Goal: Information Seeking & Learning: Find specific fact

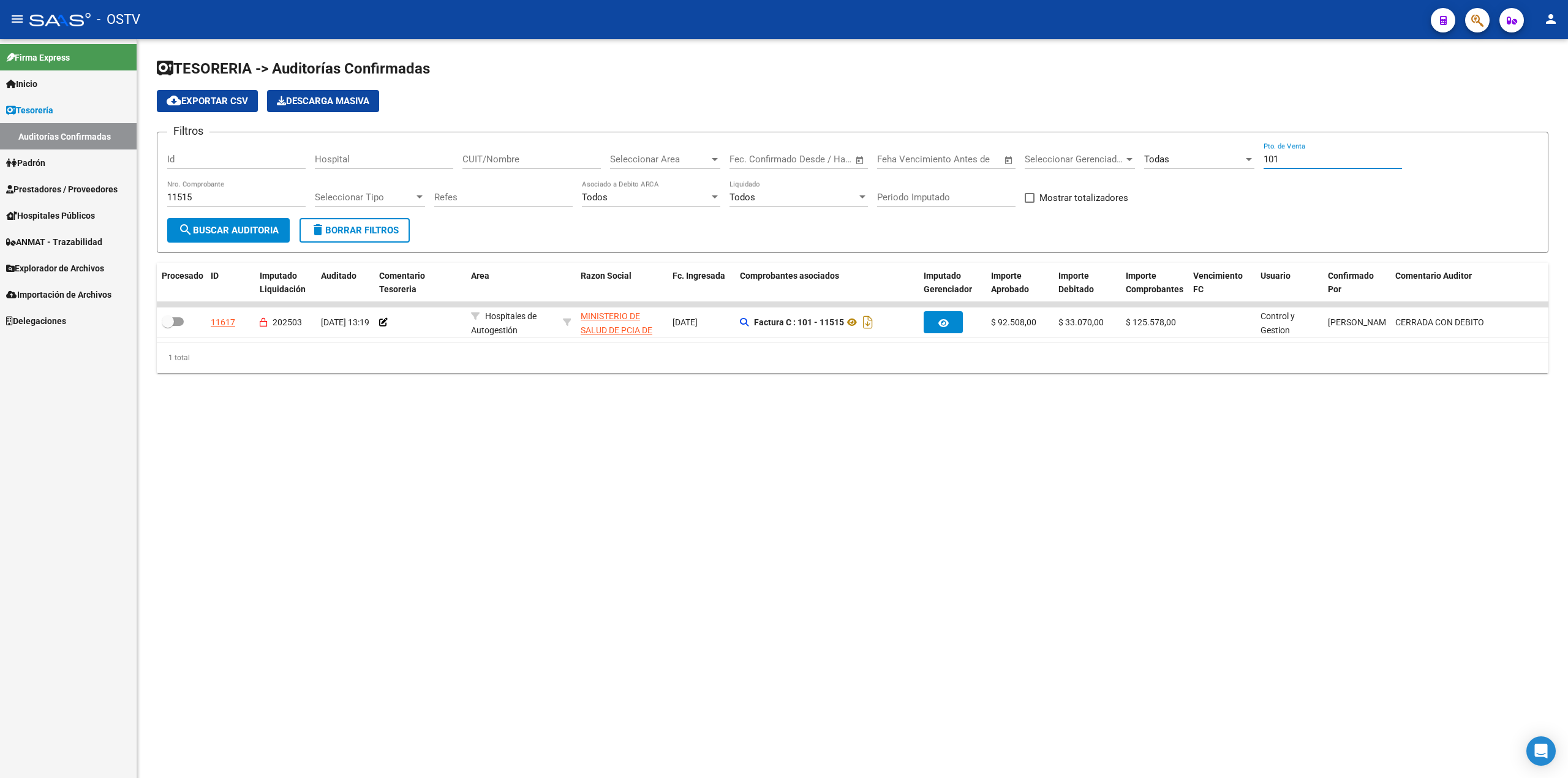
drag, startPoint x: 1305, startPoint y: 155, endPoint x: 765, endPoint y: 206, distance: 542.4
click at [765, 206] on div "Filtros Id Hospital CUIT/Nombre Seleccionar Area Seleccionar Area Fecha inicio …" at bounding box center [853, 180] width 1370 height 76
drag, startPoint x: 263, startPoint y: 194, endPoint x: 0, endPoint y: 147, distance: 267.2
click at [0, 147] on mat-sidenav-container "Firma Express Inicio Calendario SSS Instructivos Contacto OS Tesorería Auditorí…" at bounding box center [784, 409] width 1568 height 739
click at [60, 185] on span "Prestadores / Proveedores" at bounding box center [62, 189] width 111 height 13
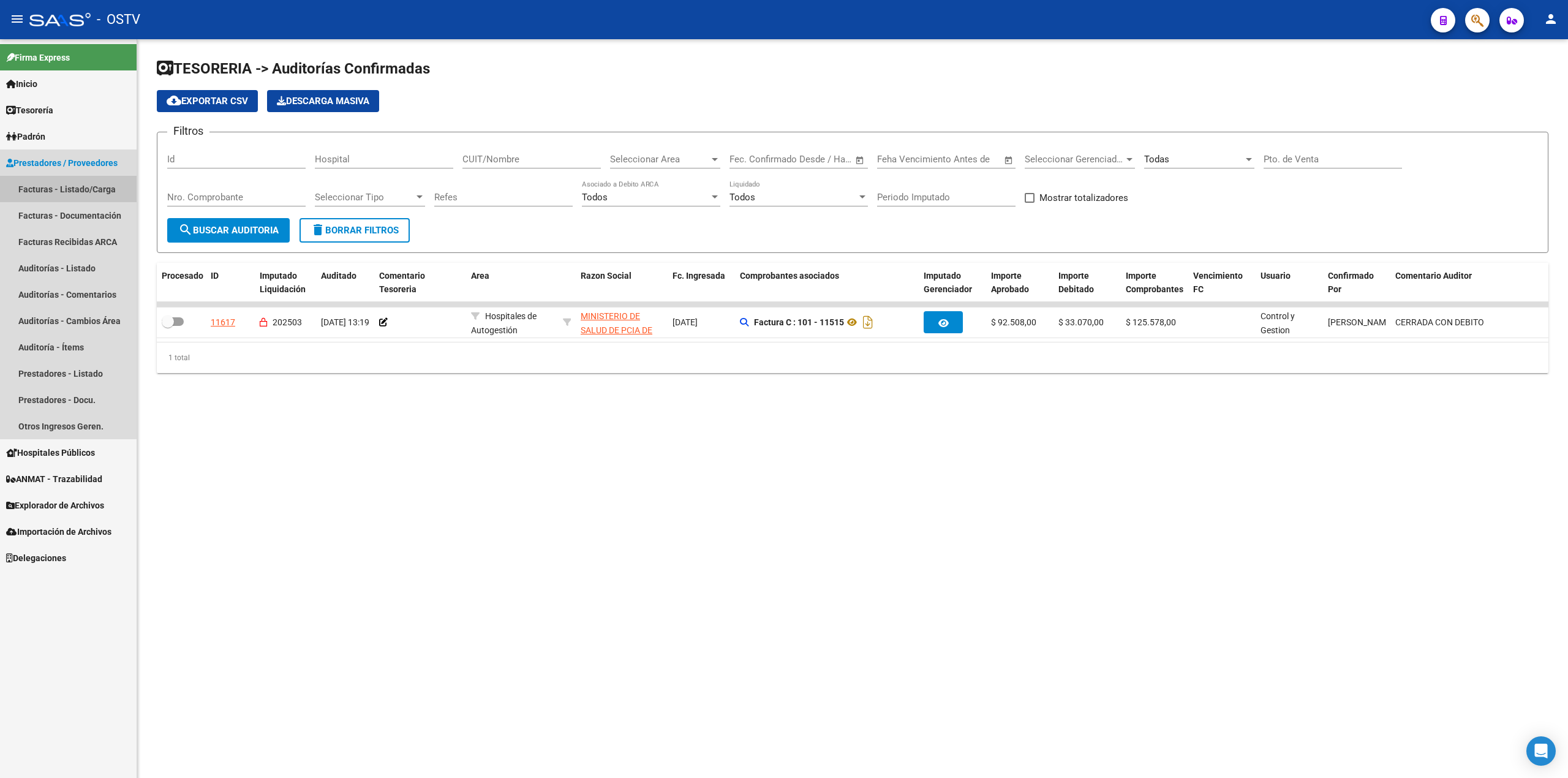
click at [60, 192] on link "Facturas - Listado/Carga" at bounding box center [68, 188] width 137 height 26
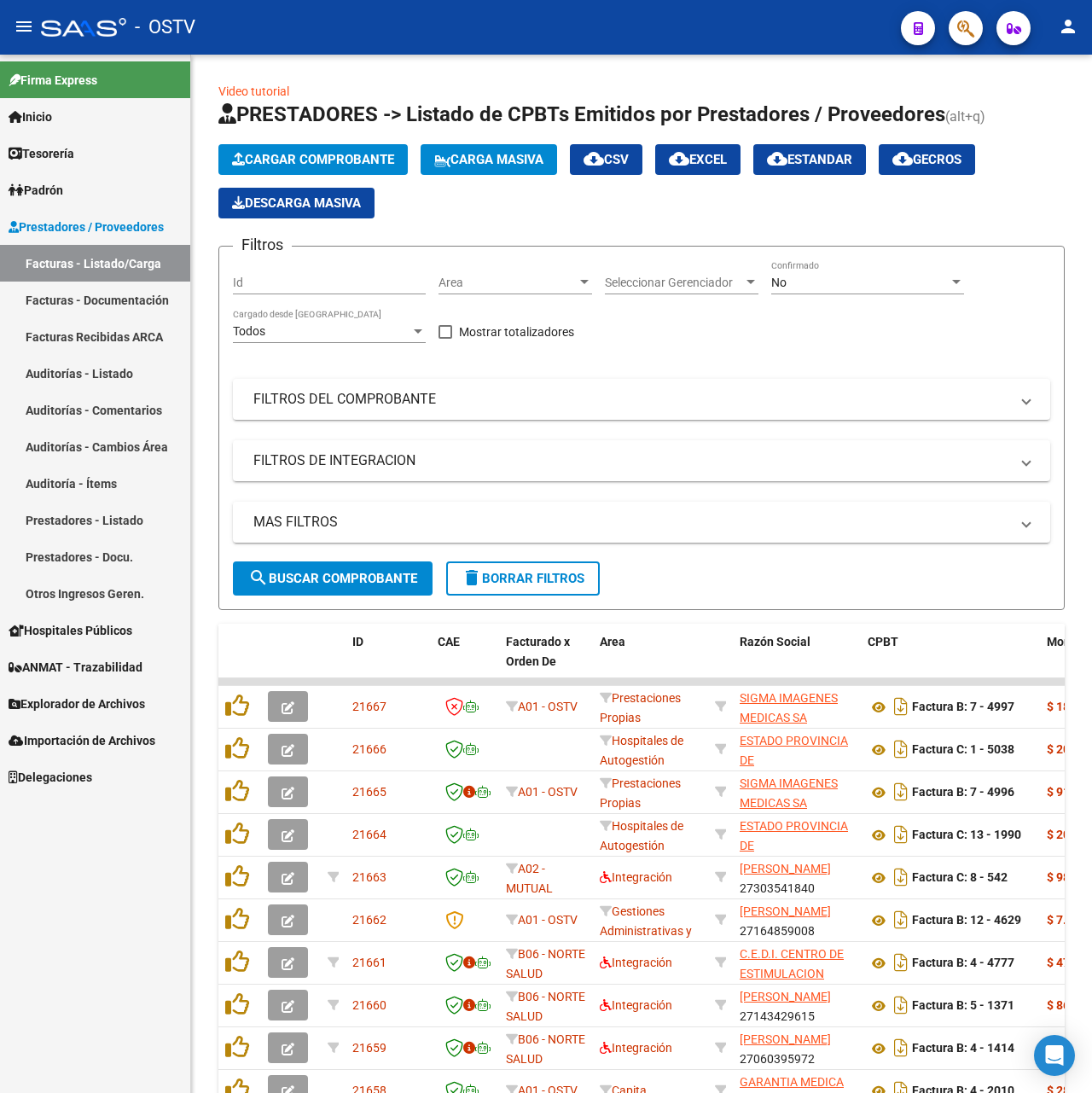
click at [32, 27] on mat-icon "menu" at bounding box center [24, 26] width 21 height 21
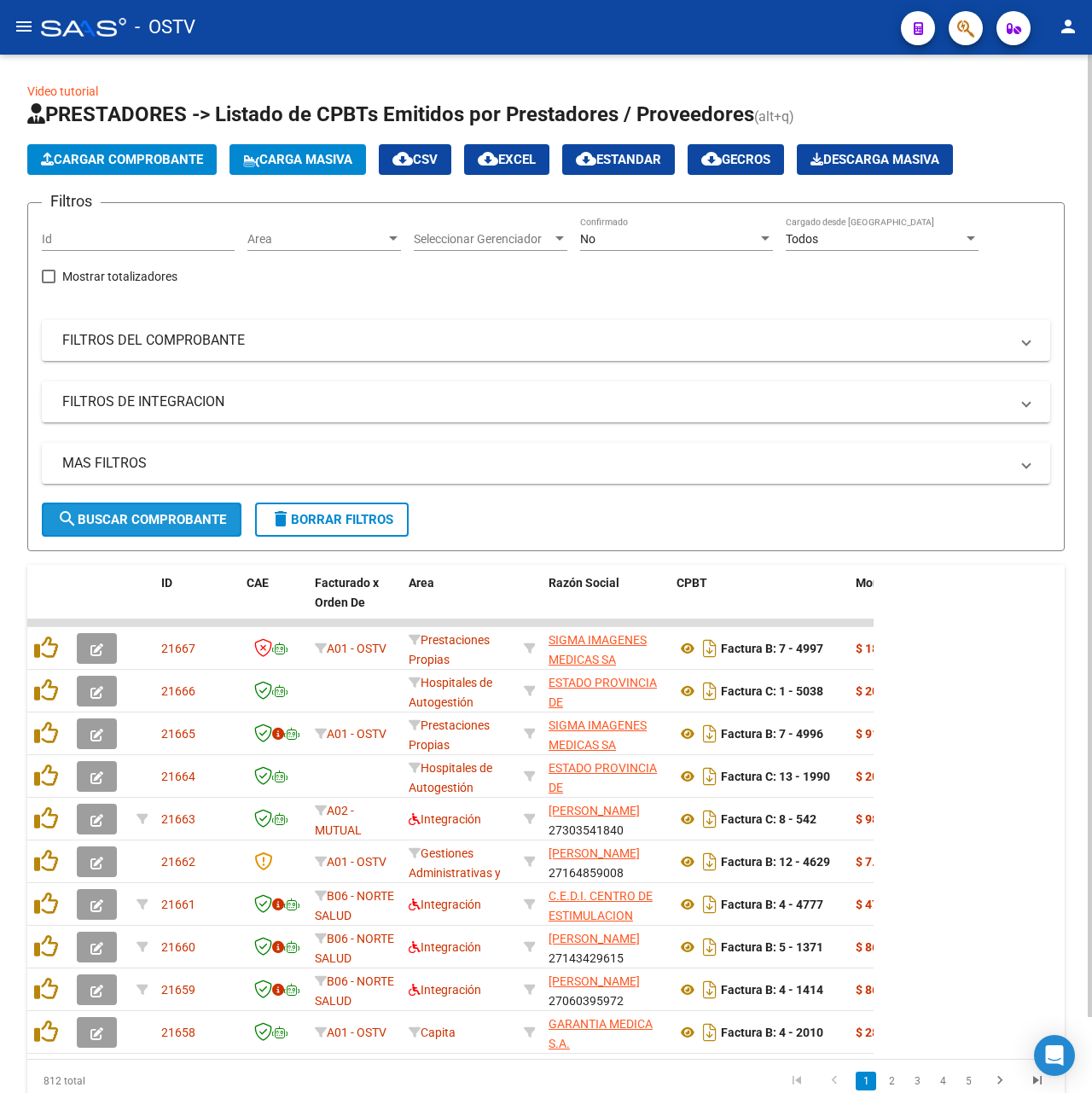
click at [177, 513] on span "search Buscar Comprobante" at bounding box center [141, 520] width 169 height 15
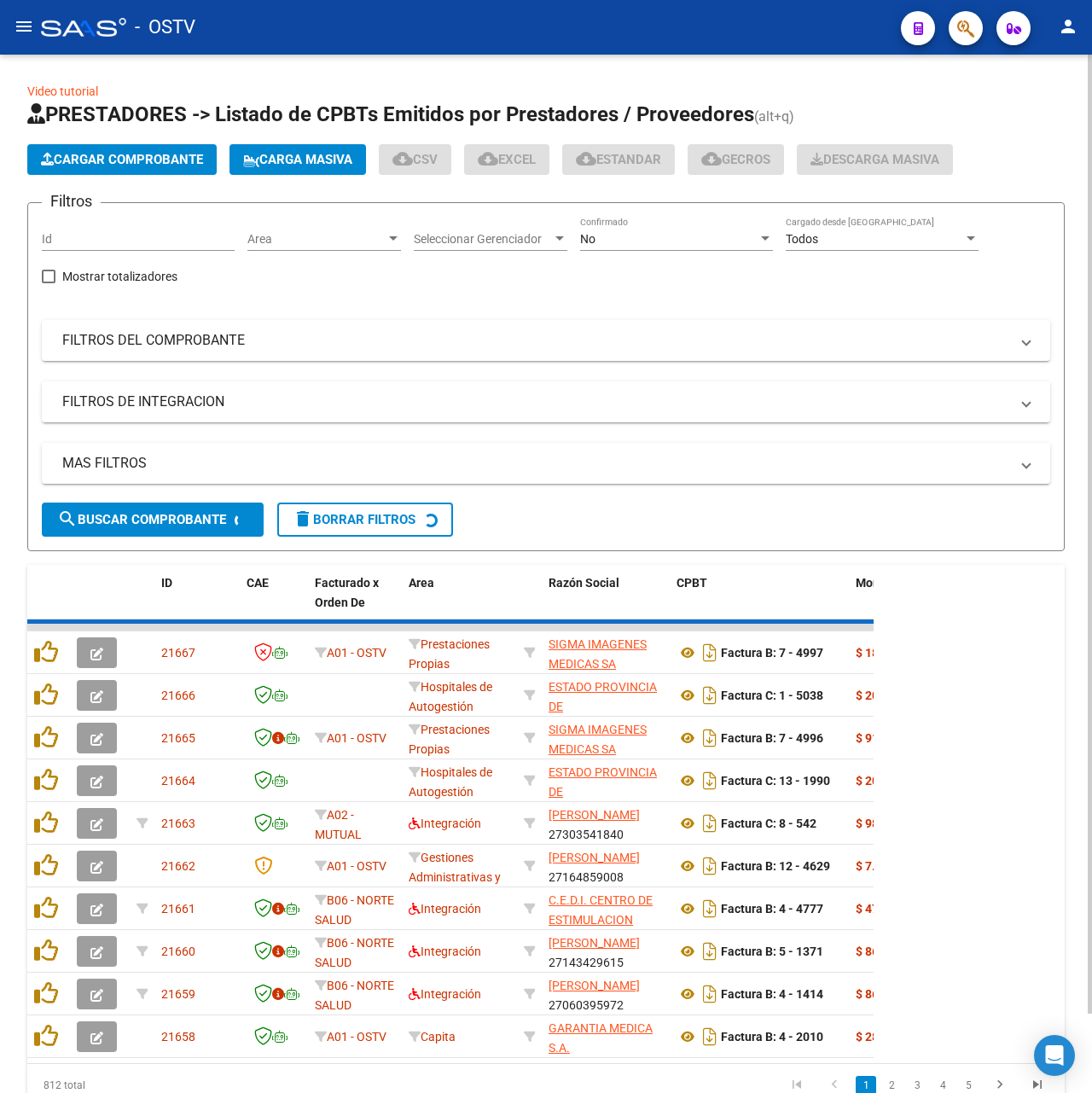
click at [673, 258] on div "No Confirmado" at bounding box center [677, 241] width 193 height 49
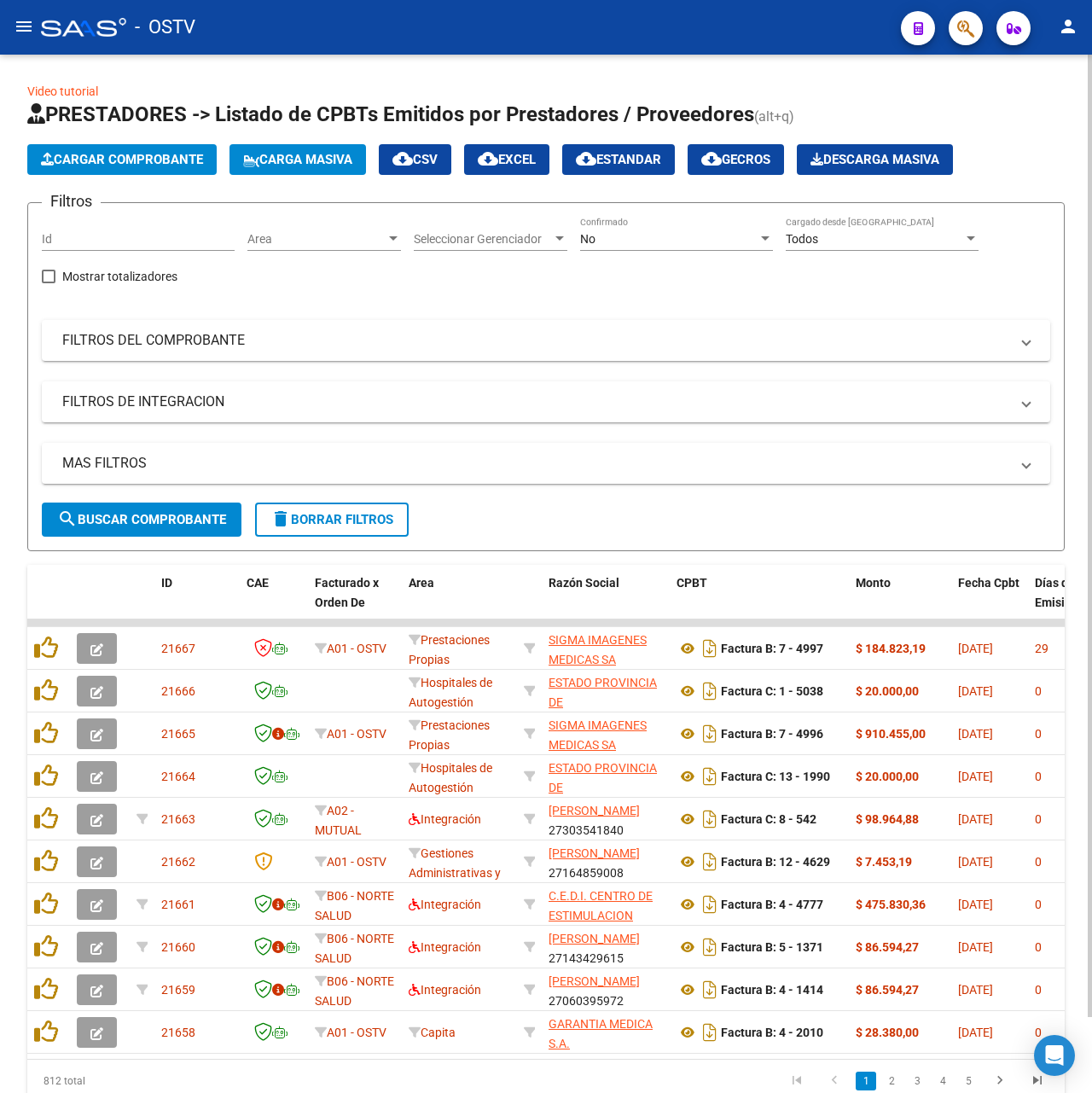
click at [645, 244] on div "No" at bounding box center [669, 240] width 177 height 15
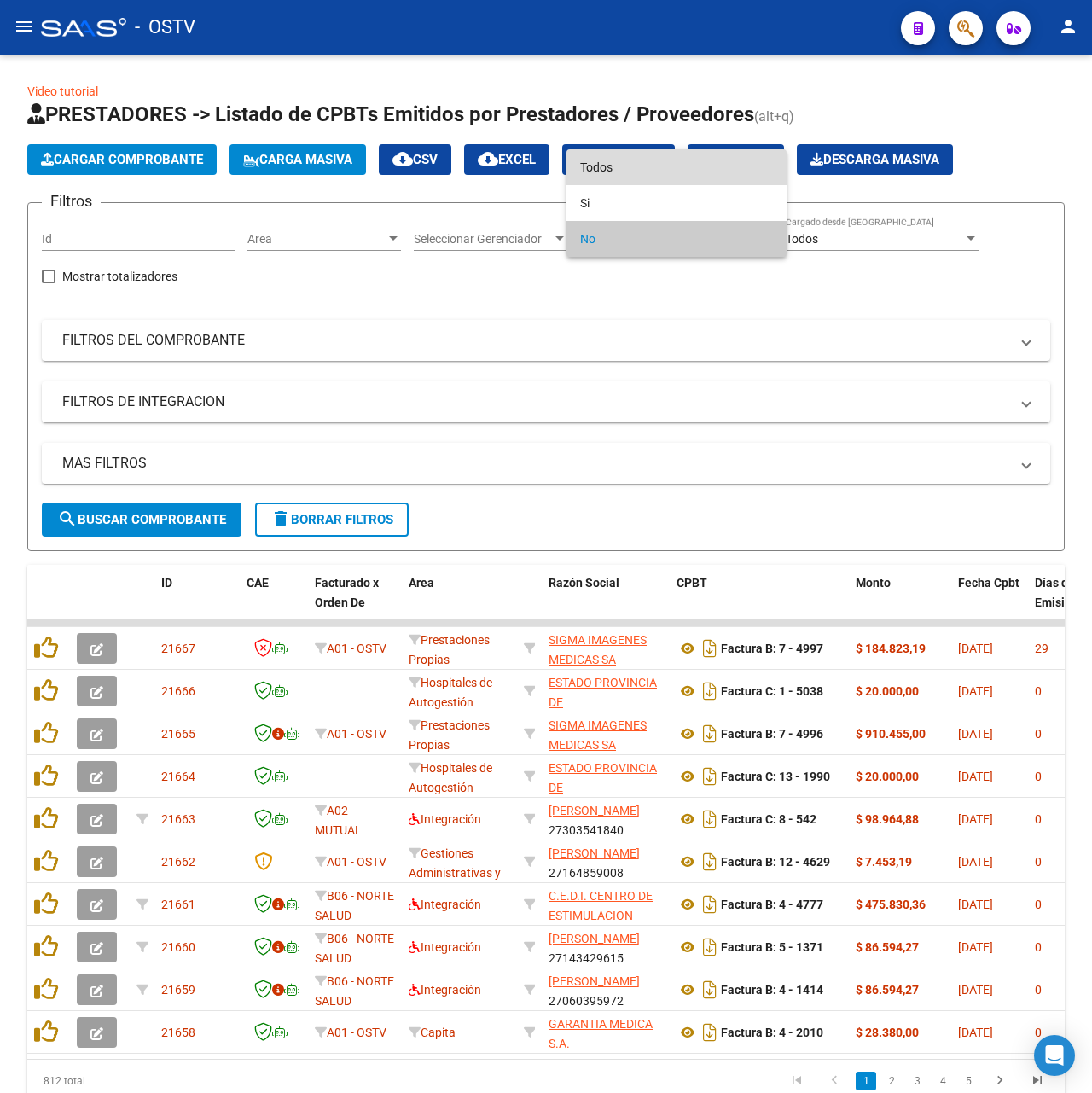
click at [629, 164] on span "Todos" at bounding box center [677, 167] width 193 height 35
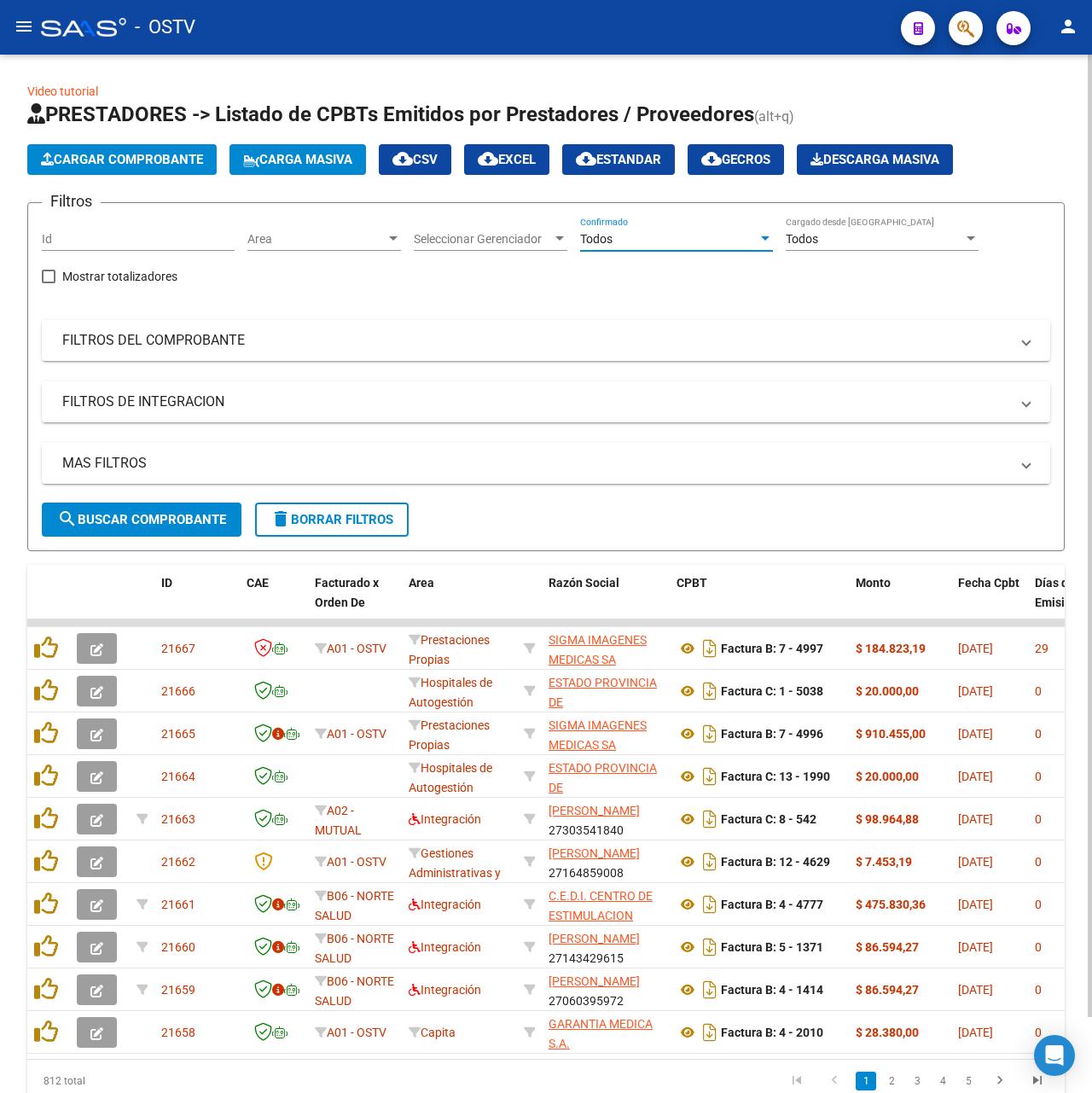
click at [167, 515] on span "search Buscar Comprobante" at bounding box center [141, 520] width 169 height 15
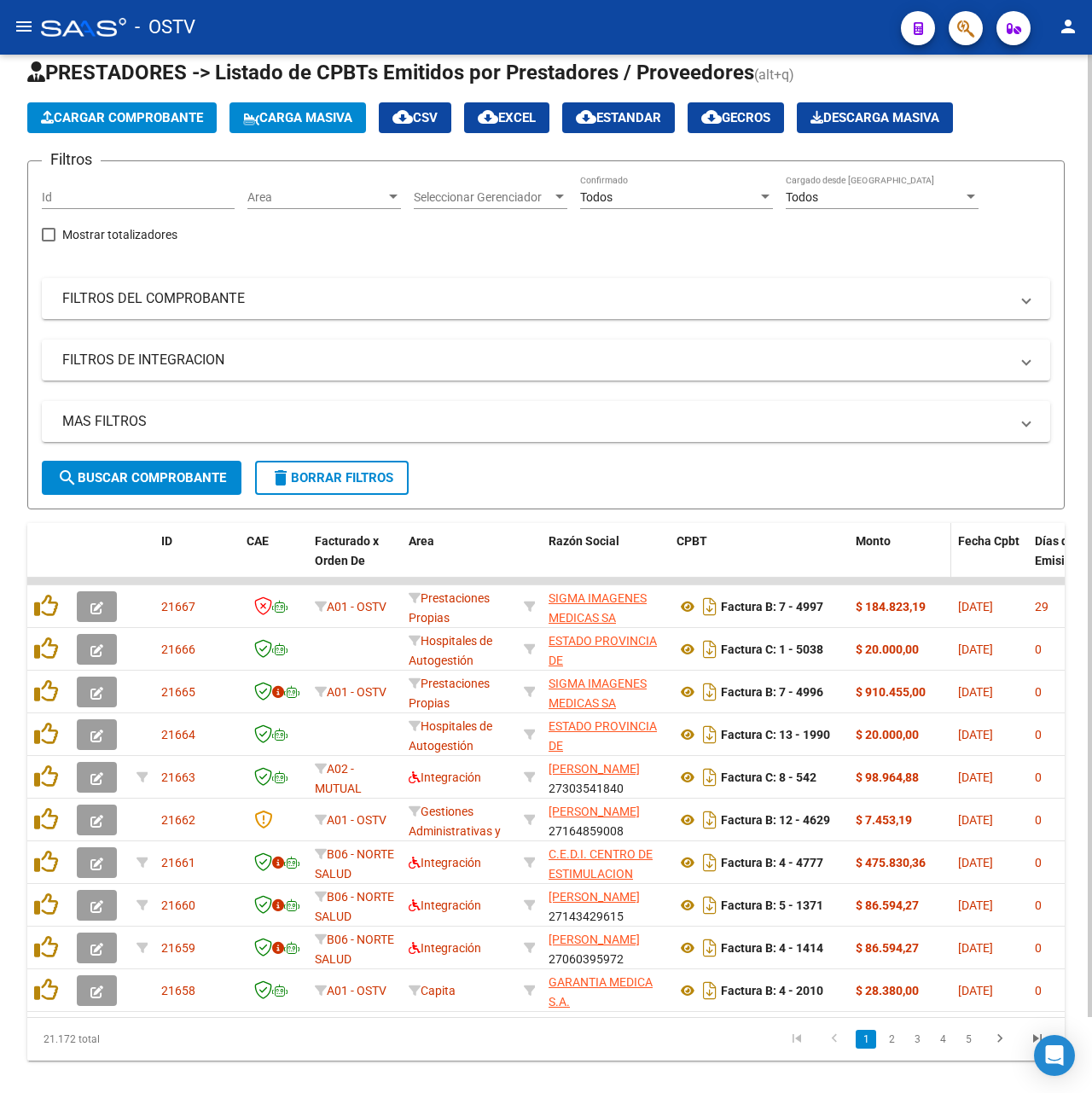
scroll to position [82, 0]
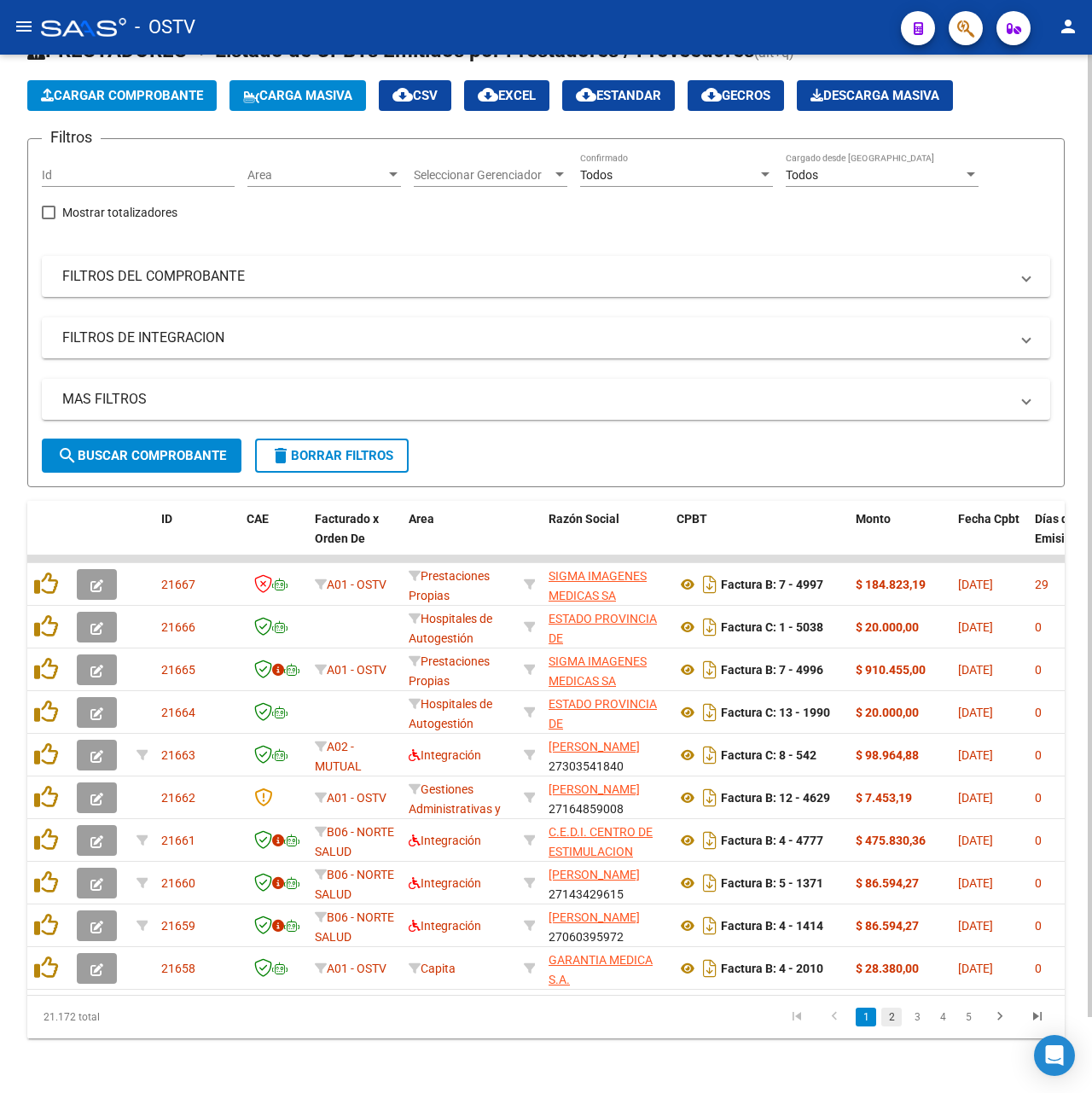
click at [899, 1017] on link "2" at bounding box center [891, 1017] width 21 height 19
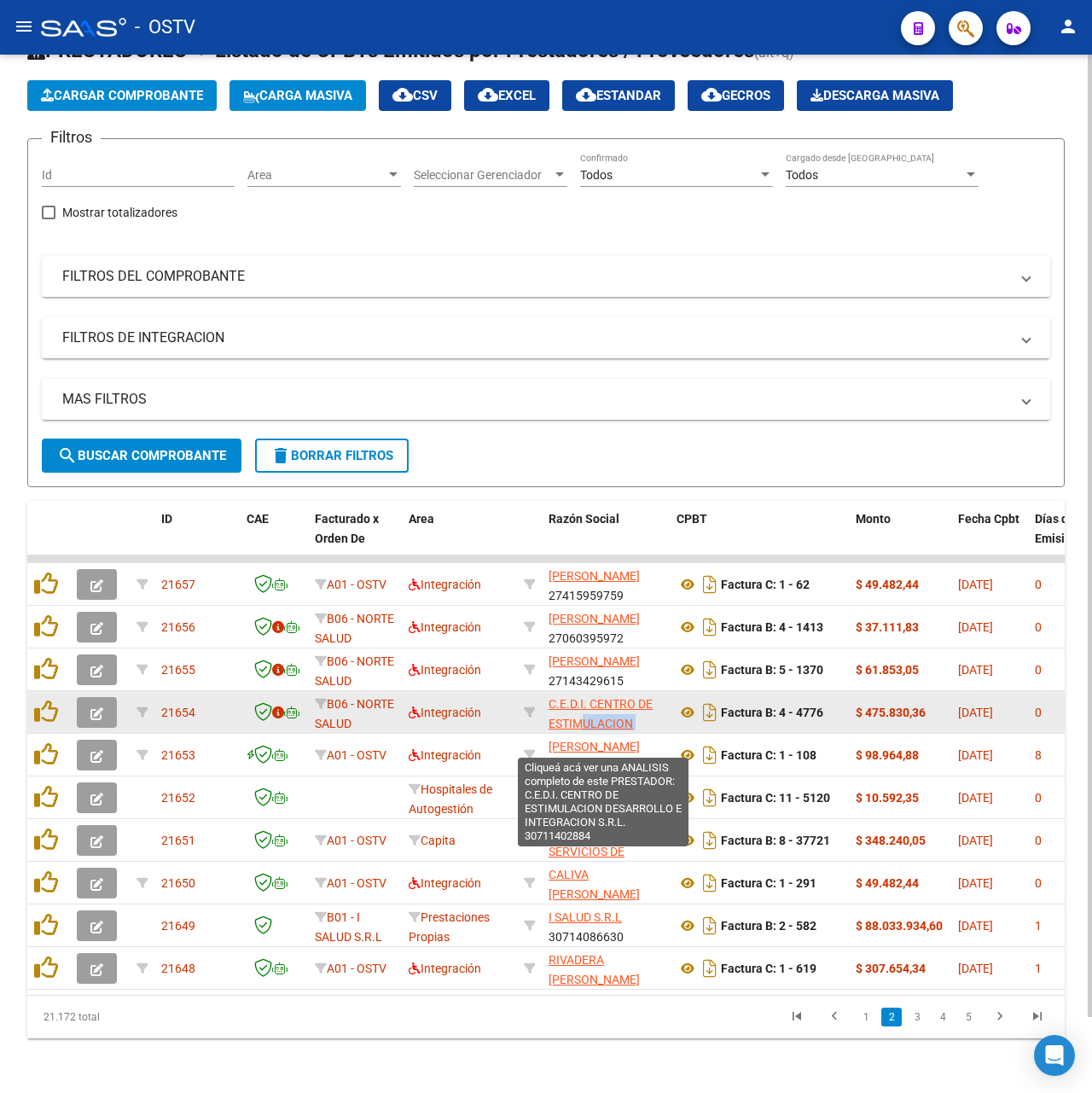
scroll to position [60, 0]
click at [588, 710] on div "C.E.D.I. CENTRO DE ESTIMULACION DESARROLLO E INTEGRACION S.R.L. 30711402884" at bounding box center [606, 712] width 115 height 35
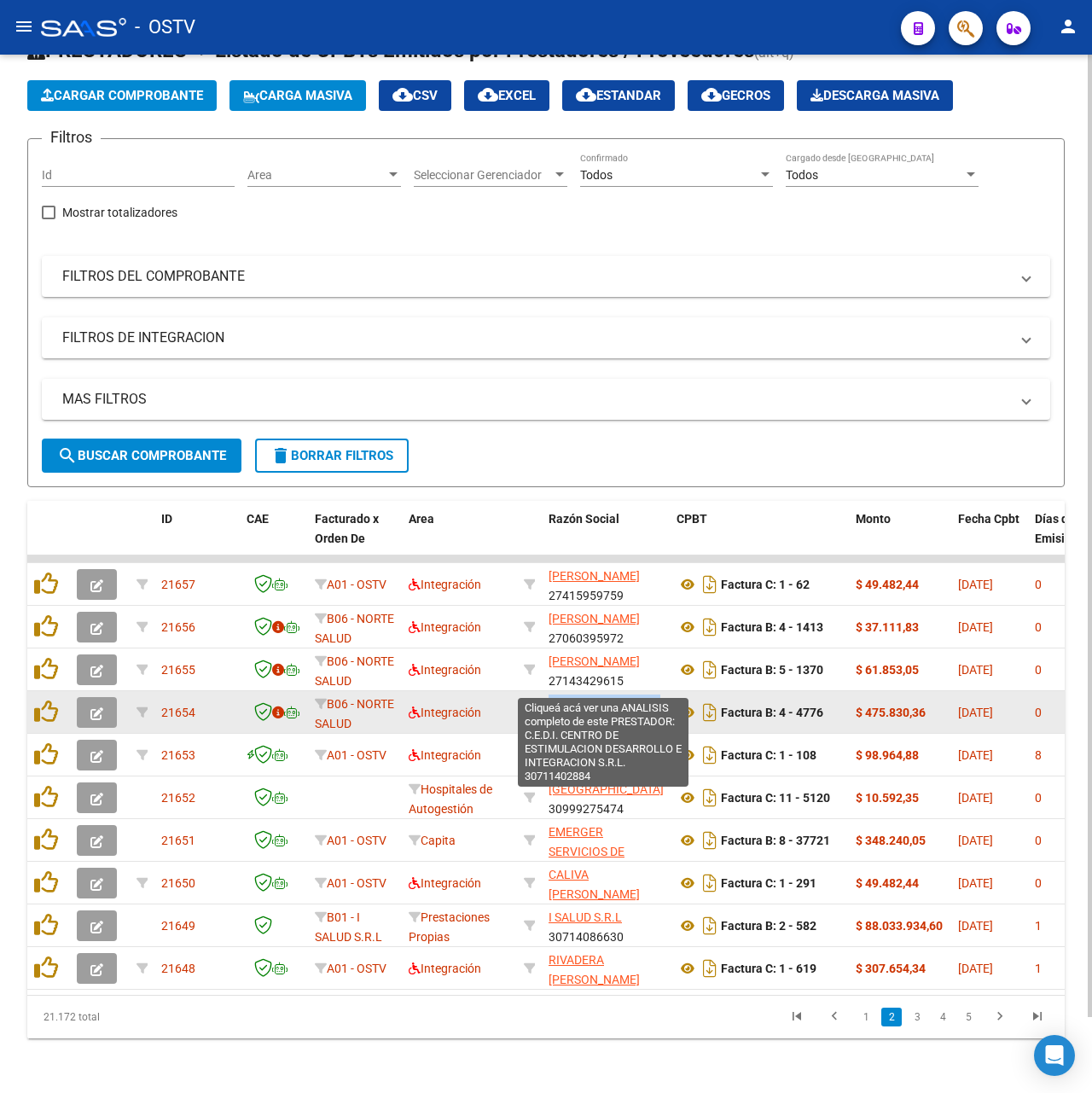
click at [628, 678] on span "C.E.D.I. CENTRO DE ESTIMULACION DESARROLLO E INTEGRACION S.R.L." at bounding box center [605, 673] width 112 height 72
copy div "ULACION DESARROLLO E INTEGRACION S.R.L. 30711"
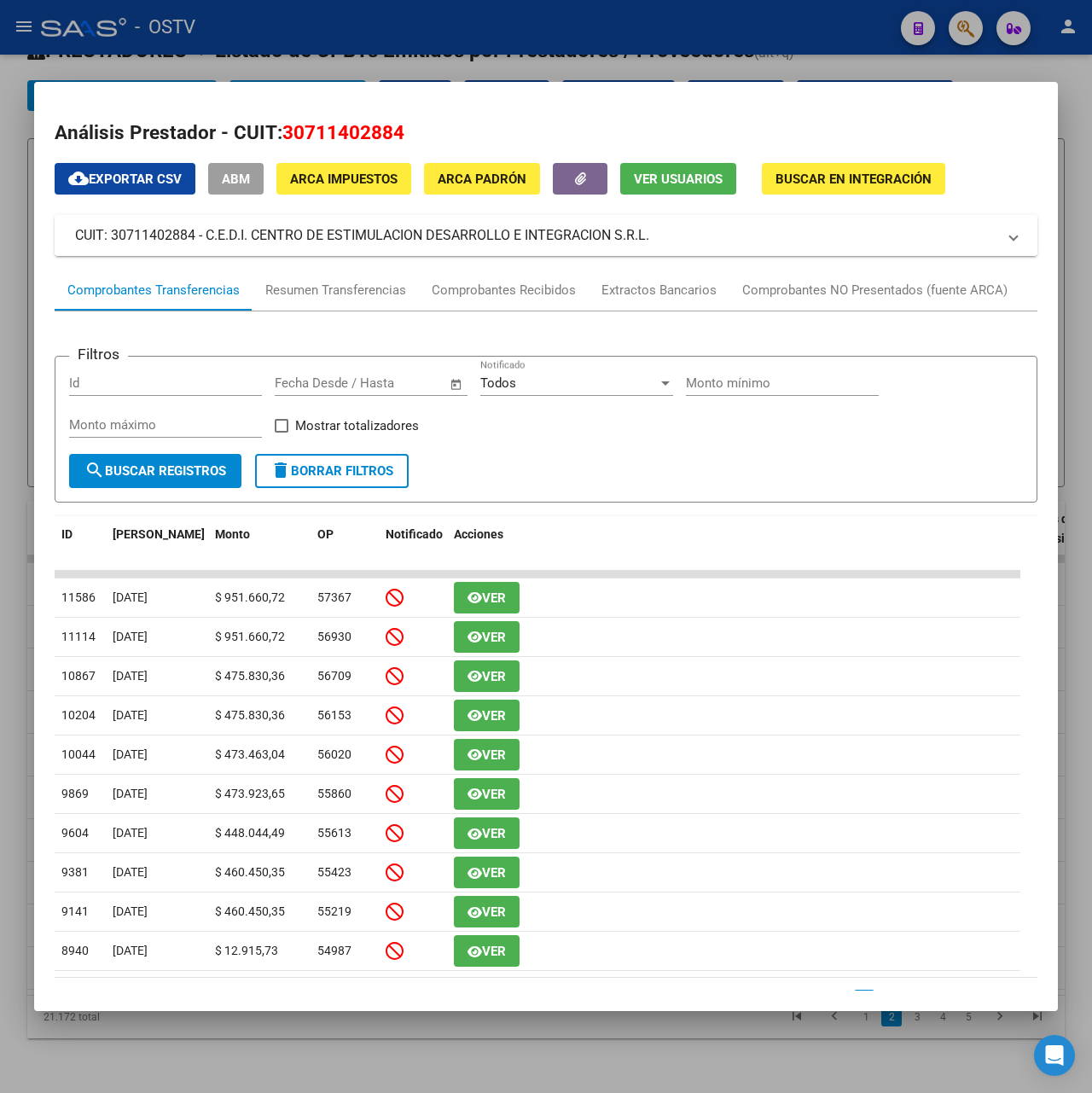
drag, startPoint x: 693, startPoint y: 237, endPoint x: 208, endPoint y: 231, distance: 485.0
click at [208, 231] on mat-panel-title "CUIT: 30711402884 - C.E.D.I. CENTRO DE ESTIMULACION DESARROLLO E INTEGRACION S.…" at bounding box center [535, 235] width 921 height 21
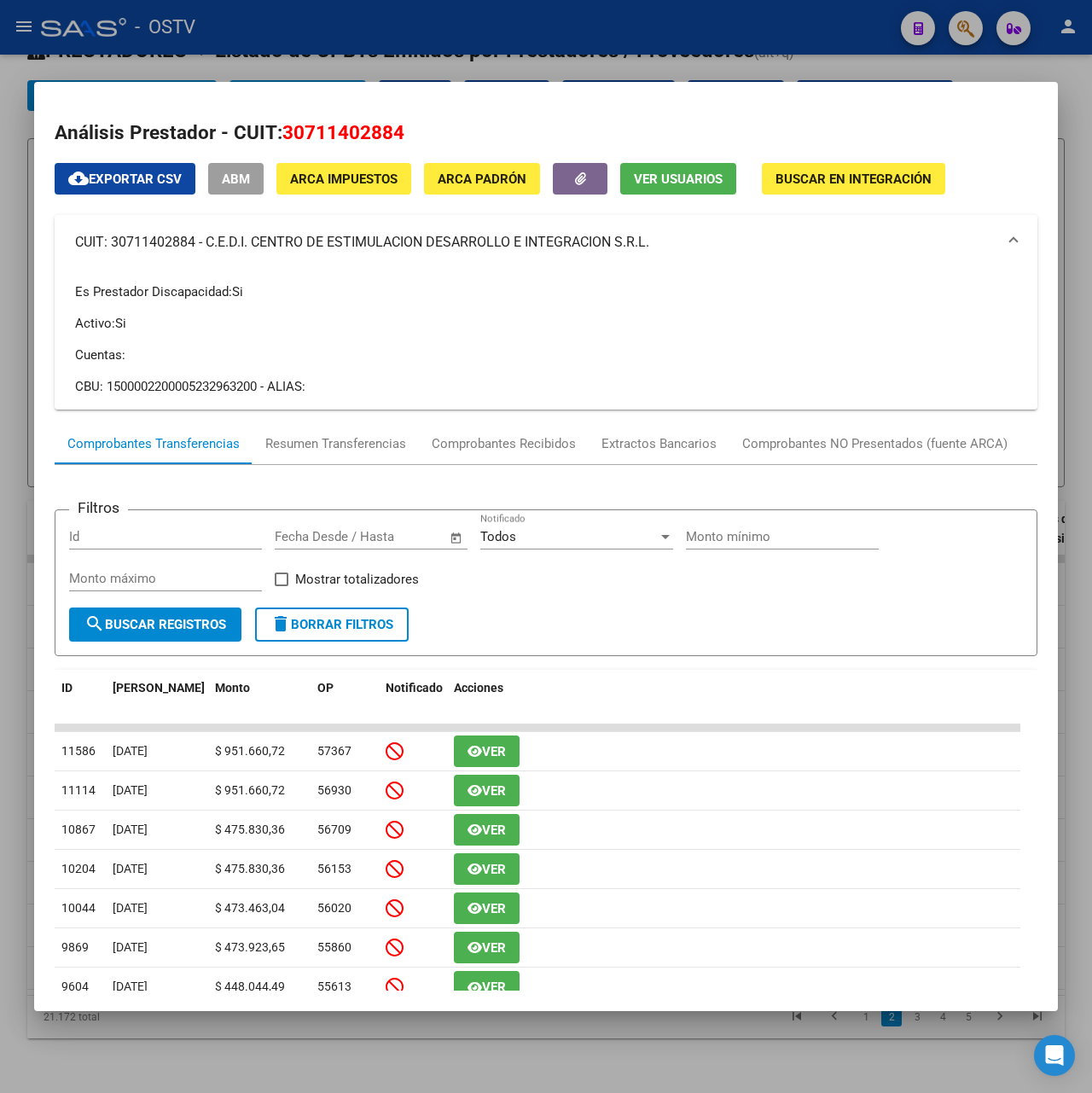
copy mat-panel-title "C.E.D.I. CENTRO DE ESTIMULACION DESARROLLO E INTEGRACION S.R.L."
click at [442, 43] on div at bounding box center [546, 546] width 1092 height 1093
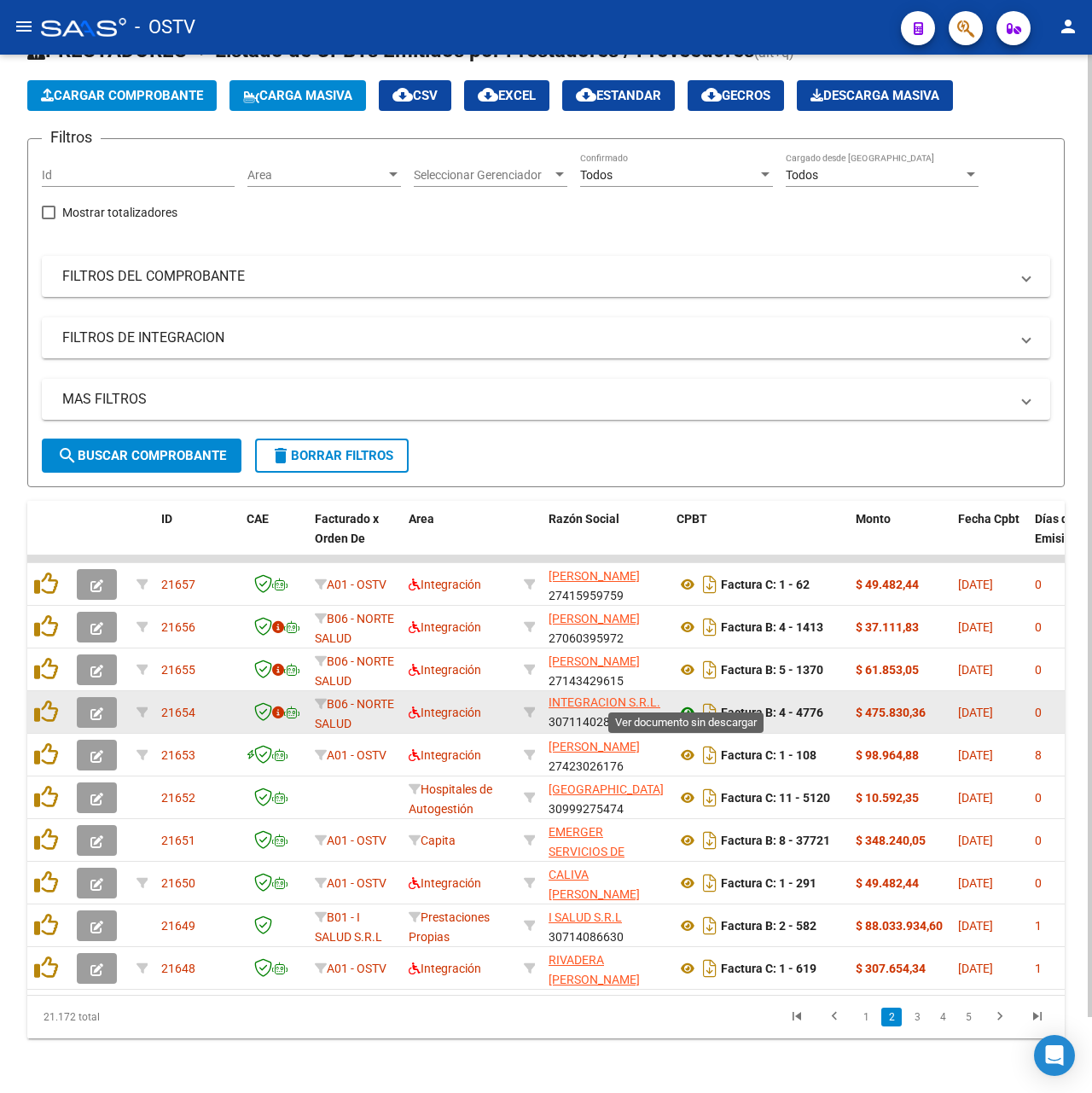
click at [691, 702] on icon at bounding box center [688, 712] width 22 height 21
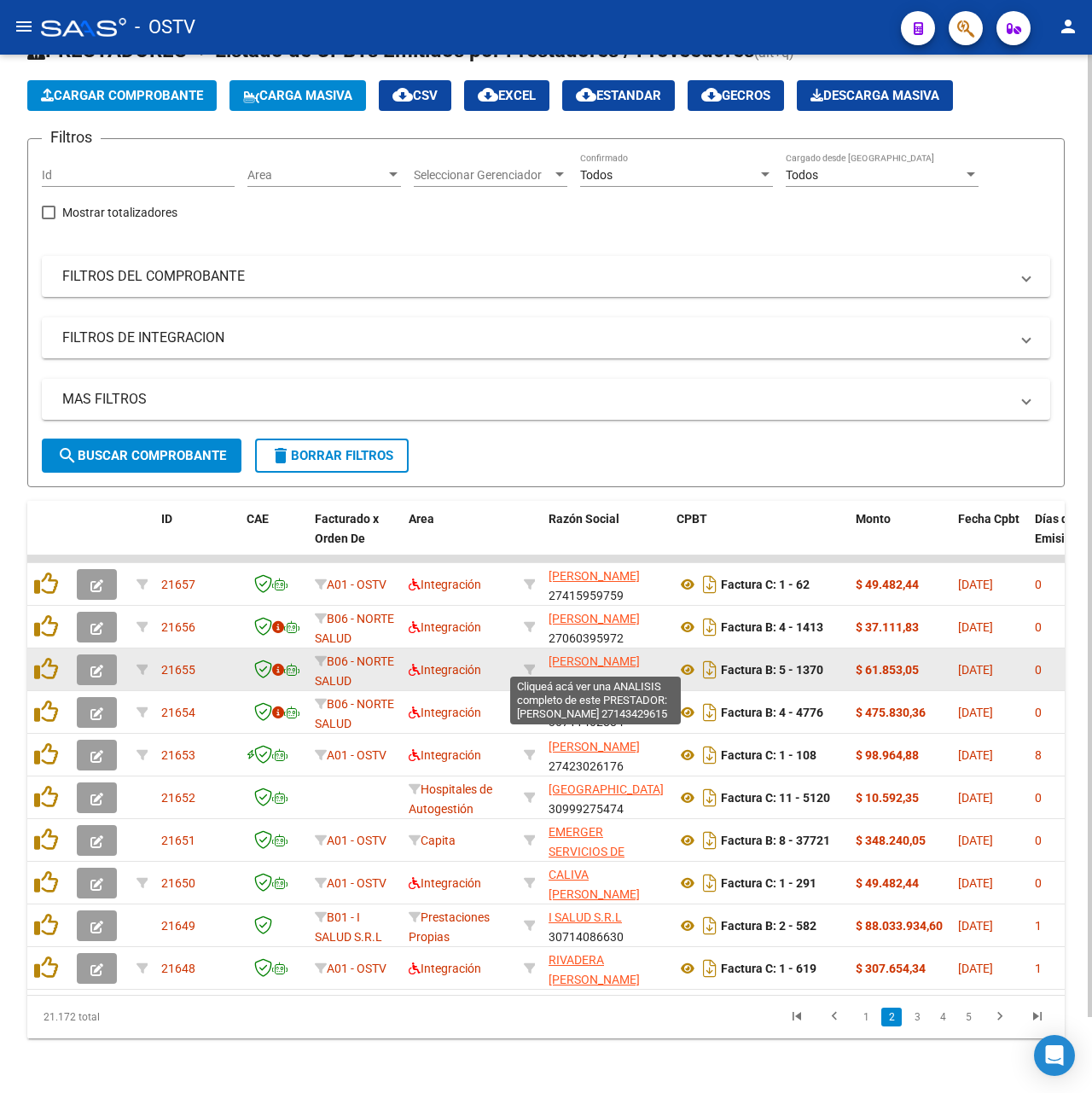
click at [587, 659] on span "[PERSON_NAME]" at bounding box center [595, 661] width 91 height 14
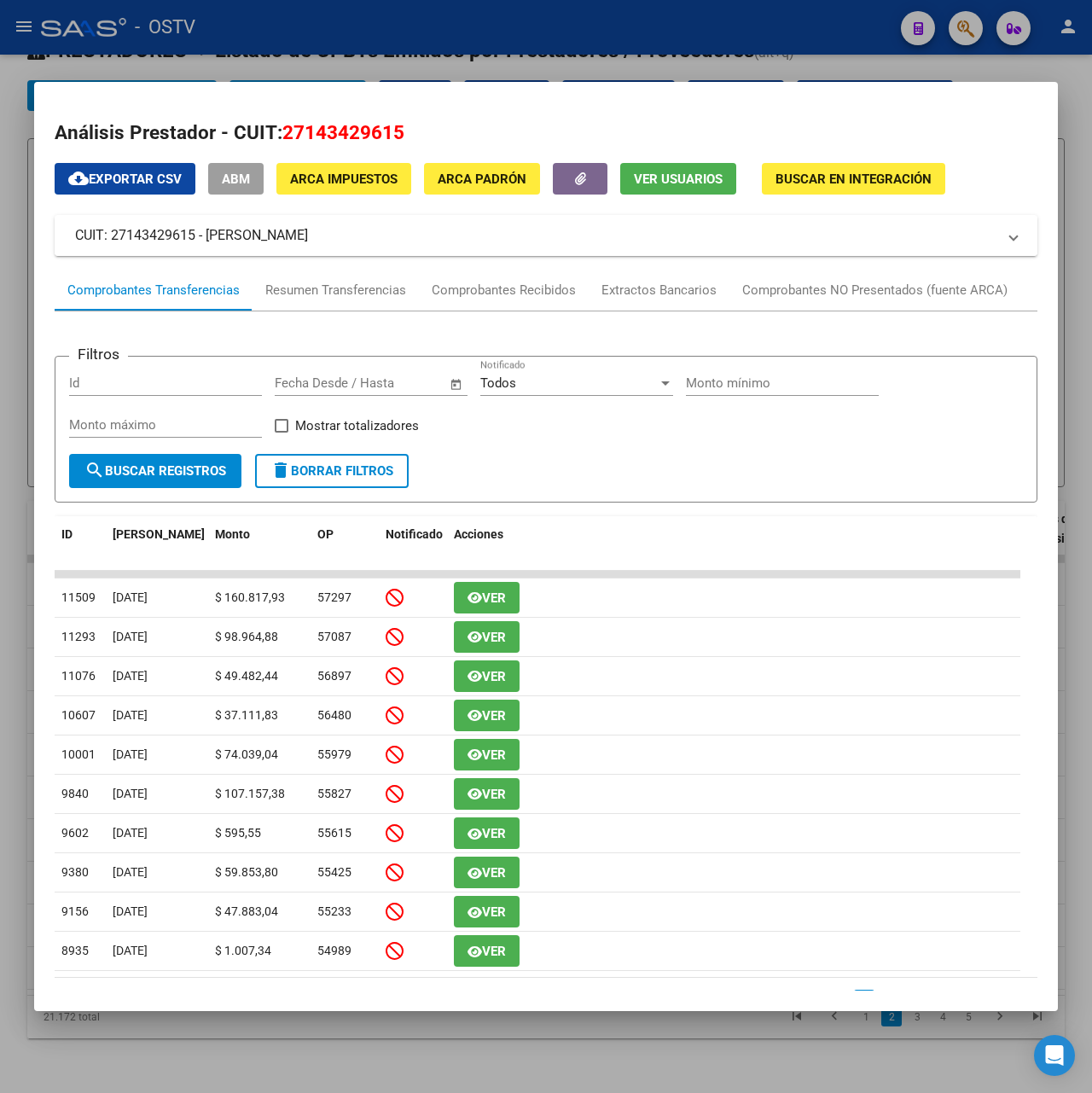
drag, startPoint x: 398, startPoint y: 232, endPoint x: 206, endPoint y: 244, distance: 192.4
click at [206, 244] on mat-panel-title "CUIT: 27143429615 - [PERSON_NAME]" at bounding box center [535, 235] width 921 height 21
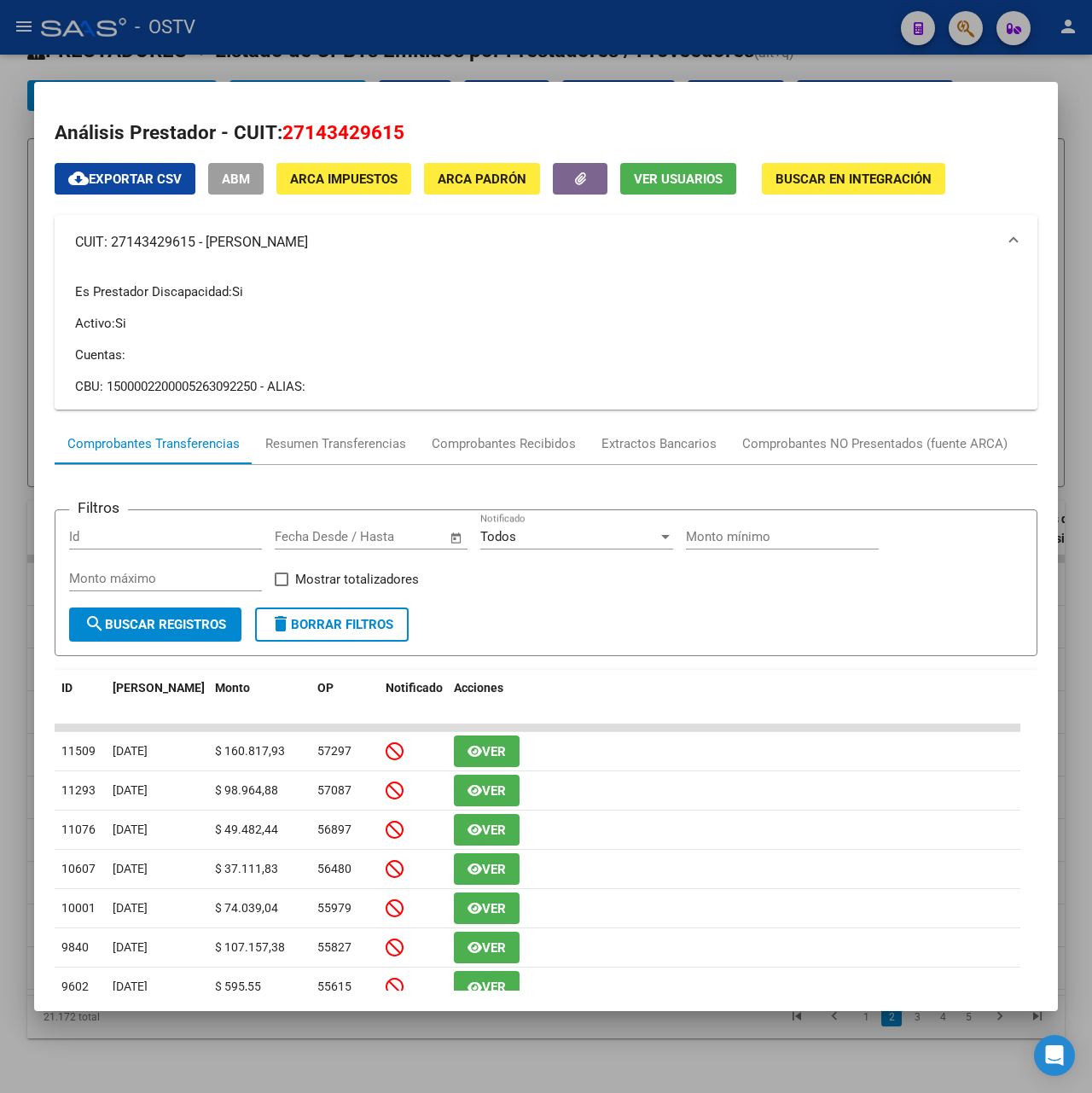
copy mat-panel-title "[PERSON_NAME]"
click at [435, 49] on div at bounding box center [546, 546] width 1092 height 1093
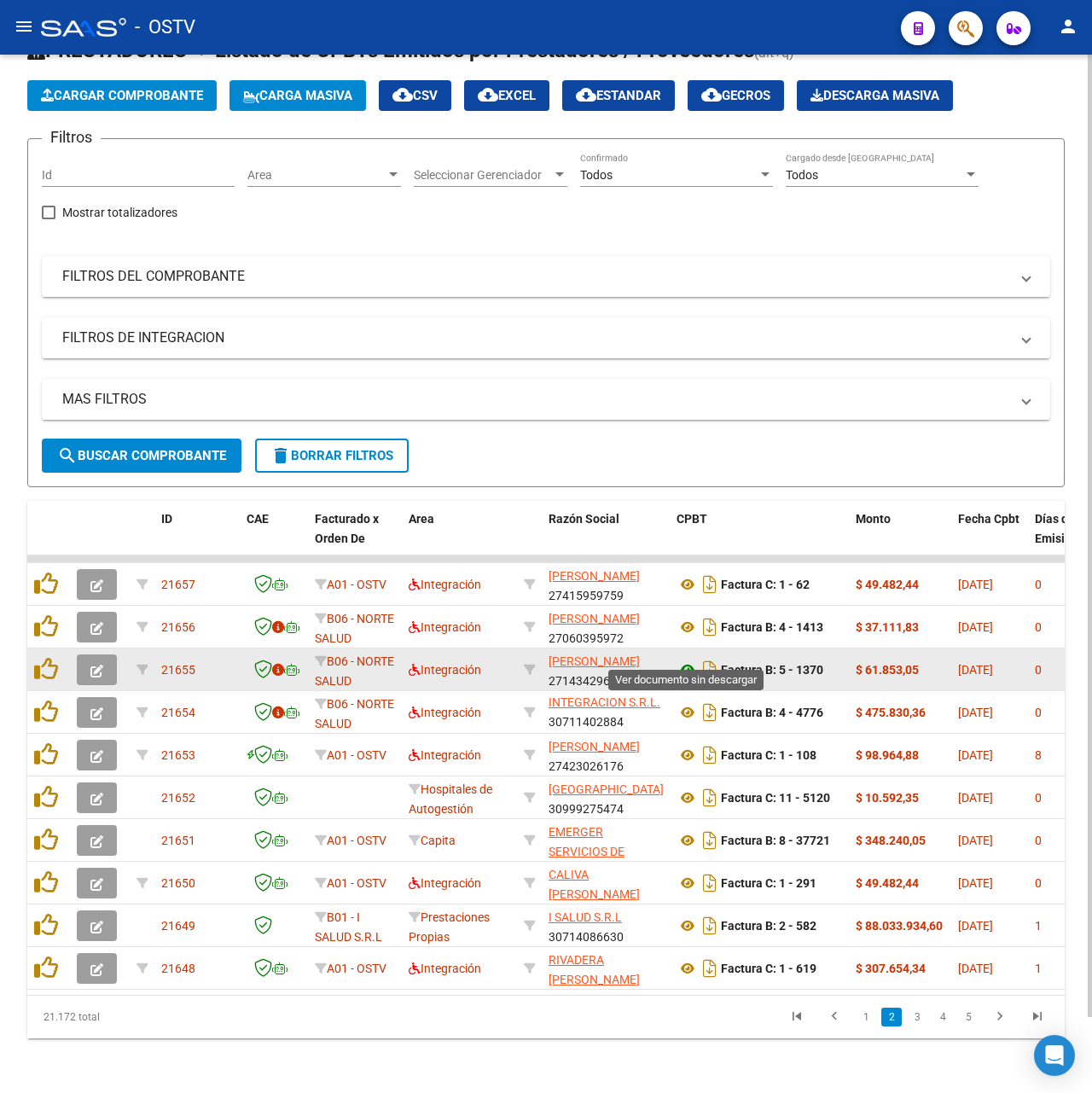
click at [681, 660] on icon at bounding box center [688, 670] width 22 height 21
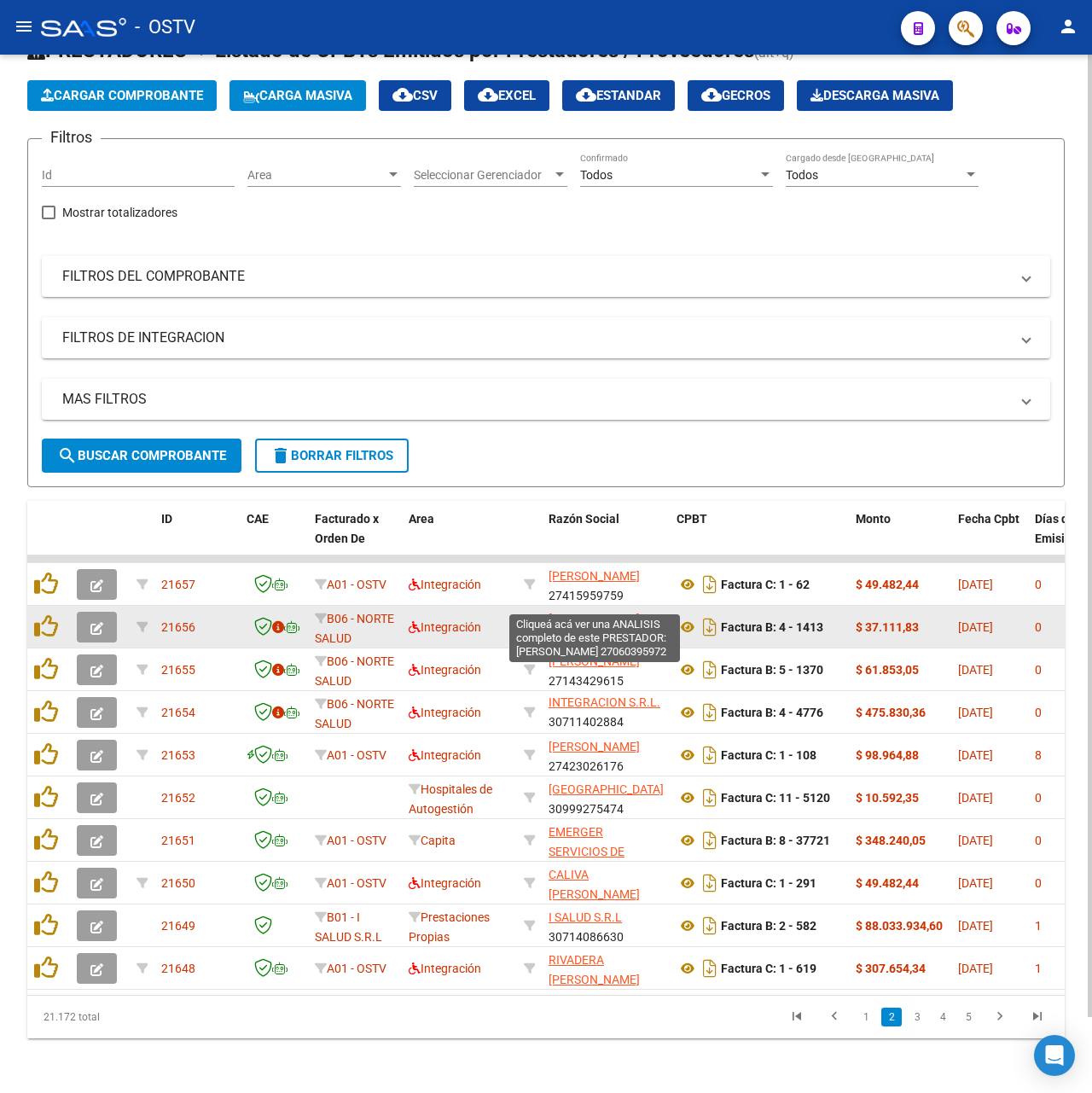
click at [620, 612] on span "[PERSON_NAME]" at bounding box center [595, 619] width 91 height 14
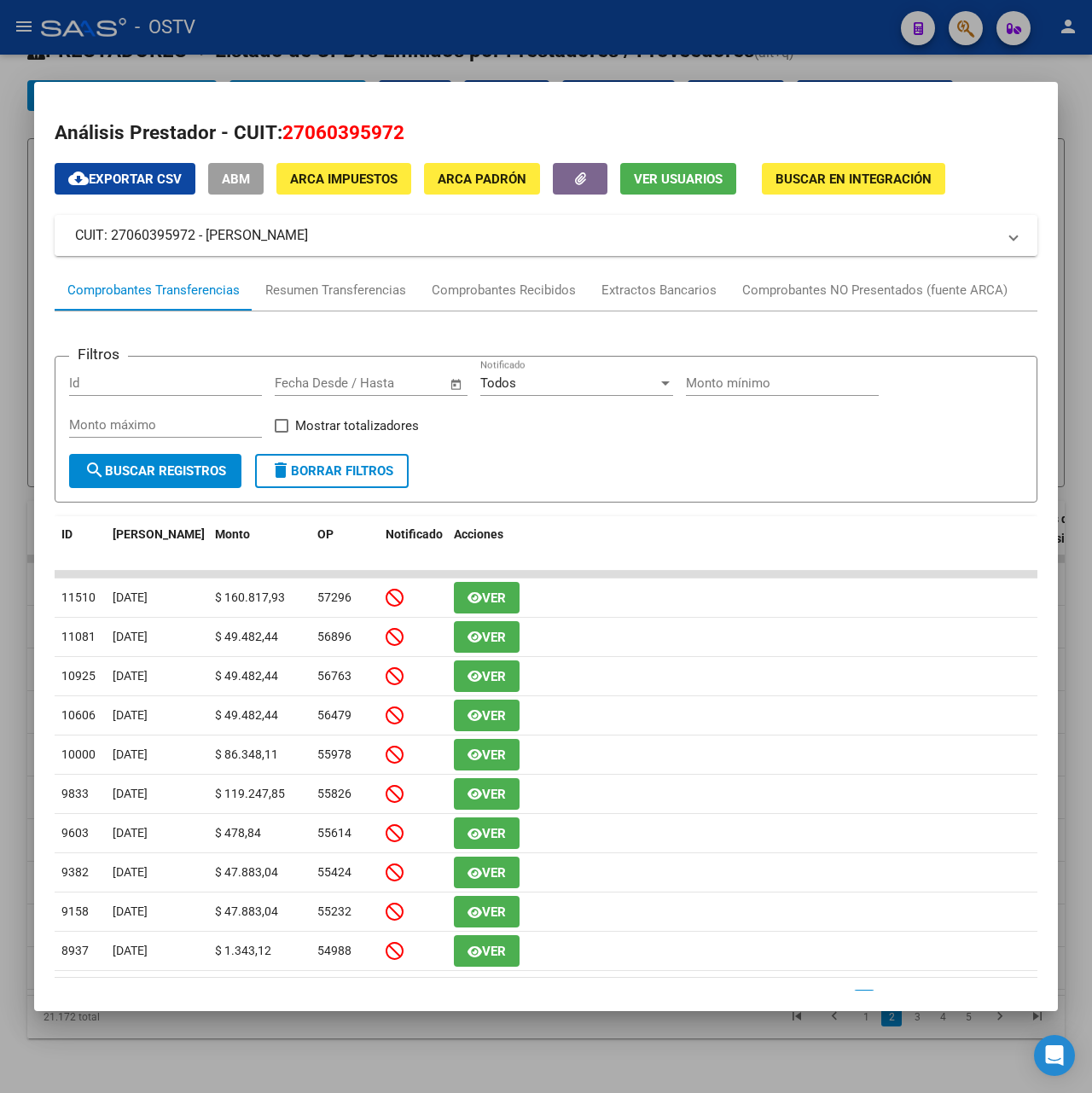
drag, startPoint x: 356, startPoint y: 237, endPoint x: 205, endPoint y: 235, distance: 151.0
click at [205, 235] on mat-panel-title "CUIT: 27060395972 - [PERSON_NAME]" at bounding box center [535, 235] width 921 height 21
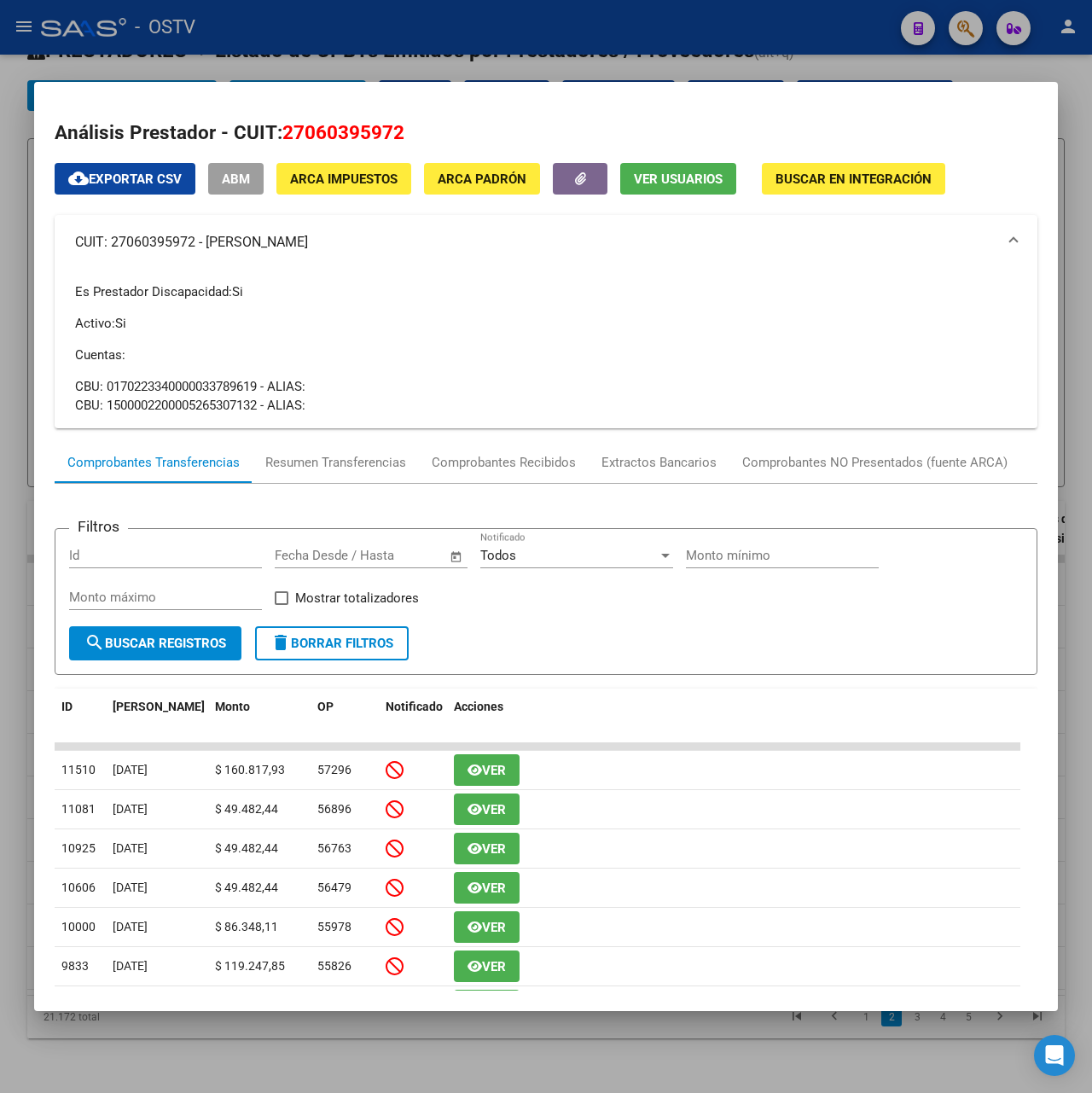
click at [533, 43] on div at bounding box center [546, 546] width 1092 height 1093
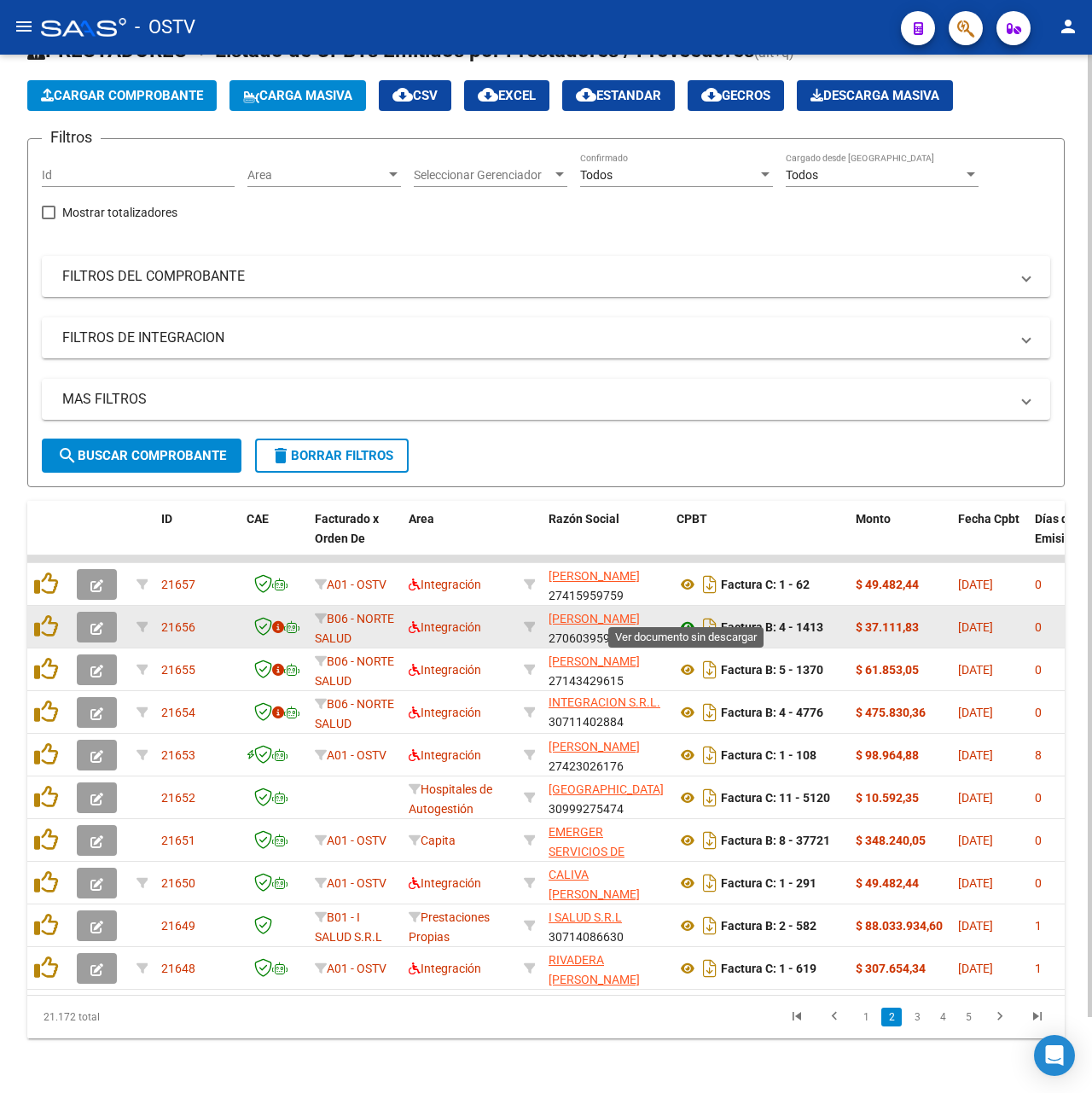
click at [686, 617] on icon at bounding box center [688, 627] width 22 height 21
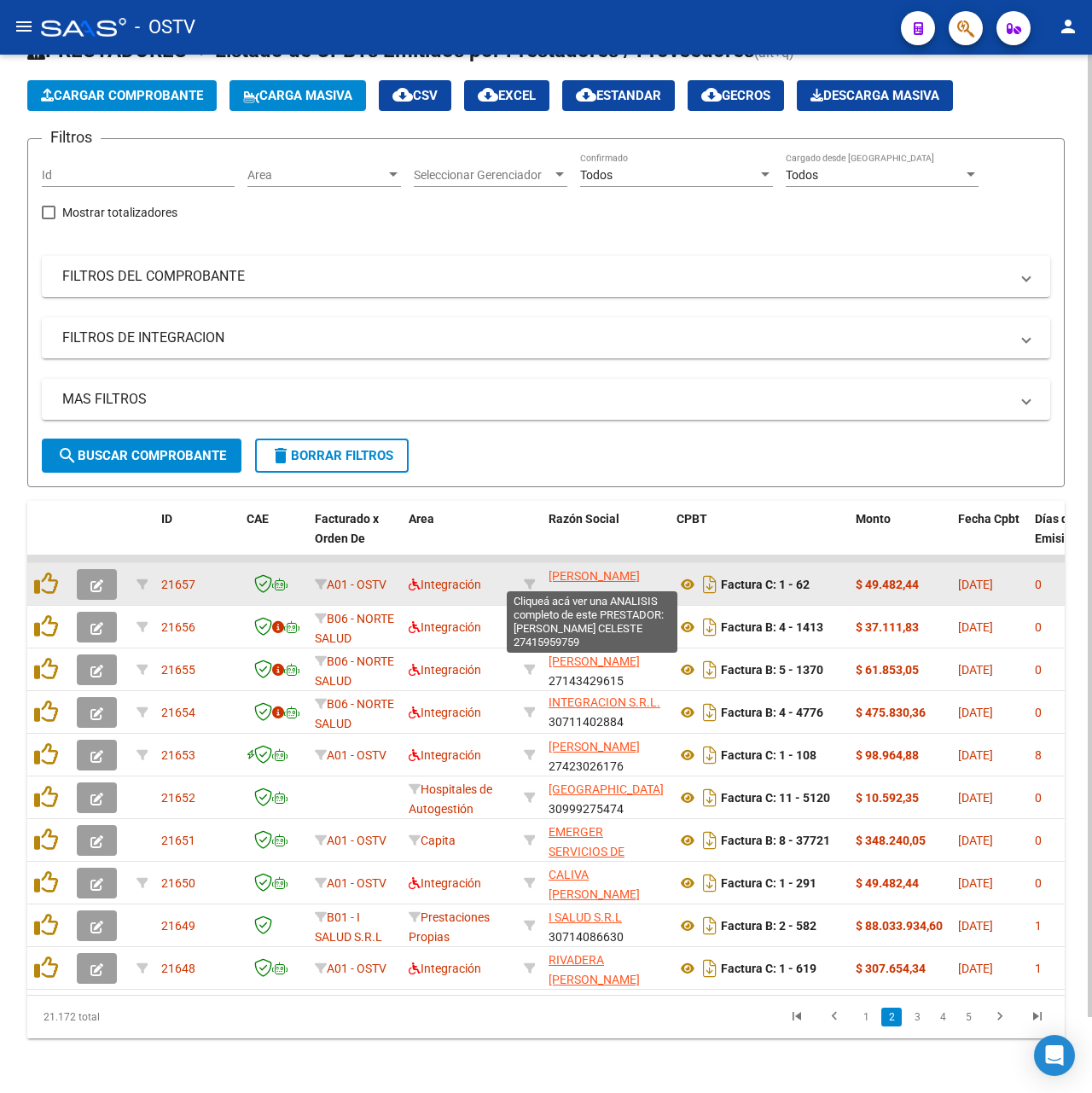
click at [612, 573] on span "[PERSON_NAME]" at bounding box center [595, 576] width 91 height 14
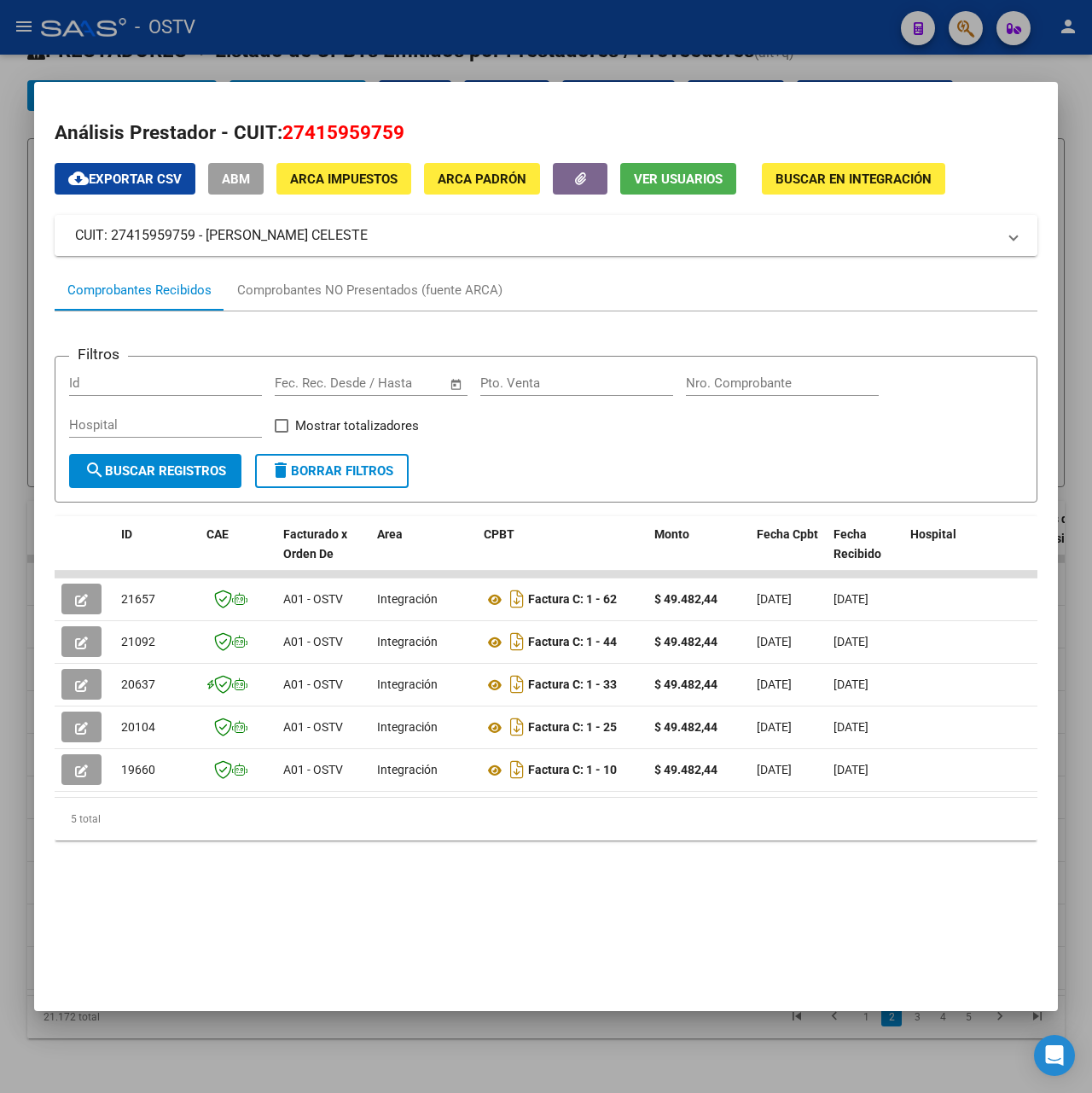
drag, startPoint x: 410, startPoint y: 236, endPoint x: 209, endPoint y: 244, distance: 201.2
click at [209, 244] on mat-panel-title "CUIT: 27415959759 - [PERSON_NAME] CELESTE" at bounding box center [535, 235] width 921 height 21
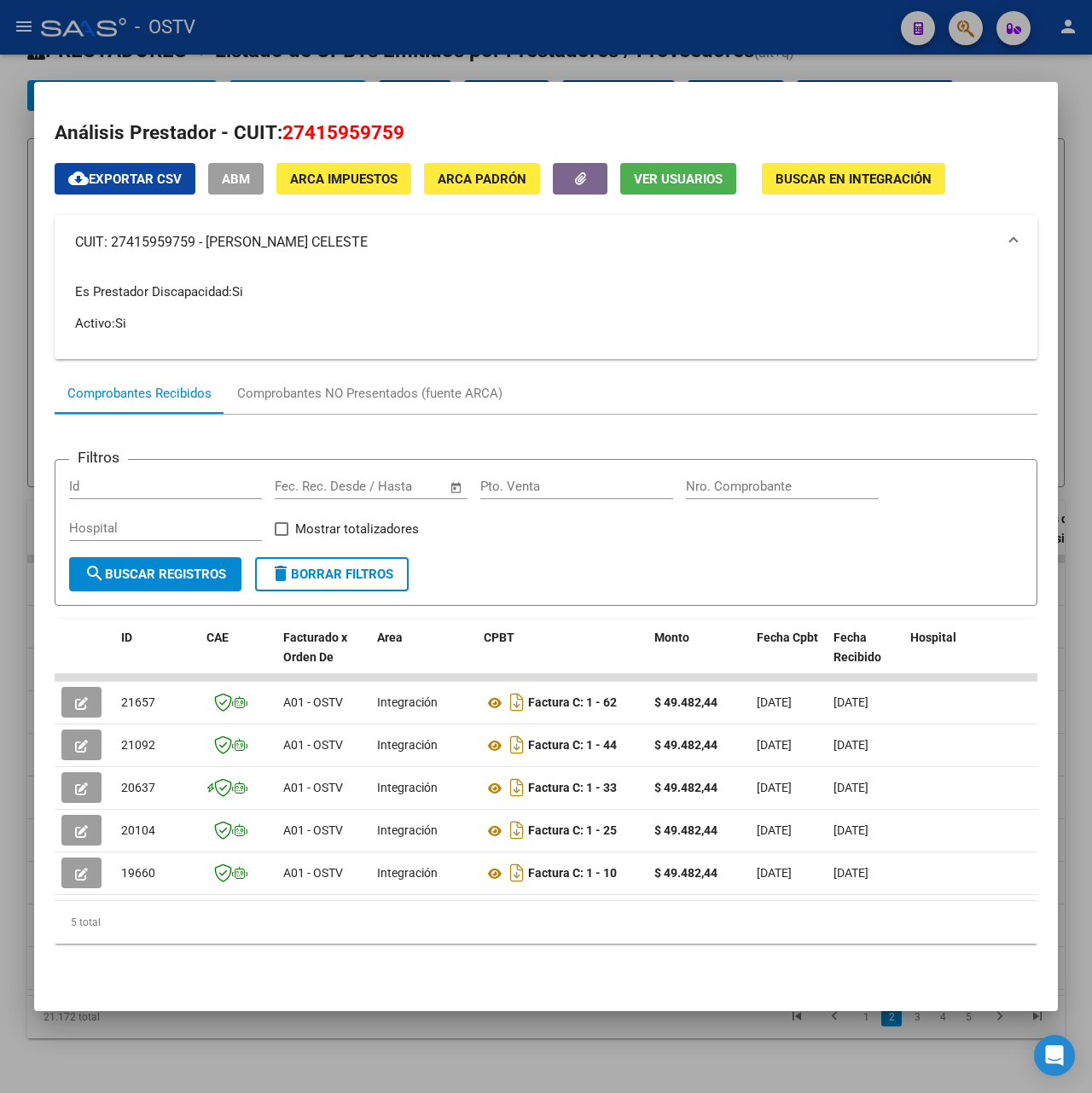
copy mat-panel-title "[PERSON_NAME]"
click at [480, 45] on div at bounding box center [546, 546] width 1092 height 1093
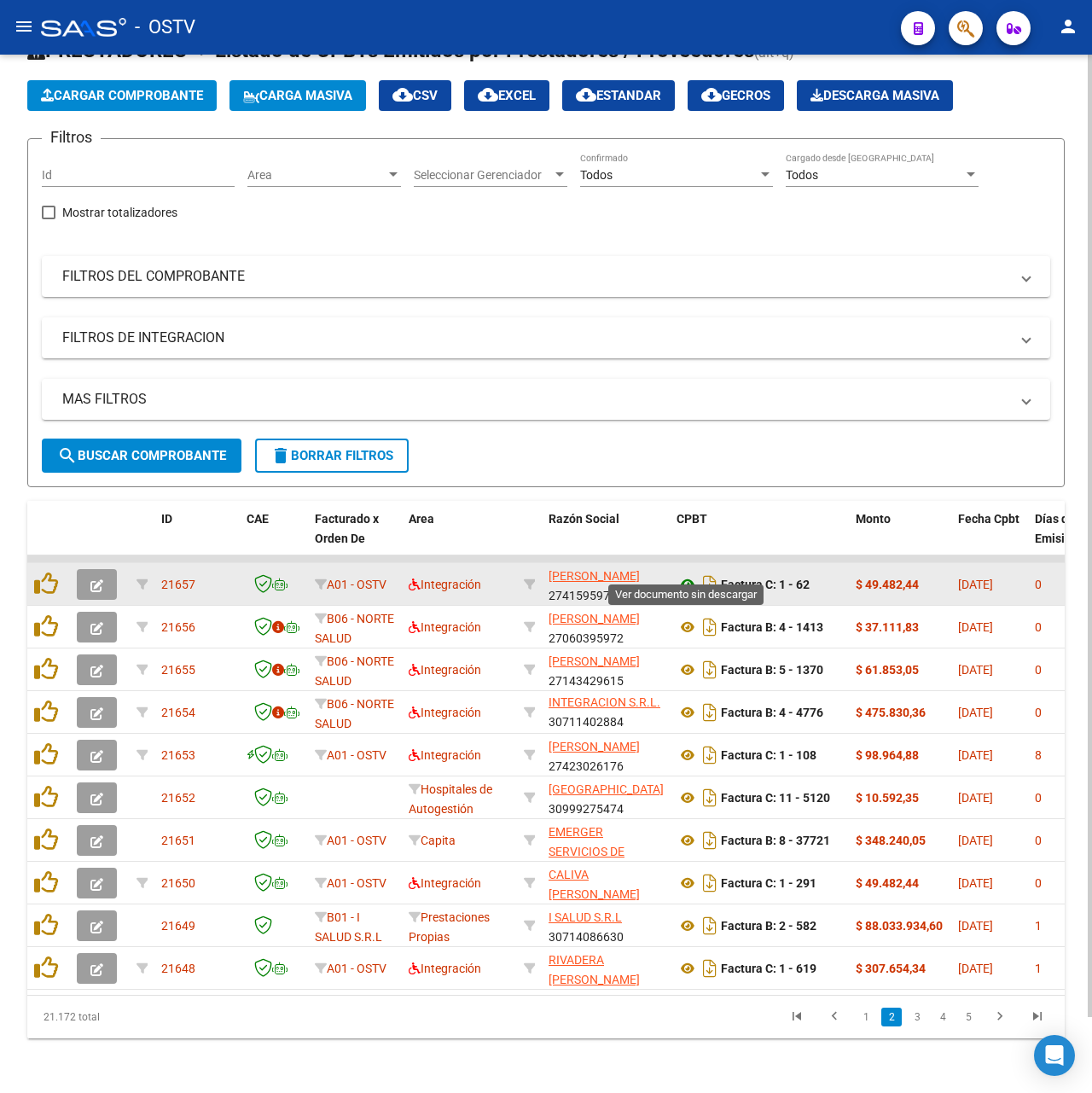
click at [686, 574] on icon at bounding box center [688, 584] width 22 height 21
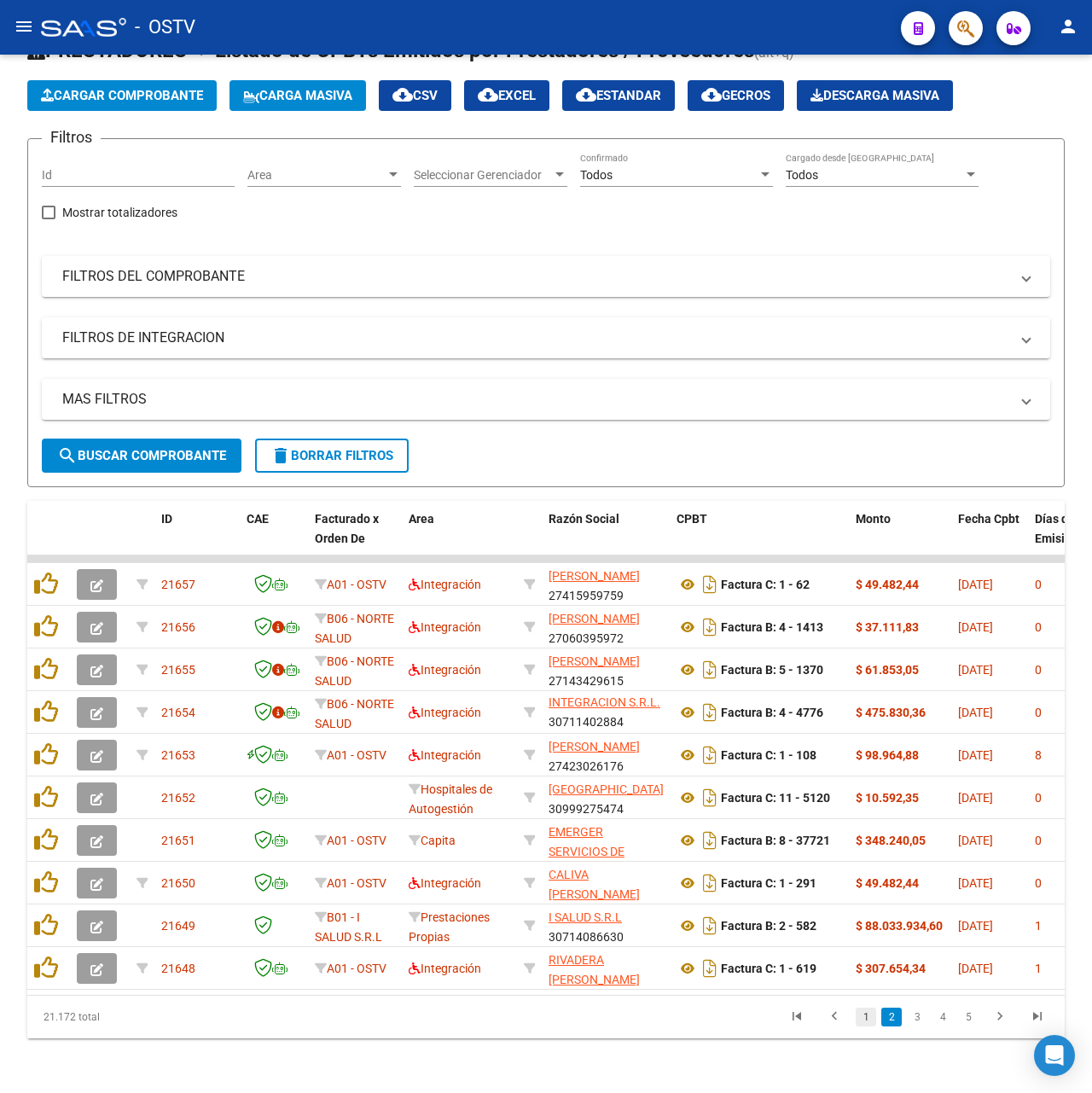
click at [875, 1021] on link "1" at bounding box center [866, 1017] width 21 height 19
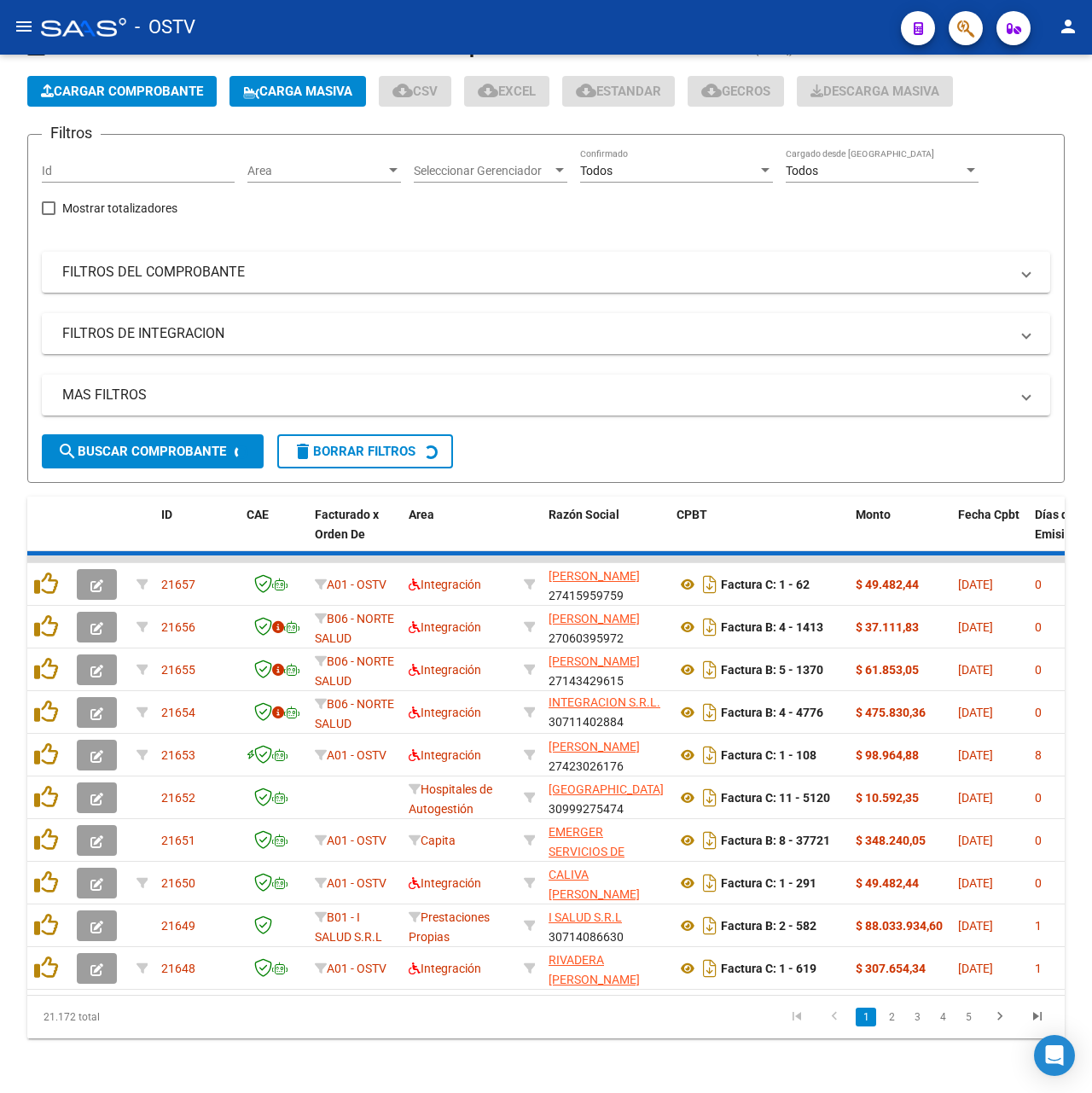
scroll to position [21, 0]
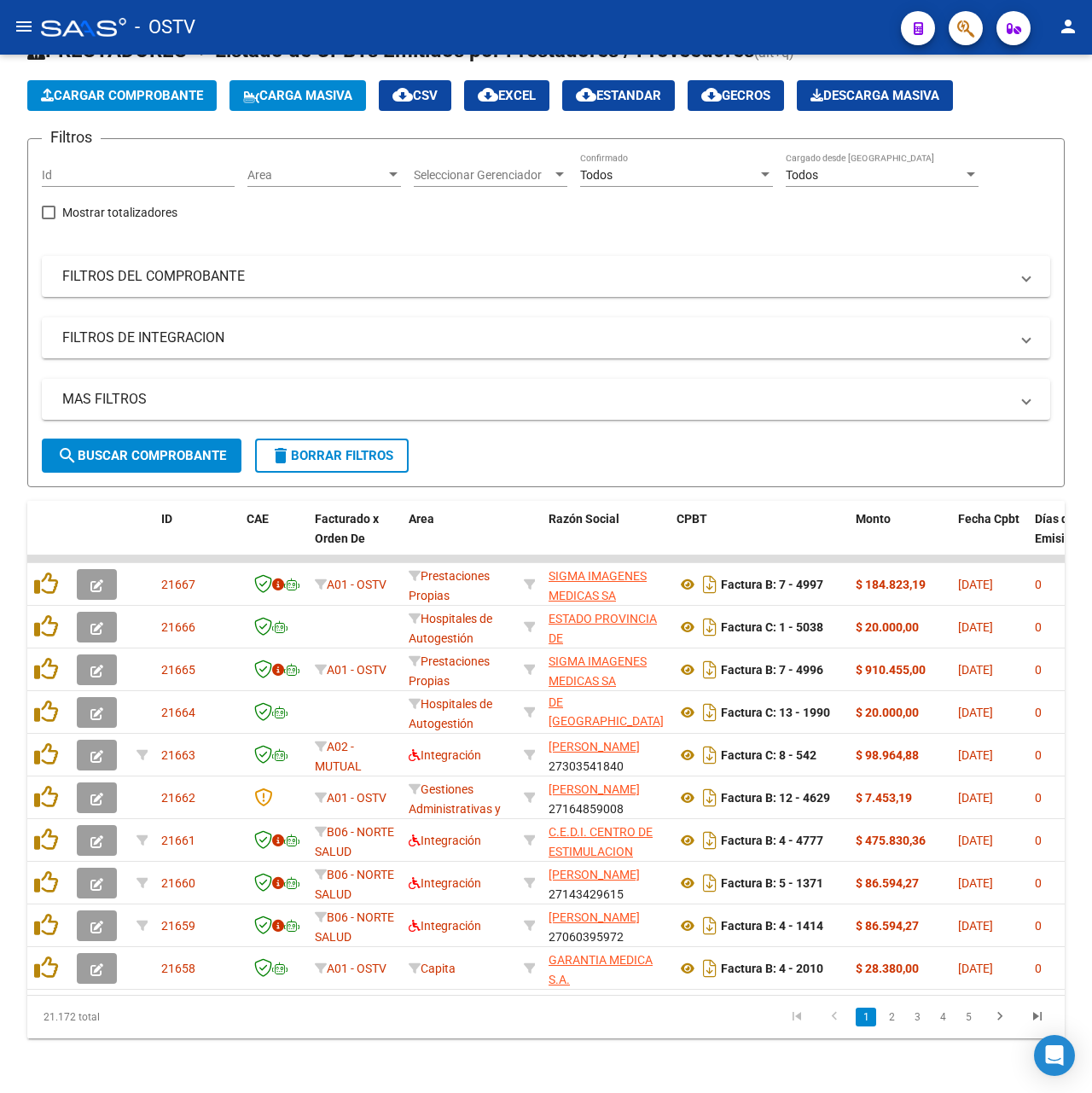
click at [896, 1021] on link "2" at bounding box center [891, 1017] width 21 height 19
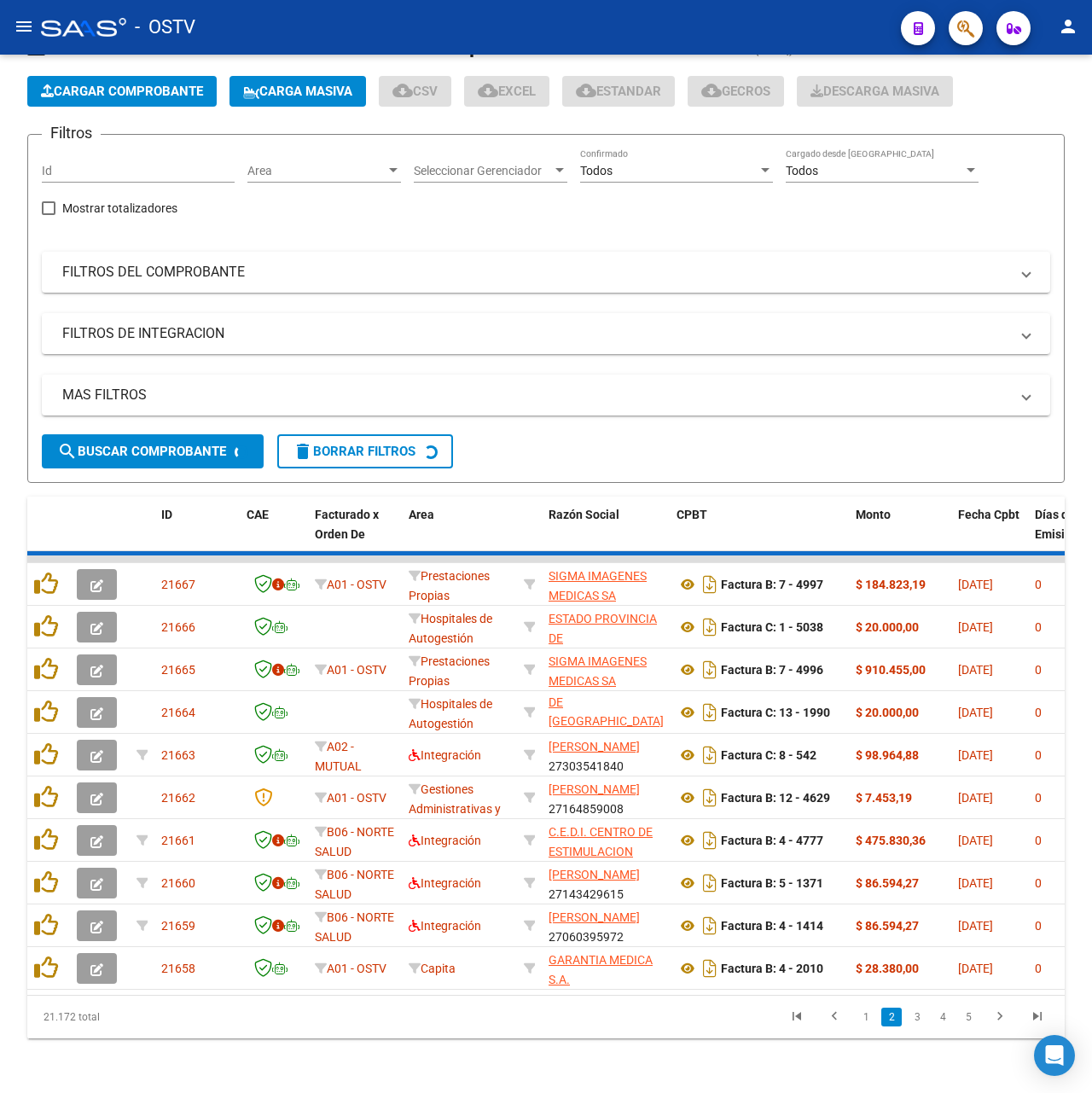
scroll to position [60, 0]
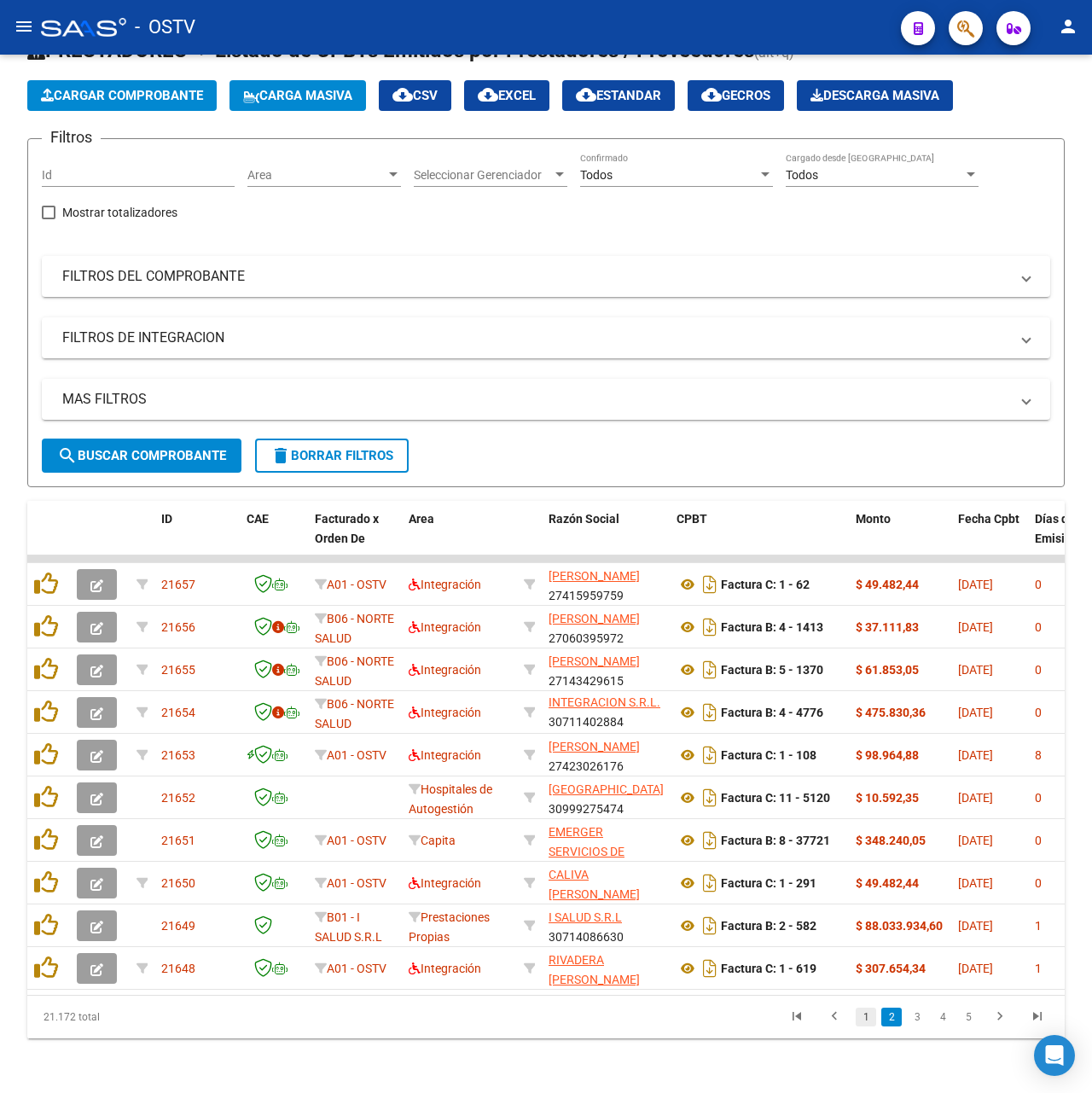
click at [865, 1022] on link "1" at bounding box center [866, 1017] width 21 height 19
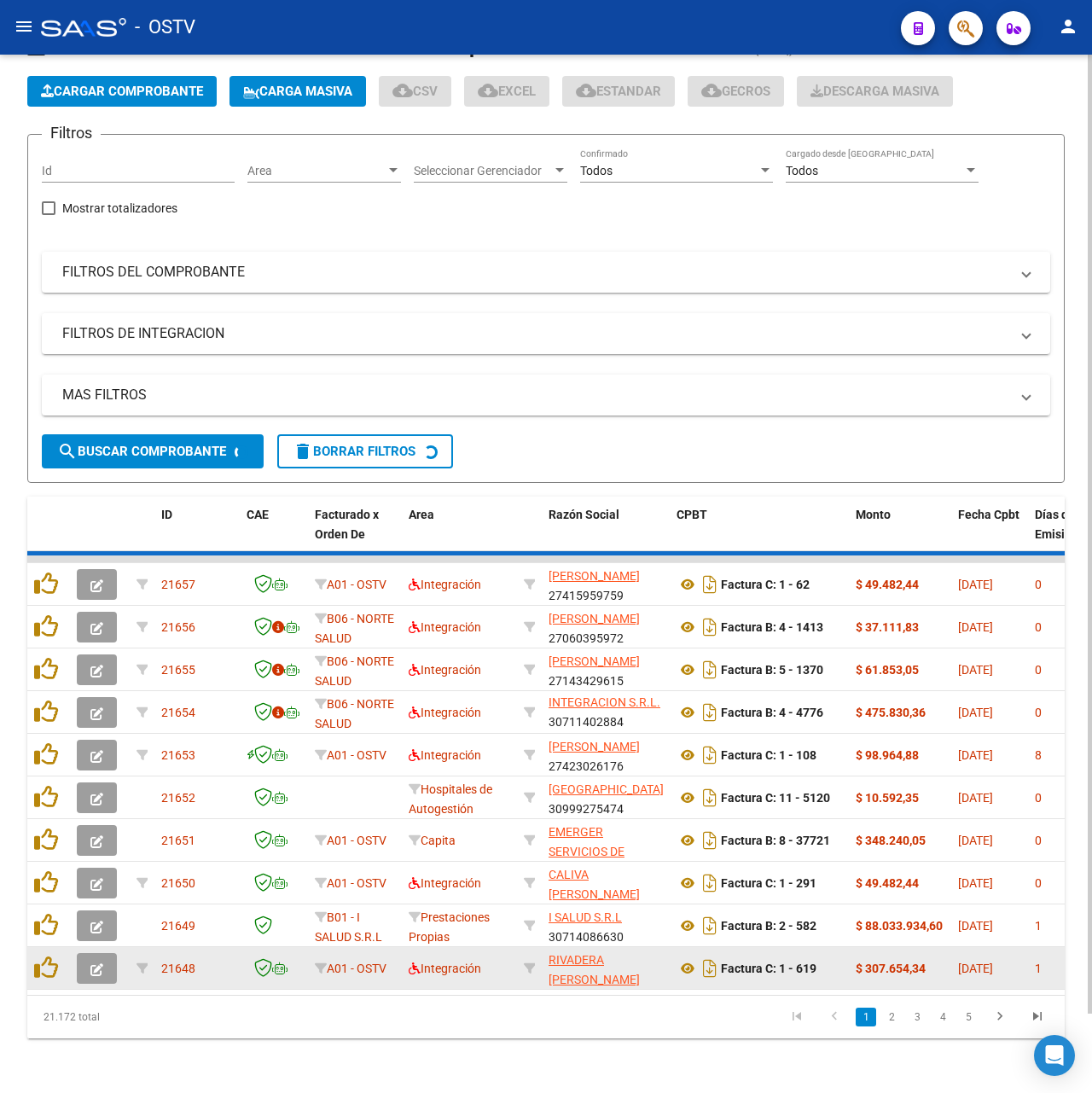
scroll to position [21, 0]
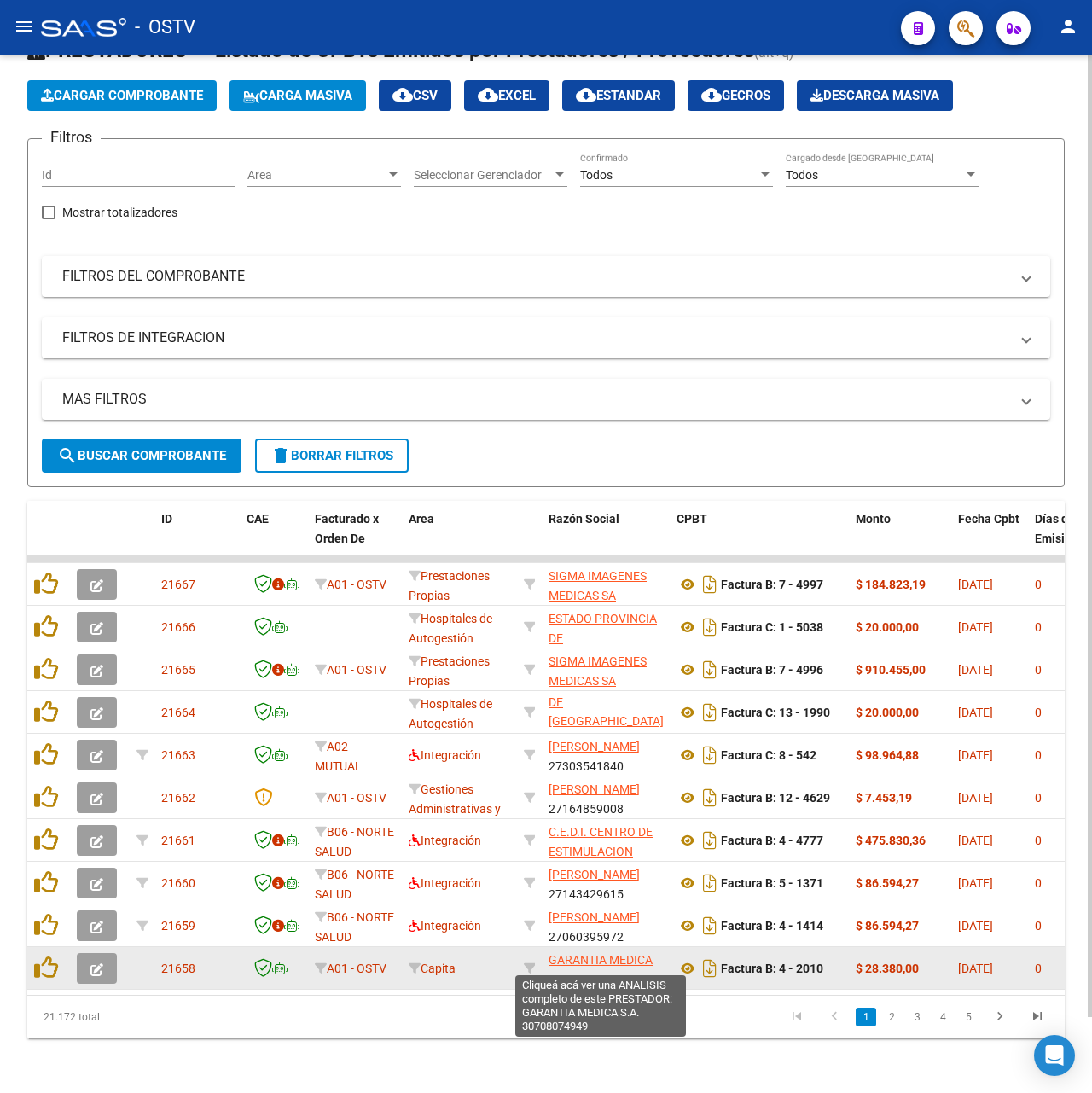
click at [629, 953] on span "GARANTIA MEDICA S.A." at bounding box center [601, 970] width 105 height 34
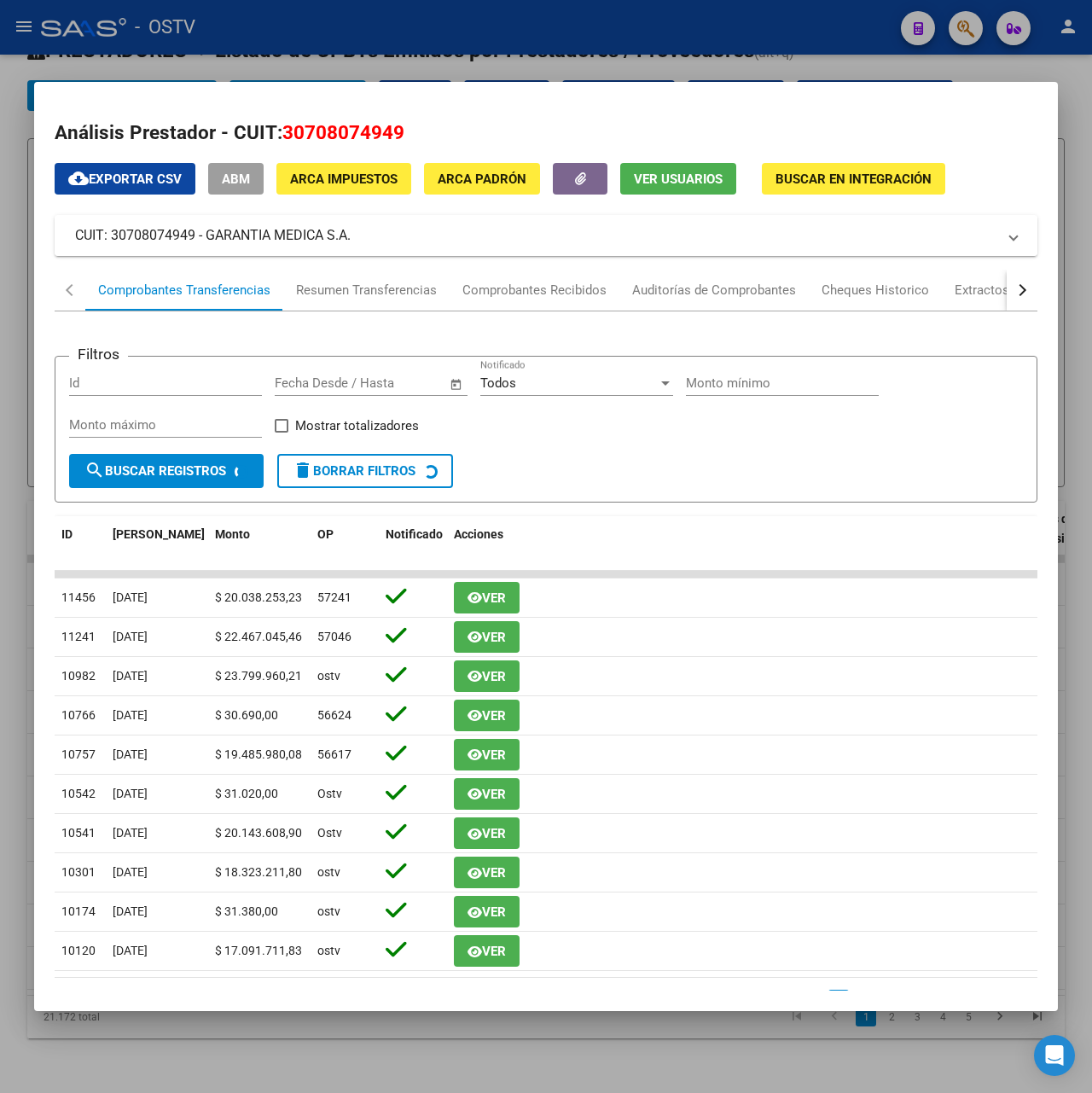
drag, startPoint x: 389, startPoint y: 231, endPoint x: 205, endPoint y: 254, distance: 185.4
click at [205, 254] on mat-expansion-panel-header "CUIT: 30708074949 - GARANTIA MEDICA S.A." at bounding box center [546, 235] width 983 height 41
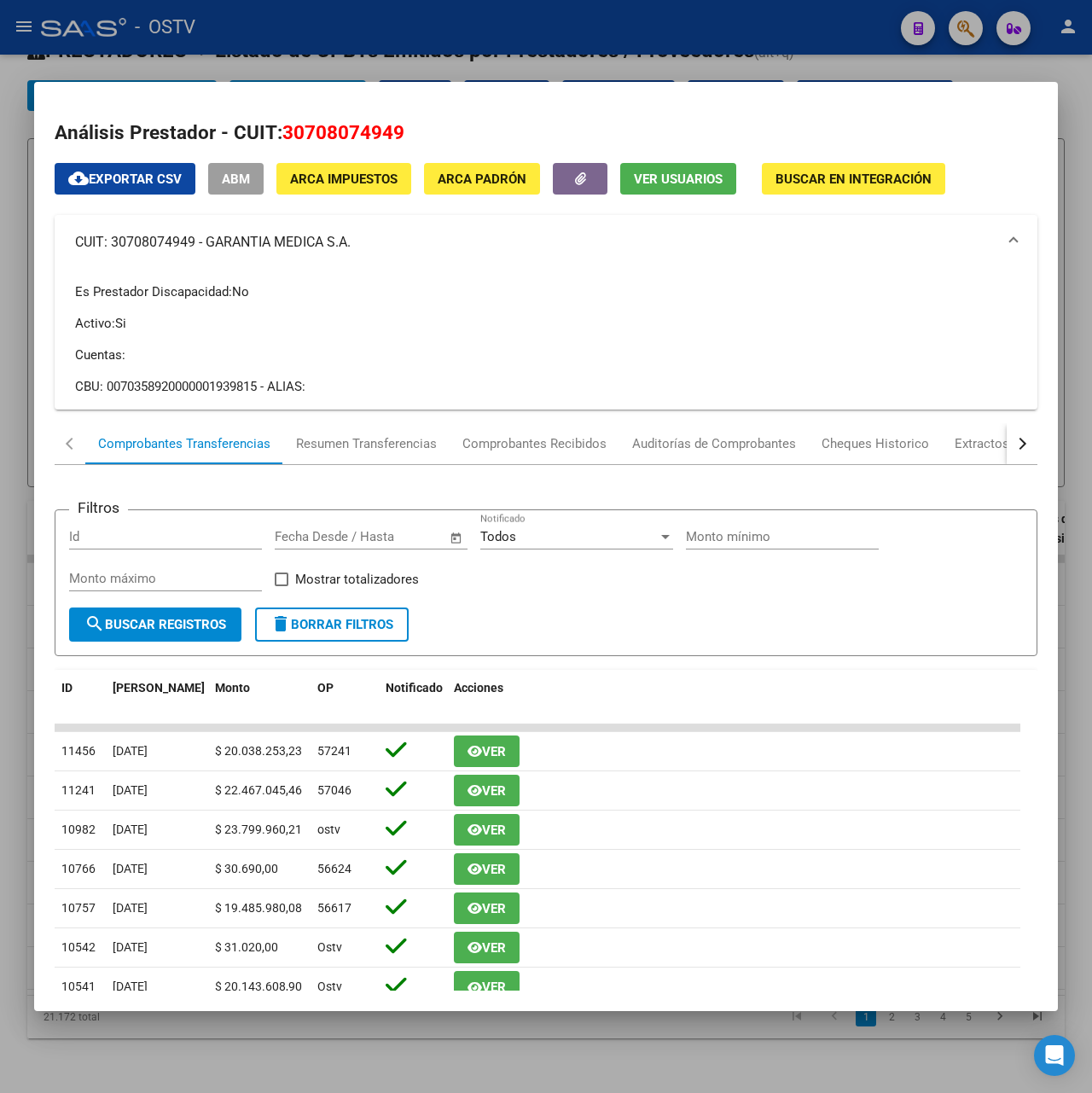
copy mat-panel-title "GARANTIA MEDICA S.A."
click at [383, 15] on div at bounding box center [546, 546] width 1092 height 1093
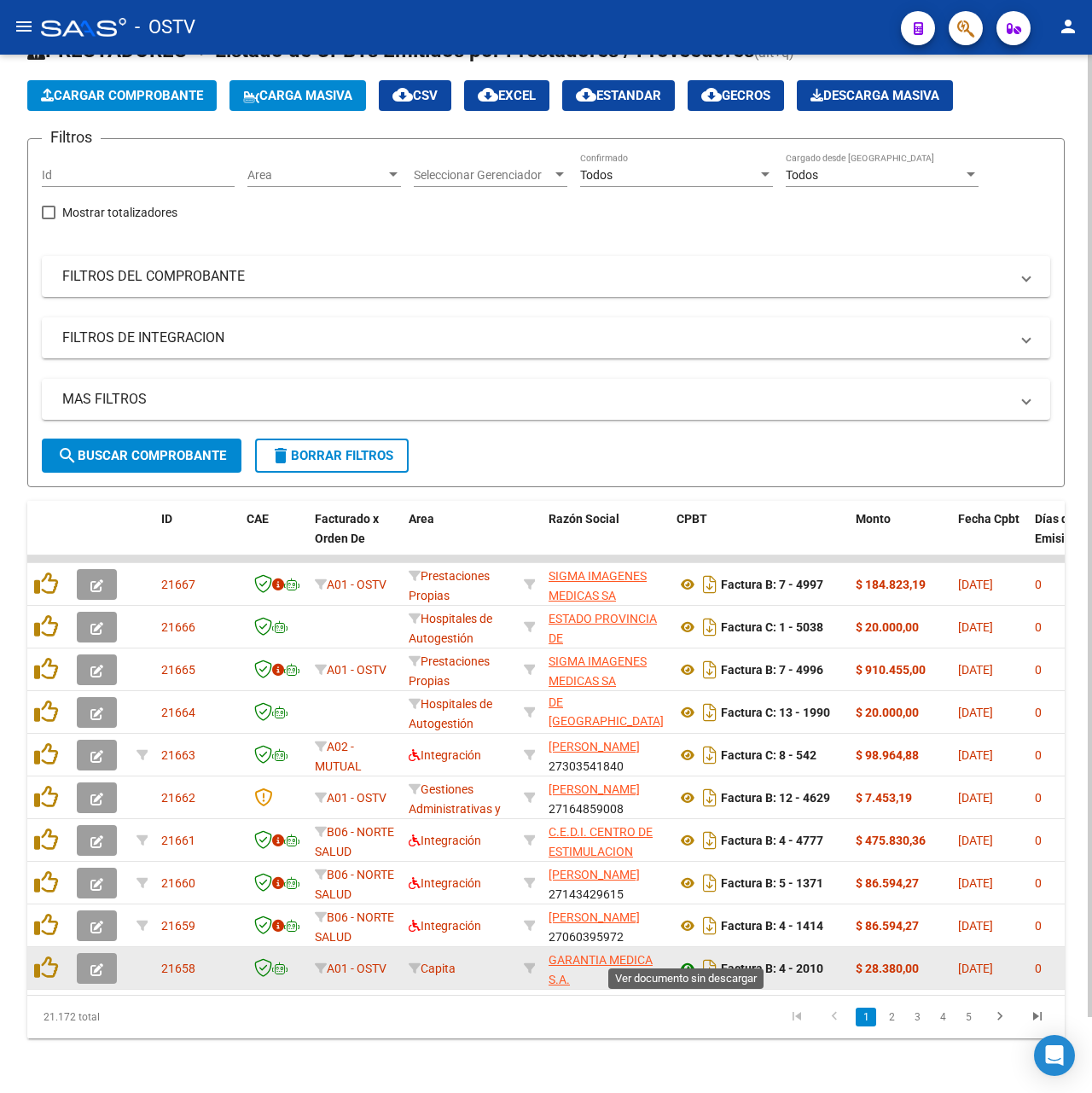
click at [684, 959] on icon at bounding box center [688, 969] width 22 height 21
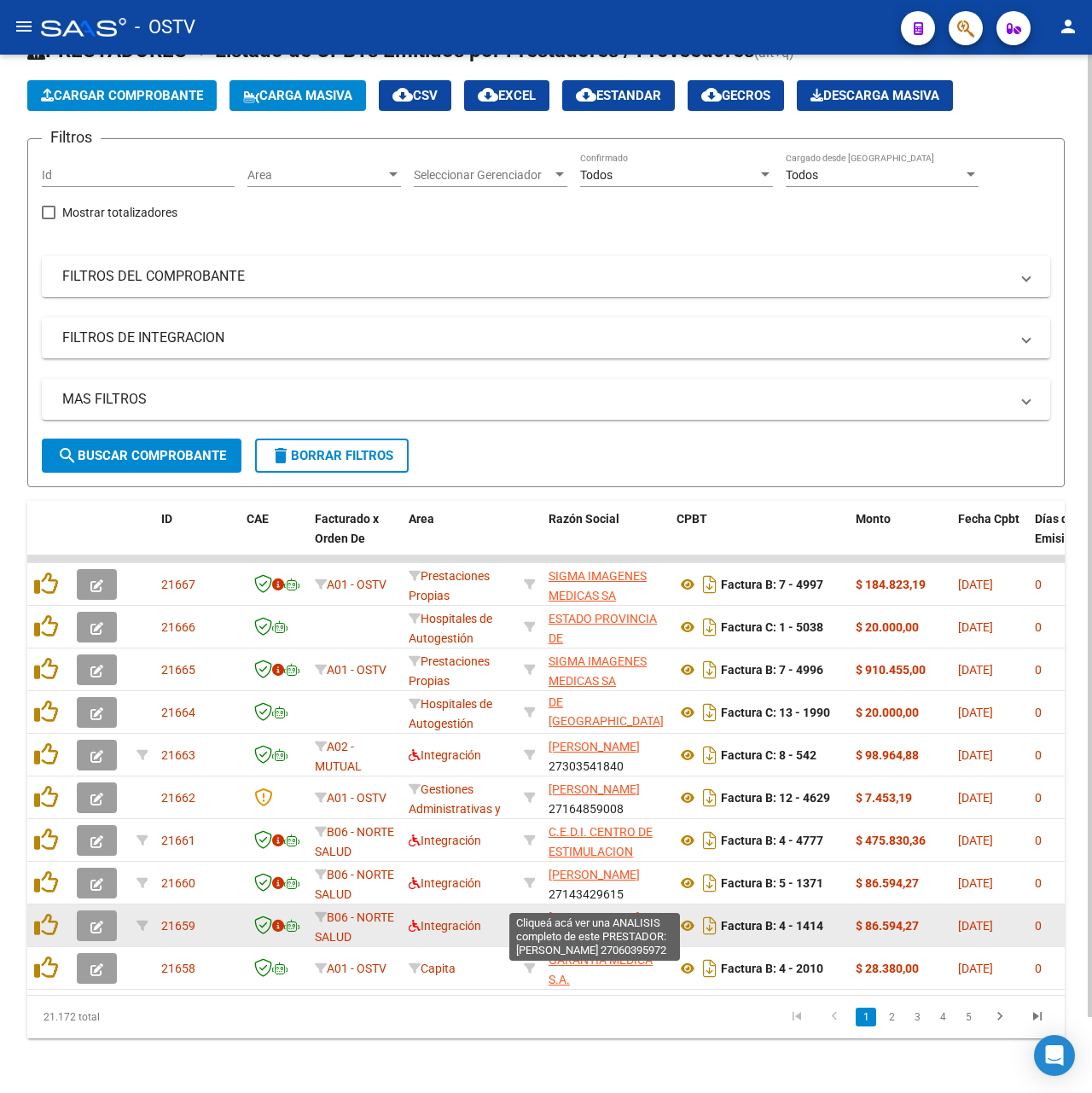
click at [623, 911] on span "[PERSON_NAME]" at bounding box center [595, 918] width 91 height 14
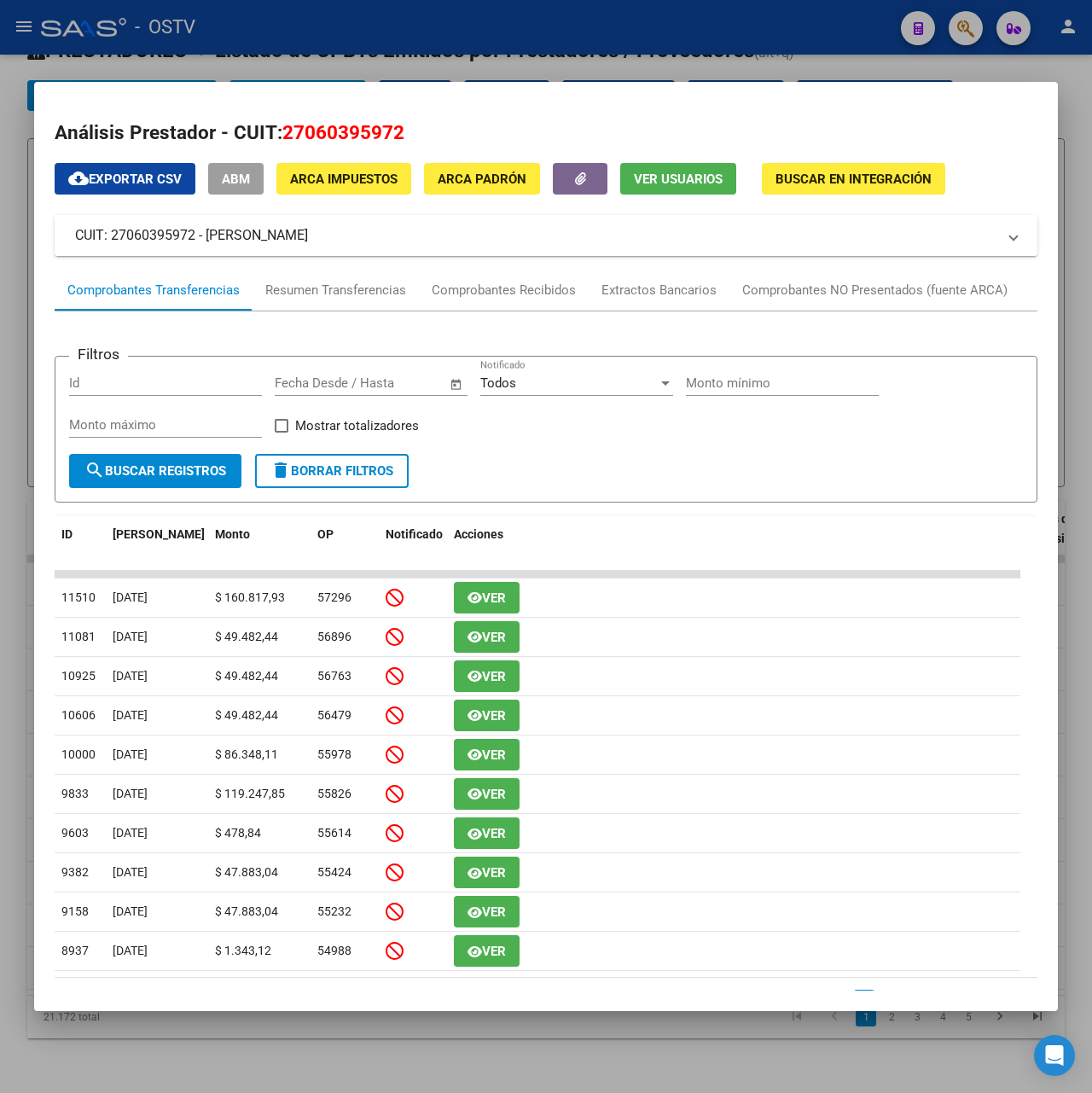
drag, startPoint x: 322, startPoint y: 235, endPoint x: 206, endPoint y: 236, distance: 116.0
click at [206, 236] on mat-panel-title "CUIT: 27060395972 - [PERSON_NAME]" at bounding box center [535, 235] width 921 height 21
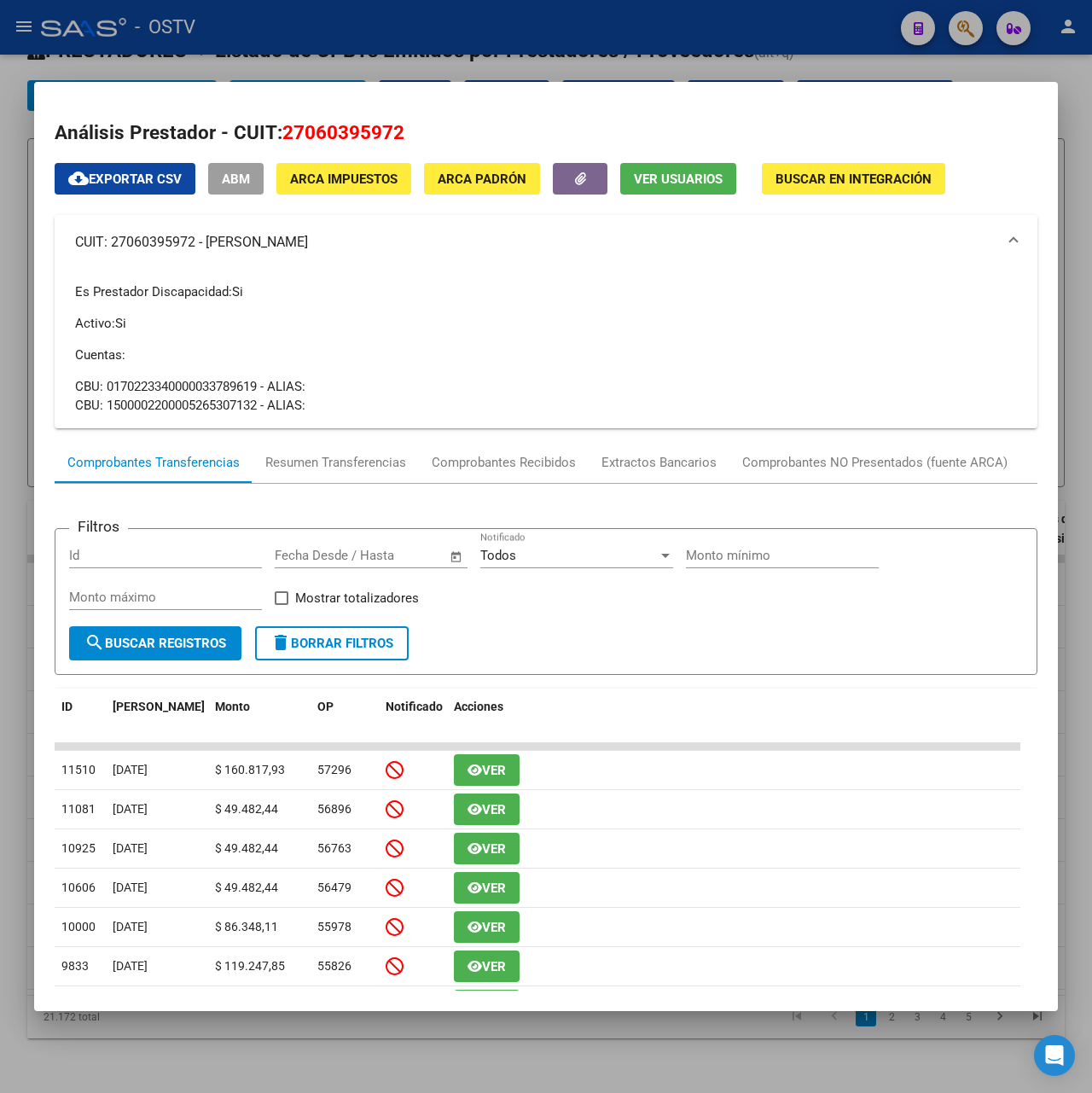
copy mat-panel-title "[PERSON_NAME]"
click at [485, 43] on div at bounding box center [546, 546] width 1092 height 1093
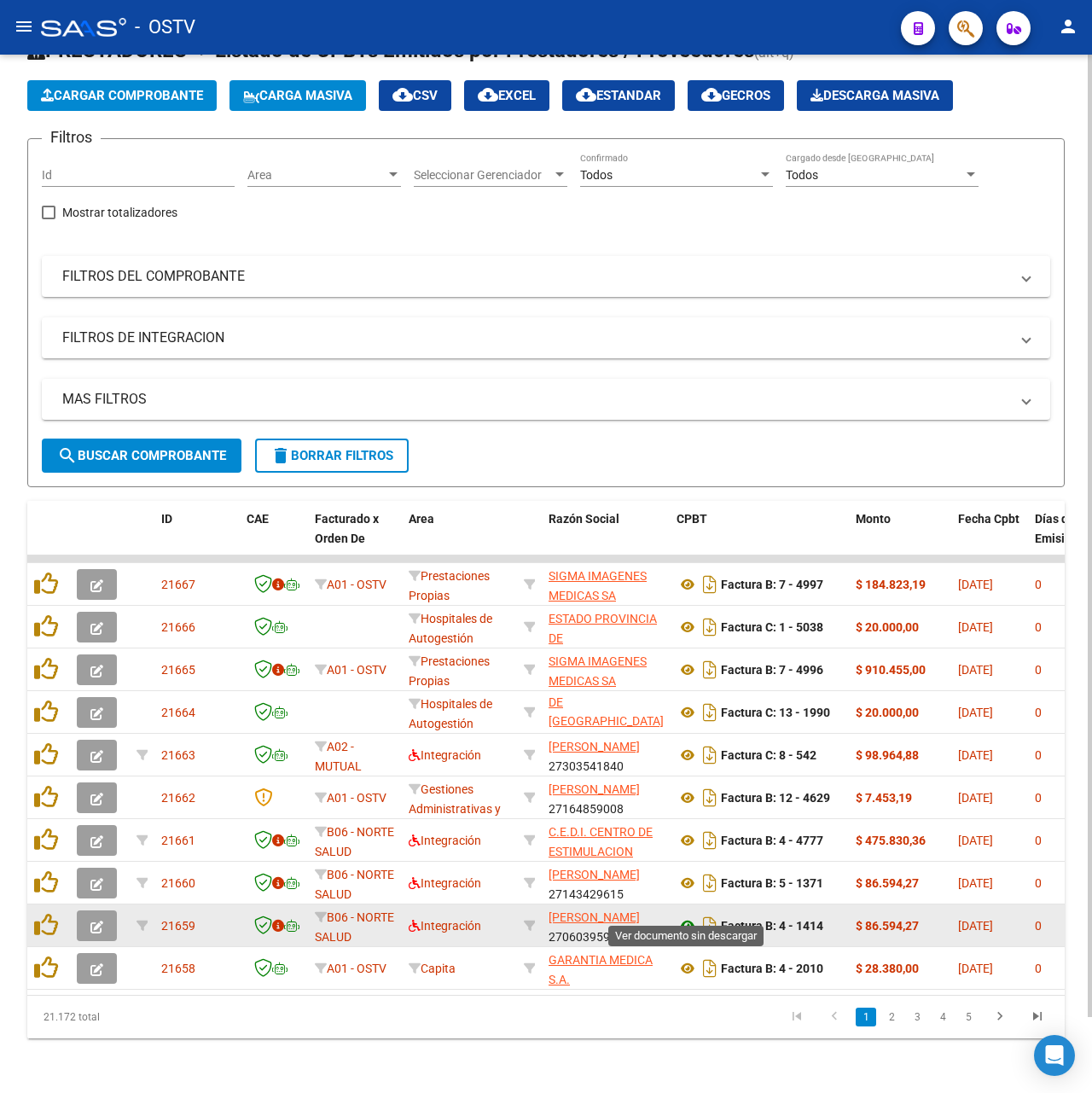
click at [686, 916] on icon at bounding box center [688, 926] width 22 height 21
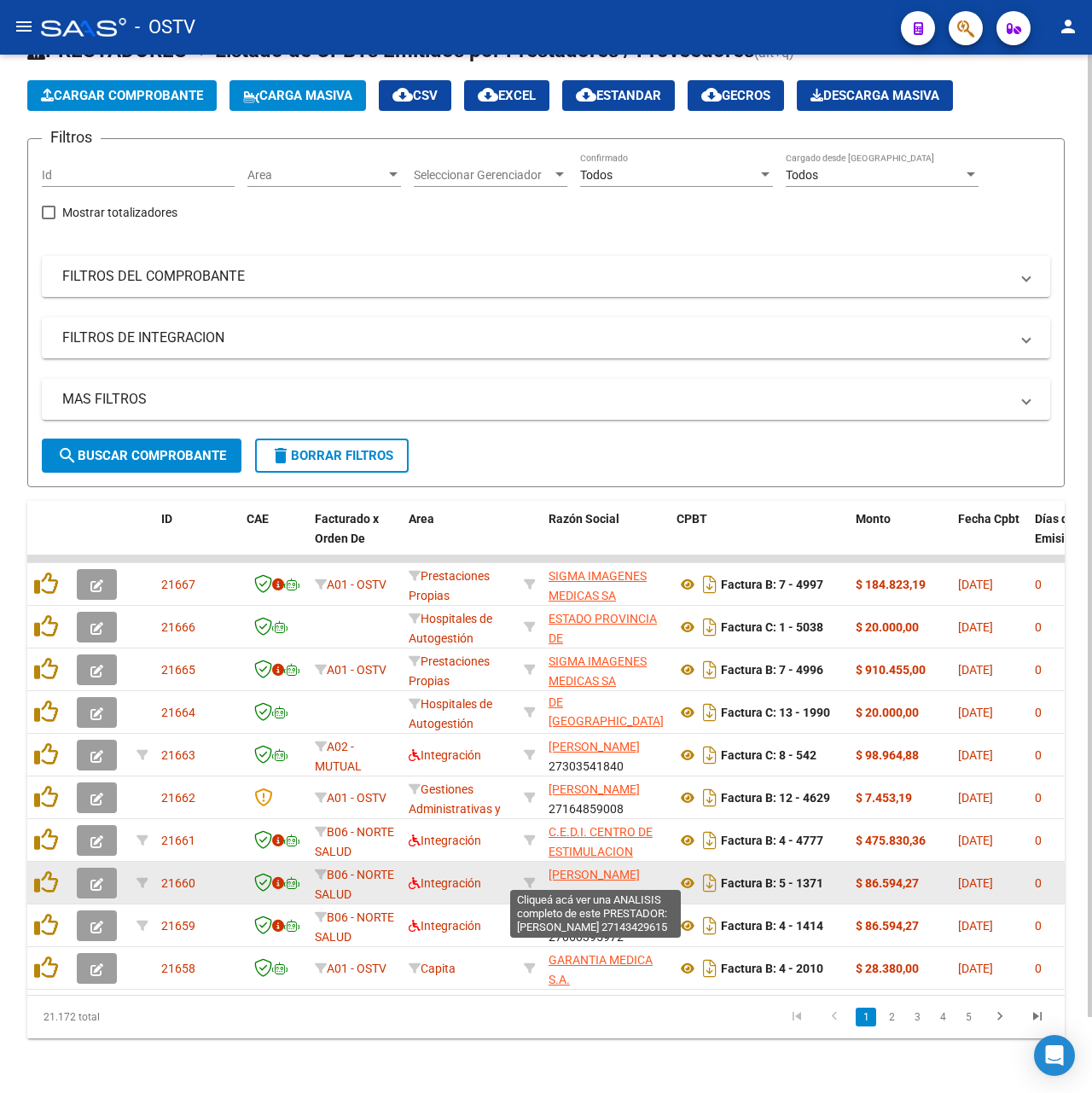
click at [573, 868] on span "[PERSON_NAME]" at bounding box center [595, 875] width 91 height 14
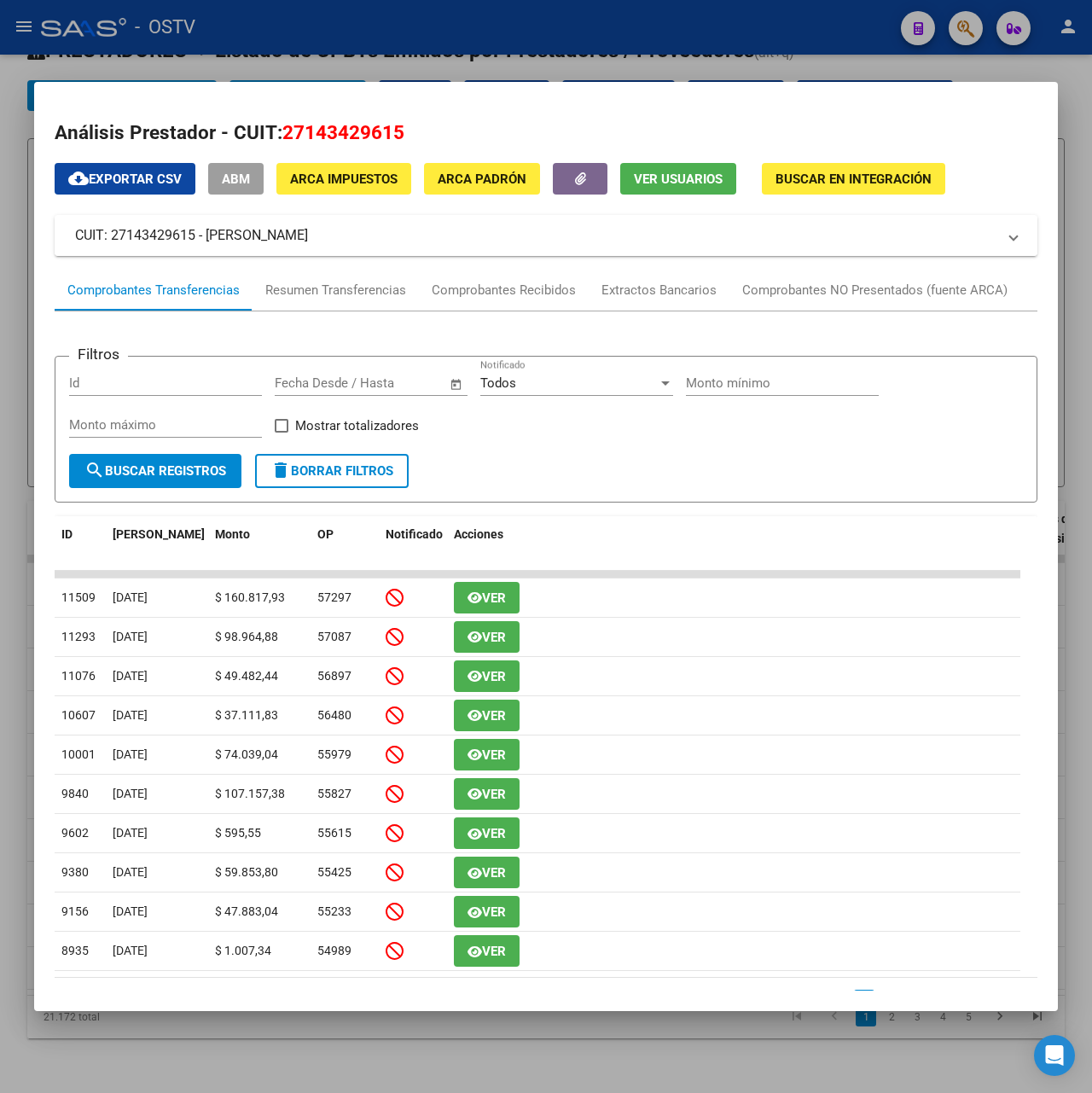
drag, startPoint x: 267, startPoint y: 226, endPoint x: 208, endPoint y: 235, distance: 59.7
click at [208, 235] on mat-panel-title "CUIT: 27143429615 - [PERSON_NAME]" at bounding box center [535, 235] width 921 height 21
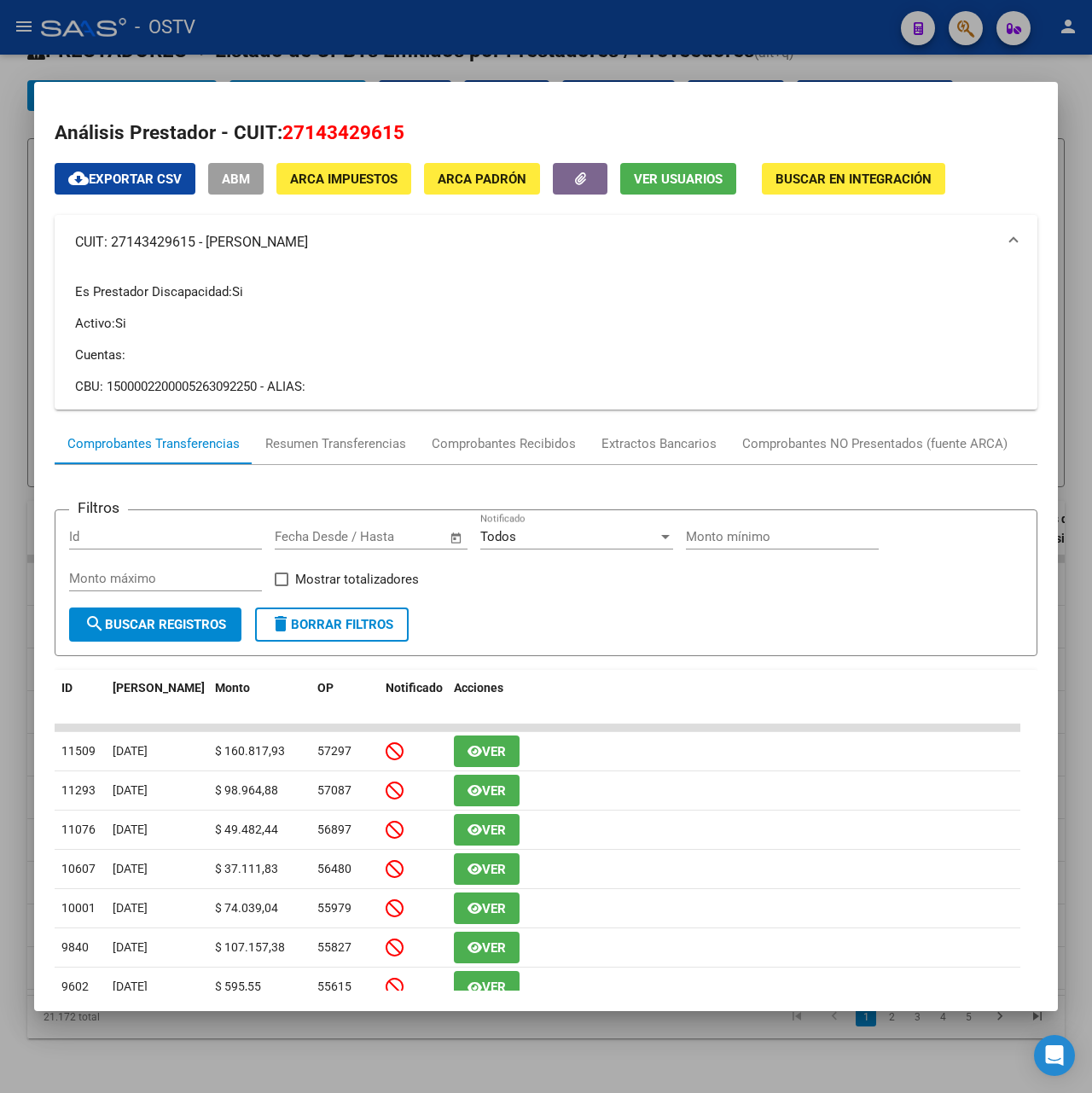
copy mat-panel-title "[PERSON_NAME]"
click at [465, 17] on div at bounding box center [546, 546] width 1092 height 1093
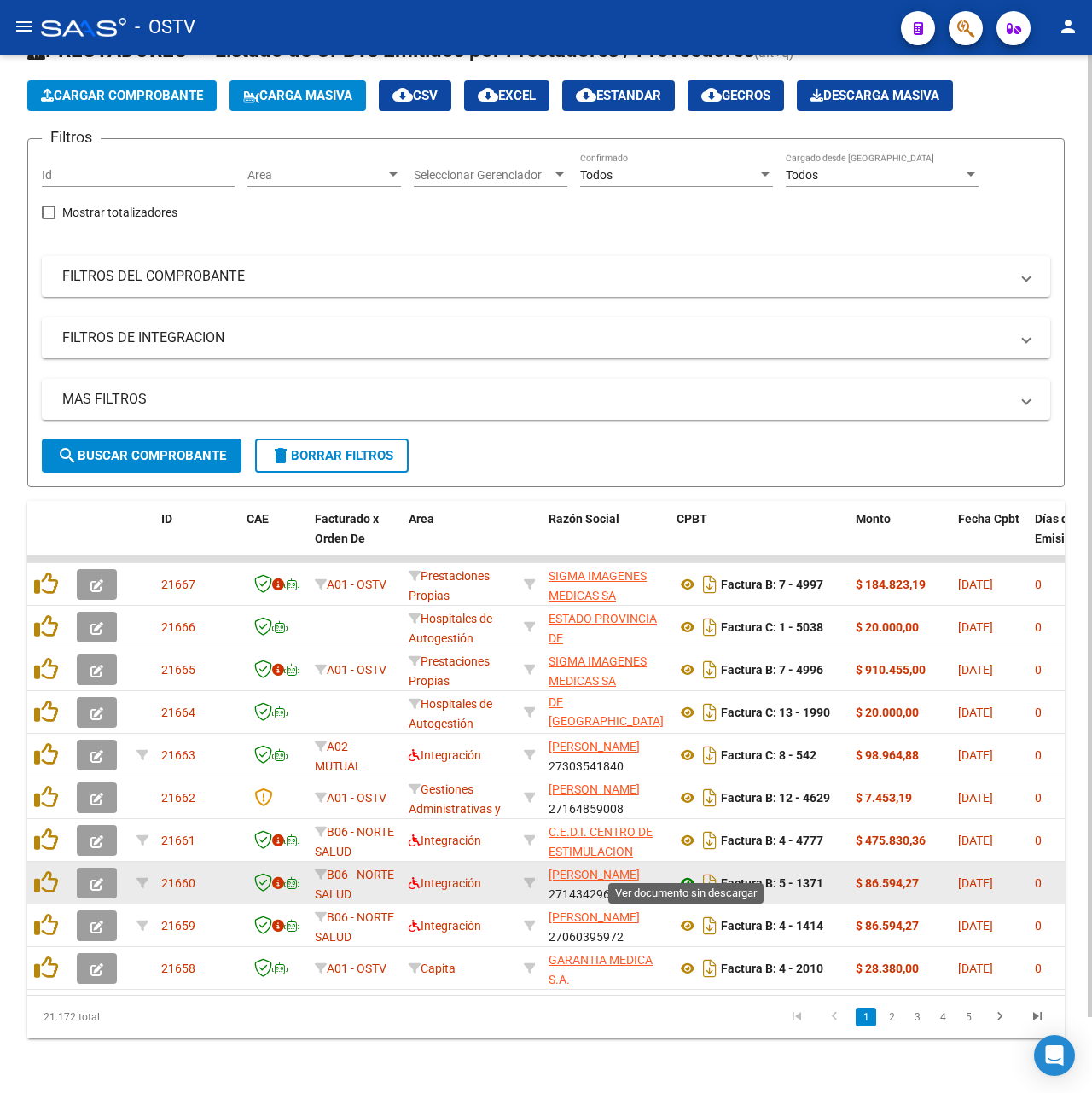
click at [697, 873] on icon at bounding box center [688, 883] width 22 height 21
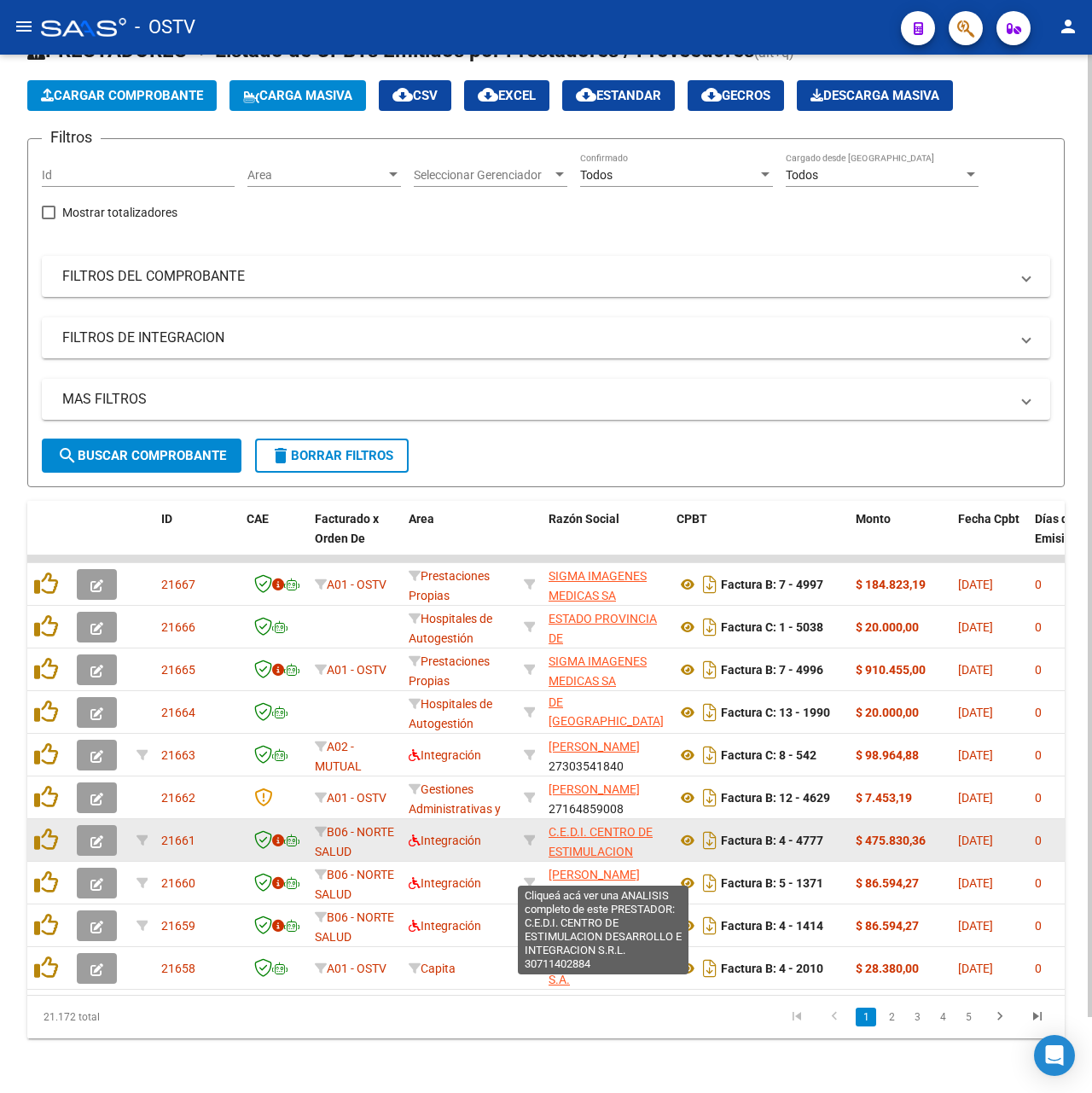
click at [591, 834] on span "C.E.D.I. CENTRO DE ESTIMULACION DESARROLLO E INTEGRACION S.R.L." at bounding box center [605, 861] width 112 height 72
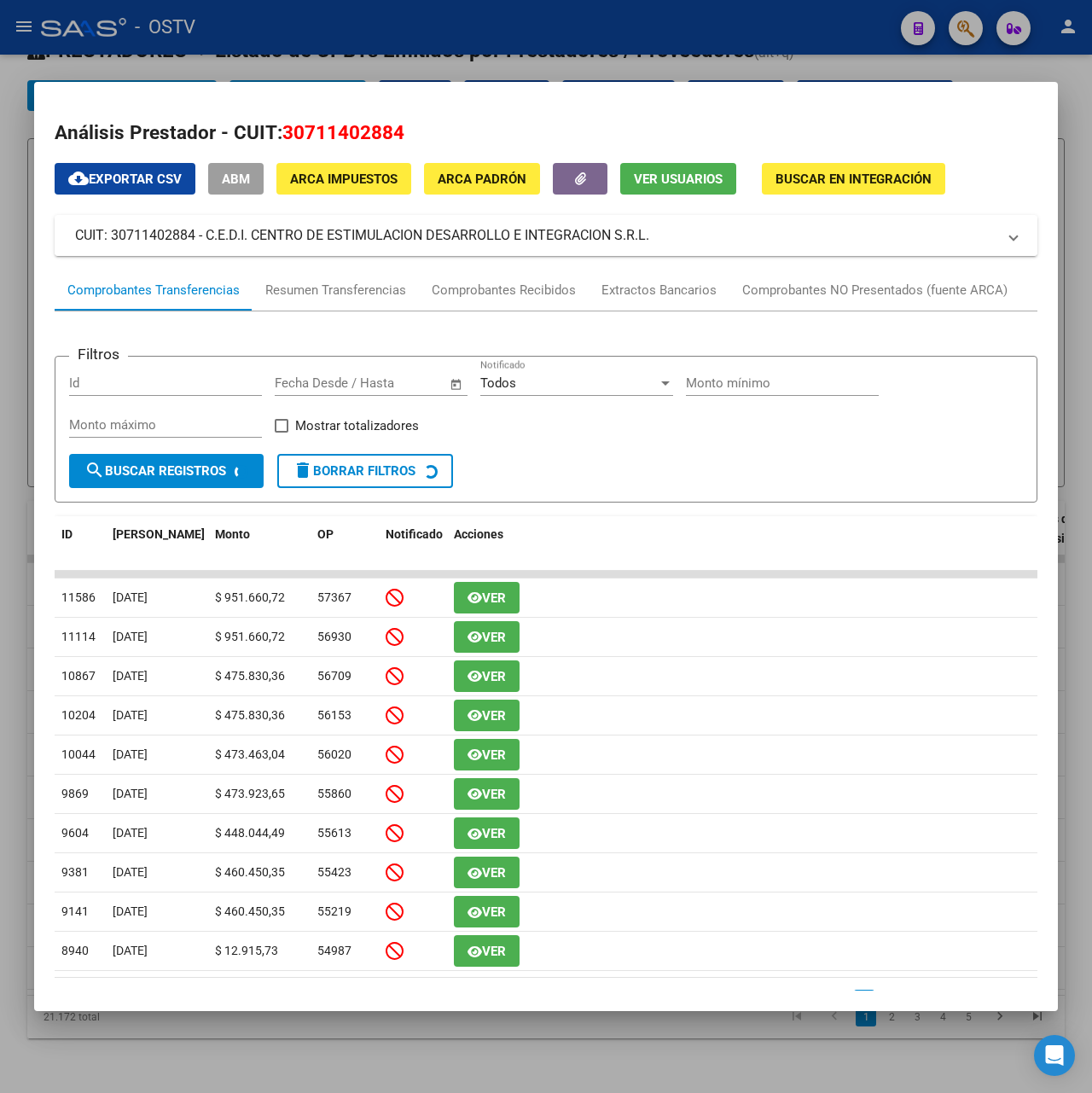
drag, startPoint x: 629, startPoint y: 253, endPoint x: 205, endPoint y: 239, distance: 424.2
click at [205, 239] on mat-panel-title "CUIT: 30711402884 - C.E.D.I. CENTRO DE ESTIMULACION DESARROLLO E INTEGRACION S.…" at bounding box center [535, 235] width 921 height 21
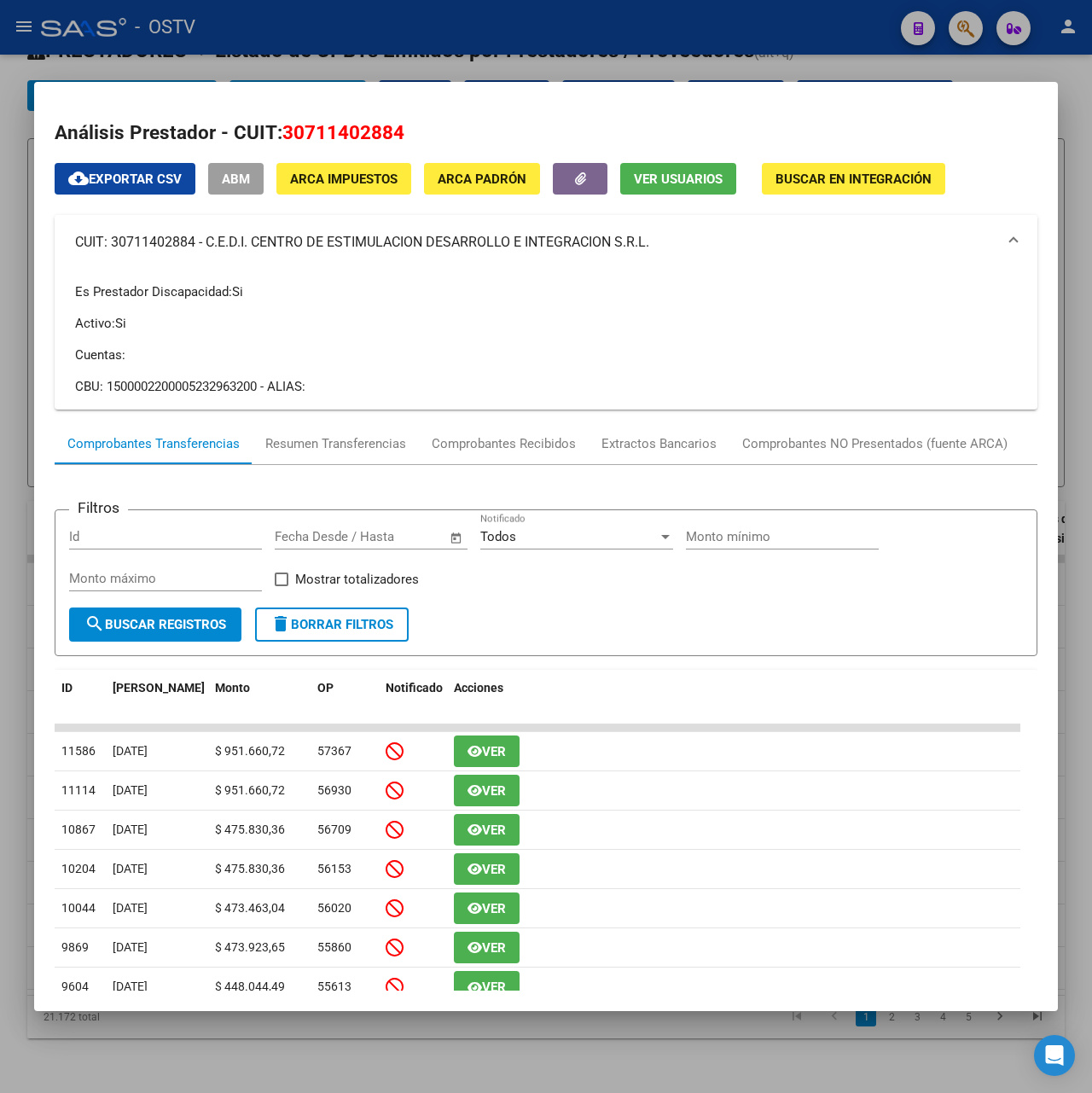
copy mat-panel-title "C.E.D.I. CENTRO DE ESTIMULACION DESARROLLO E INTEGRACION S.R.L."
click at [572, 41] on div at bounding box center [546, 546] width 1092 height 1093
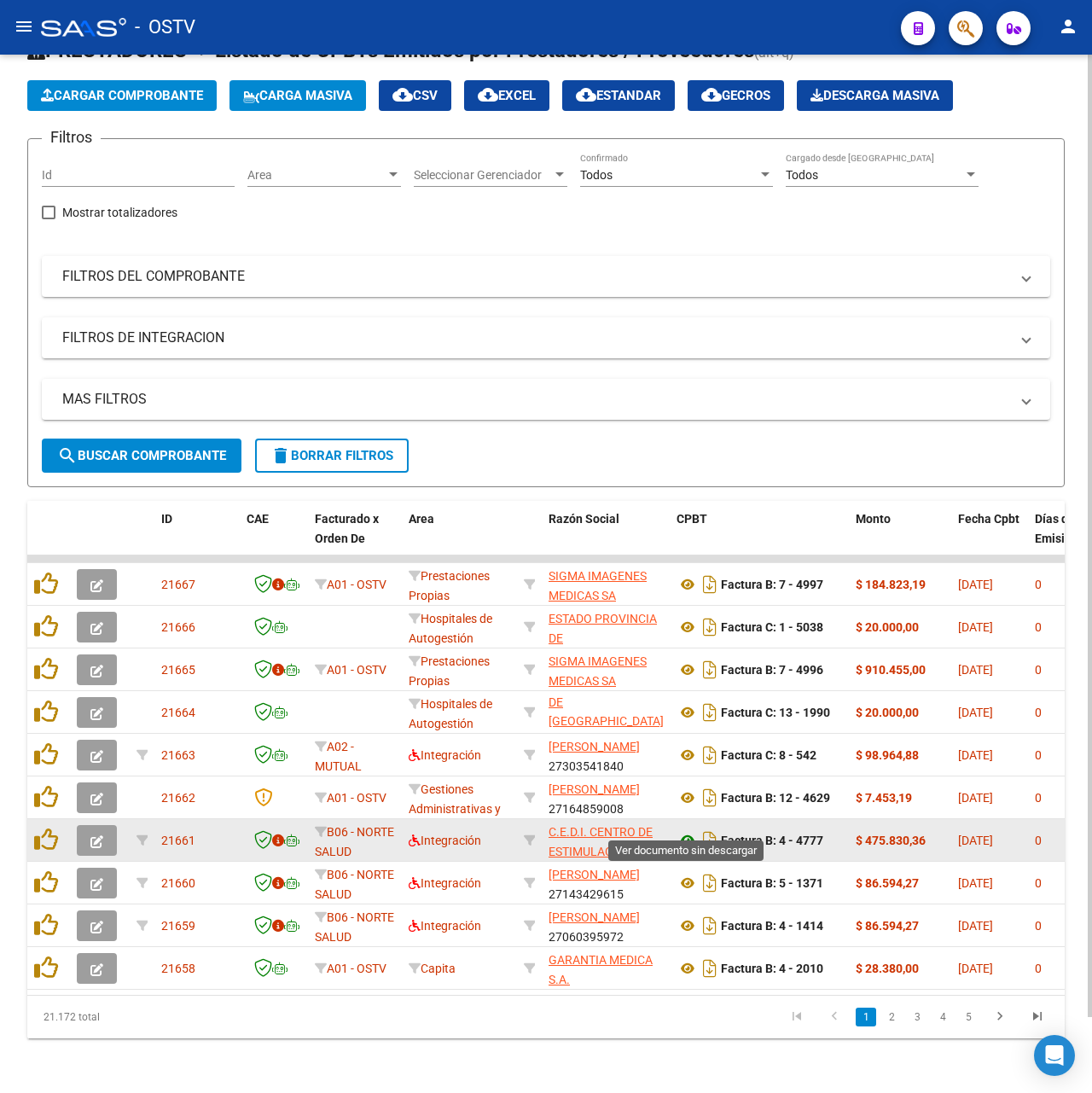
click at [679, 831] on icon at bounding box center [688, 841] width 22 height 21
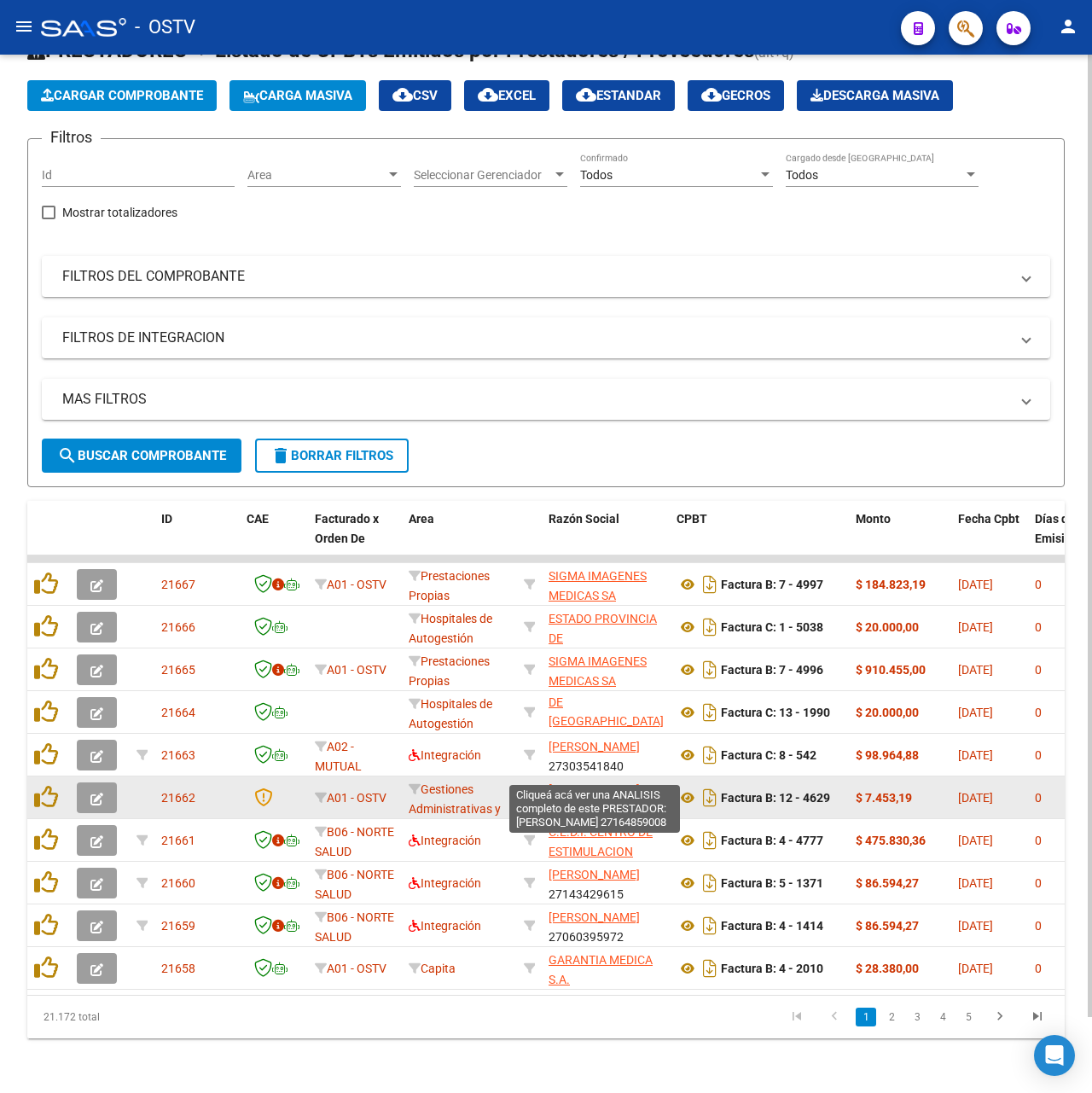
click at [608, 782] on span "[PERSON_NAME]" at bounding box center [595, 789] width 91 height 14
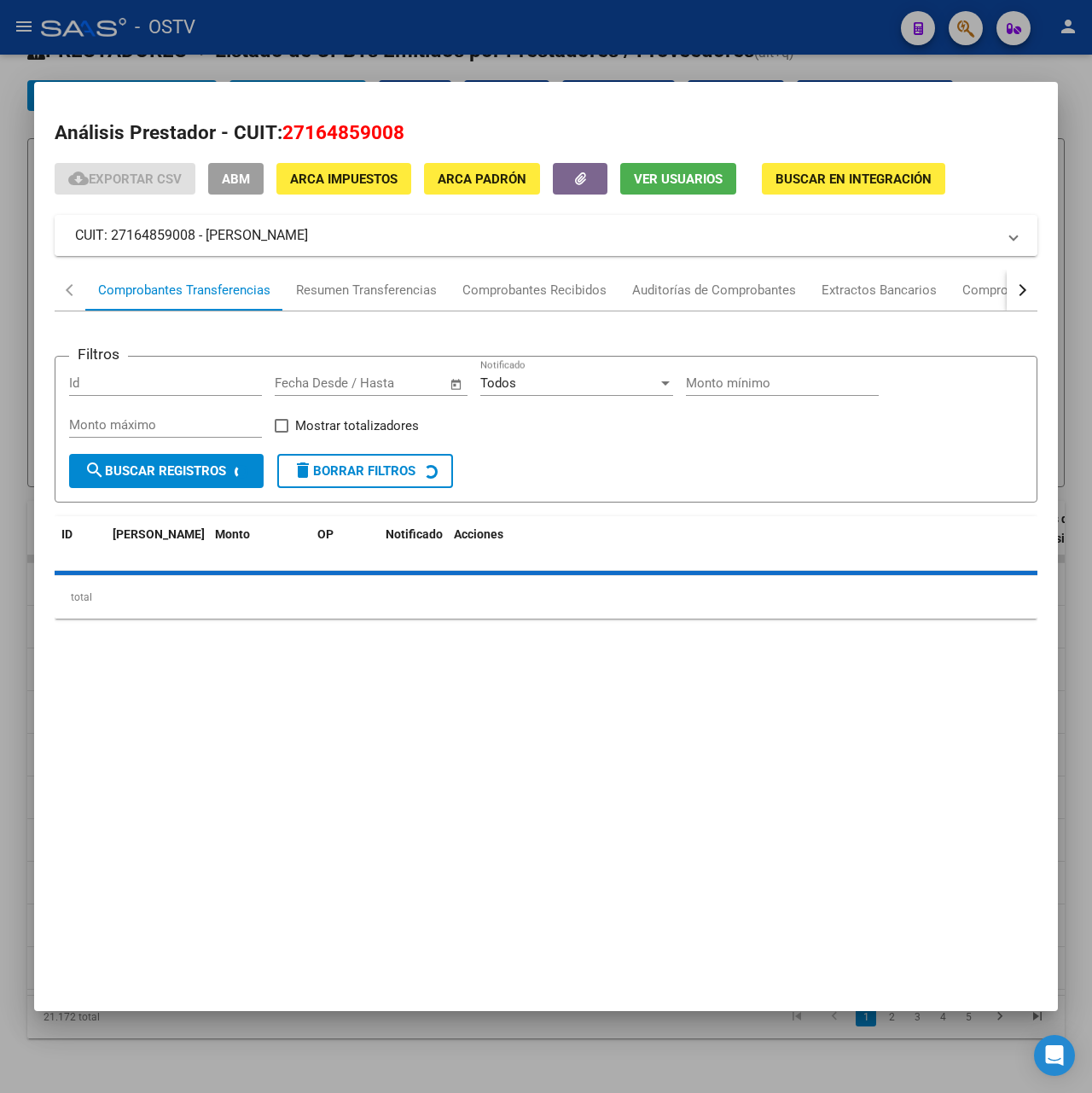
drag, startPoint x: 389, startPoint y: 241, endPoint x: 208, endPoint y: 243, distance: 181.0
click at [208, 243] on mat-panel-title "CUIT: 27164859008 - [PERSON_NAME]" at bounding box center [535, 235] width 921 height 21
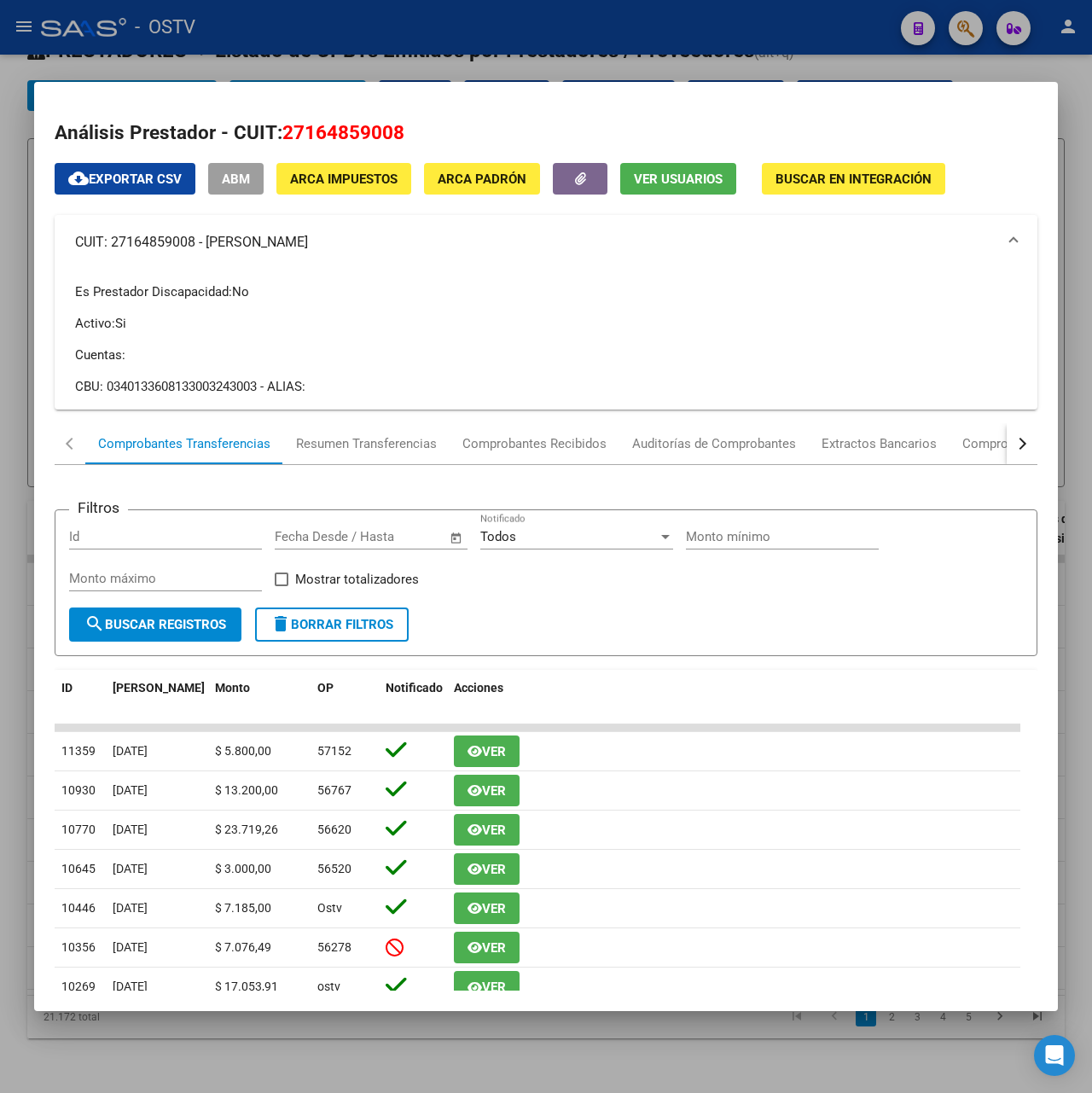
copy mat-panel-title "[PERSON_NAME]"
click at [499, 49] on div at bounding box center [546, 546] width 1092 height 1093
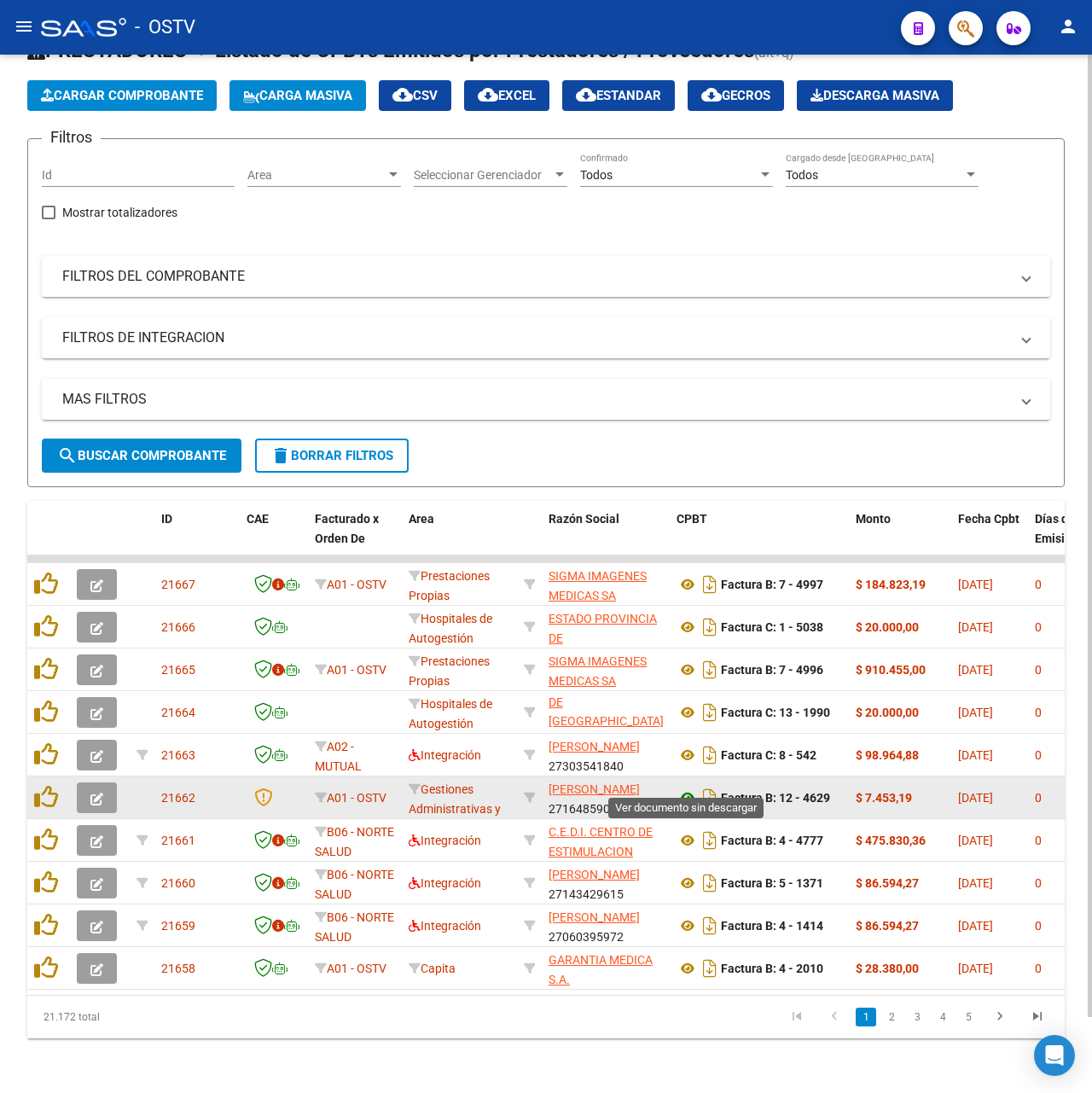
click at [691, 788] on icon at bounding box center [688, 798] width 22 height 21
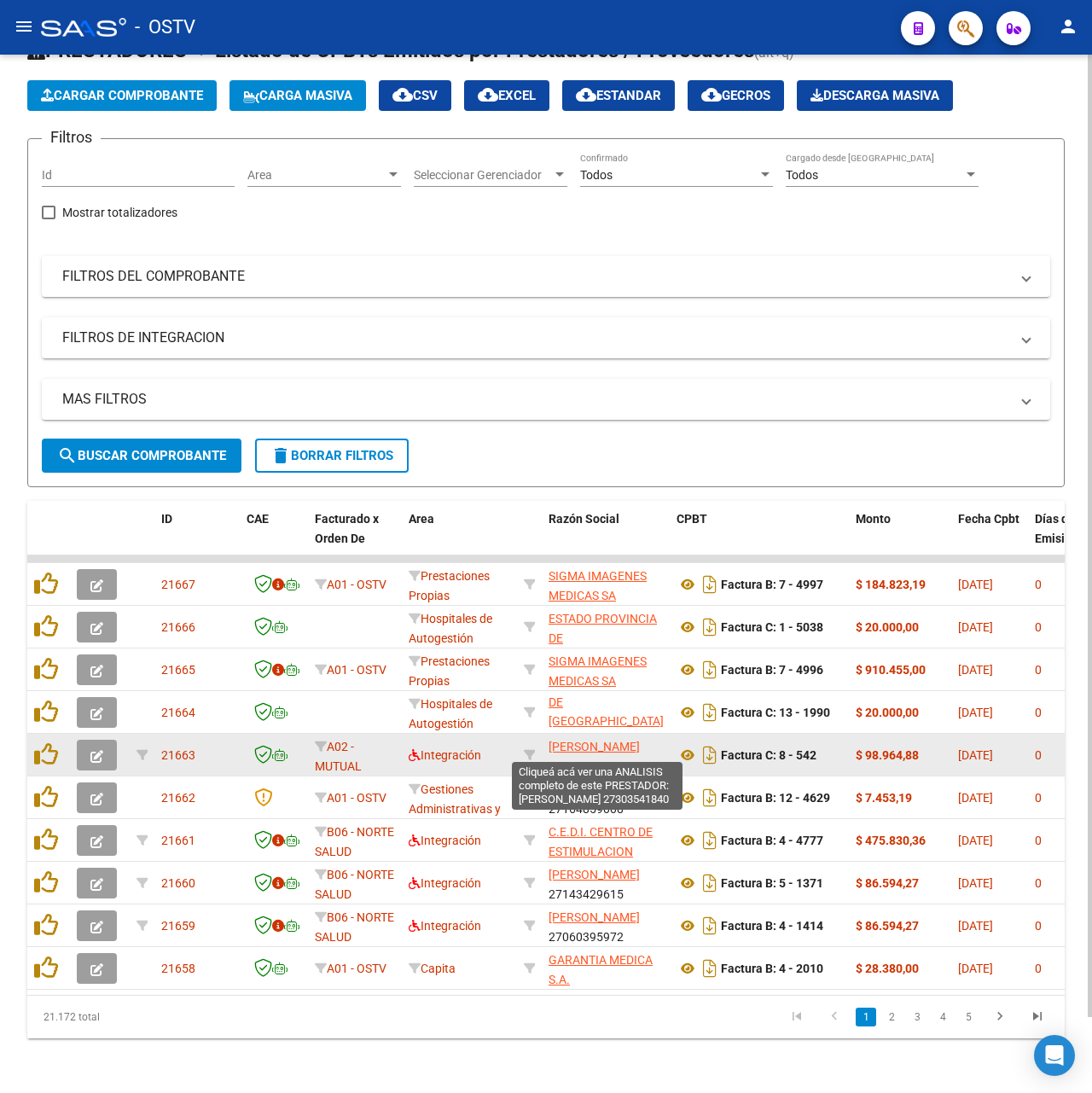
click at [565, 740] on span "[PERSON_NAME]" at bounding box center [595, 747] width 91 height 14
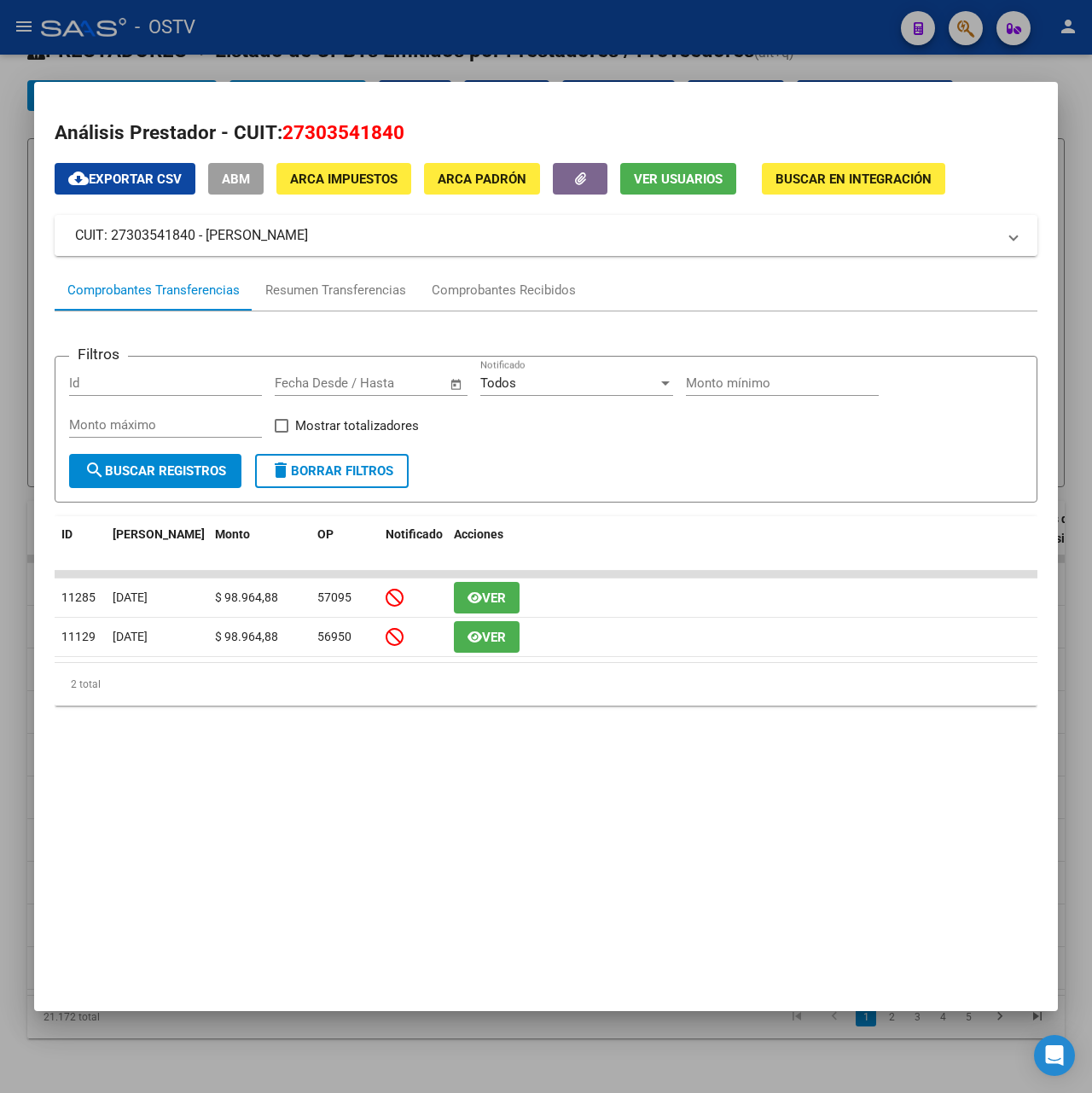
drag, startPoint x: 416, startPoint y: 226, endPoint x: 205, endPoint y: 231, distance: 211.1
click at [205, 231] on mat-panel-title "CUIT: 27303541840 - [PERSON_NAME]" at bounding box center [535, 235] width 921 height 21
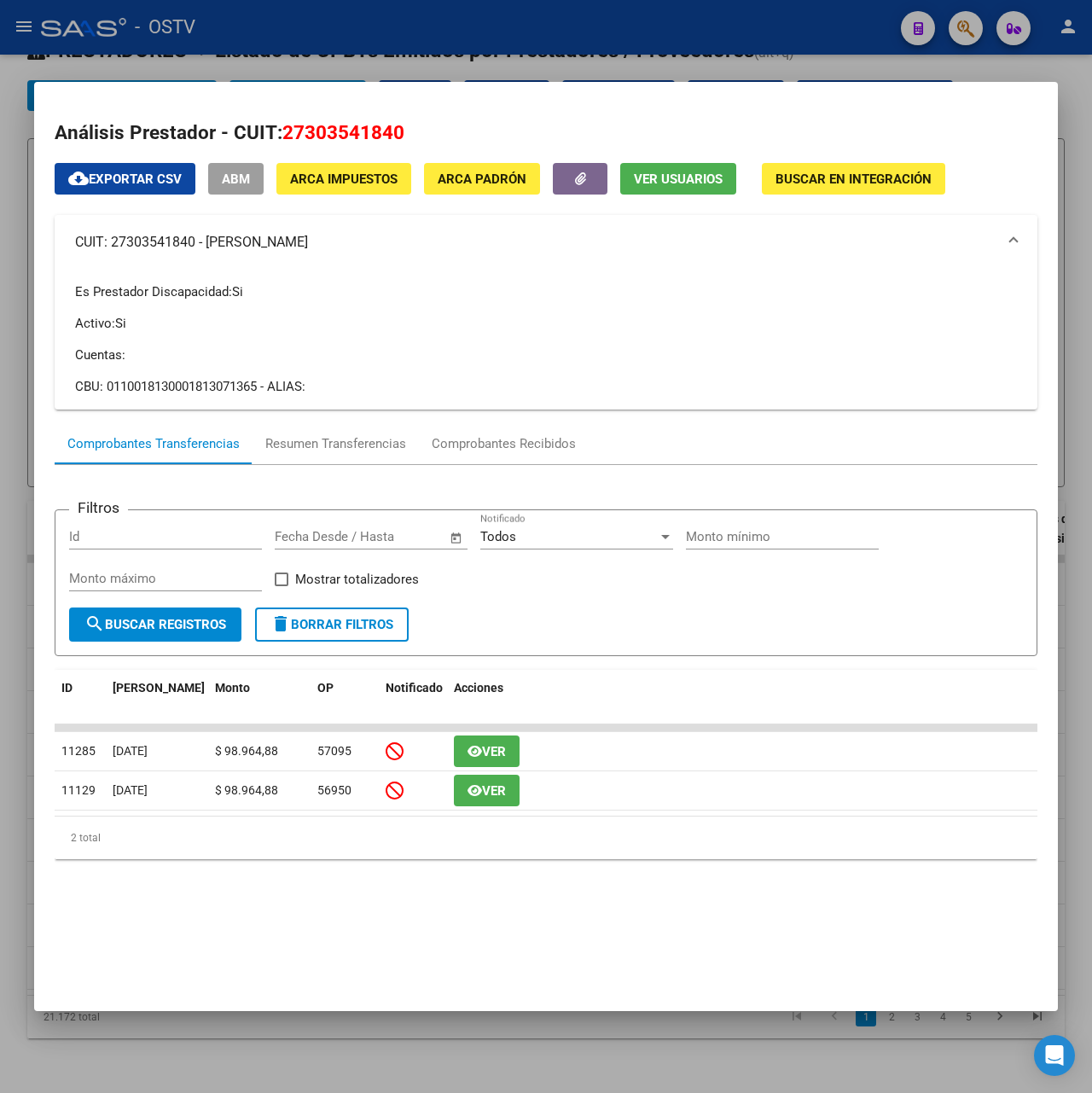
copy mat-panel-title "[PERSON_NAME]"
click at [408, 49] on div at bounding box center [546, 546] width 1092 height 1093
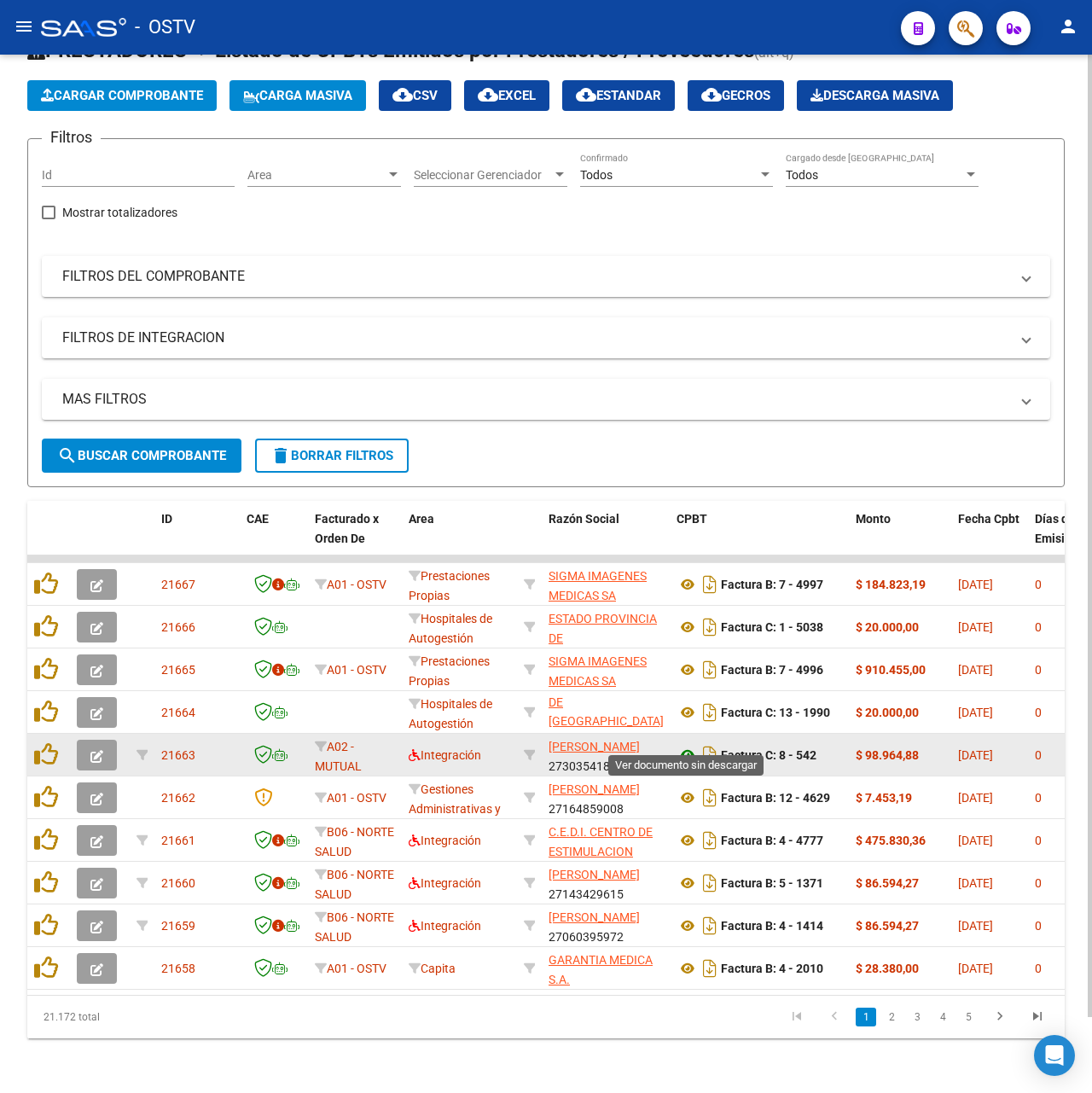
click at [684, 745] on icon at bounding box center [688, 755] width 22 height 21
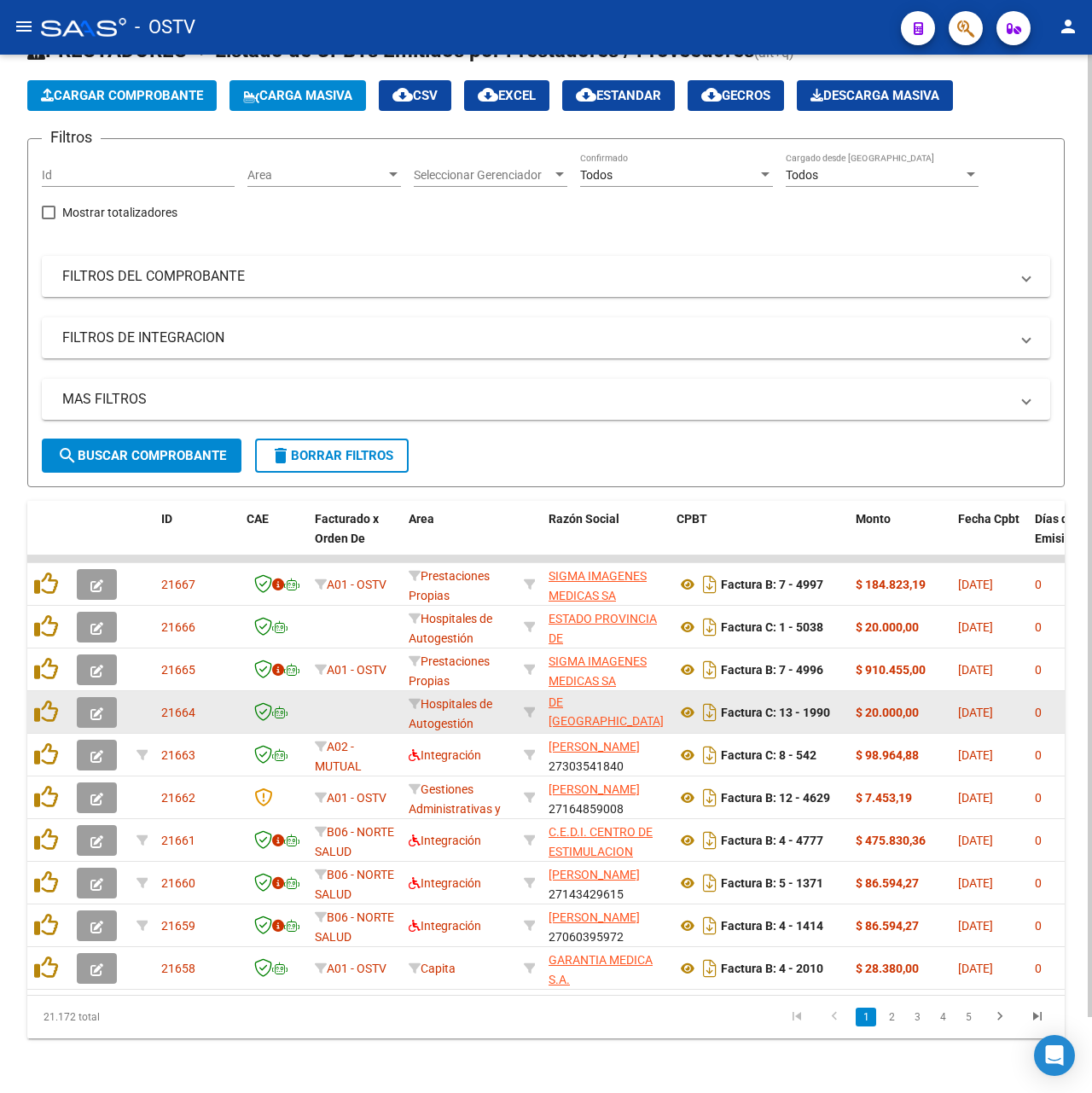
scroll to position [0, 0]
click at [582, 697] on span "ESTADO PROVINCIA DE [GEOGRAPHIC_DATA]" at bounding box center [606, 723] width 115 height 53
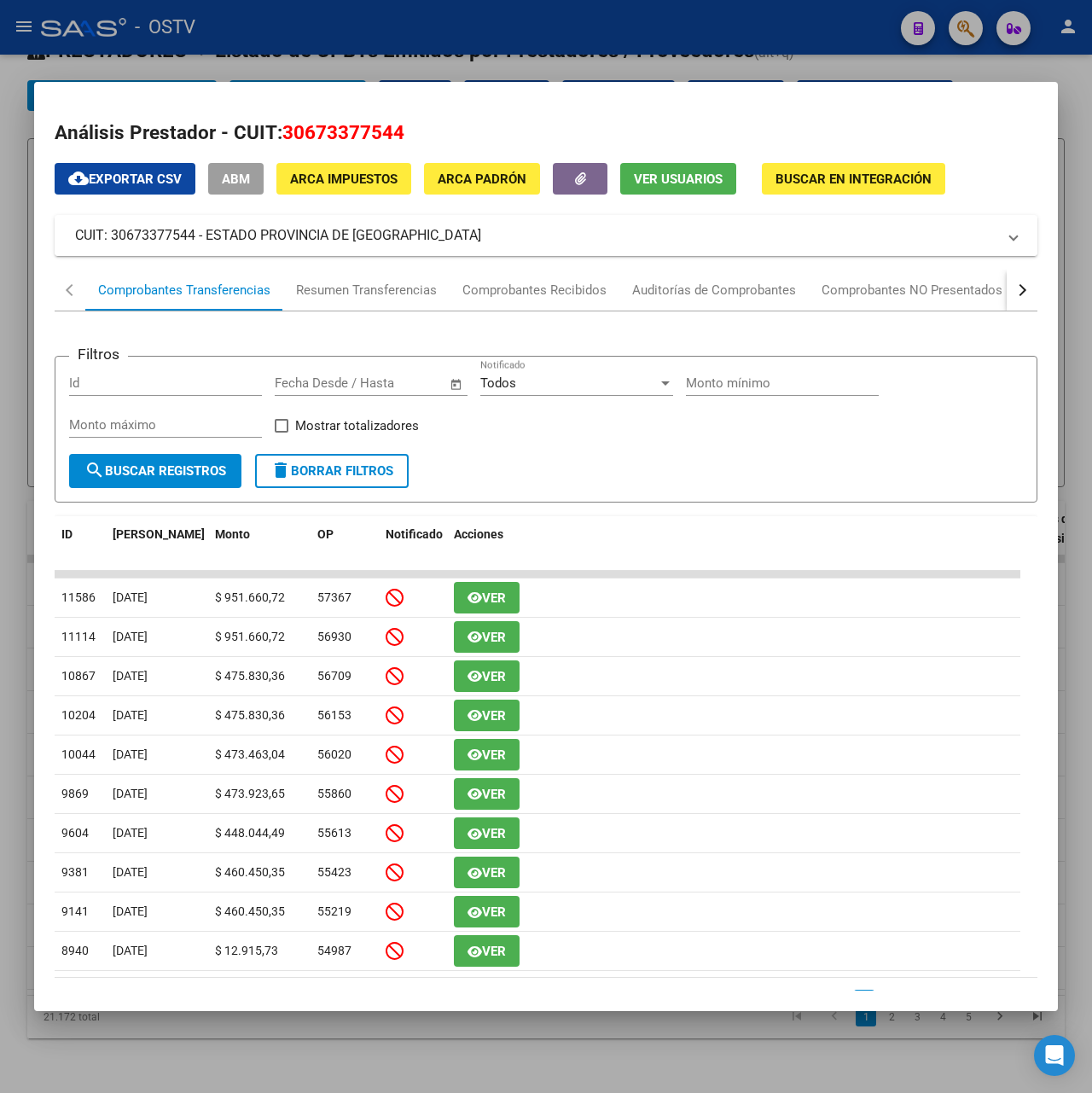
drag, startPoint x: 500, startPoint y: 243, endPoint x: 208, endPoint y: 236, distance: 292.1
click at [208, 236] on mat-panel-title "CUIT: 30673377544 - ESTADO PROVINCIA DE [GEOGRAPHIC_DATA]" at bounding box center [535, 235] width 921 height 21
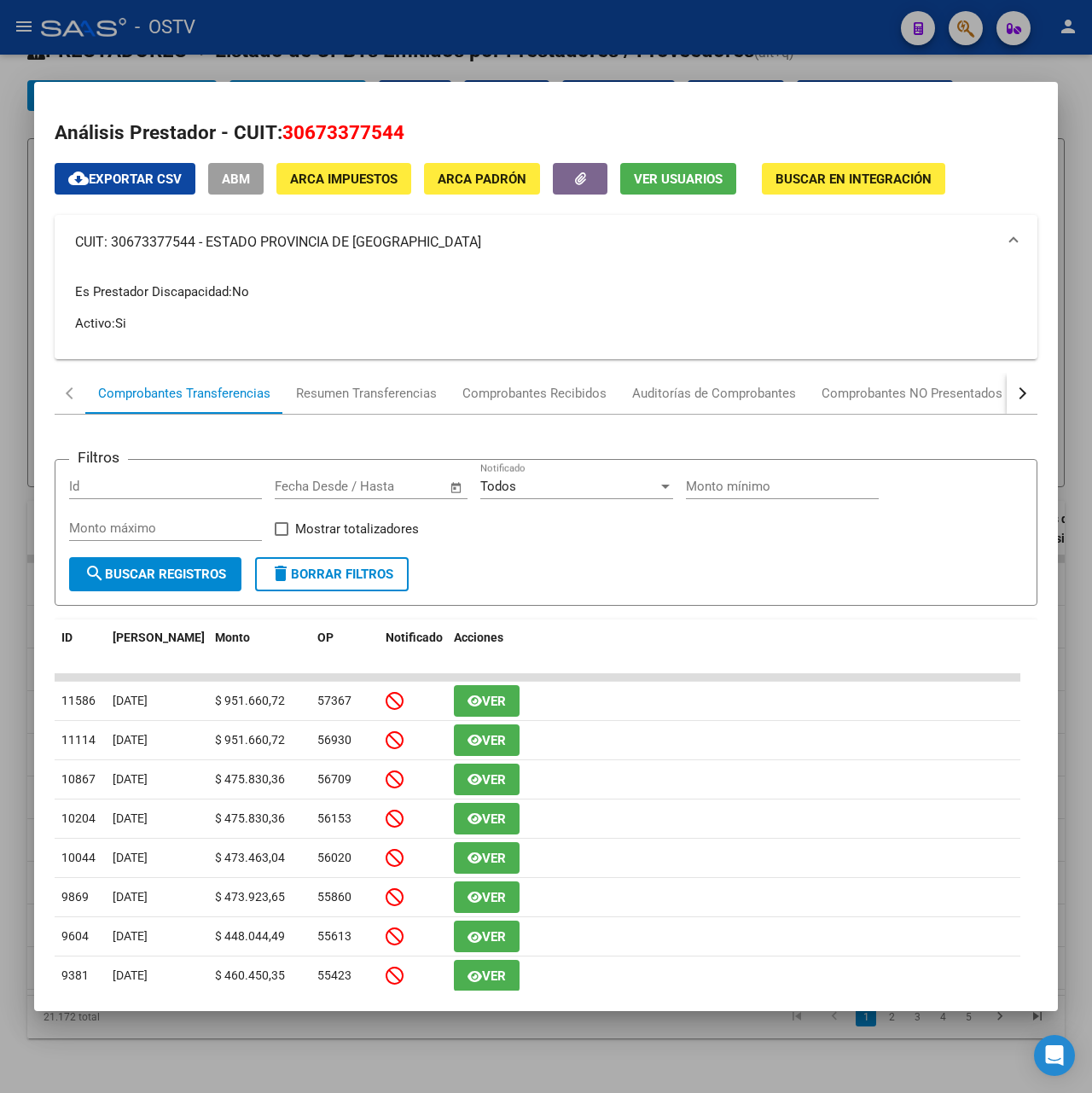
click at [533, 49] on div at bounding box center [546, 546] width 1092 height 1093
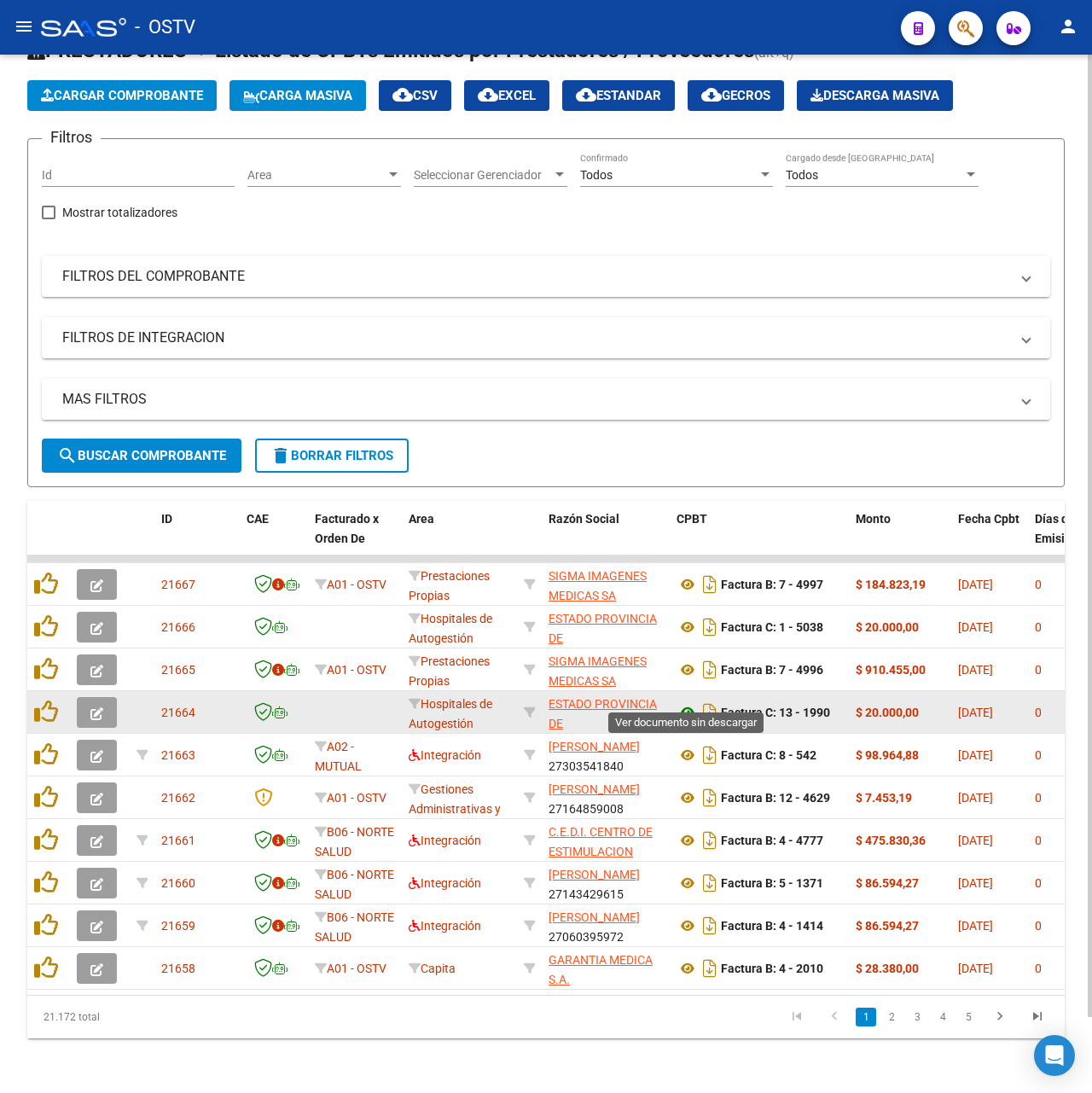
click at [688, 702] on icon at bounding box center [688, 712] width 22 height 21
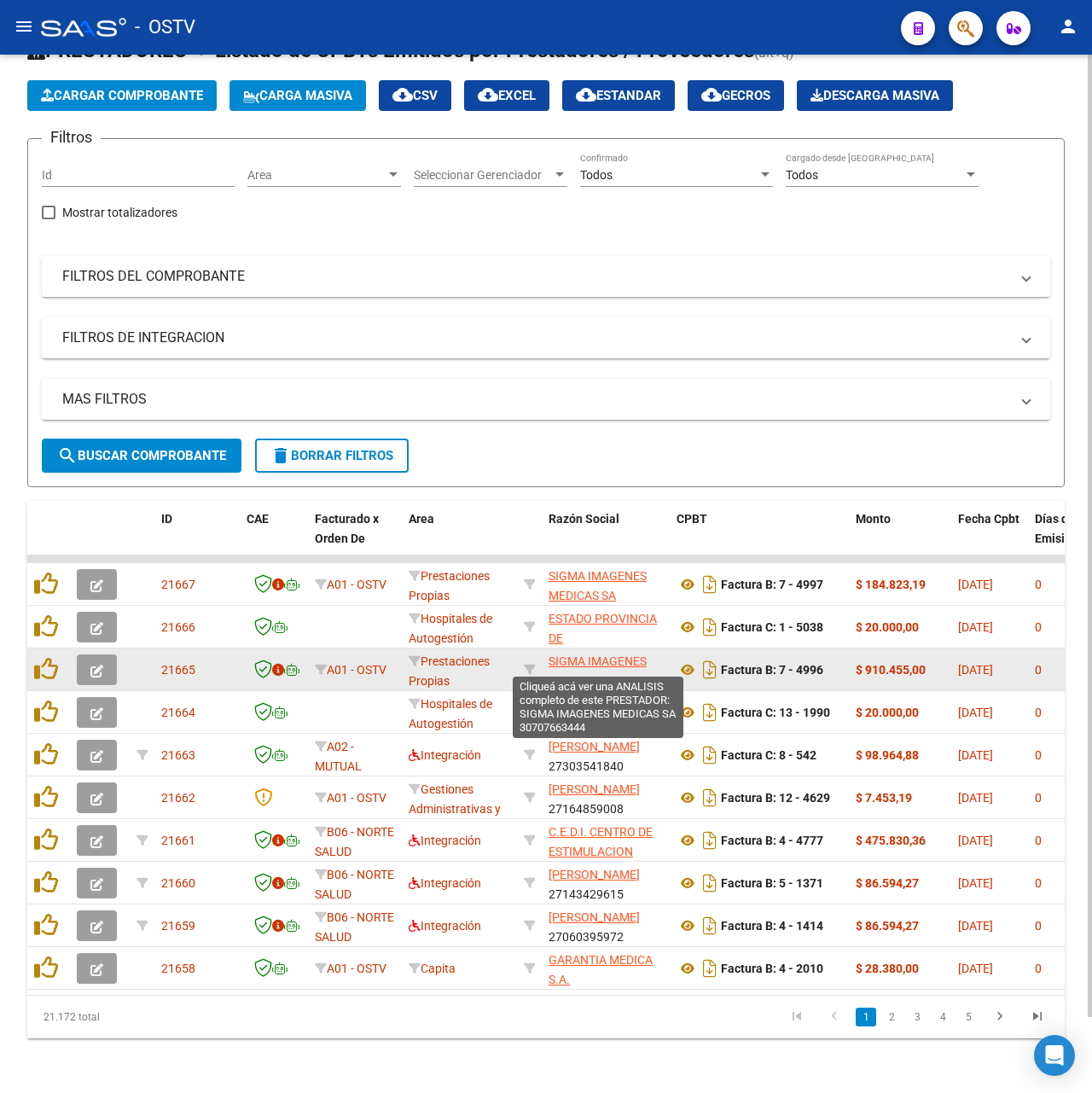
click at [608, 654] on span "SIGMA IMAGENES MEDICAS SA" at bounding box center [597, 671] width 98 height 34
type textarea "30707663444"
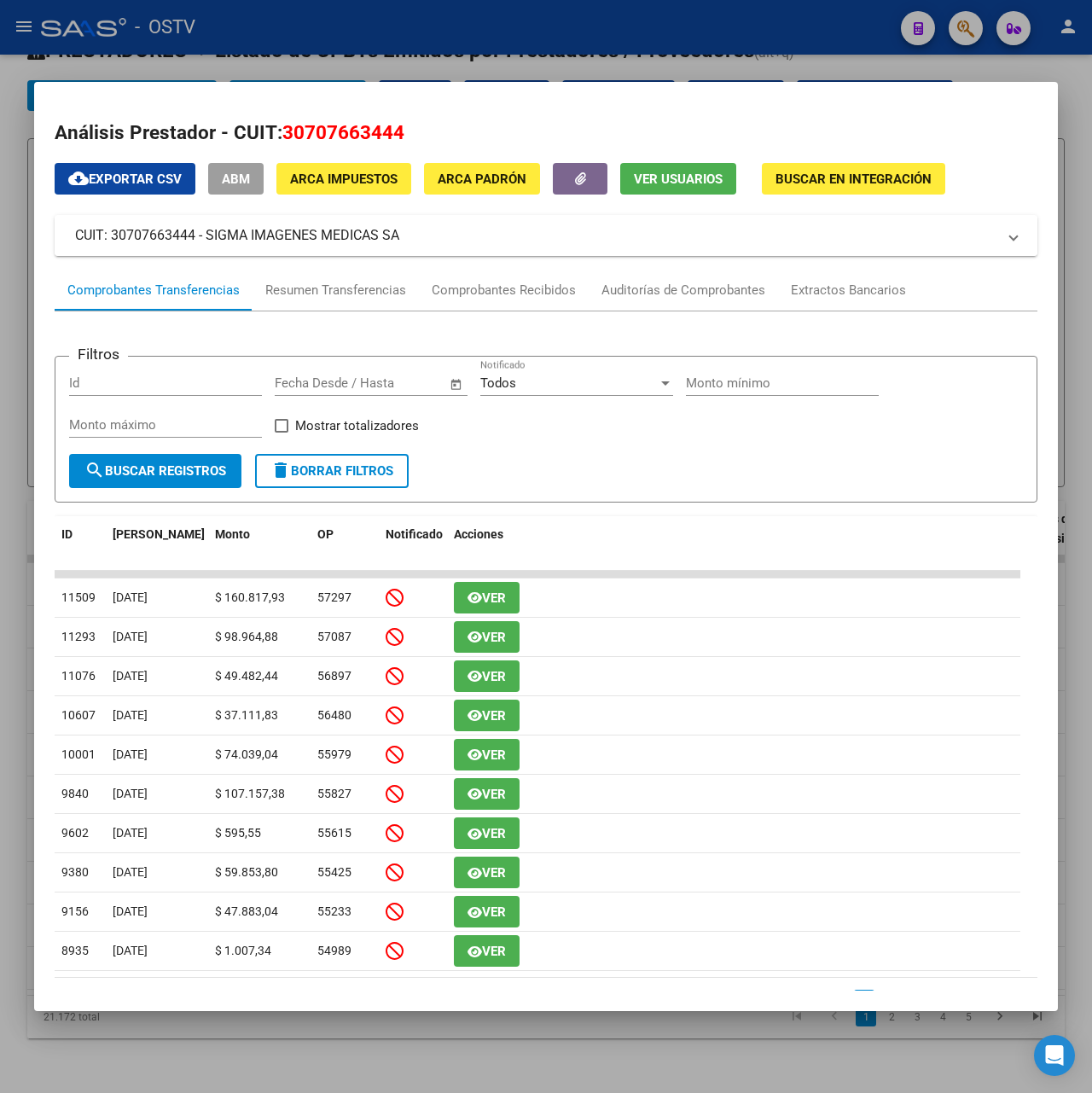
drag, startPoint x: 407, startPoint y: 235, endPoint x: 209, endPoint y: 226, distance: 198.2
click at [209, 226] on mat-panel-title "CUIT: 30707663444 - SIGMA IMAGENES MEDICAS SA" at bounding box center [535, 235] width 921 height 21
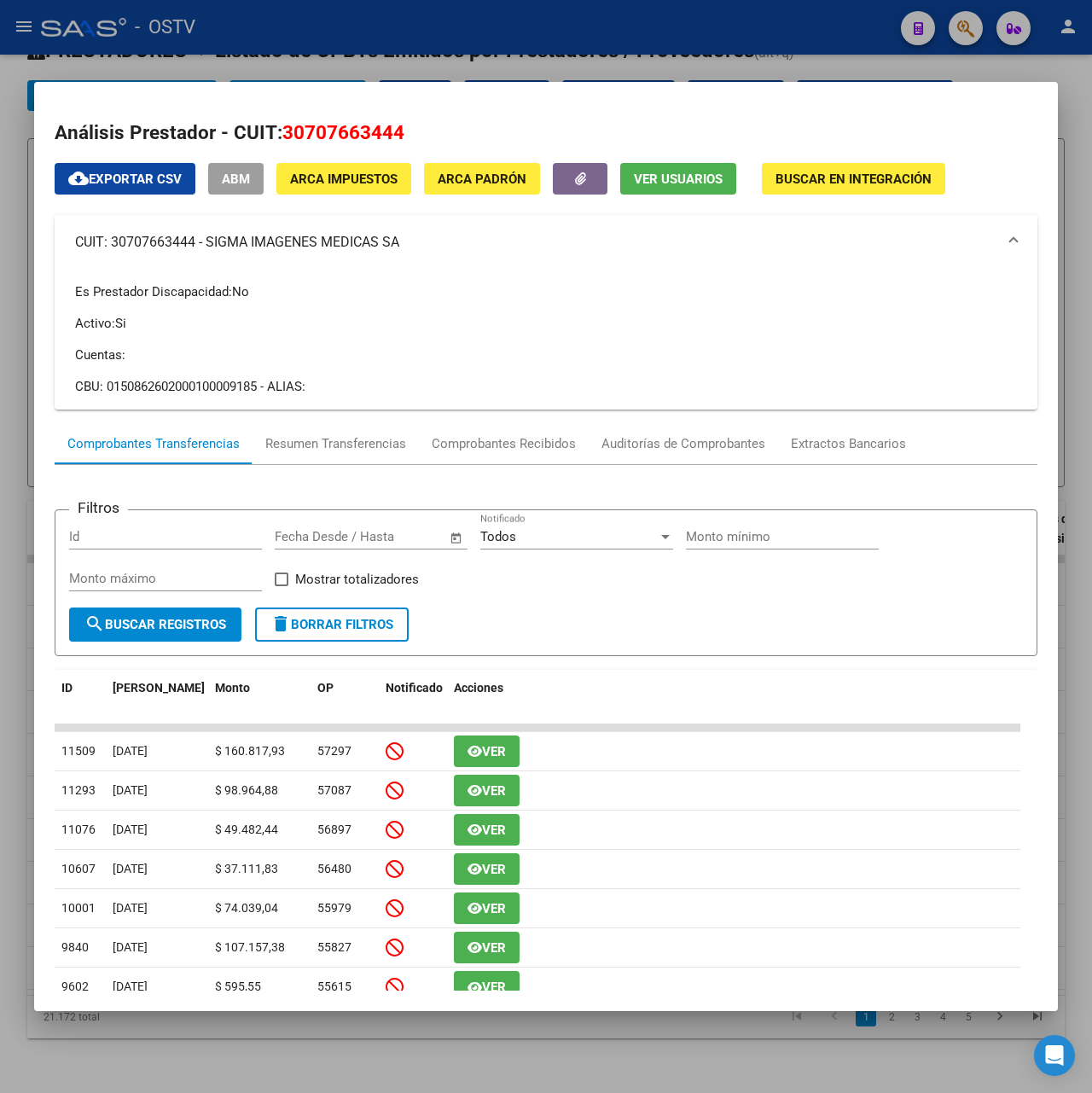
click at [447, 82] on mat-dialog-container "Análisis Prestador - CUIT: 30707663444 cloud_download Exportar CSV ABM ARCA Imp…" at bounding box center [546, 547] width 1024 height 930
click at [540, 53] on div at bounding box center [546, 546] width 1092 height 1093
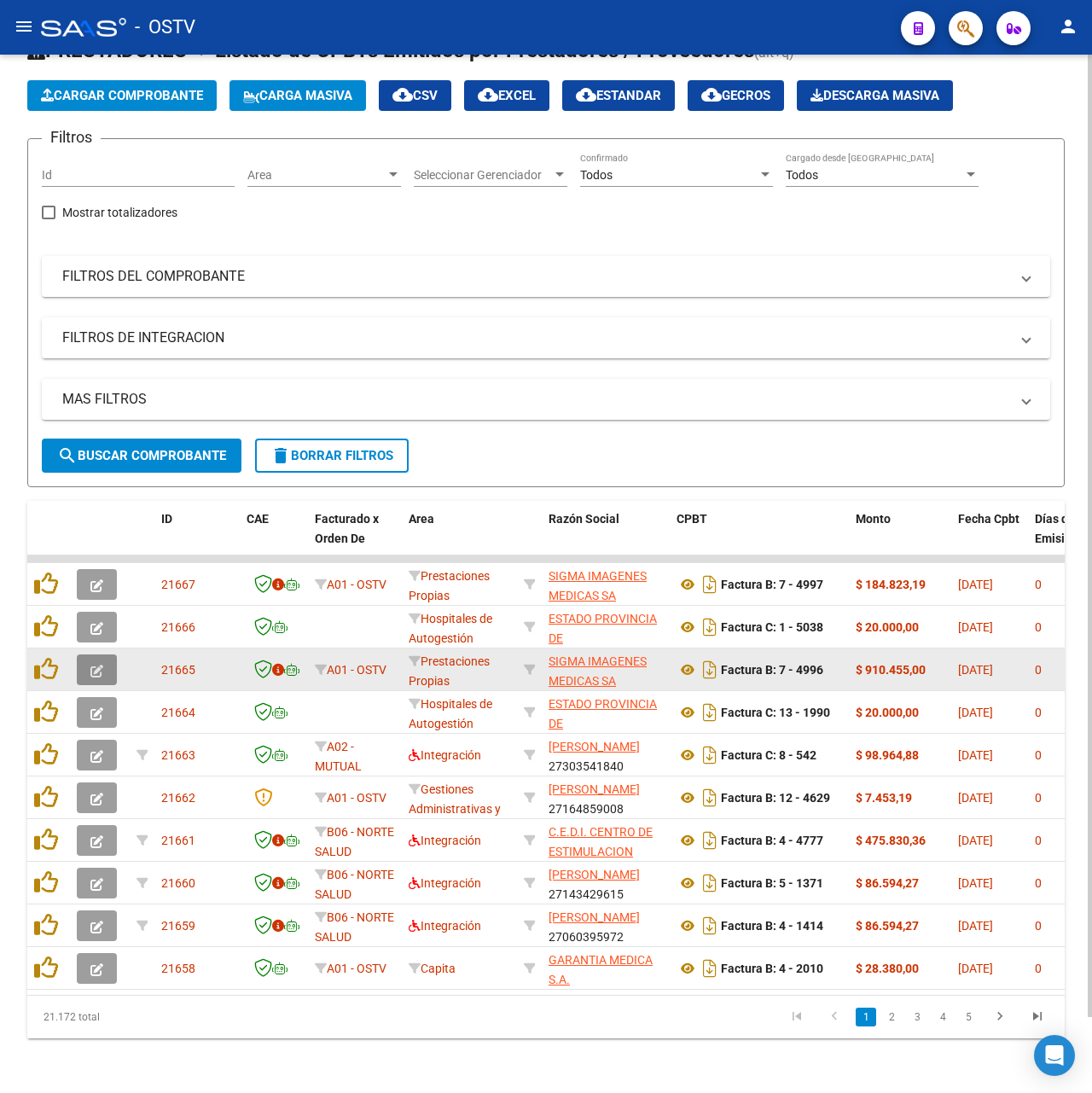
click at [103, 665] on icon "button" at bounding box center [97, 671] width 13 height 13
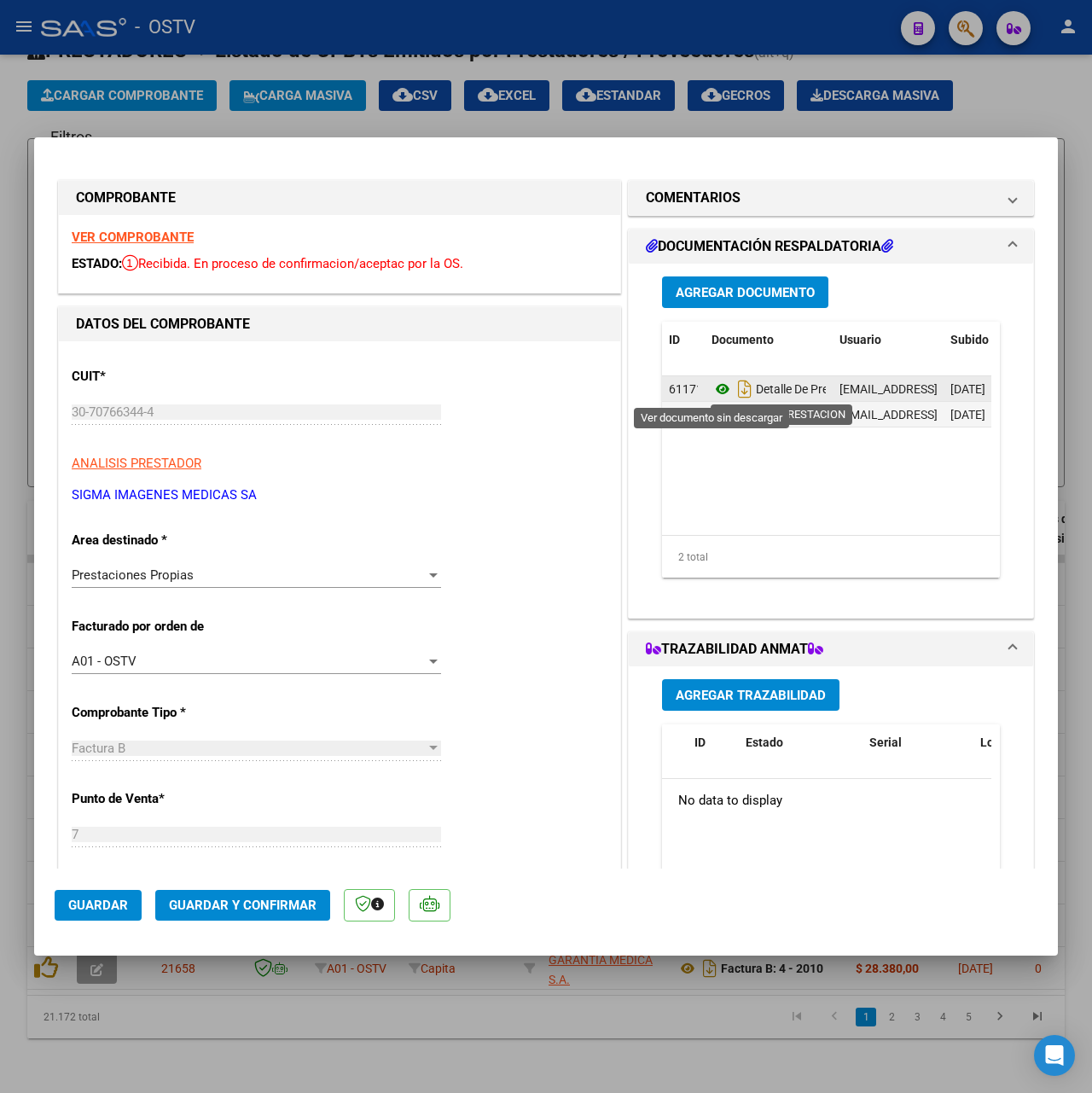
click at [712, 385] on icon at bounding box center [723, 389] width 22 height 21
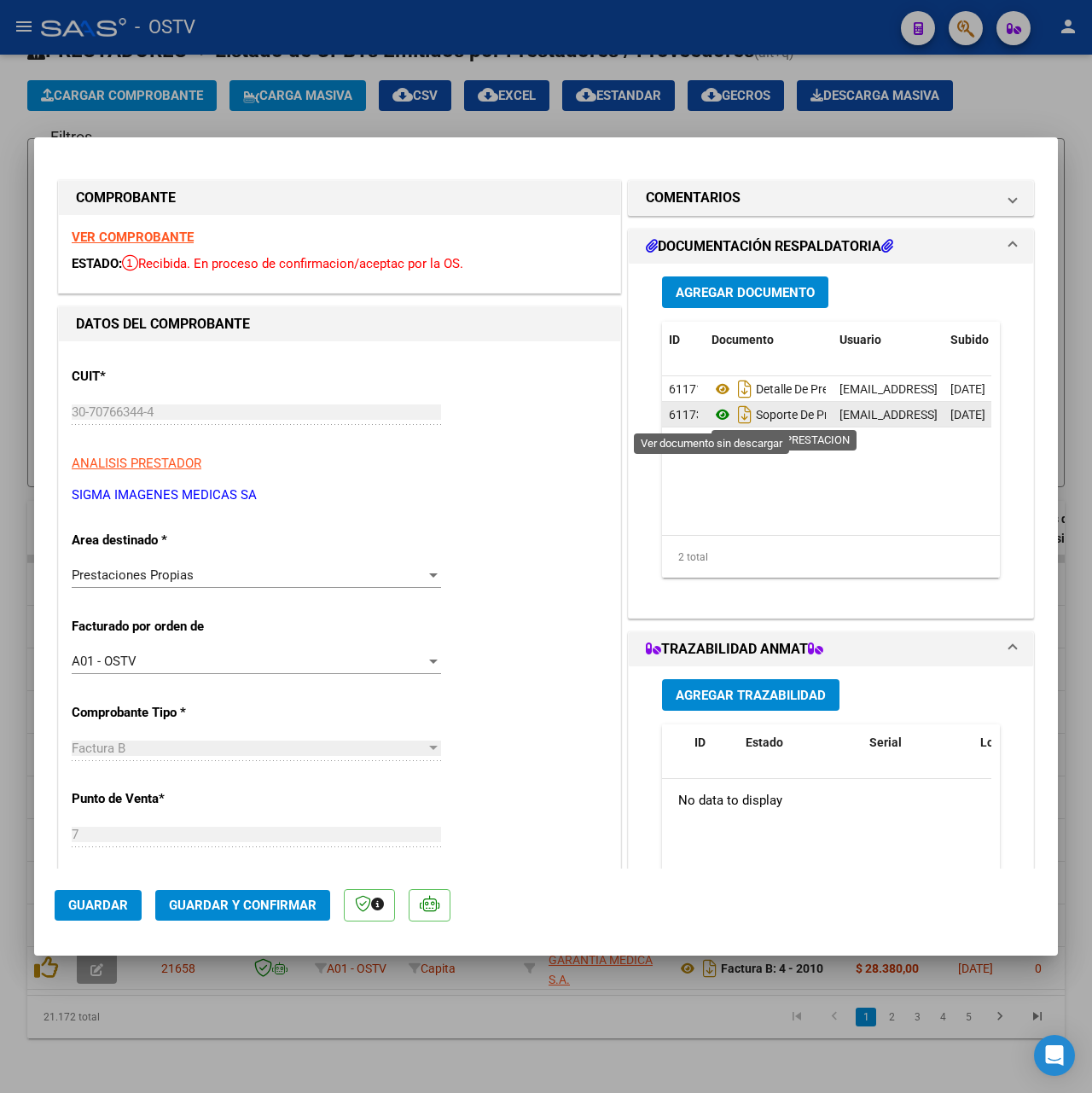
click at [712, 413] on icon at bounding box center [723, 414] width 22 height 21
click at [578, 104] on div at bounding box center [546, 546] width 1092 height 1093
type input "$ 0,00"
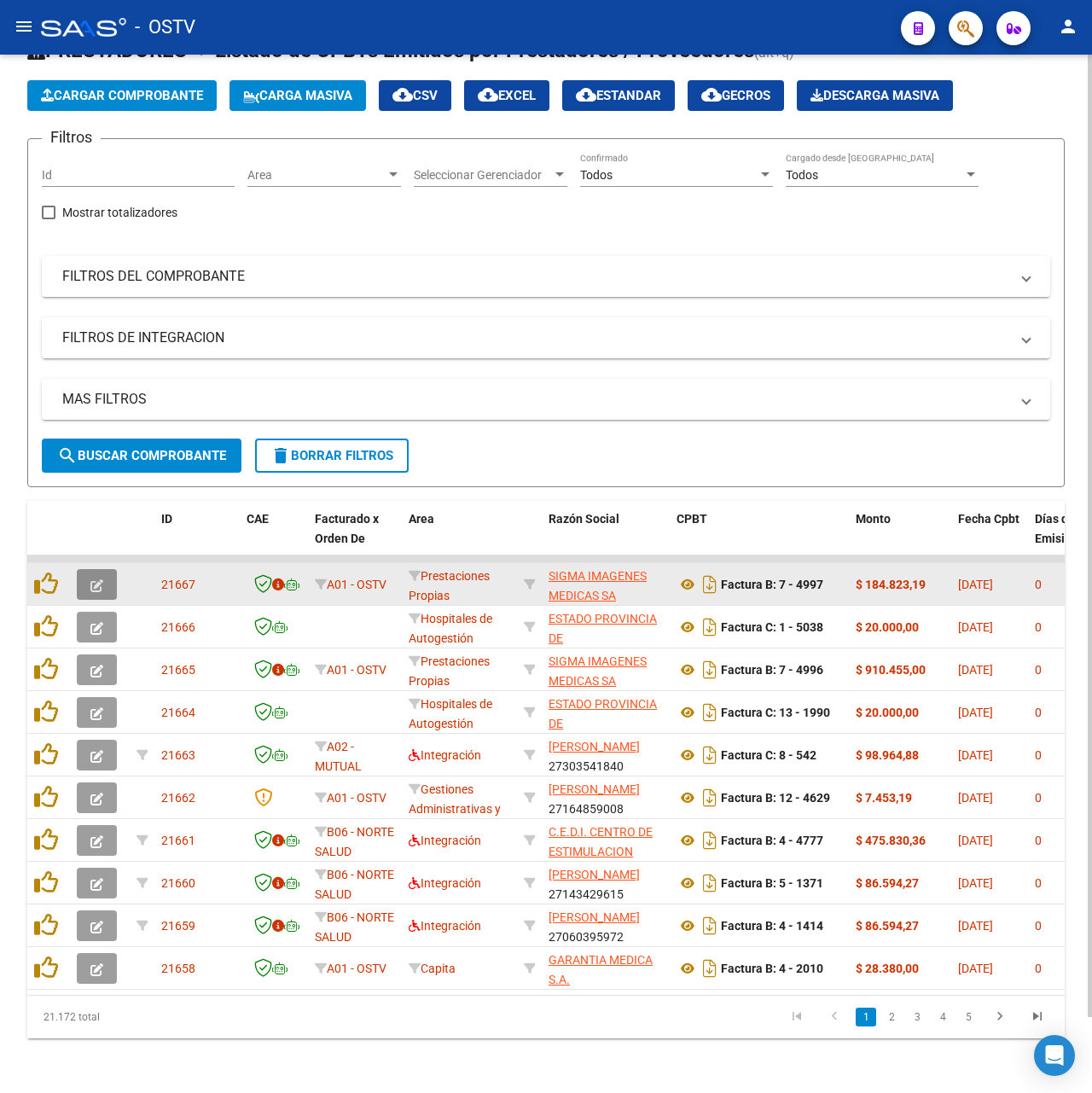
click at [107, 569] on button "button" at bounding box center [96, 584] width 40 height 31
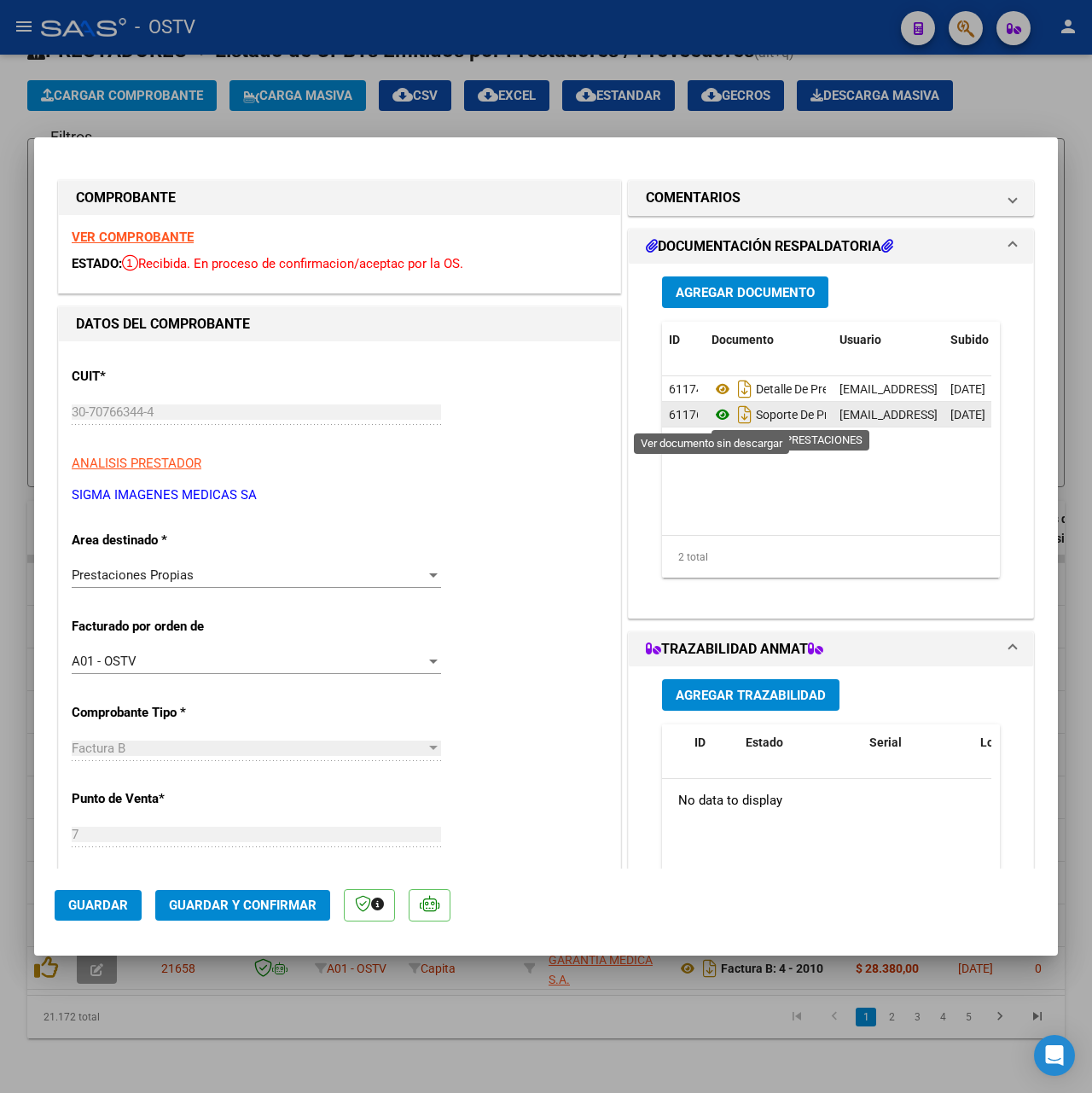
click at [712, 414] on icon at bounding box center [723, 414] width 22 height 21
click at [661, 100] on div at bounding box center [546, 546] width 1092 height 1093
type input "$ 0,00"
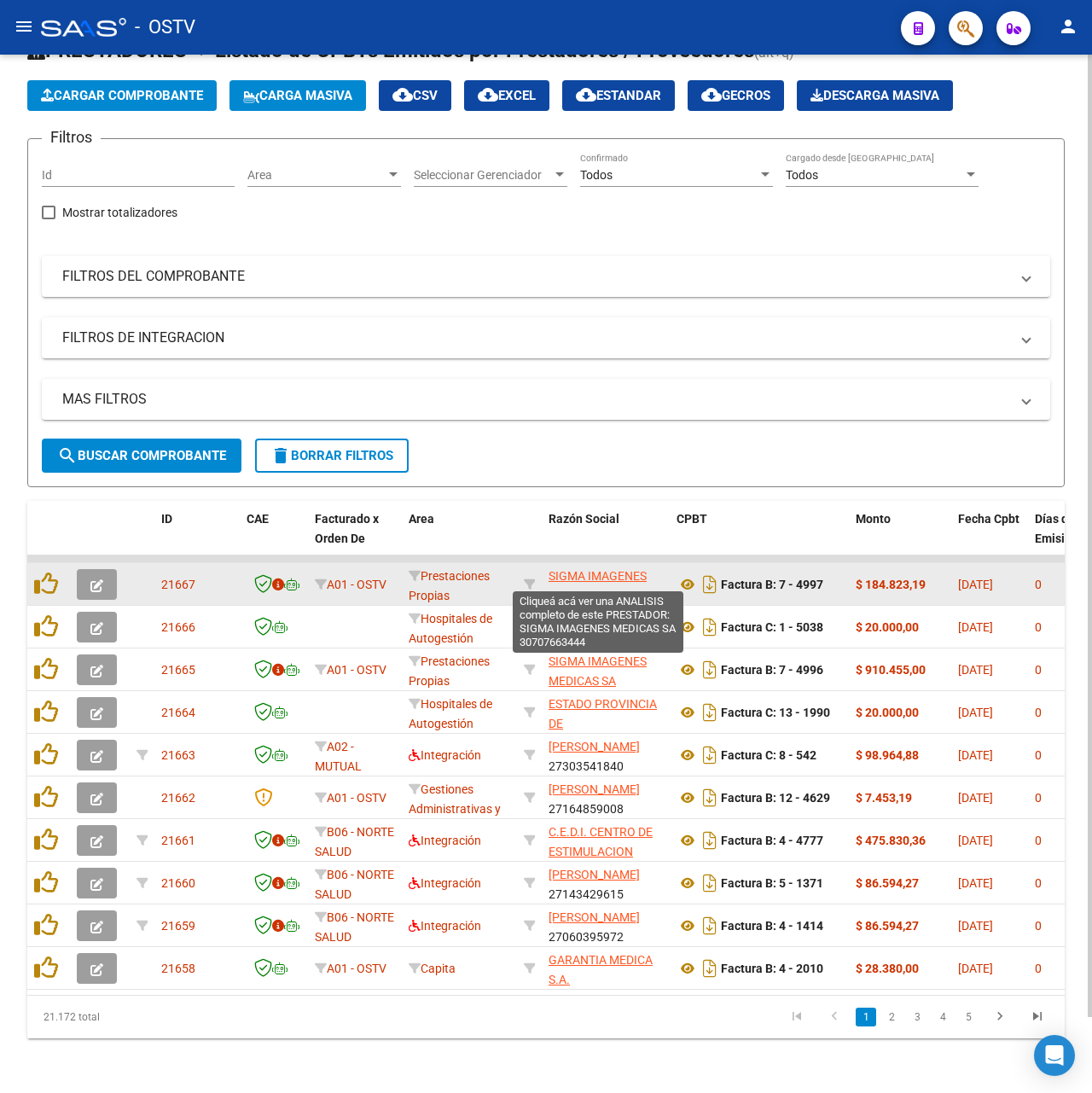
click at [605, 573] on span "SIGMA IMAGENES MEDICAS SA" at bounding box center [597, 586] width 98 height 34
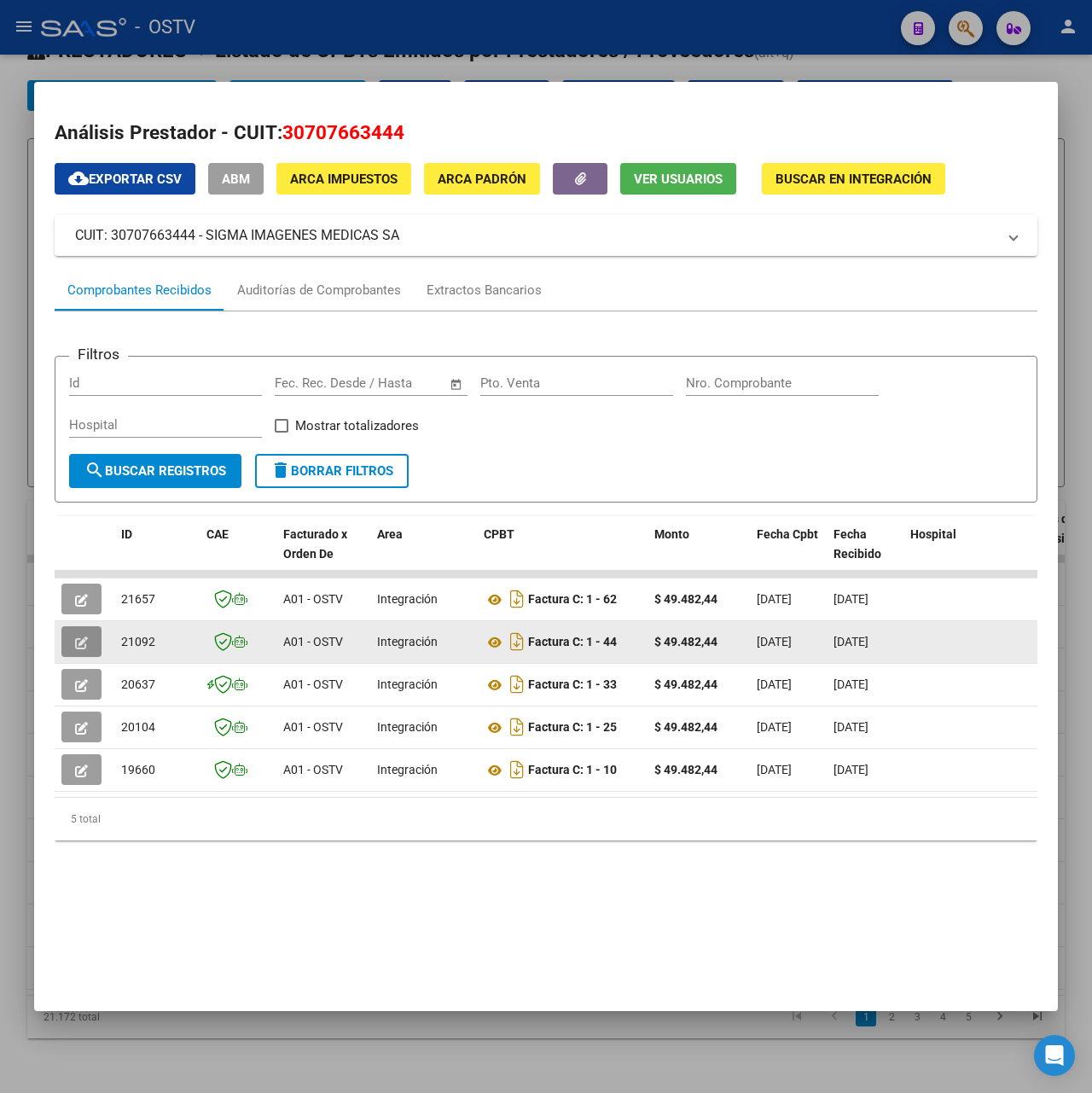
click at [83, 647] on icon "button" at bounding box center [81, 643] width 13 height 13
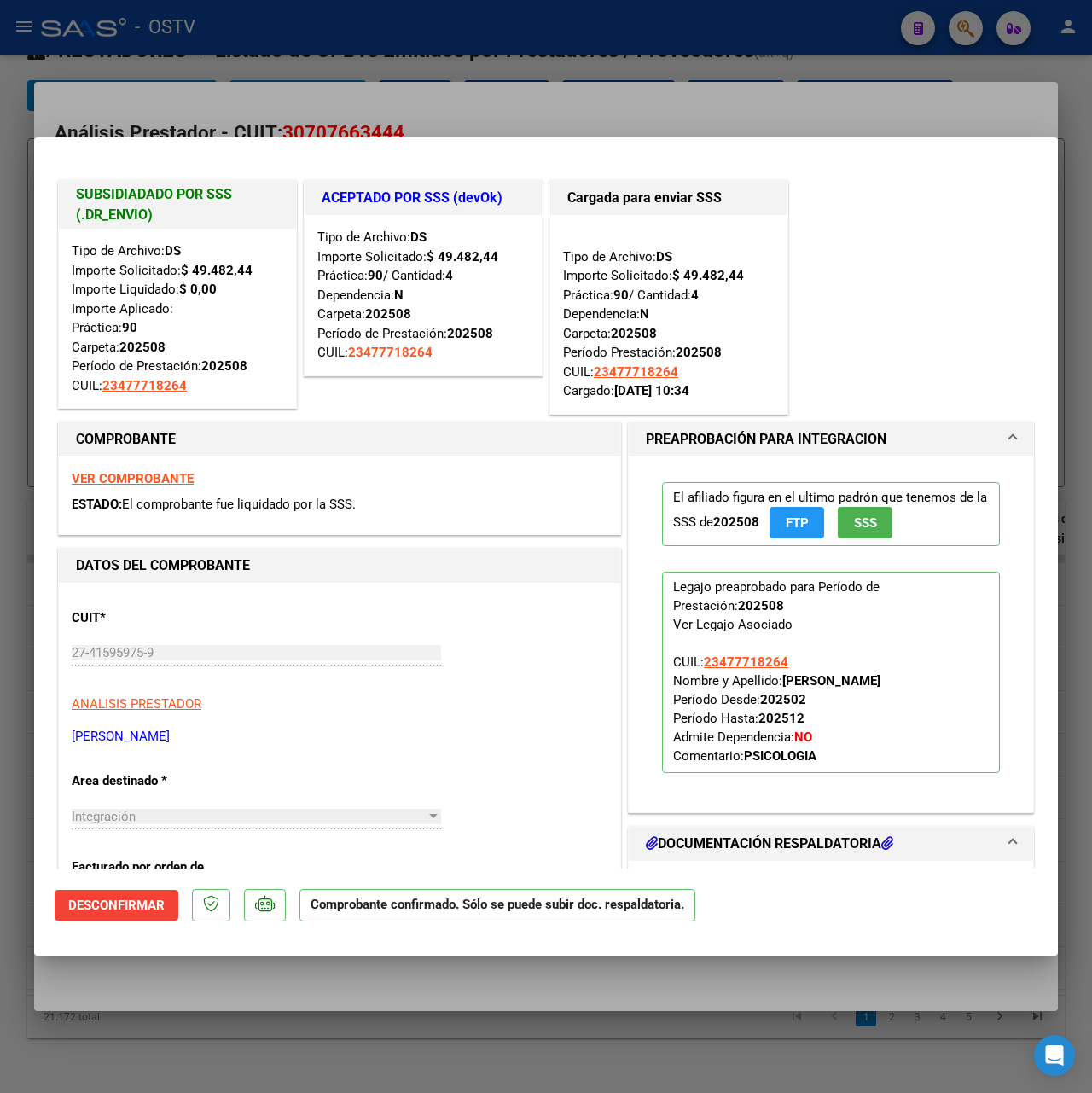
click at [567, 103] on div at bounding box center [546, 546] width 1092 height 1093
type input "$ 0,00"
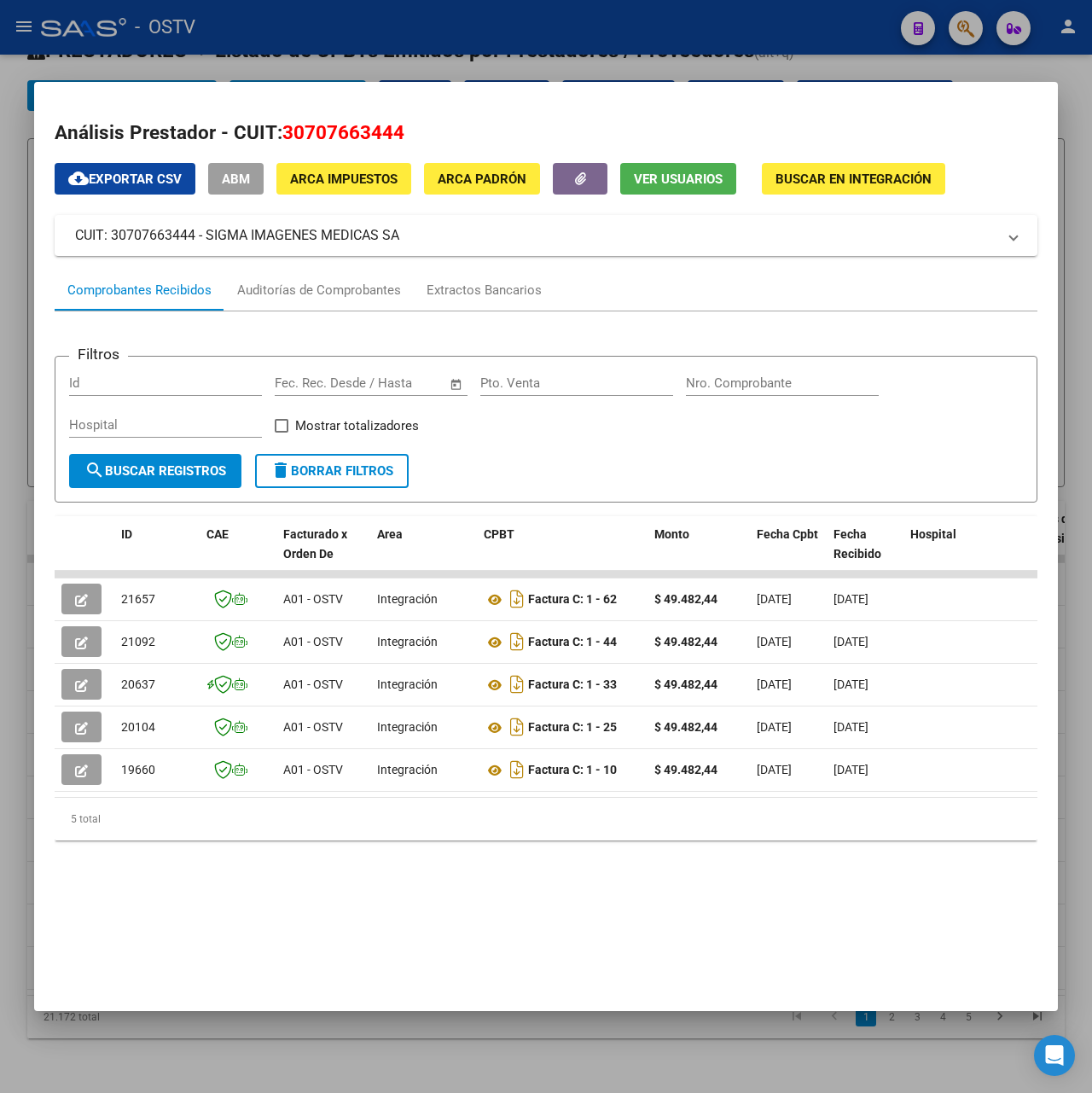
click at [195, 476] on span "search Buscar Registros" at bounding box center [156, 470] width 142 height 15
click at [583, 55] on div at bounding box center [546, 546] width 1092 height 1093
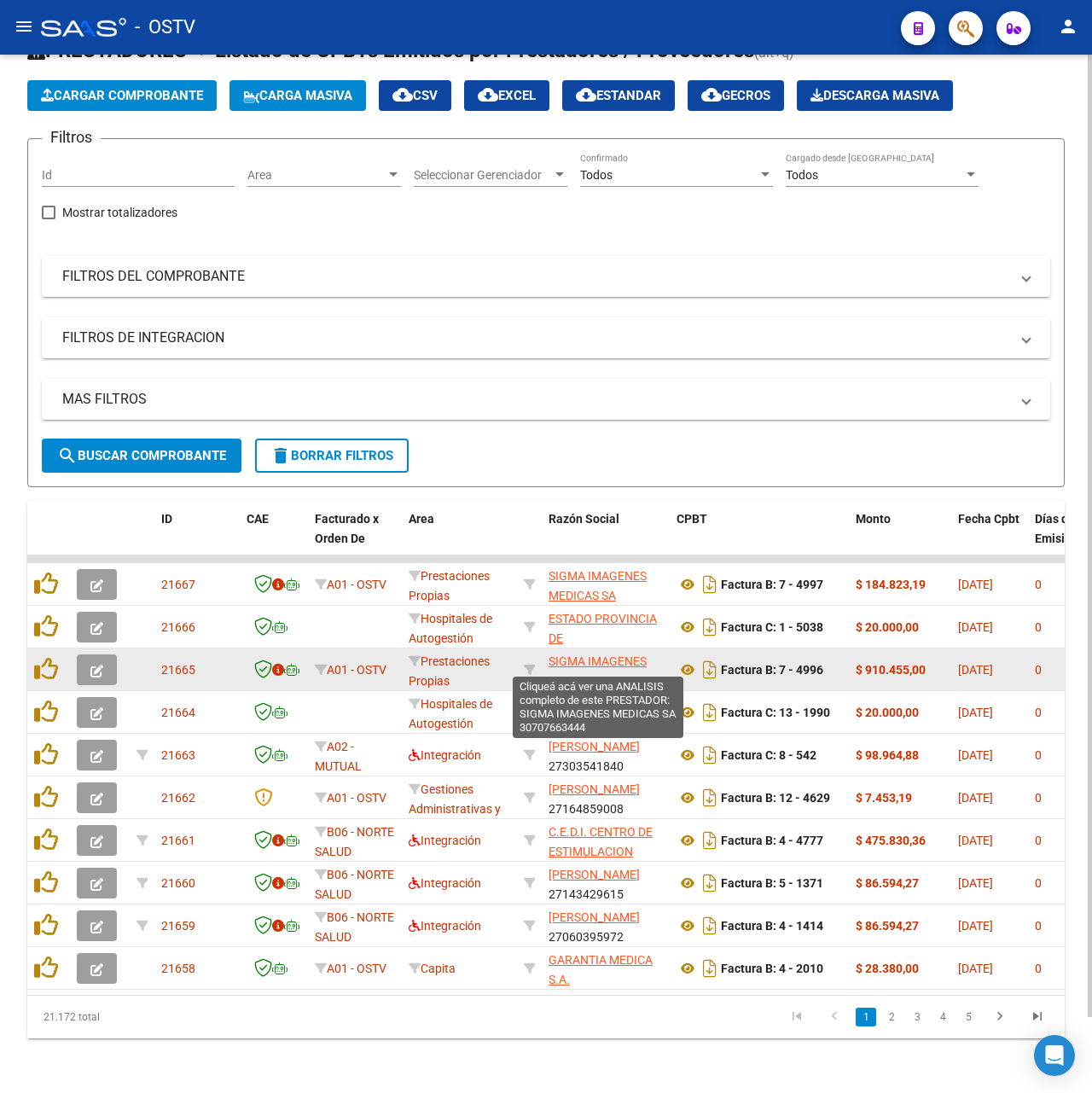
click at [584, 654] on span "SIGMA IMAGENES MEDICAS SA" at bounding box center [597, 671] width 98 height 34
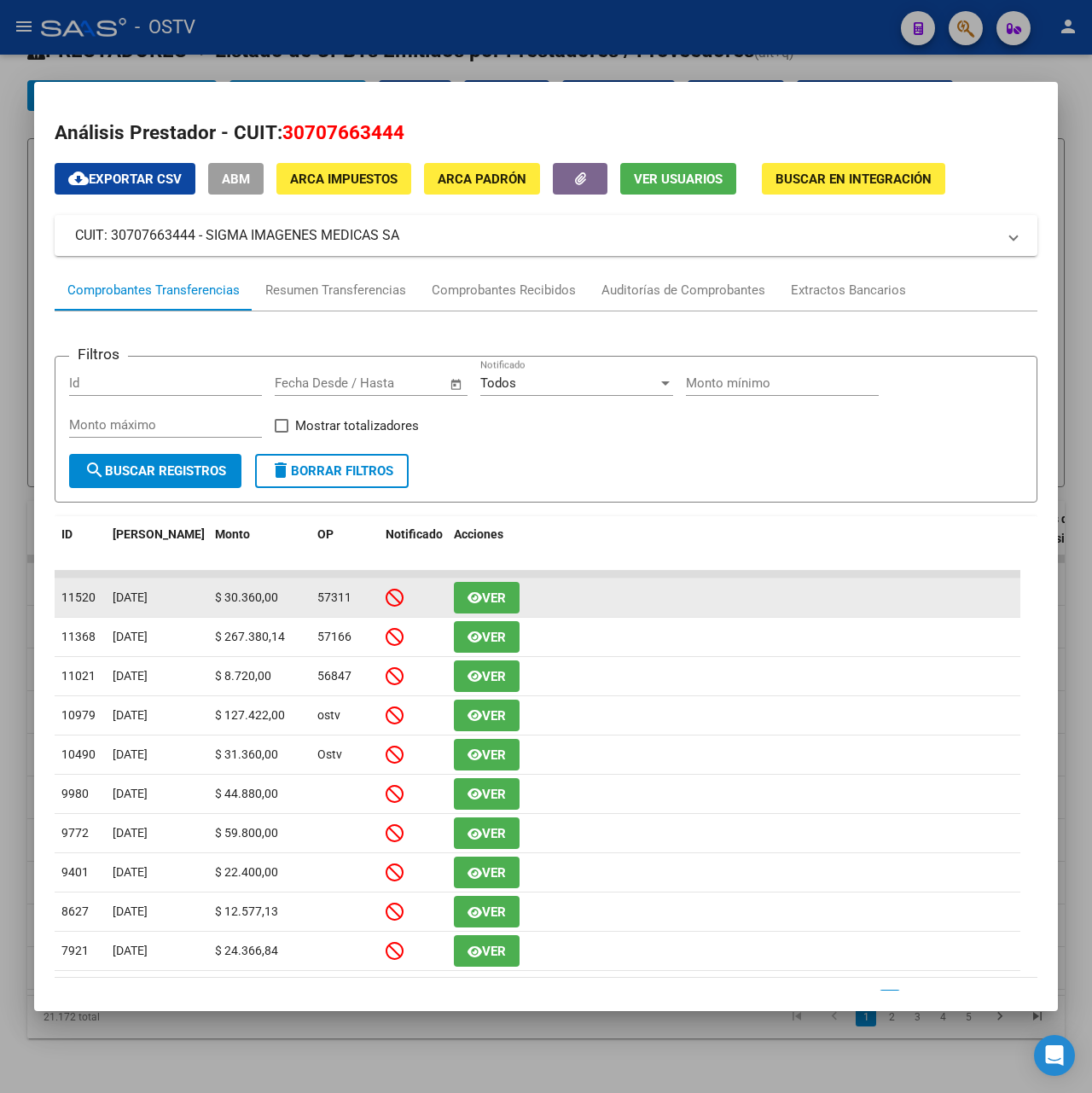
click at [90, 604] on span "11520" at bounding box center [78, 597] width 35 height 14
click at [509, 593] on button "Ver" at bounding box center [486, 598] width 65 height 32
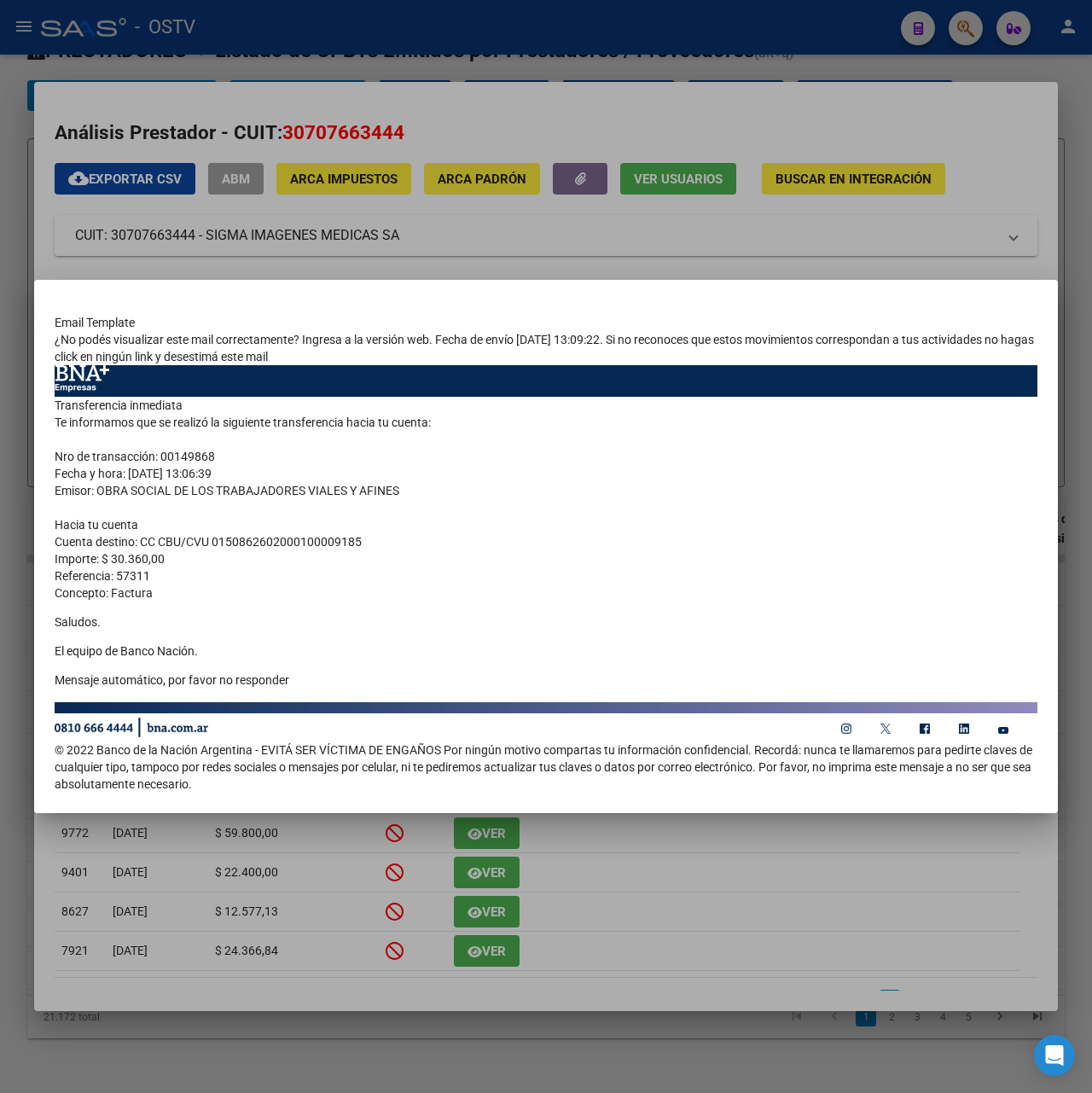
click at [404, 155] on div at bounding box center [546, 546] width 1092 height 1093
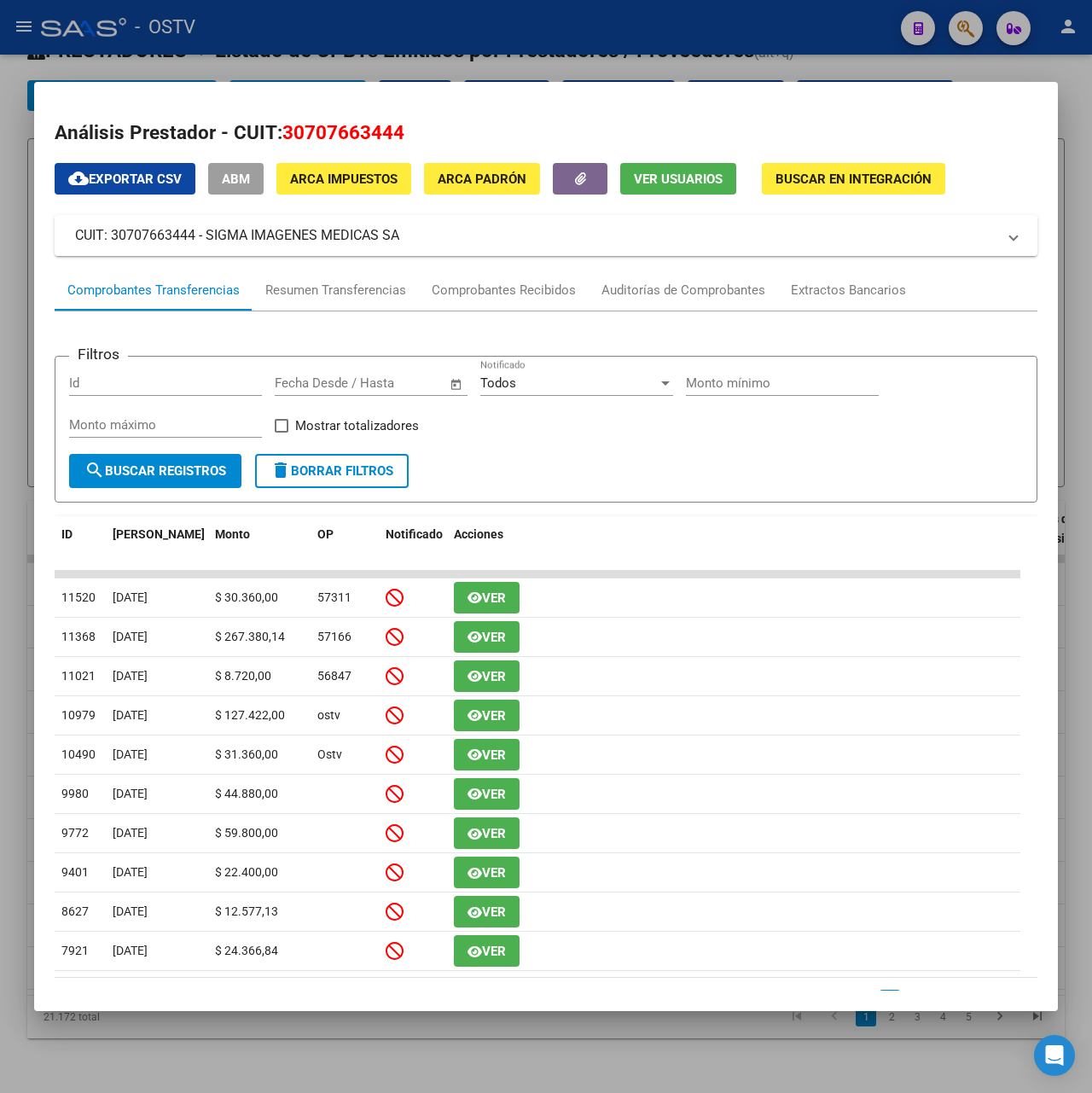
click at [858, 68] on div at bounding box center [546, 546] width 1092 height 1093
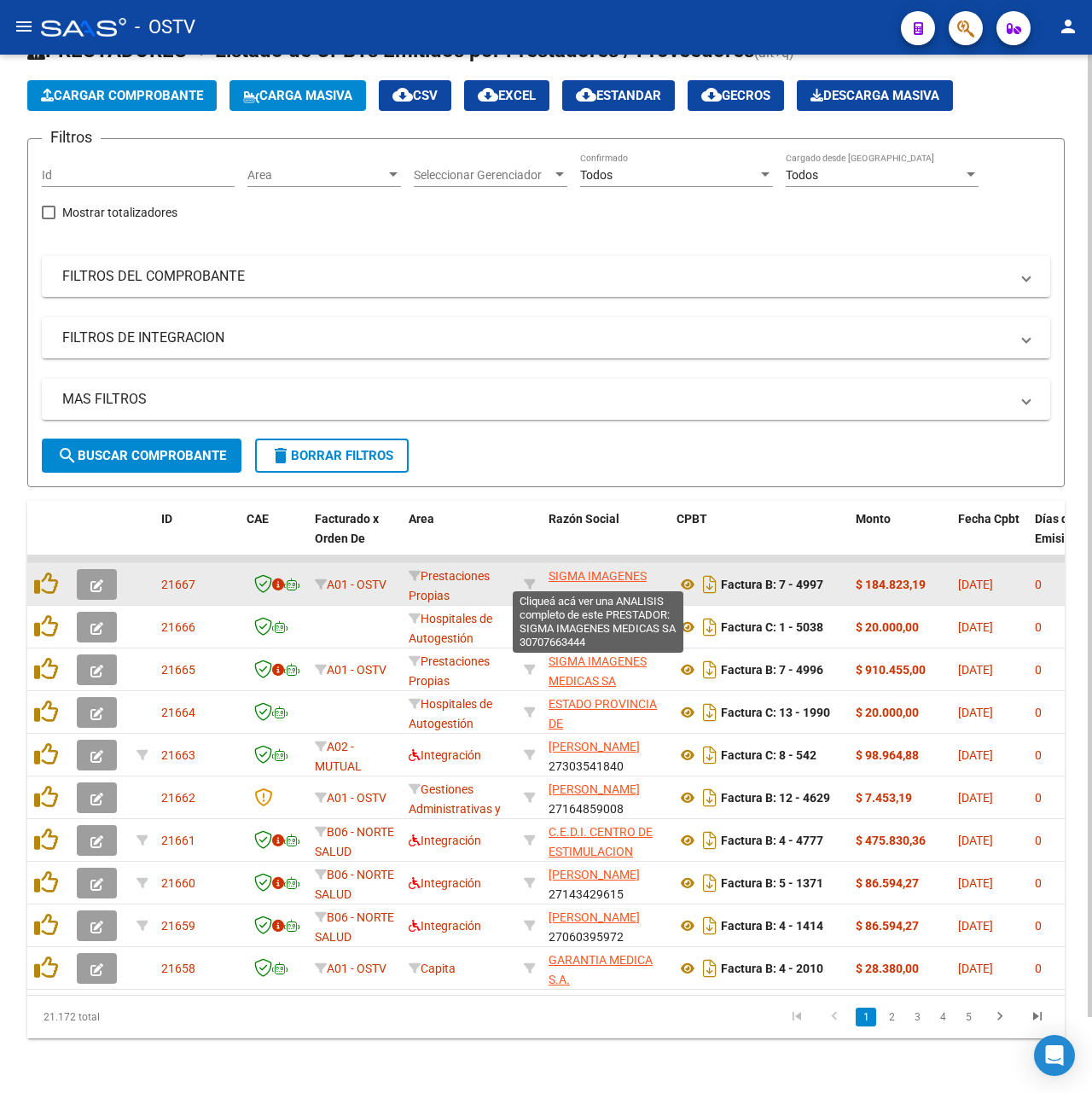
click at [620, 569] on span "SIGMA IMAGENES MEDICAS SA" at bounding box center [597, 586] width 98 height 34
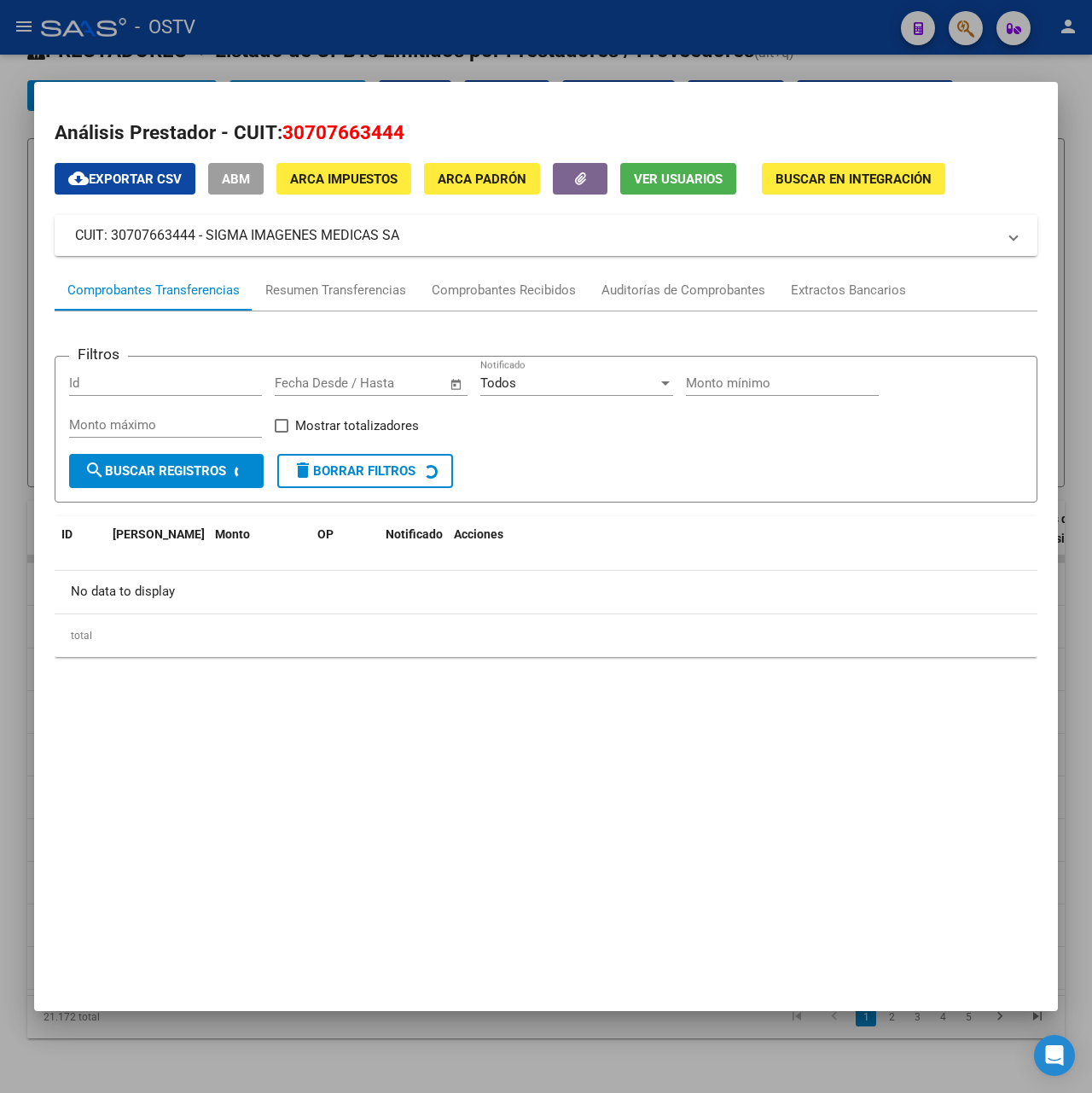
click at [475, 72] on div at bounding box center [546, 546] width 1092 height 1093
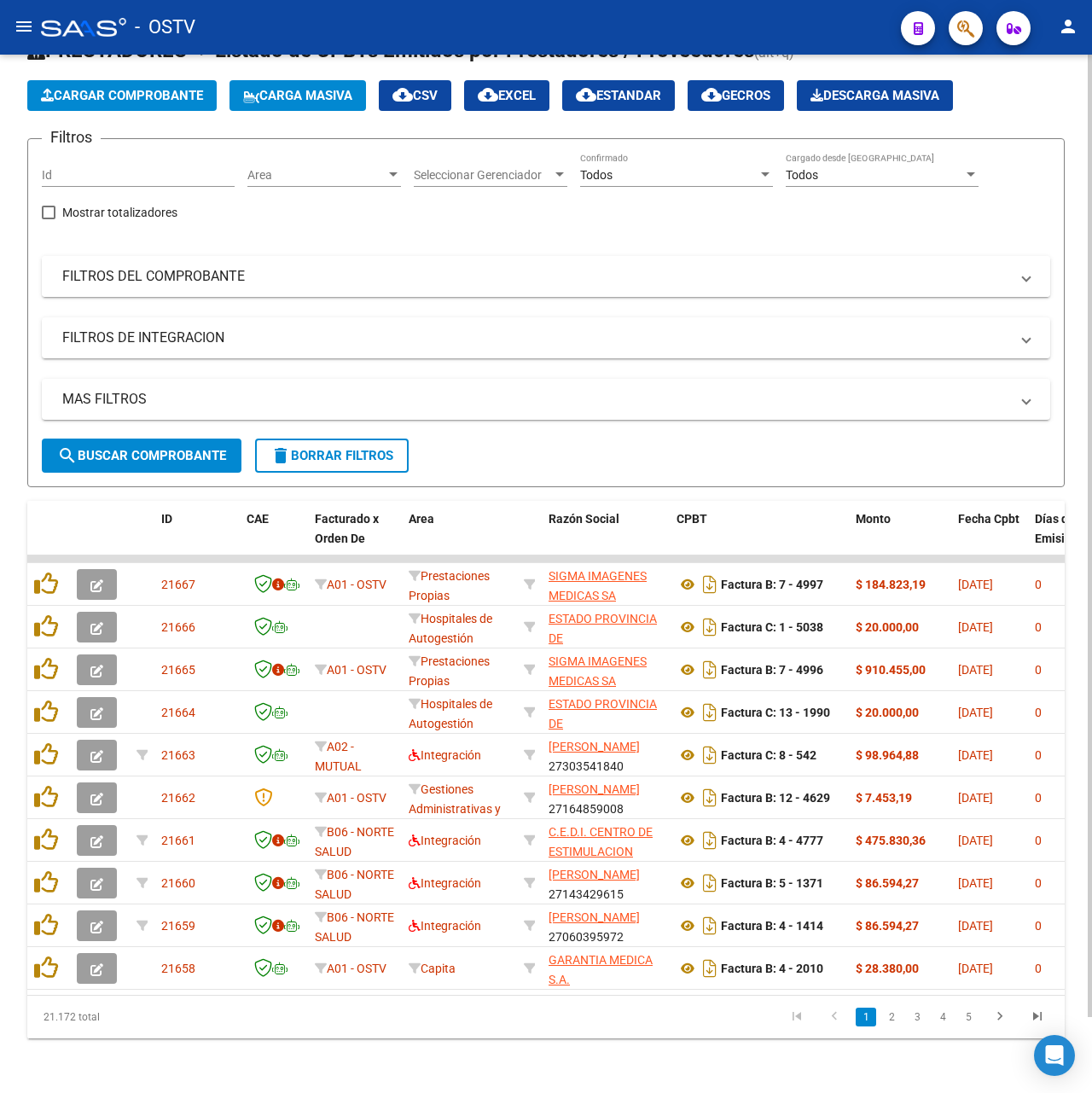
click at [217, 267] on mat-panel-title "FILTROS DEL COMPROBANTE" at bounding box center [536, 276] width 947 height 19
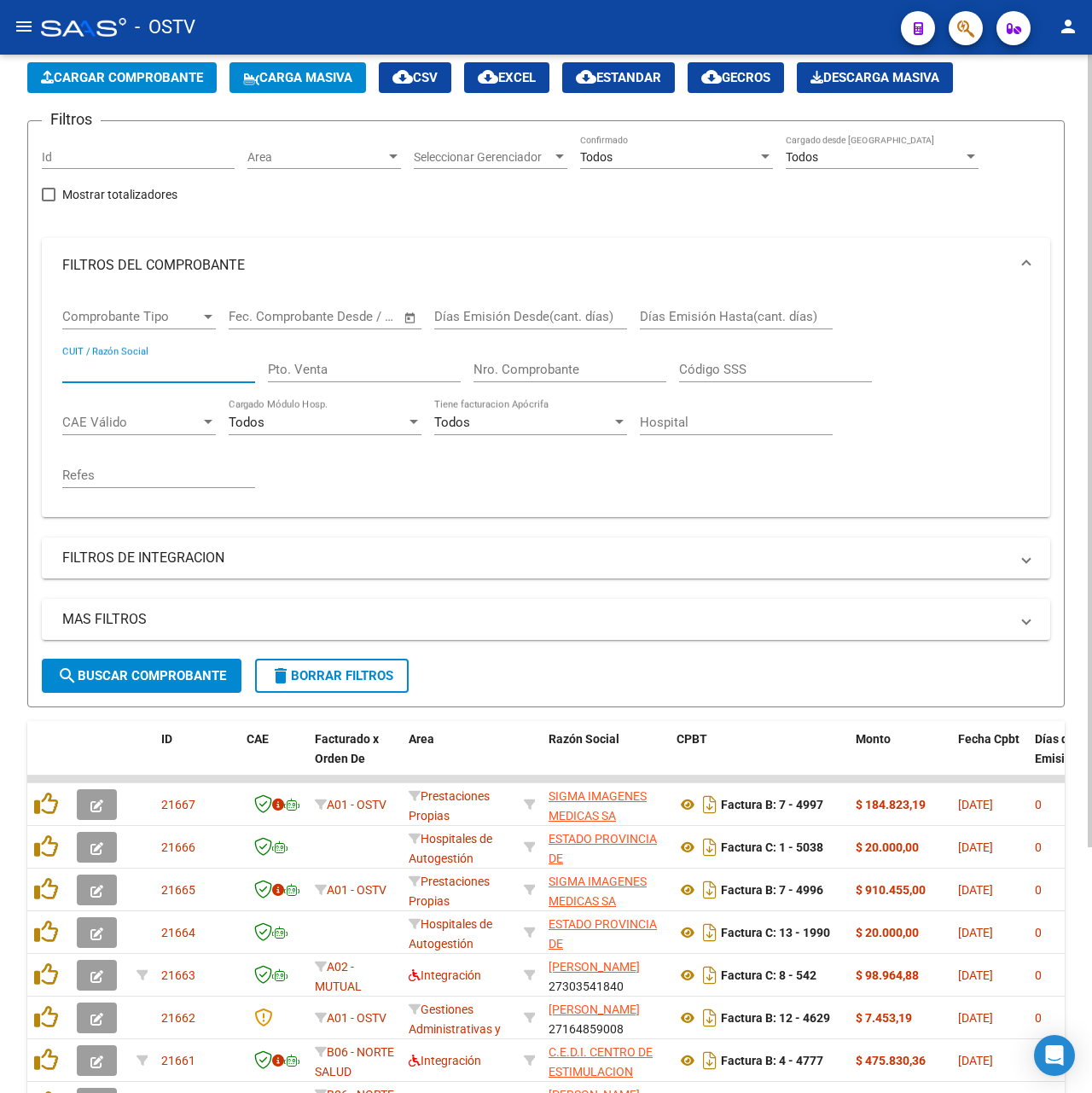
paste input "30707663444"
type input "30707663444"
click at [196, 681] on span "search Buscar Comprobante" at bounding box center [141, 676] width 169 height 15
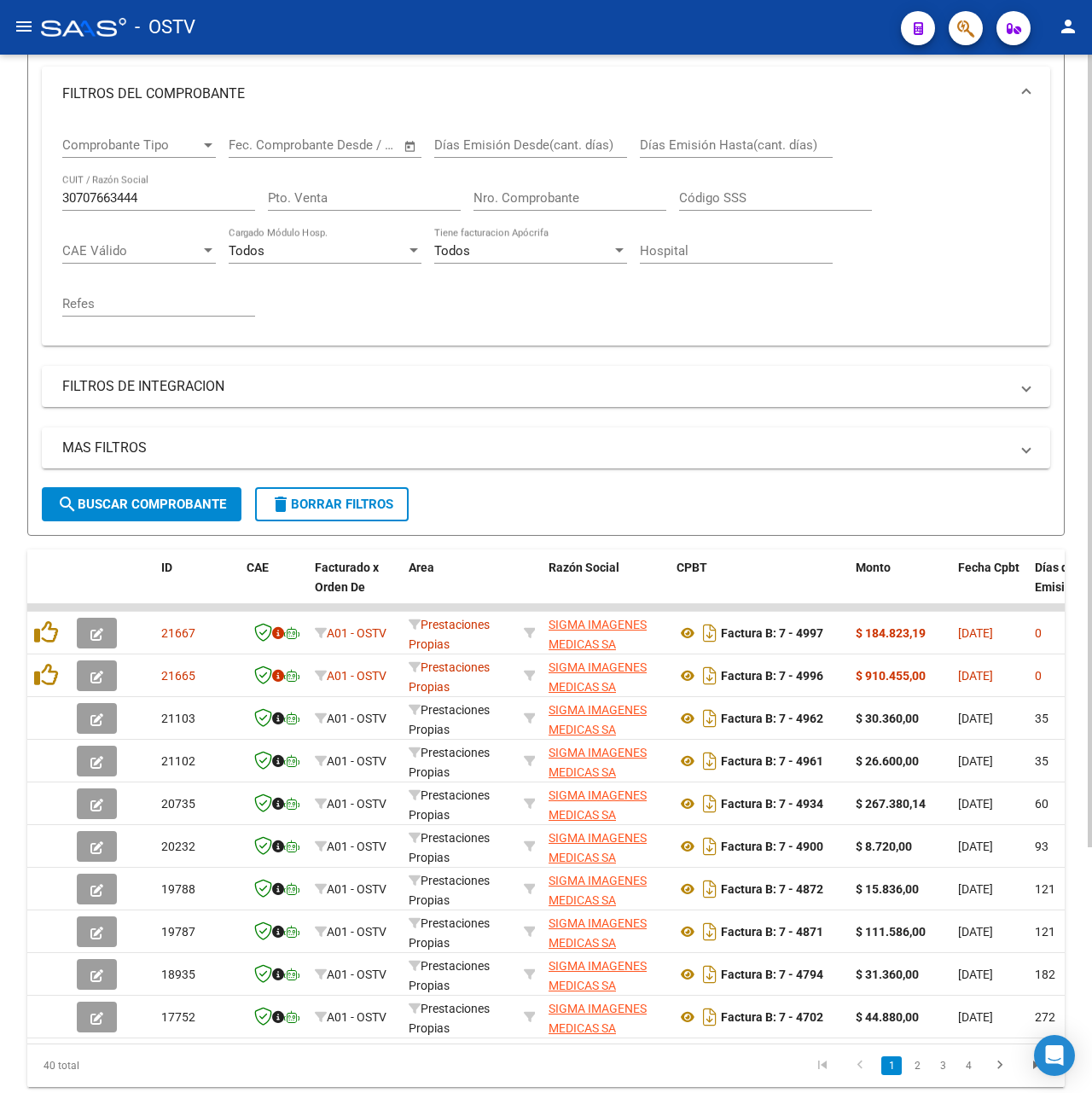
scroll to position [309, 0]
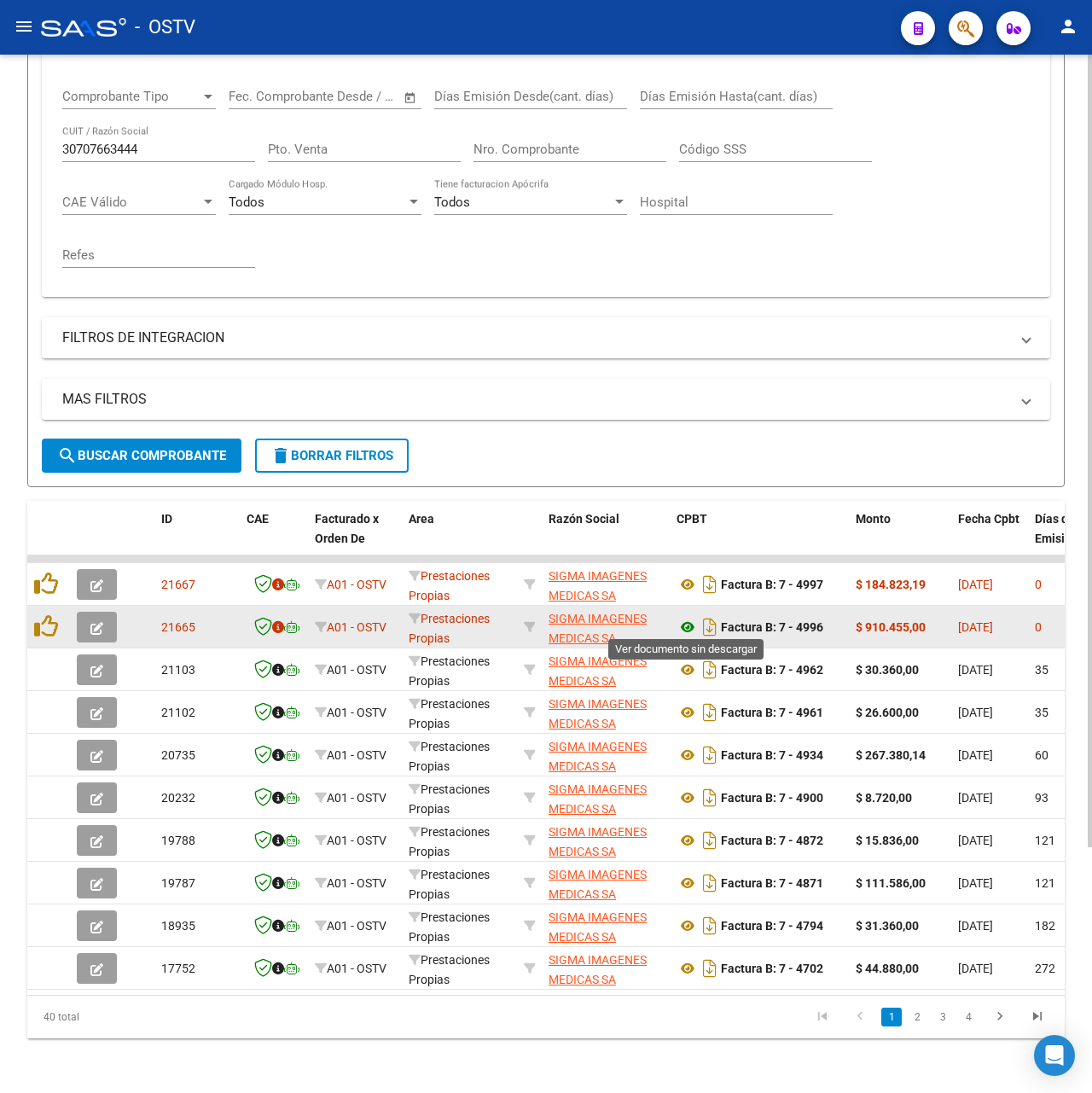
click at [681, 624] on icon at bounding box center [688, 627] width 22 height 21
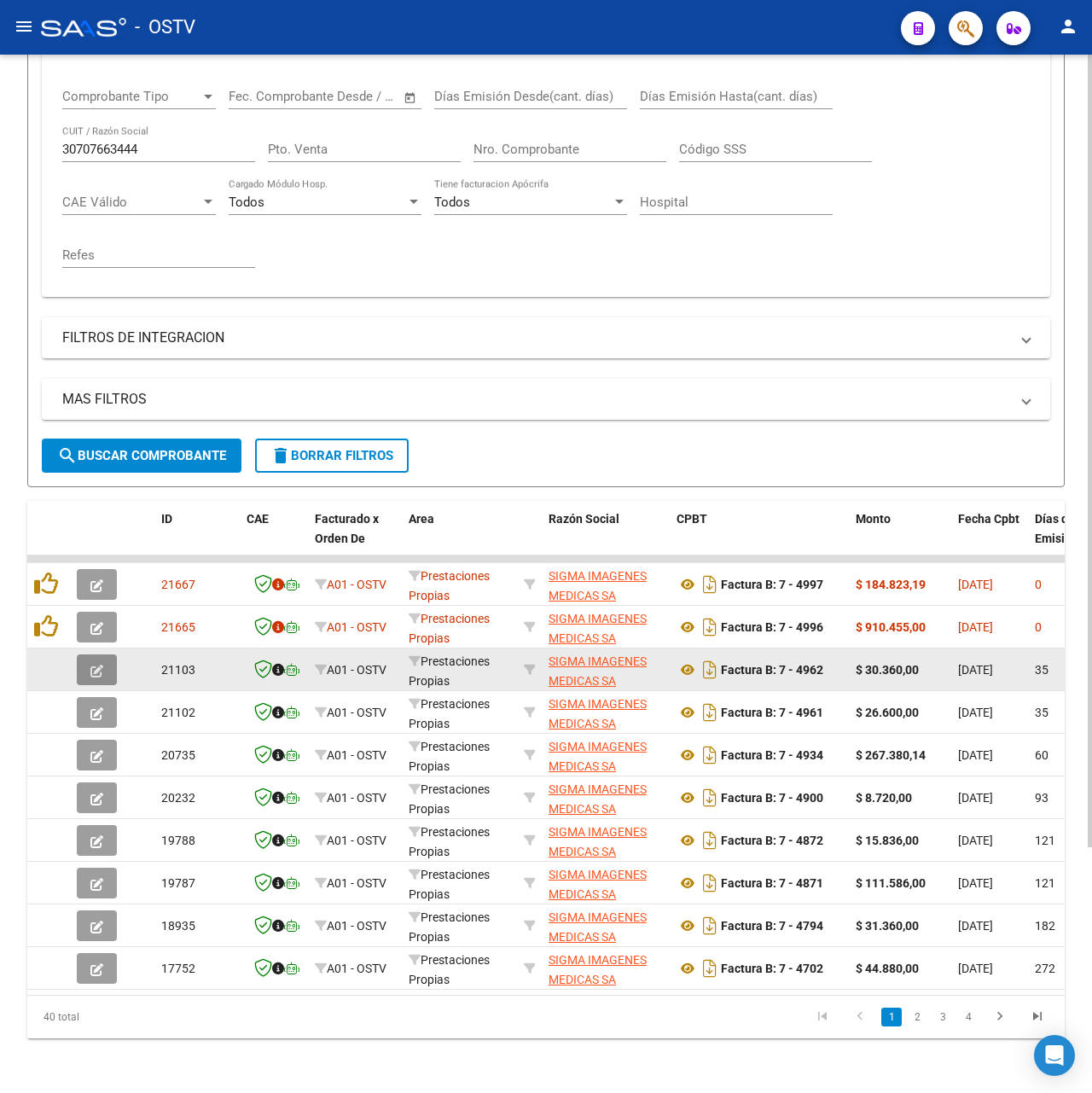
click at [103, 665] on icon "button" at bounding box center [97, 671] width 13 height 13
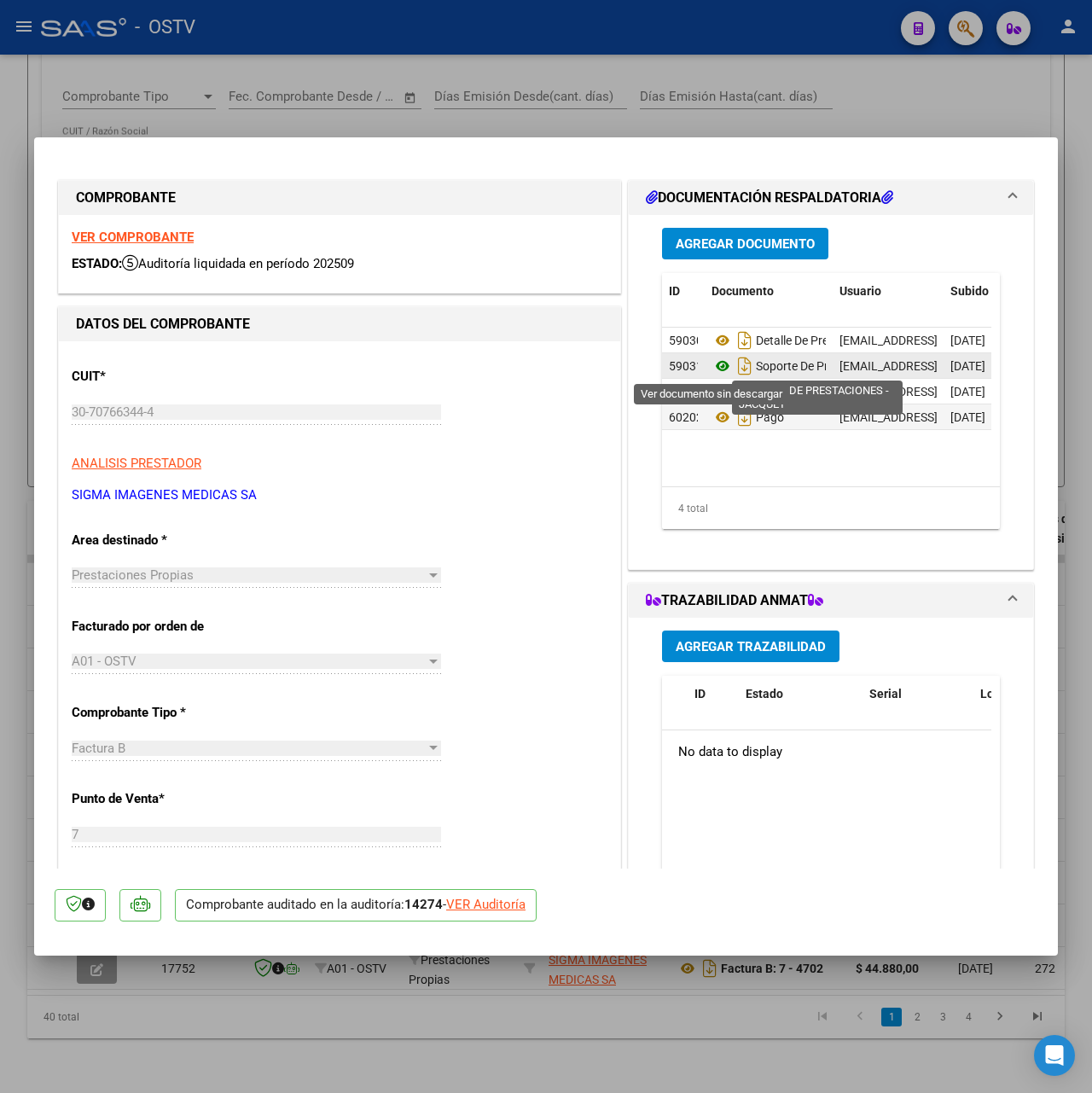
click at [712, 371] on icon at bounding box center [723, 366] width 22 height 21
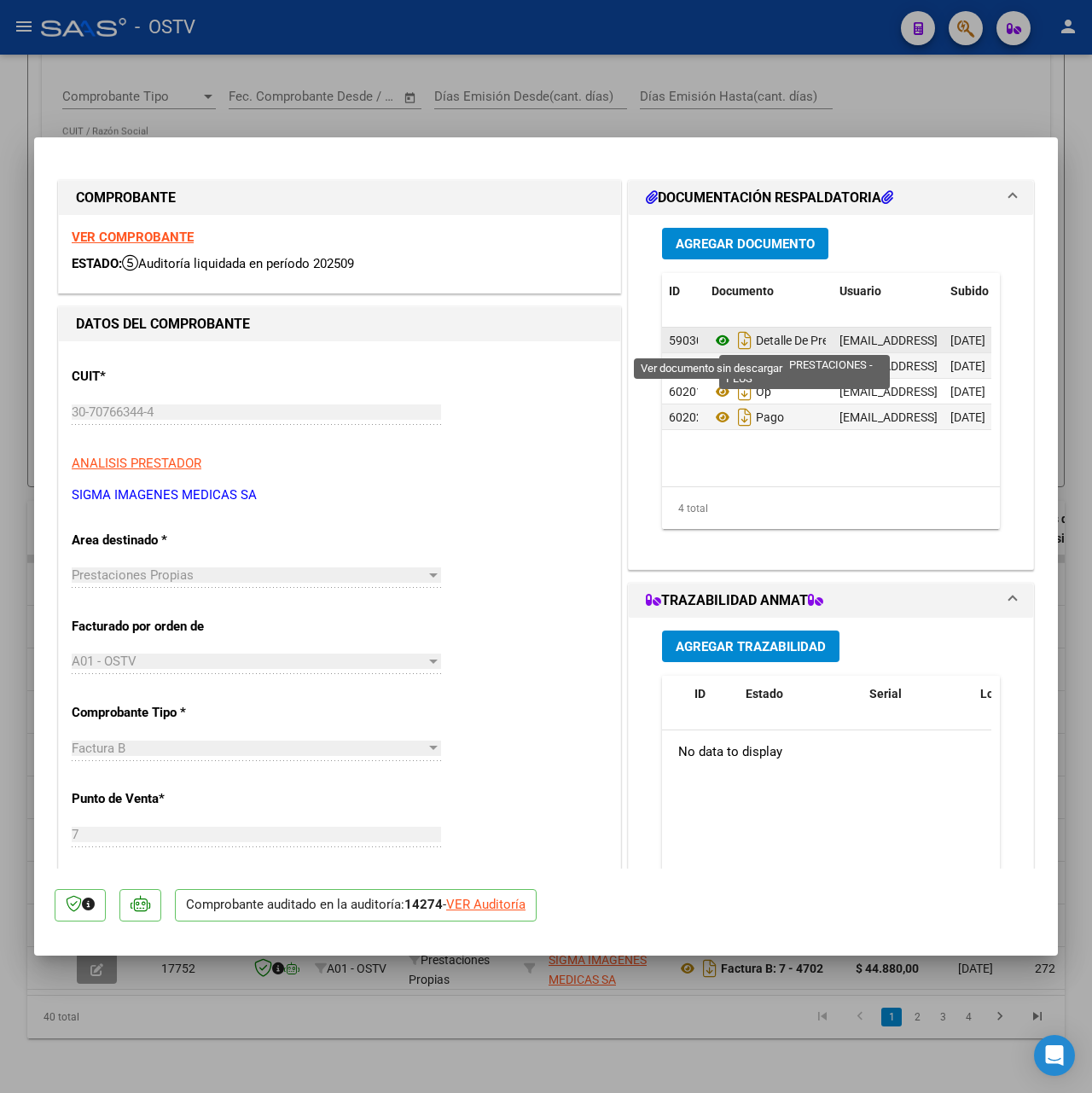
click at [714, 342] on icon at bounding box center [723, 341] width 22 height 21
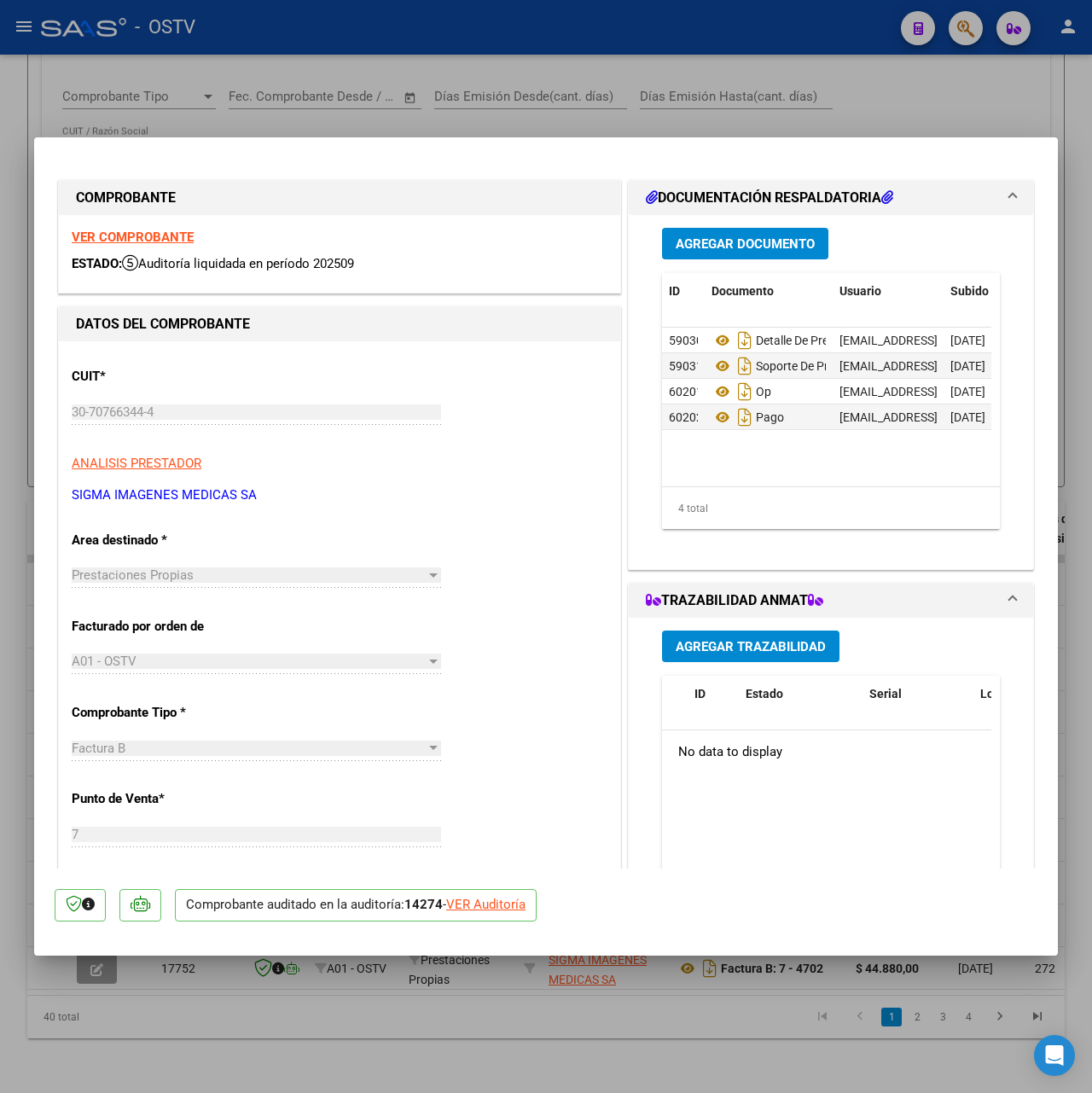
click at [562, 118] on div at bounding box center [546, 546] width 1092 height 1093
type input "$ 0,00"
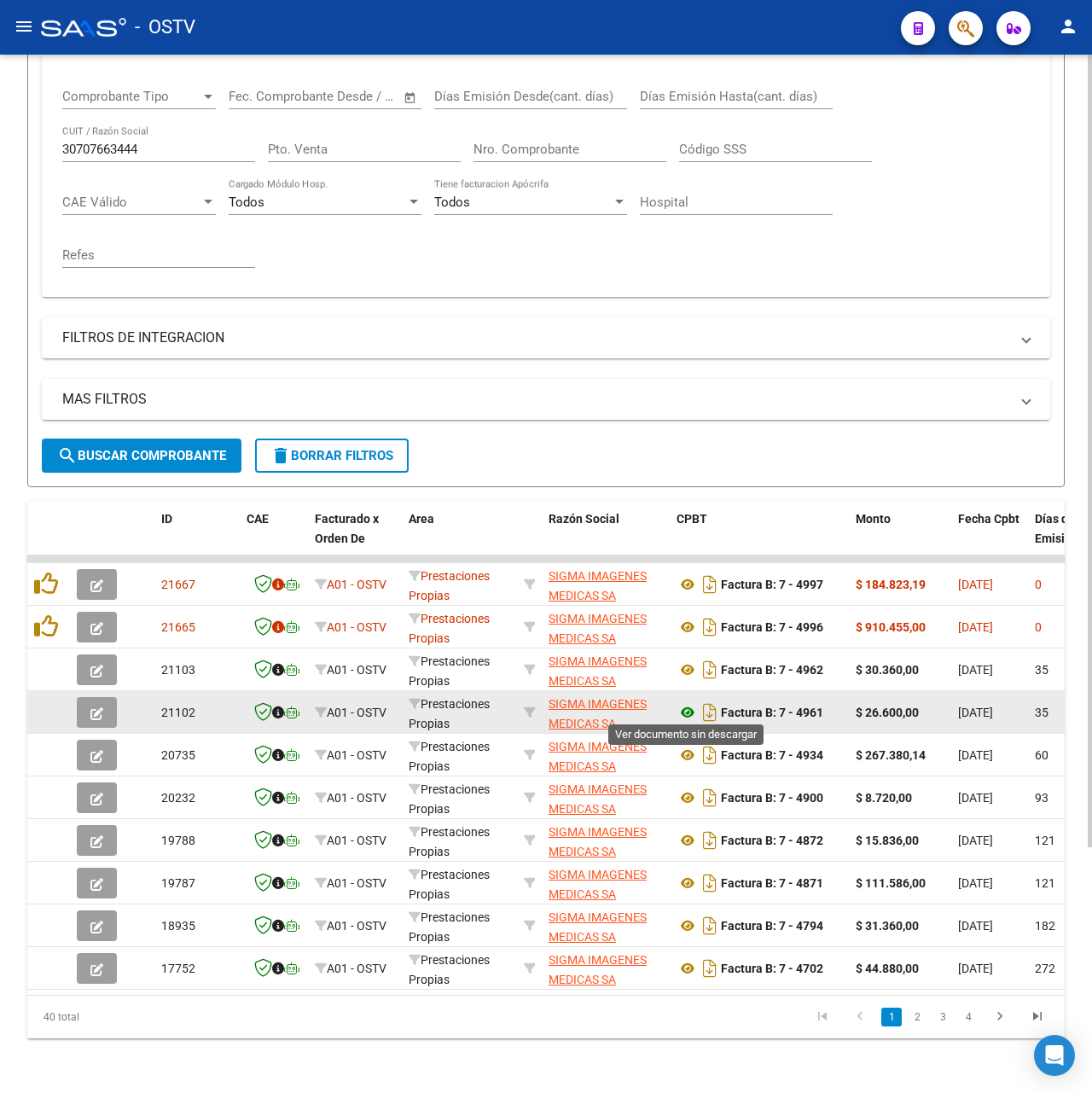
click at [687, 702] on icon at bounding box center [688, 712] width 22 height 21
click at [116, 697] on button "button" at bounding box center [96, 712] width 40 height 31
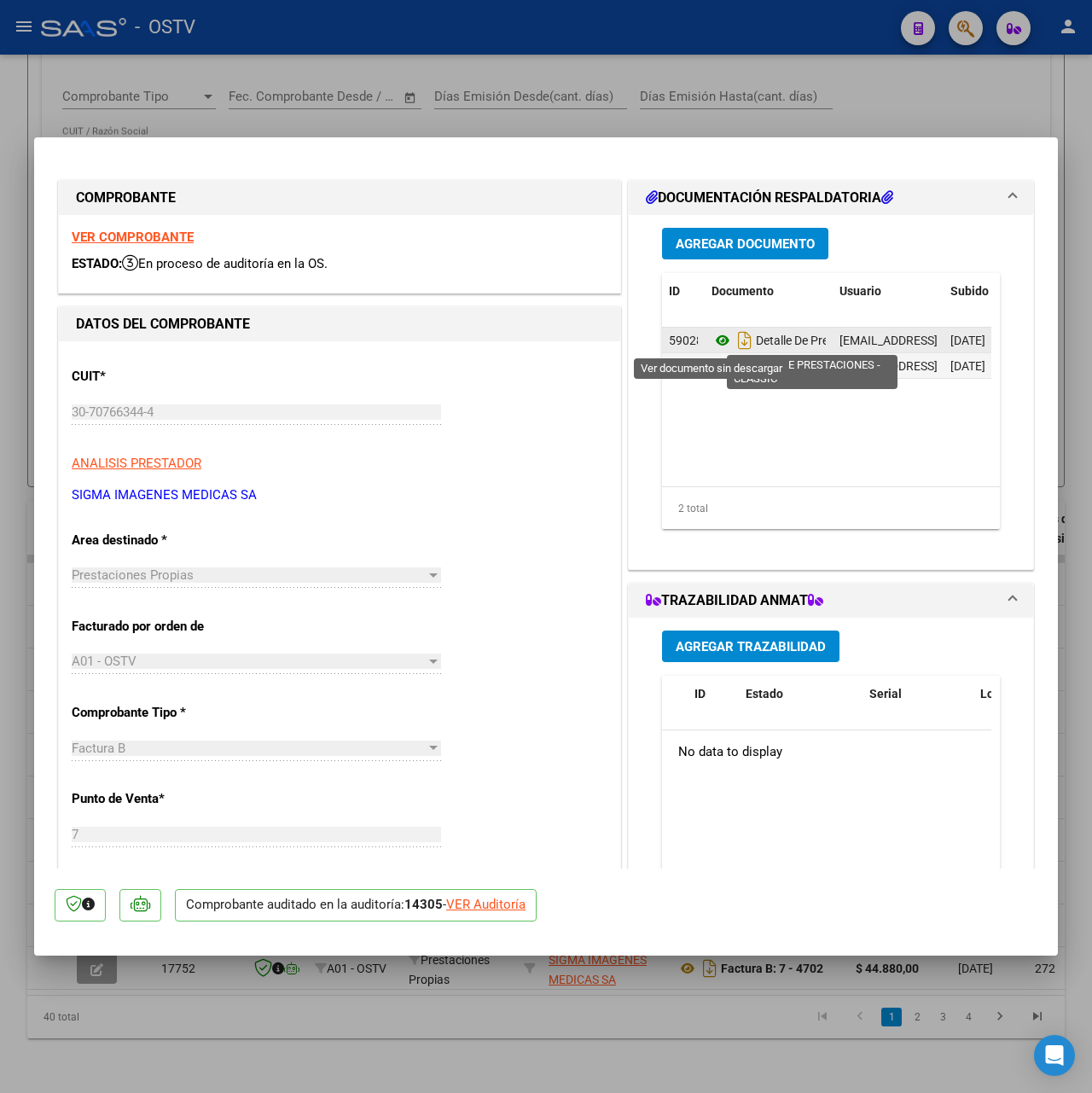
click at [714, 343] on icon at bounding box center [723, 341] width 22 height 21
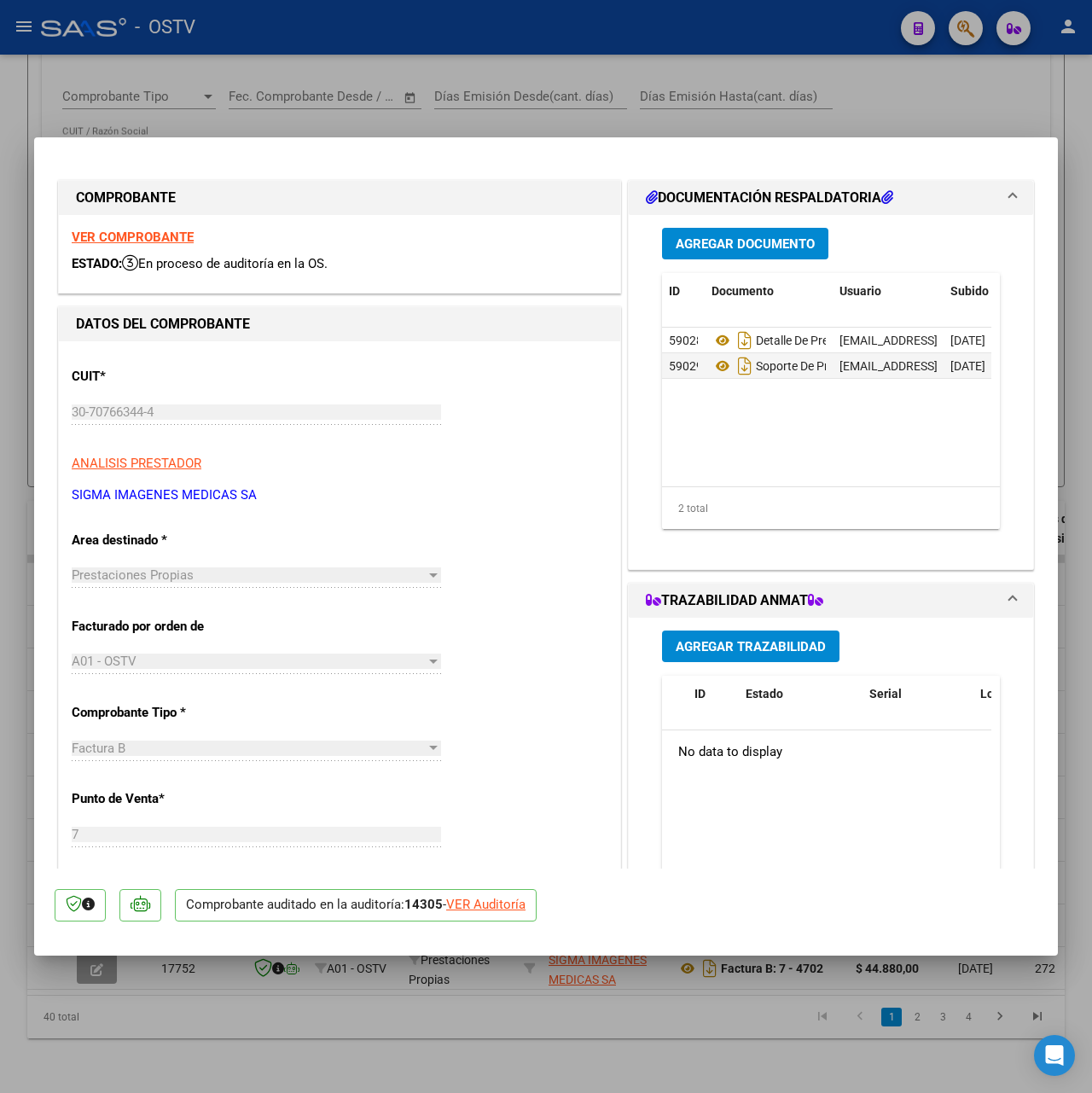
click at [373, 80] on div at bounding box center [546, 546] width 1092 height 1093
type input "$ 0,00"
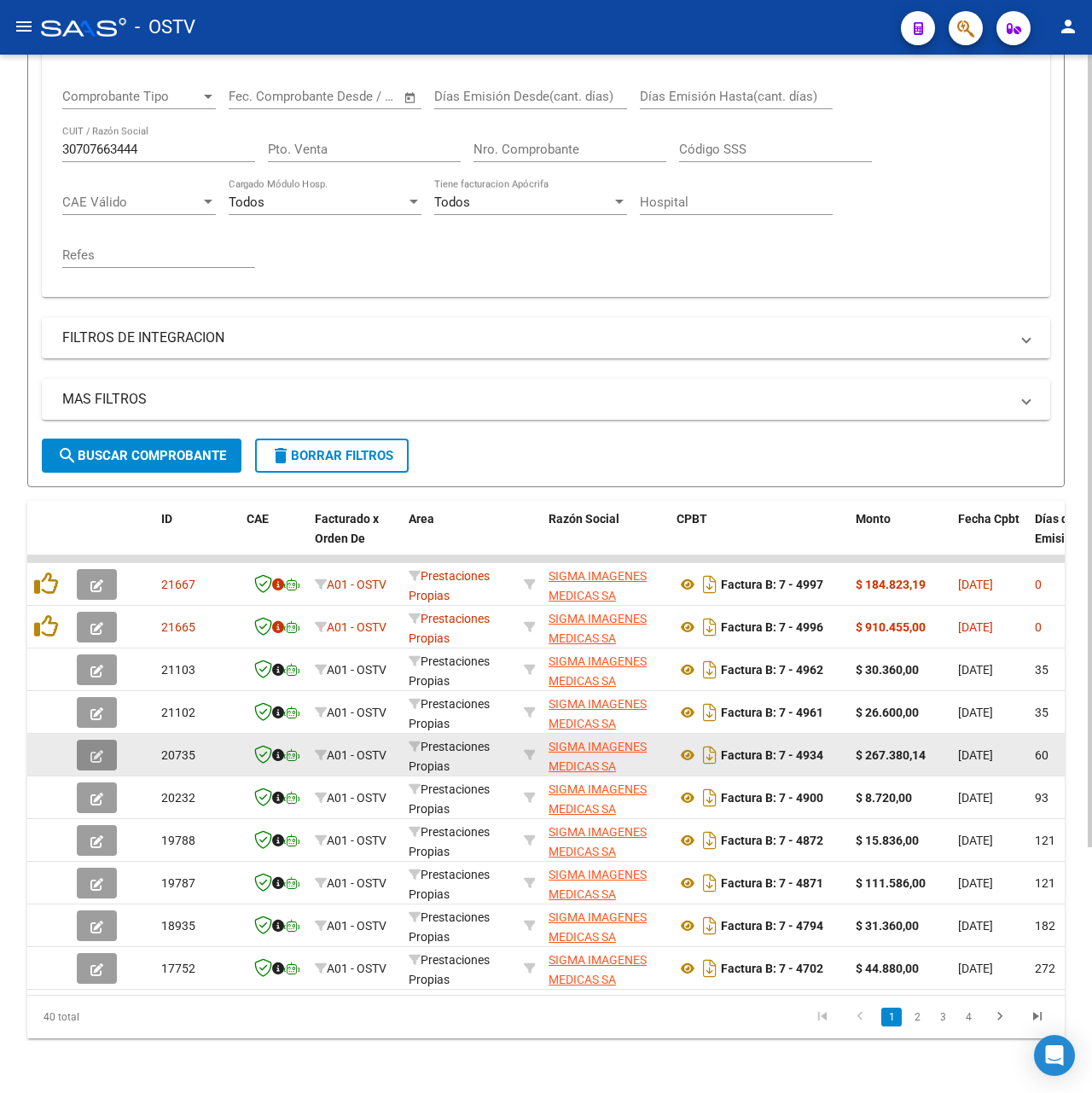
click at [99, 752] on icon "button" at bounding box center [97, 757] width 13 height 13
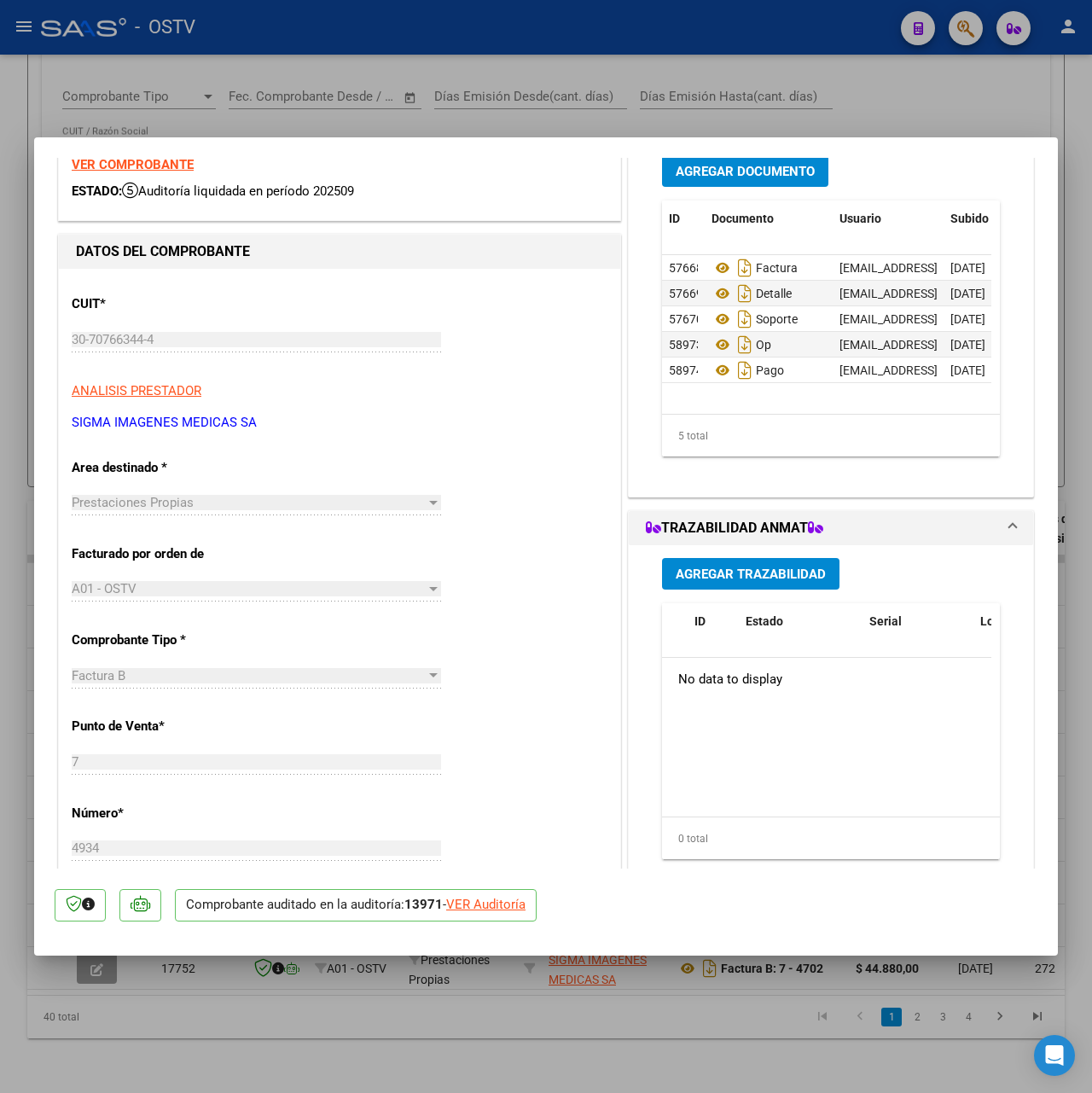
scroll to position [114, 0]
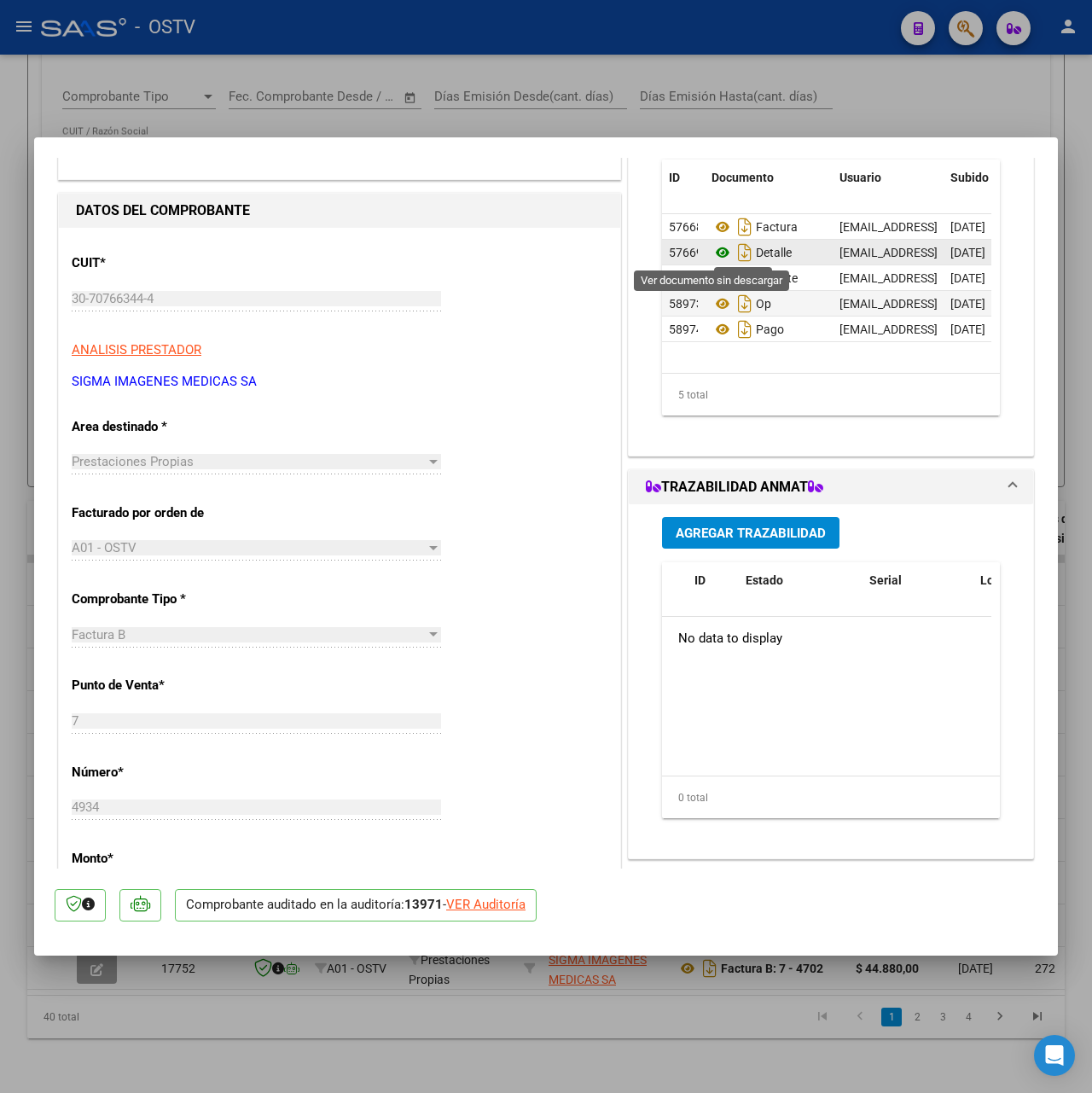
click at [712, 259] on icon at bounding box center [723, 253] width 22 height 21
click at [693, 120] on div at bounding box center [546, 546] width 1092 height 1093
type input "$ 0,00"
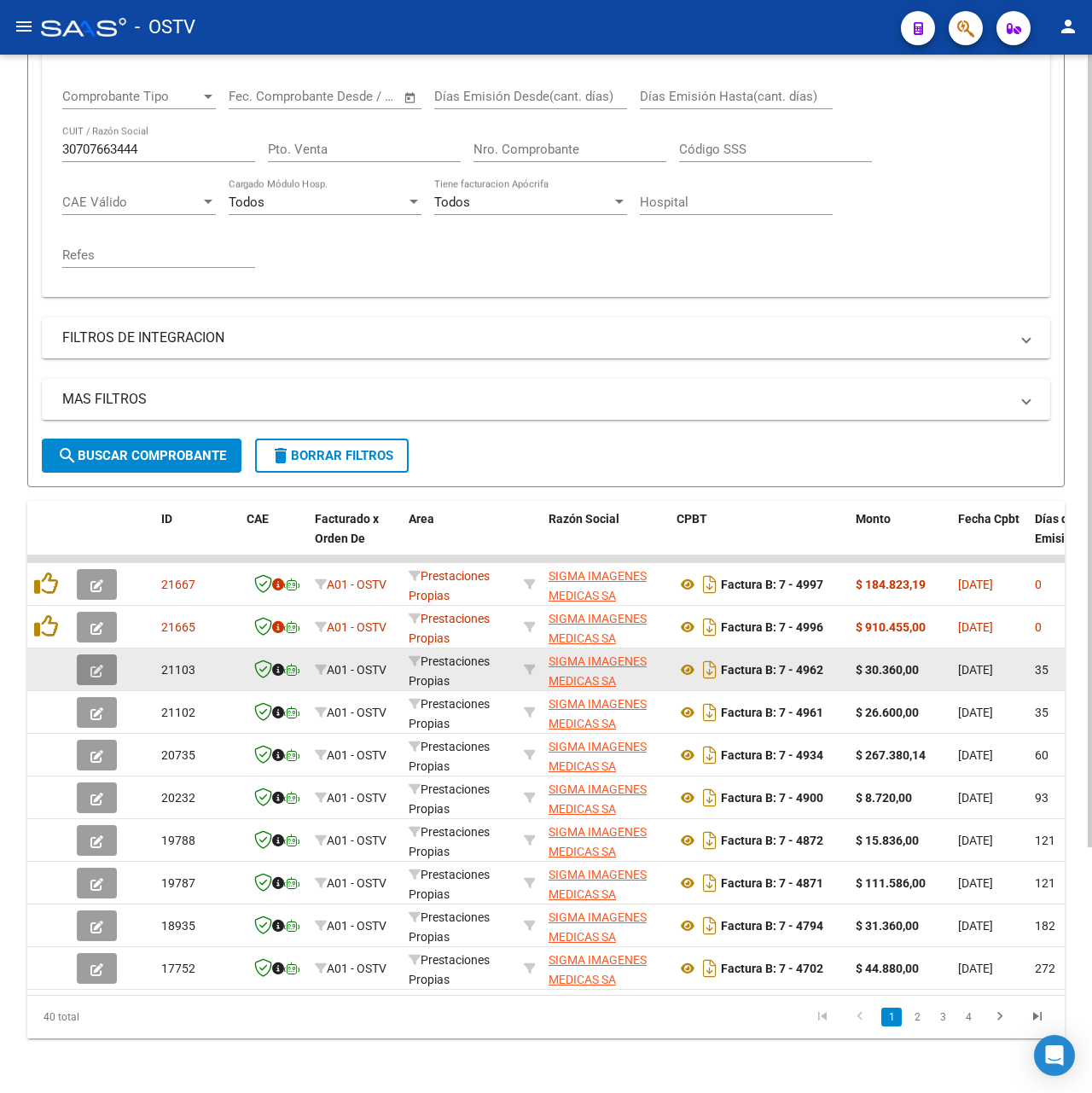
click at [91, 665] on icon "button" at bounding box center [97, 671] width 13 height 13
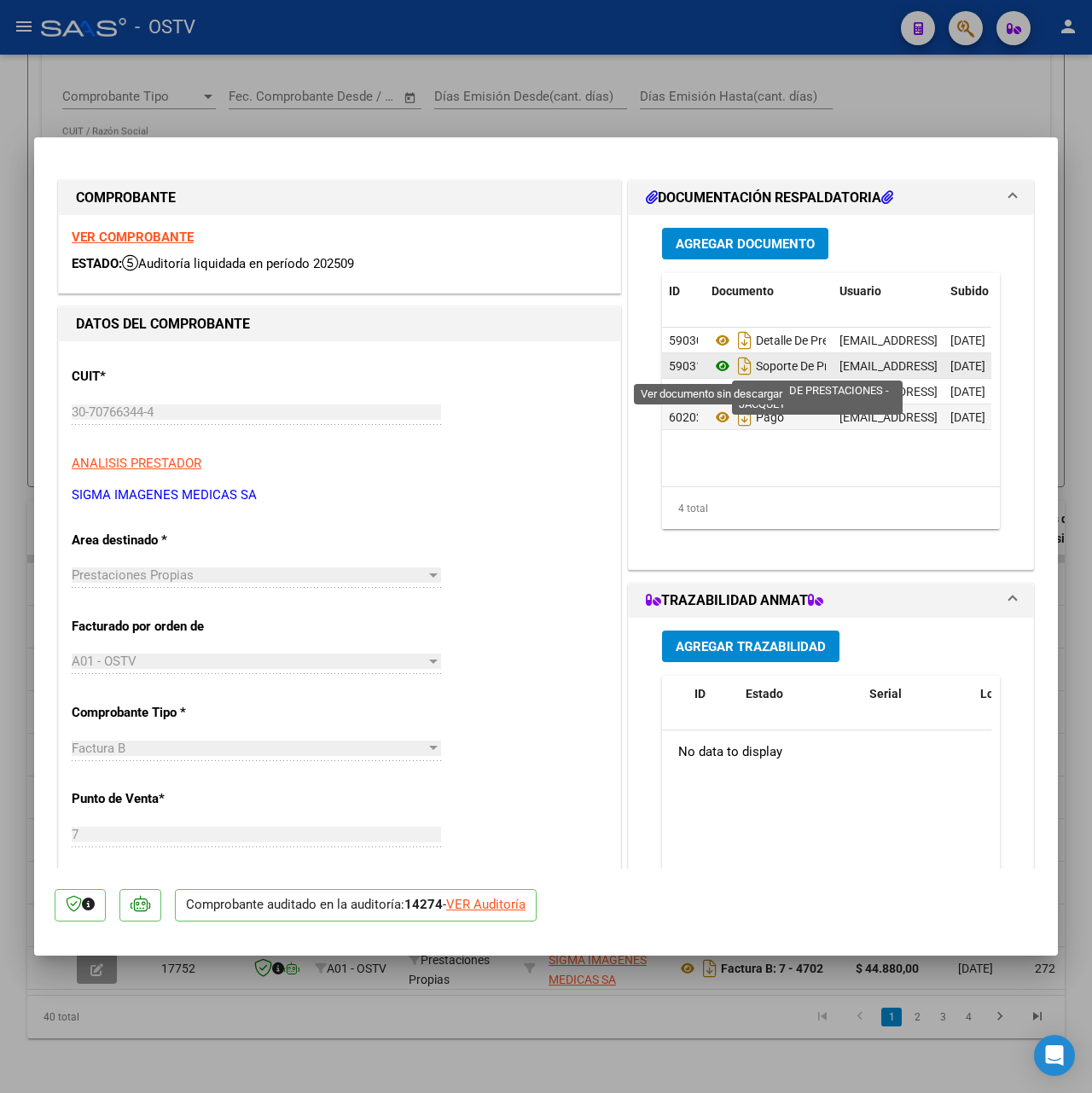
click at [719, 366] on icon at bounding box center [723, 366] width 22 height 21
click at [422, 56] on div at bounding box center [546, 546] width 1092 height 1093
type input "$ 0,00"
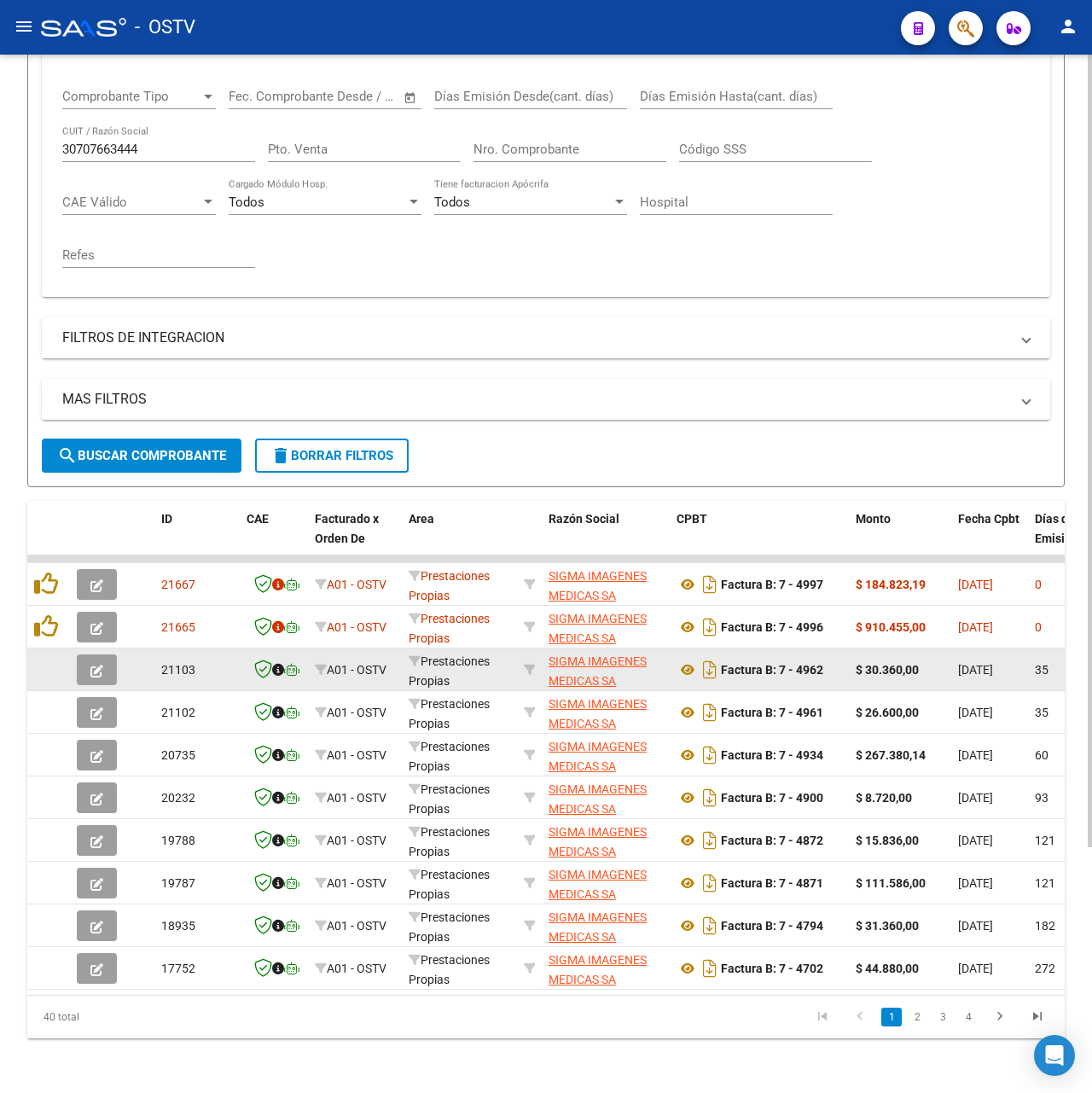
click at [87, 659] on button "button" at bounding box center [96, 669] width 40 height 31
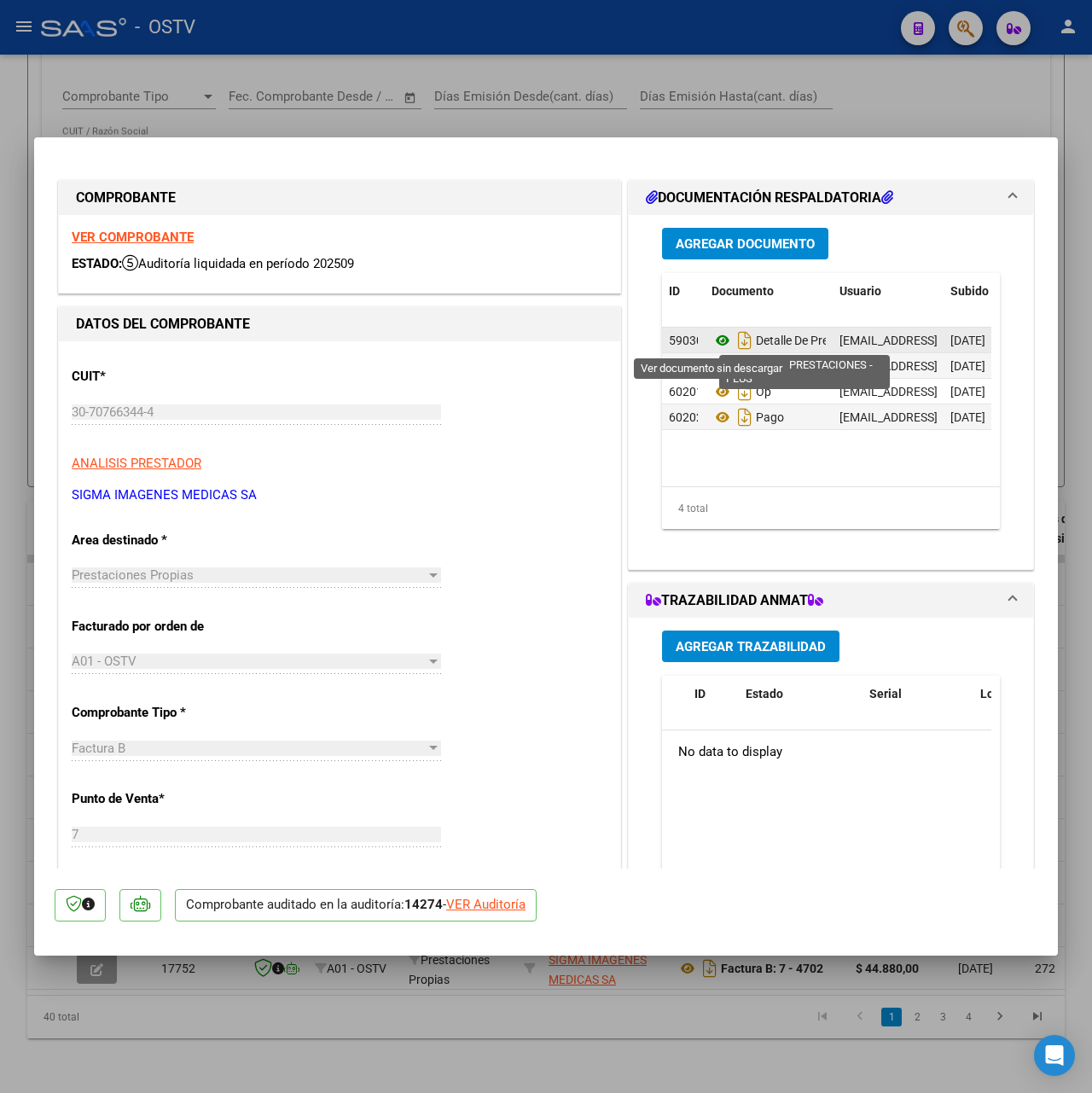
click at [712, 336] on icon at bounding box center [723, 341] width 22 height 21
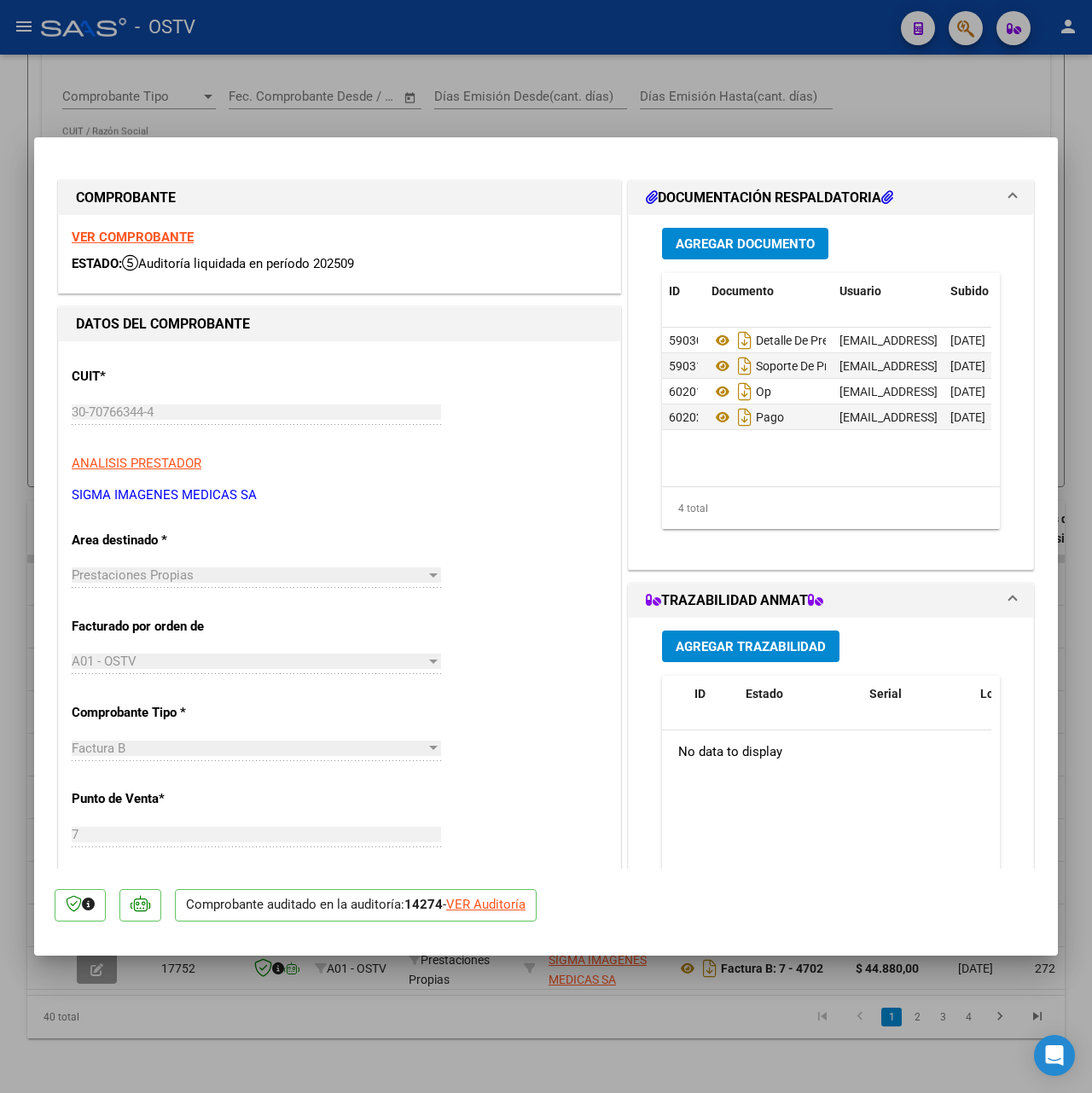
click at [735, 109] on div at bounding box center [546, 546] width 1092 height 1093
type input "$ 0,00"
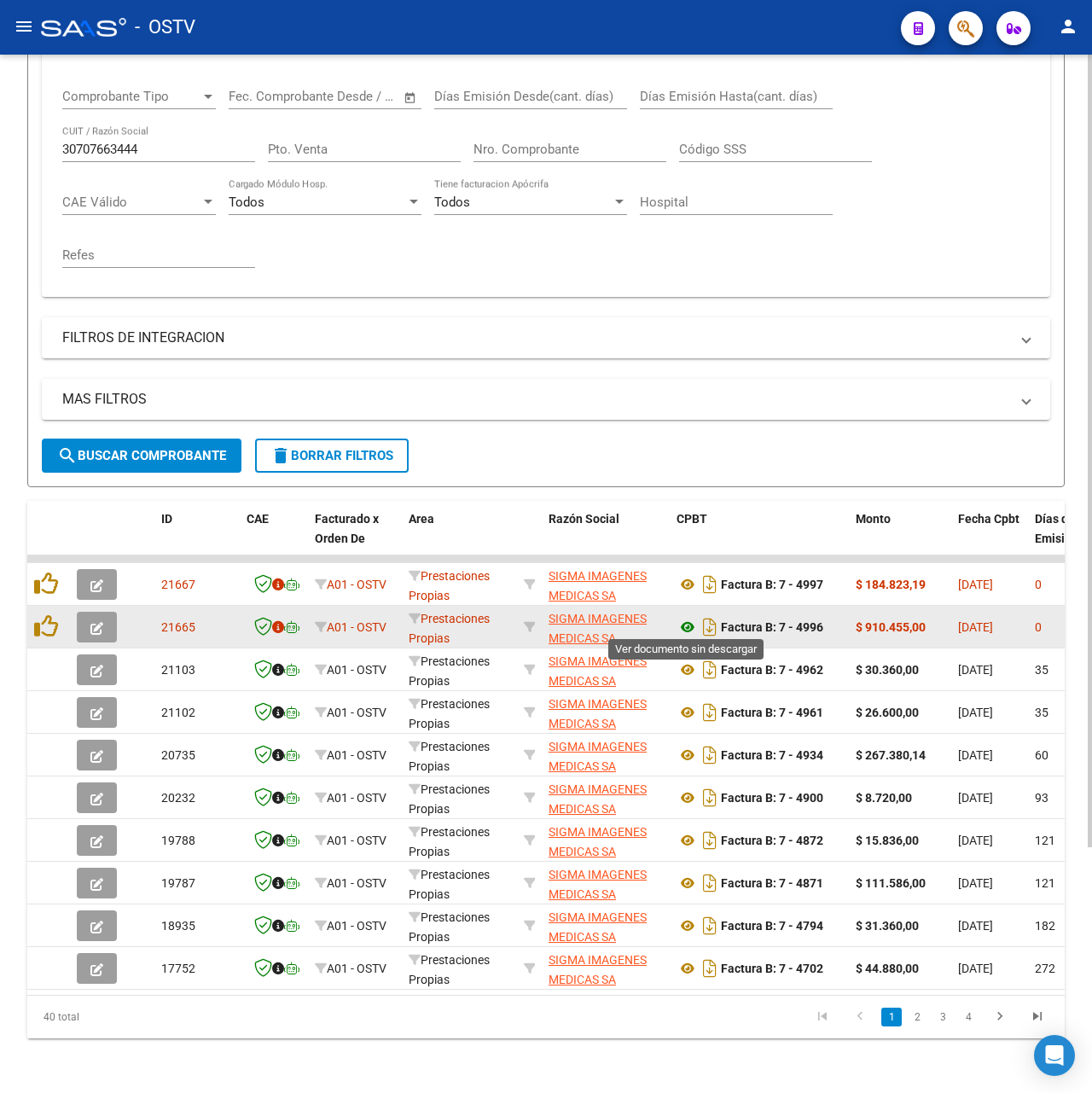
click at [690, 618] on icon at bounding box center [688, 627] width 22 height 21
click at [86, 623] on button "button" at bounding box center [96, 627] width 40 height 31
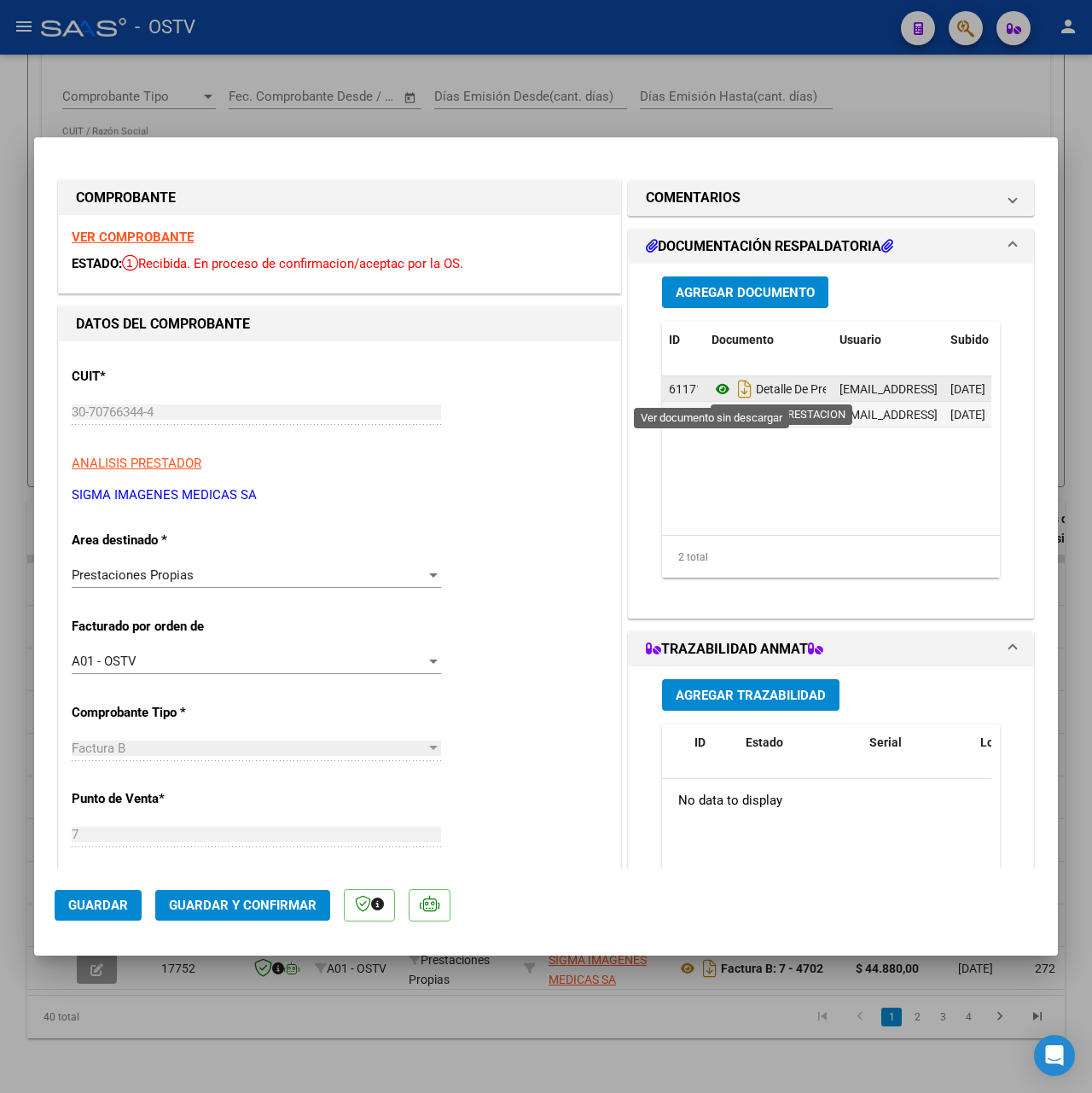
click at [719, 390] on icon at bounding box center [723, 389] width 22 height 21
click at [741, 75] on div at bounding box center [546, 546] width 1092 height 1093
type input "$ 0,00"
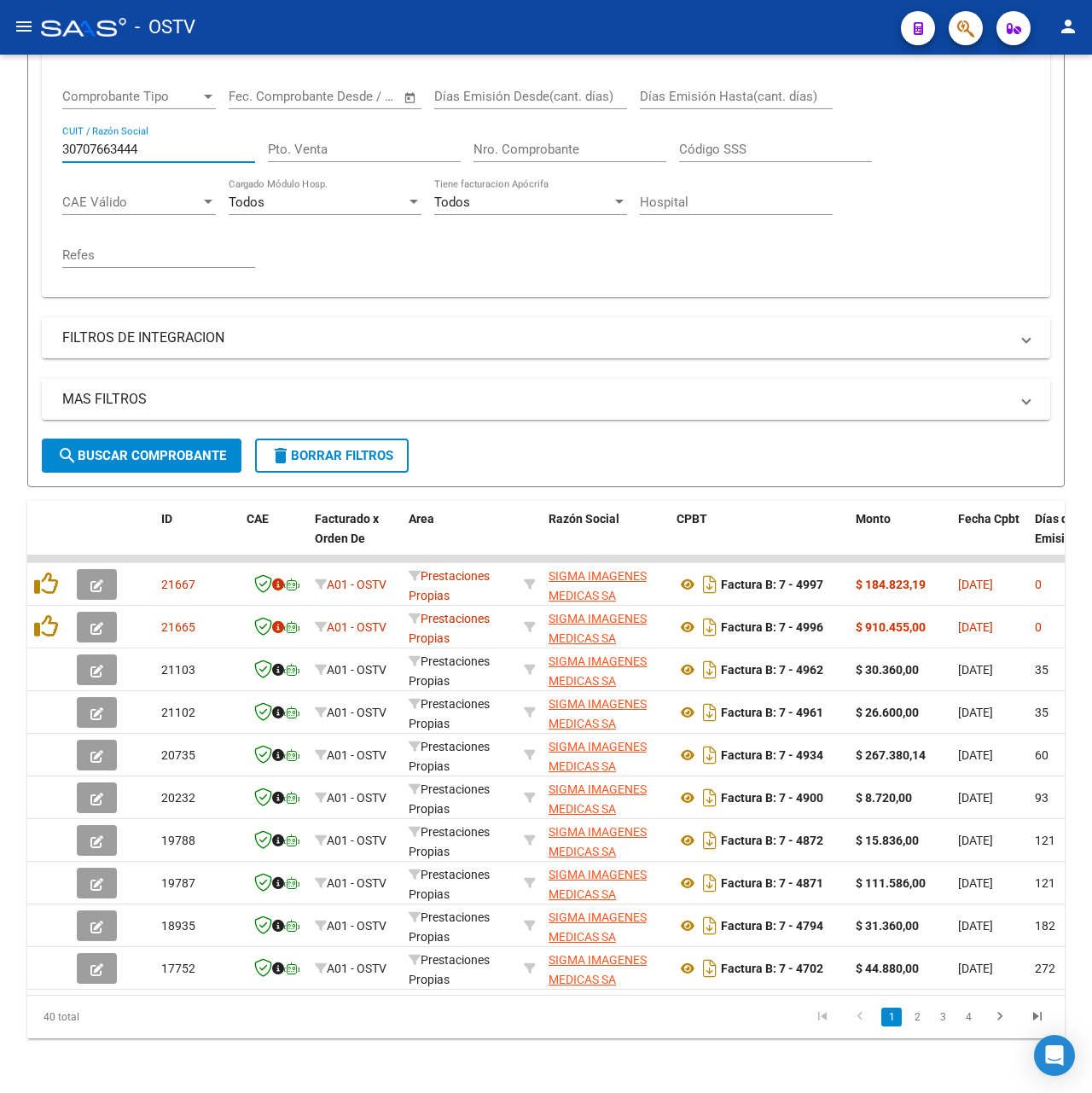
drag, startPoint x: 194, startPoint y: 138, endPoint x: -188, endPoint y: 136, distance: 382.0
click at [0, 136] on html "menu - OSTV person Firma Express Inicio Calendario SSS Instructivos Contacto OS…" at bounding box center [546, 546] width 1092 height 1093
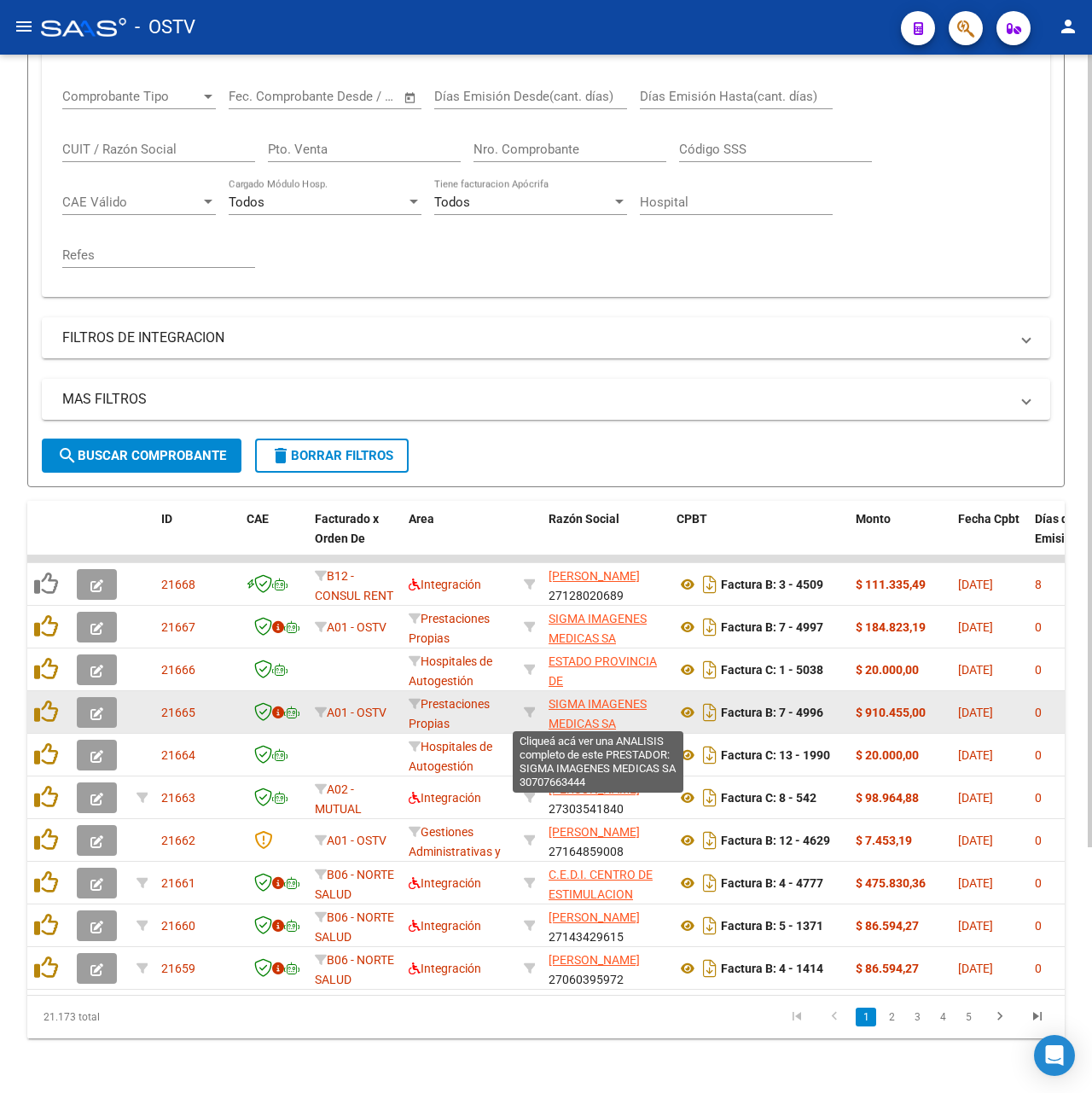
click at [572, 697] on span "SIGMA IMAGENES MEDICAS SA" at bounding box center [597, 714] width 98 height 34
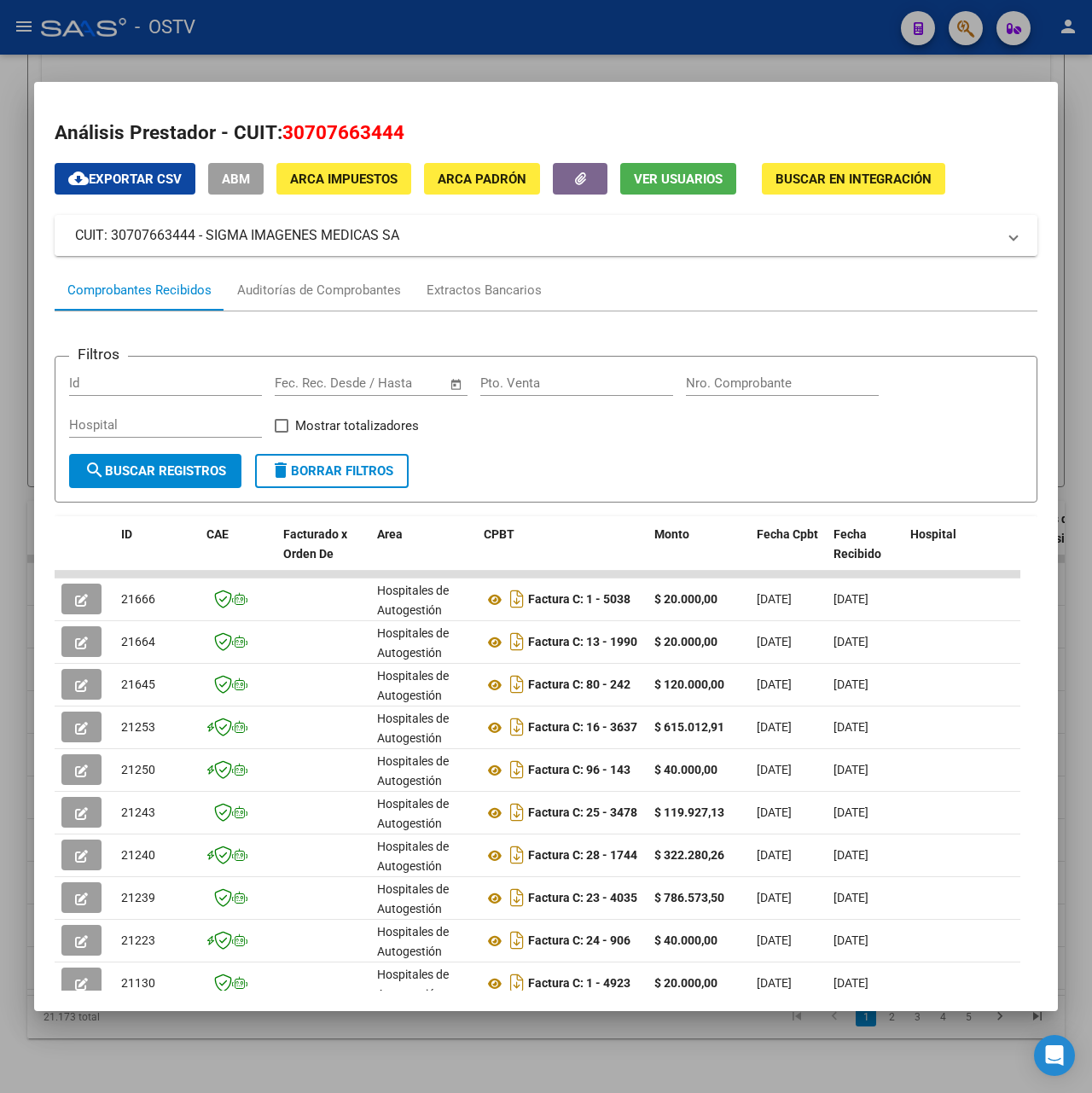
drag, startPoint x: 427, startPoint y: 246, endPoint x: 208, endPoint y: 234, distance: 219.3
click at [208, 234] on mat-expansion-panel-header "CUIT: 30707663444 - SIGMA IMAGENES MEDICAS SA" at bounding box center [546, 235] width 983 height 41
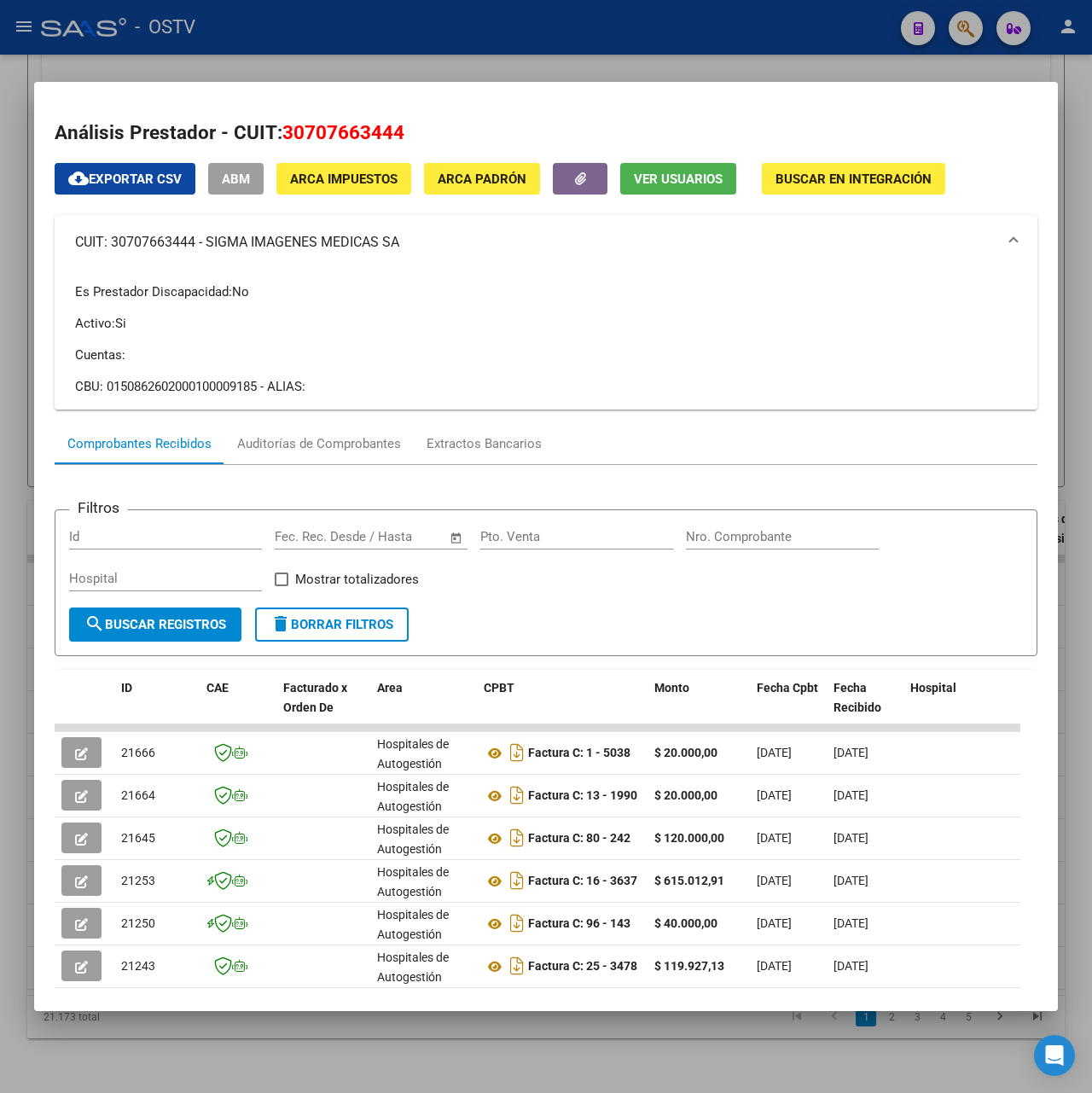
click at [344, 41] on div at bounding box center [546, 546] width 1092 height 1093
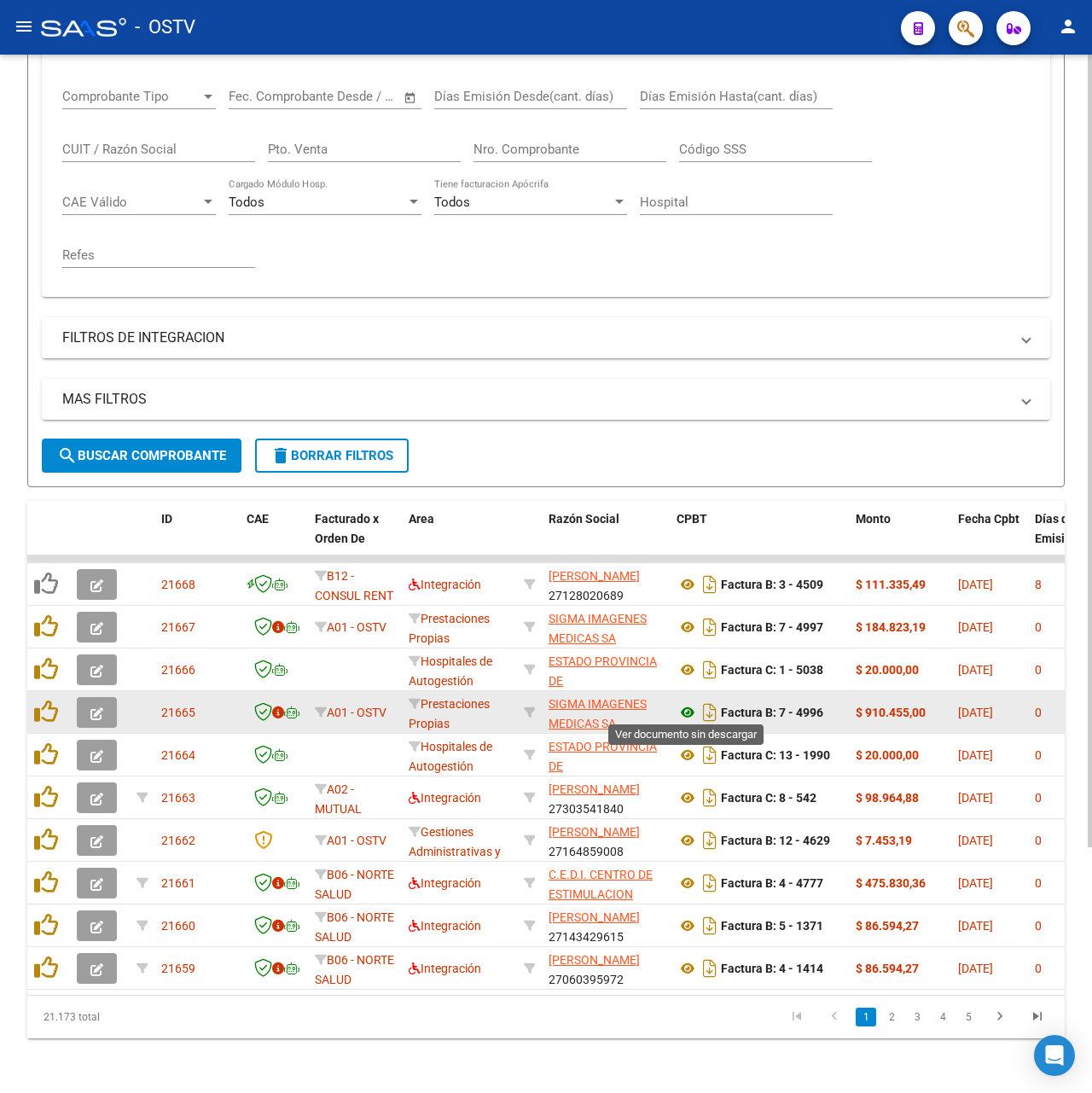
click at [684, 707] on icon at bounding box center [688, 712] width 22 height 21
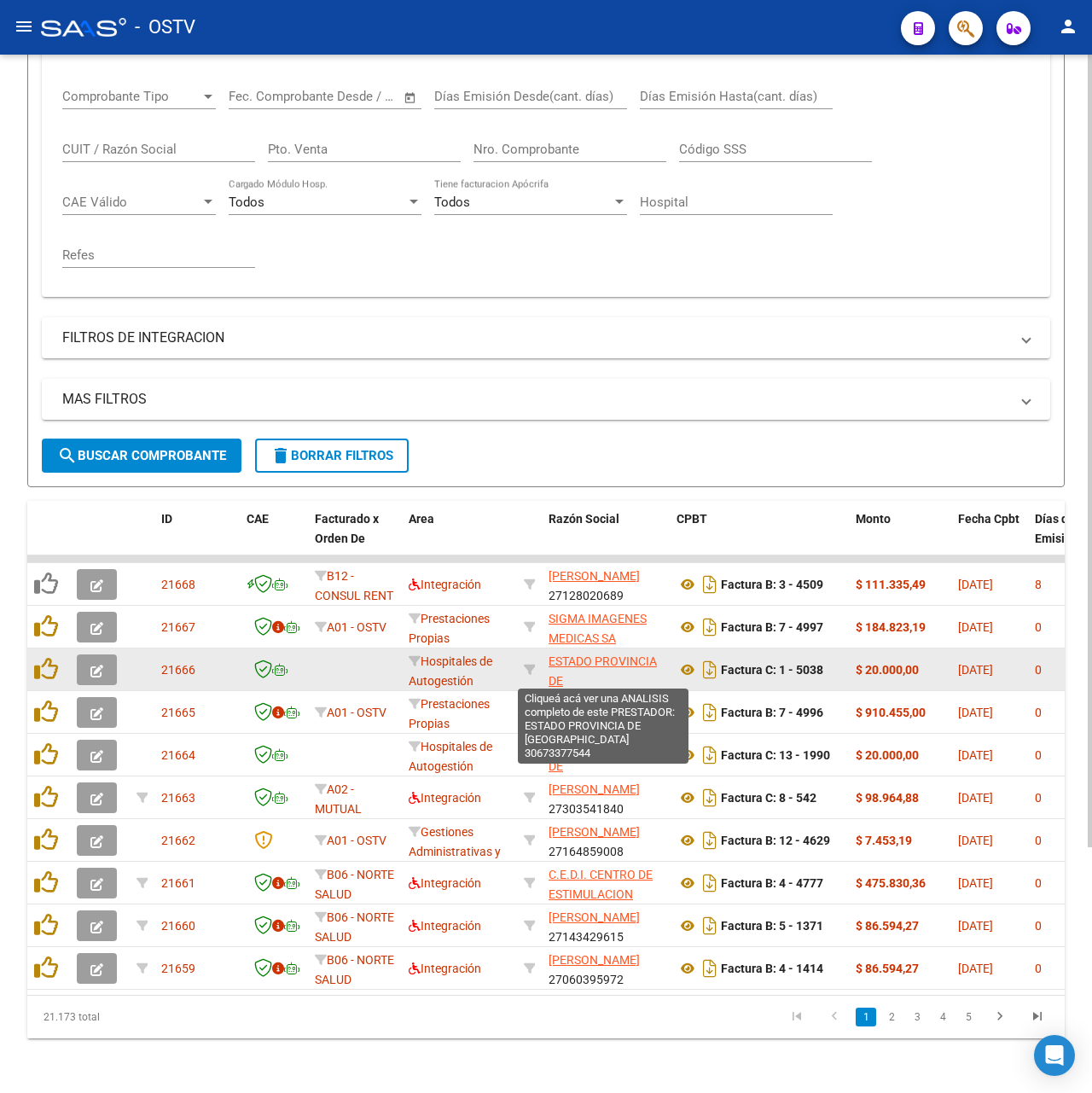
click at [605, 659] on span "ESTADO PROVINCIA DE [GEOGRAPHIC_DATA]" at bounding box center [606, 680] width 115 height 53
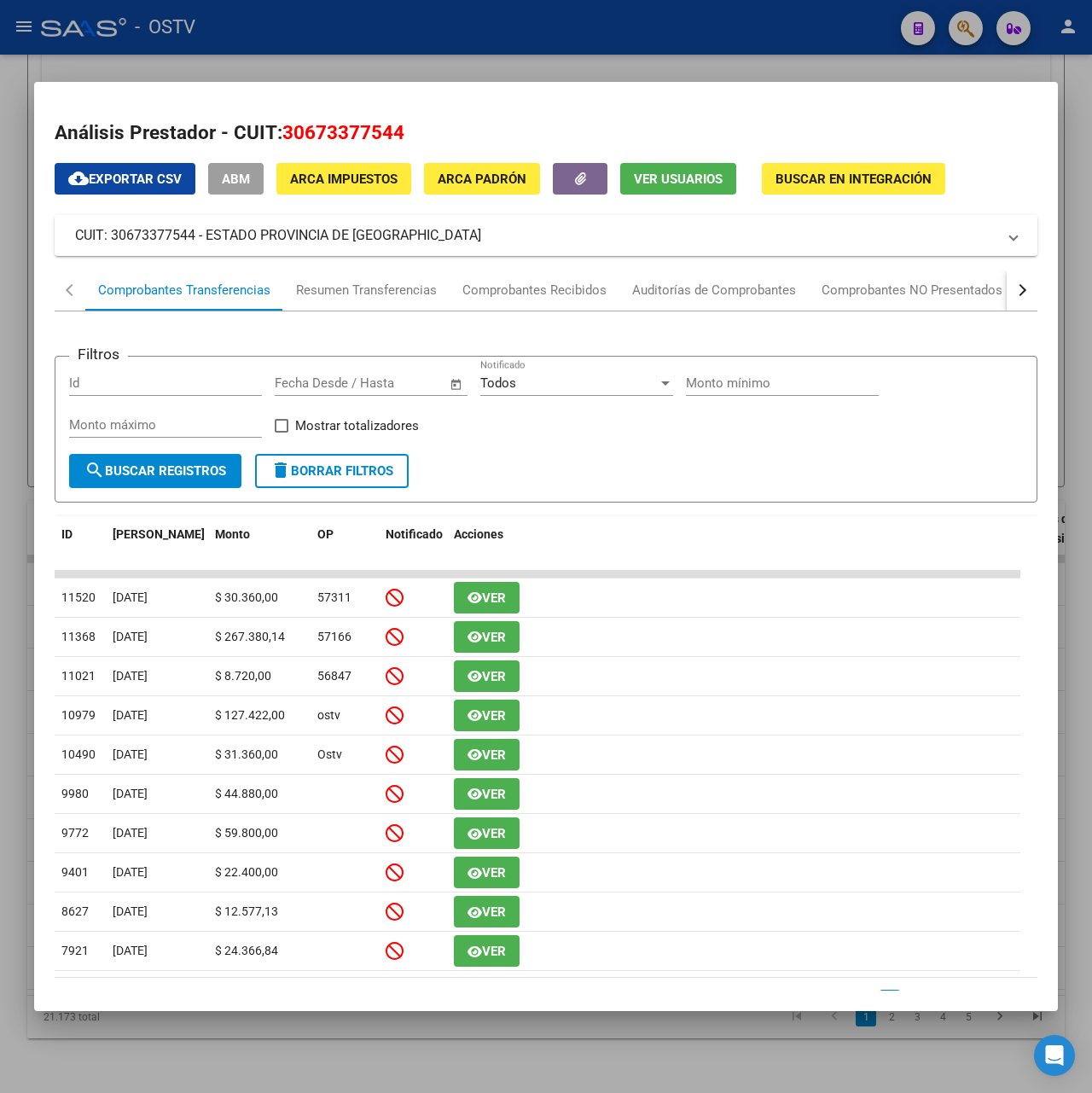
click at [495, 72] on div at bounding box center [546, 546] width 1092 height 1093
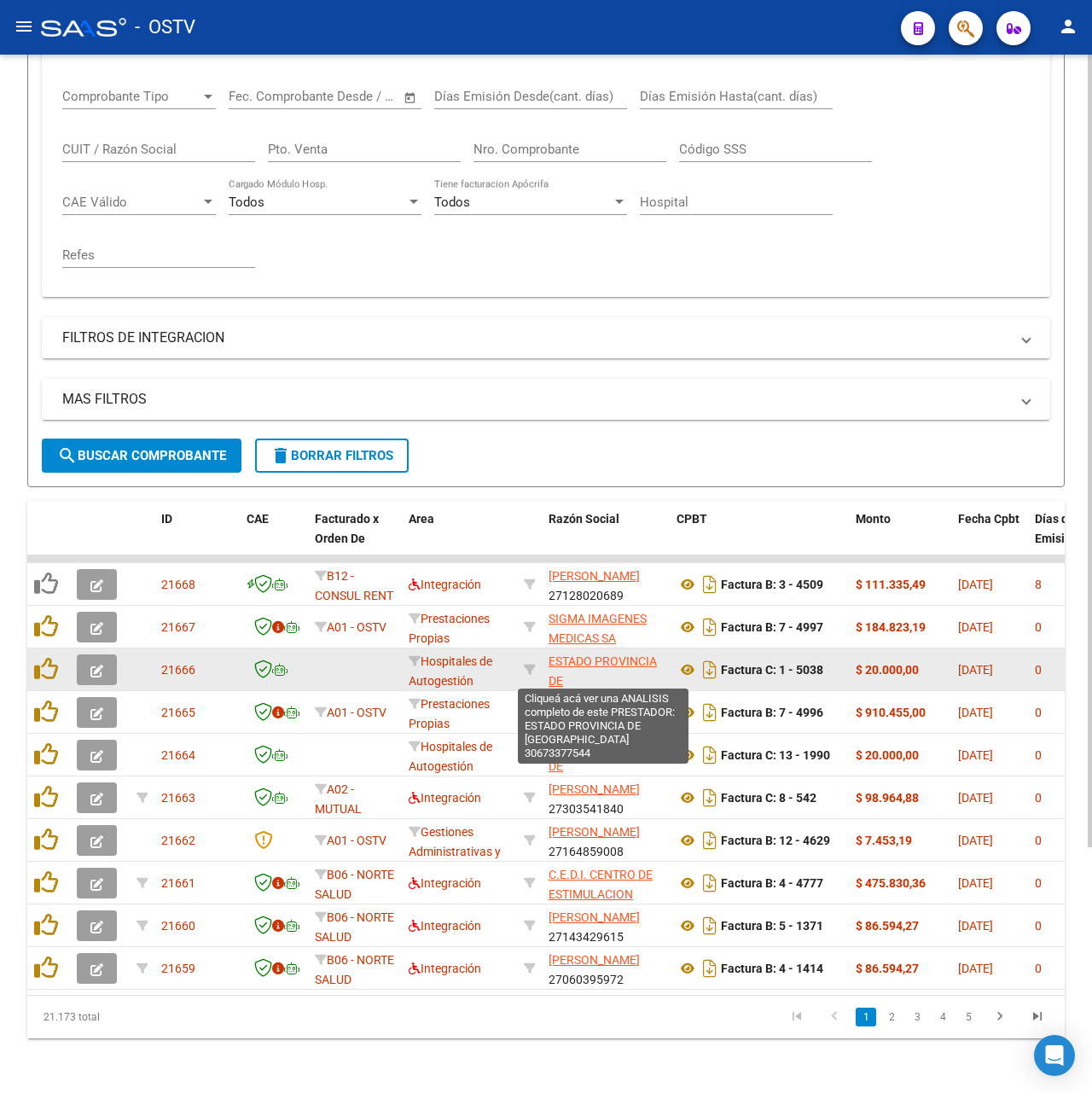
click at [591, 656] on span "ESTADO PROVINCIA DE [GEOGRAPHIC_DATA]" at bounding box center [606, 680] width 115 height 53
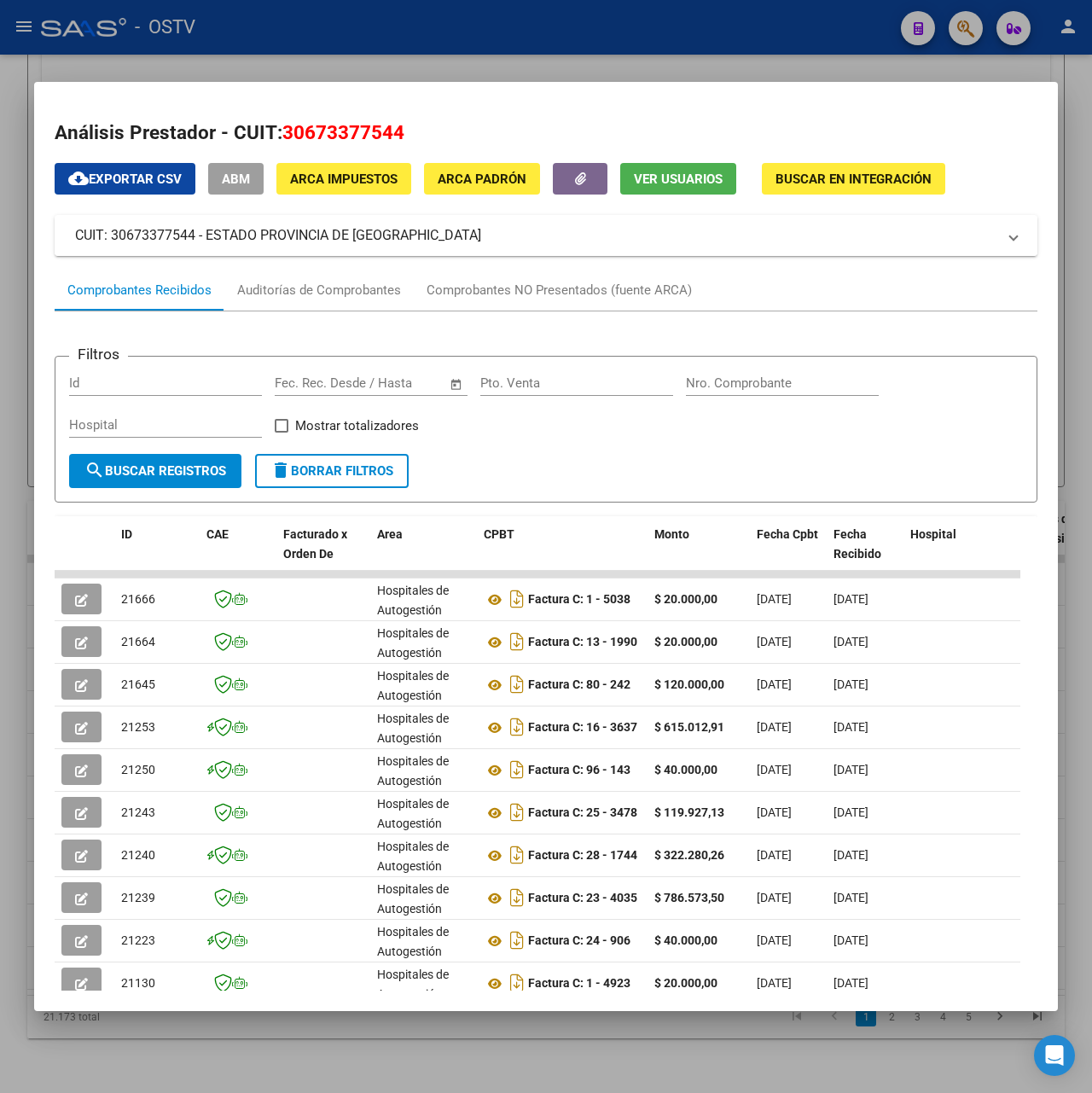
drag, startPoint x: 439, startPoint y: 236, endPoint x: 209, endPoint y: 239, distance: 230.0
click at [209, 239] on mat-panel-title "CUIT: 30673377544 - ESTADO PROVINCIA DE [GEOGRAPHIC_DATA]" at bounding box center [535, 235] width 921 height 21
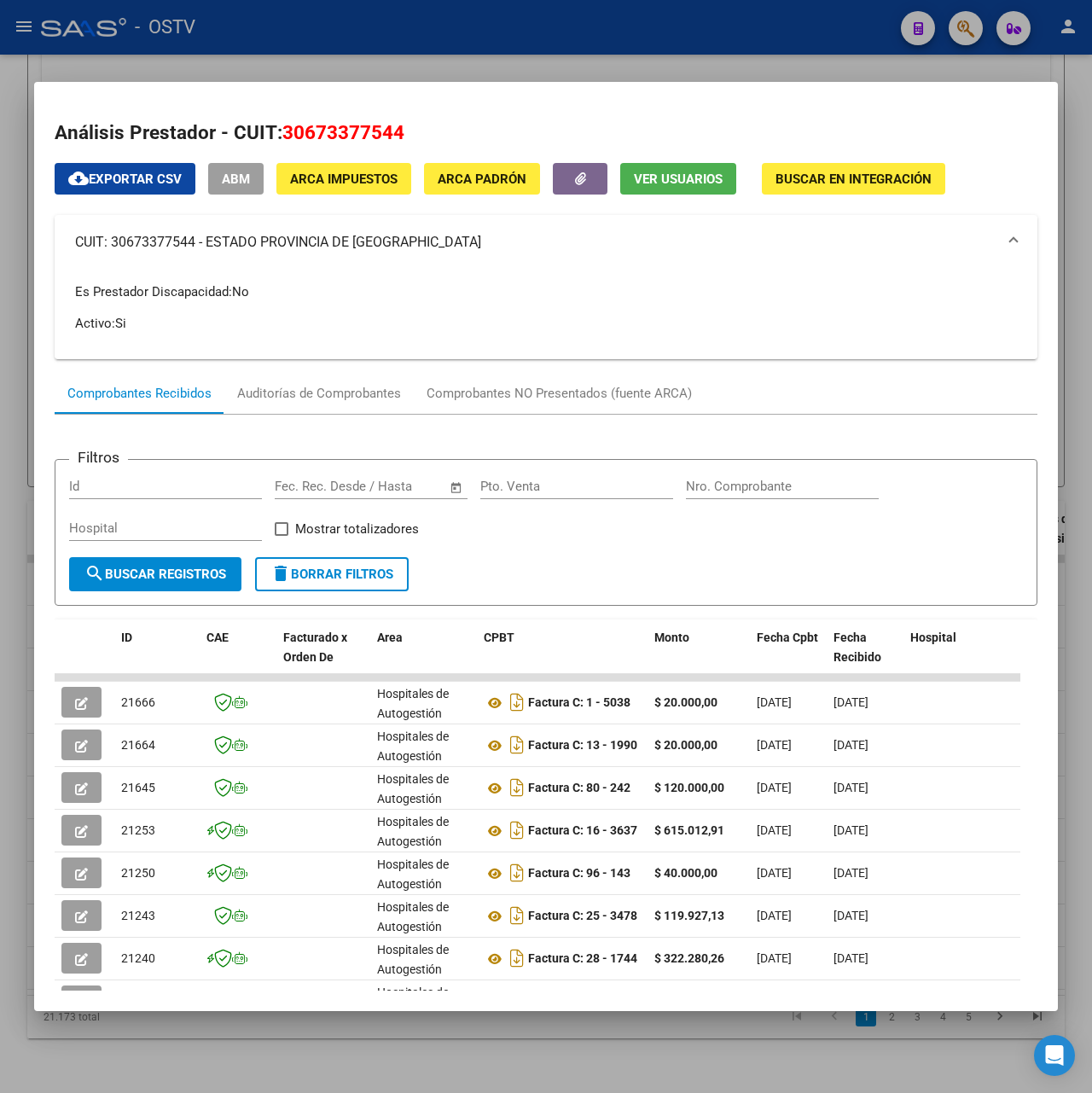
click at [322, 56] on div at bounding box center [546, 546] width 1092 height 1093
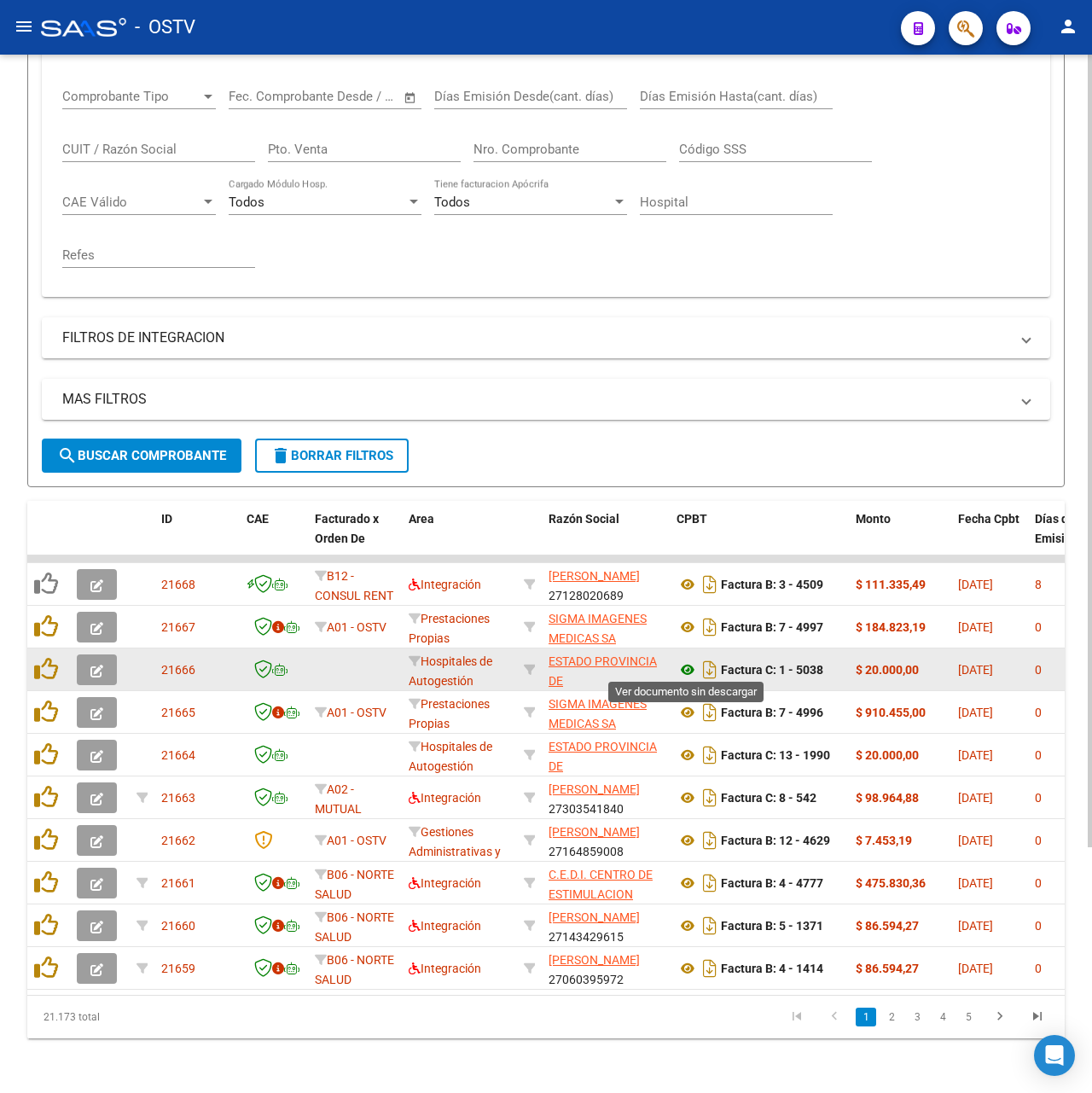
click at [687, 669] on icon at bounding box center [688, 670] width 22 height 21
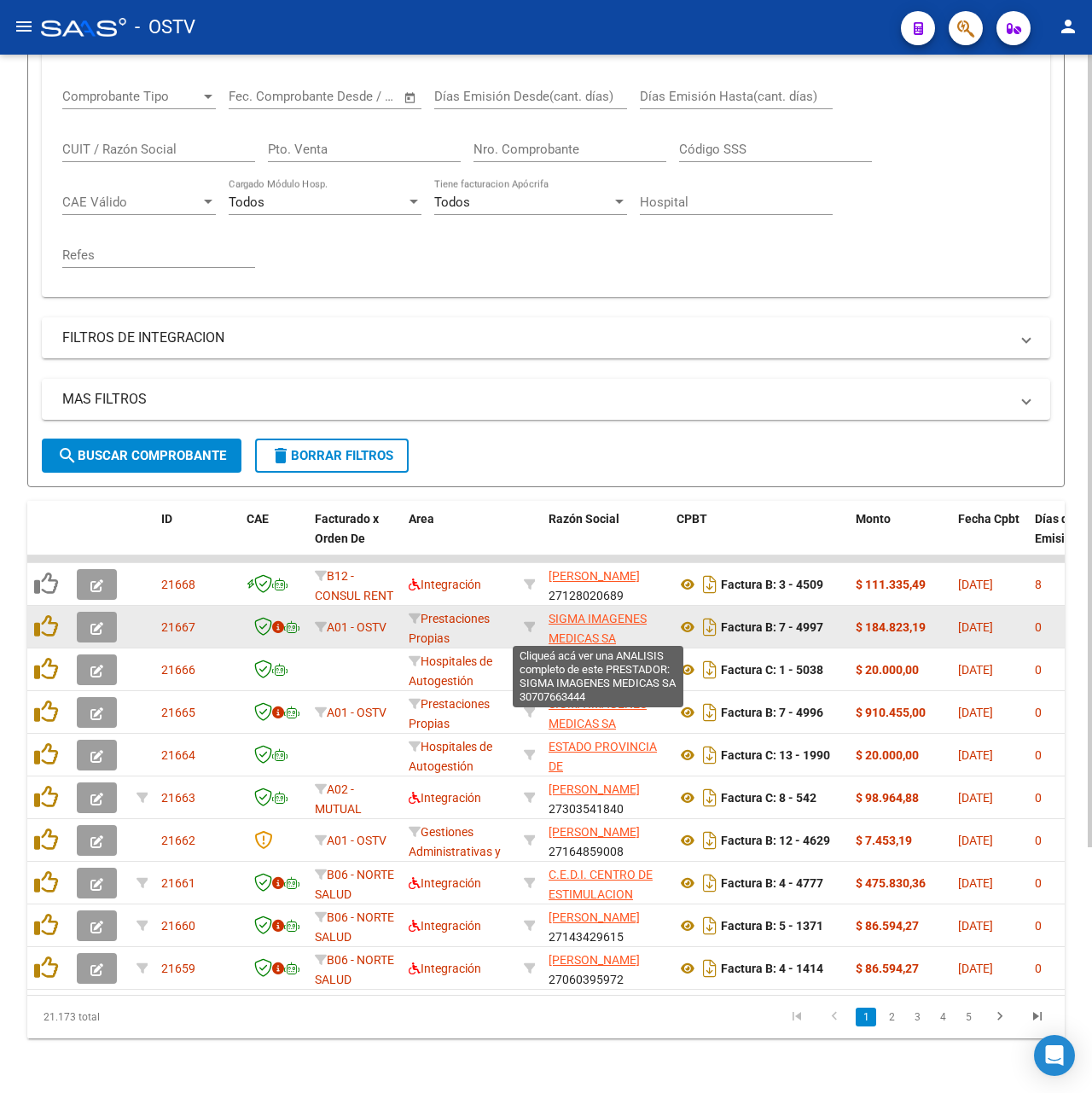
click at [619, 612] on span "SIGMA IMAGENES MEDICAS SA" at bounding box center [597, 629] width 98 height 34
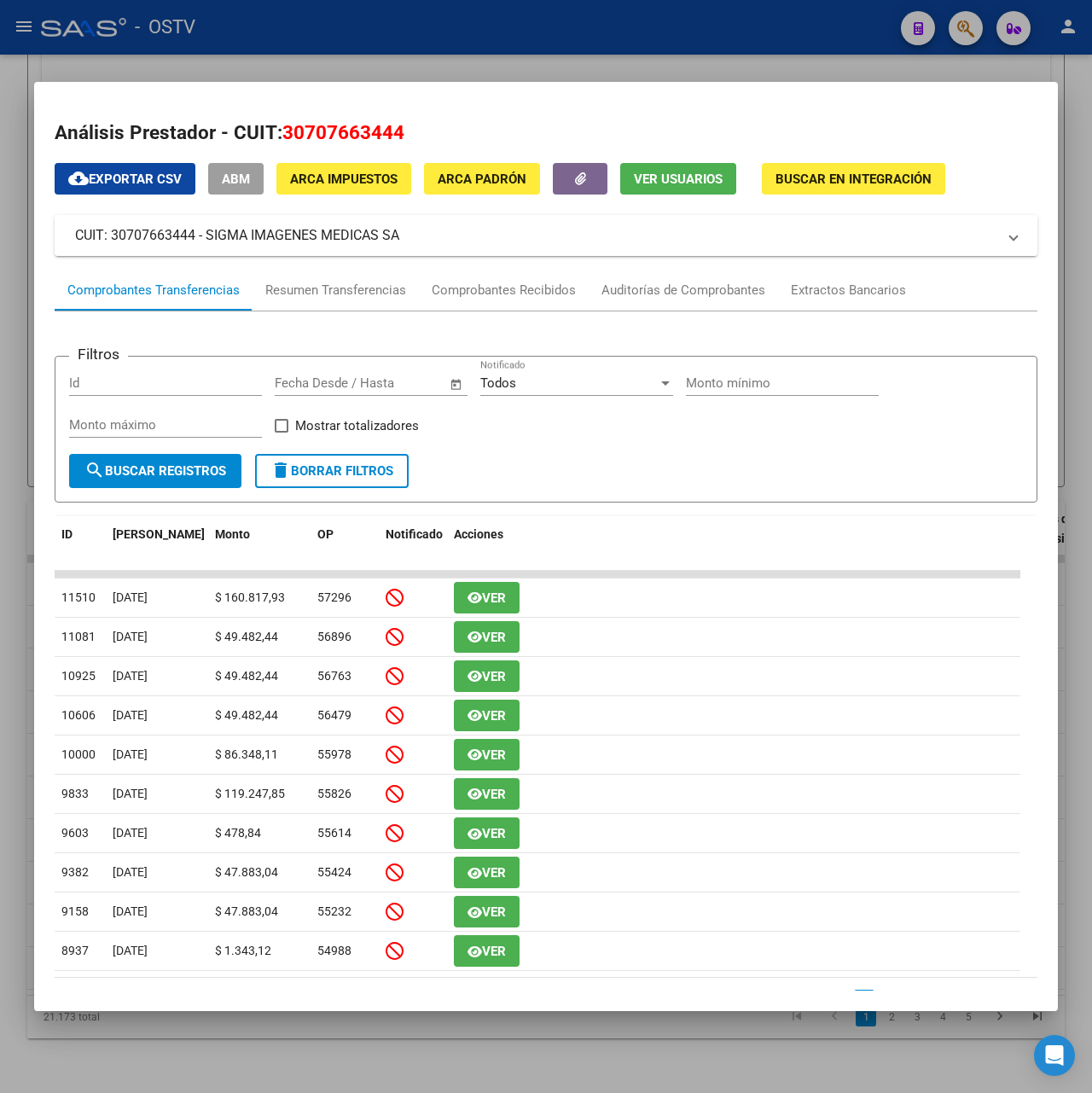
drag, startPoint x: 411, startPoint y: 241, endPoint x: 208, endPoint y: 232, distance: 203.2
click at [208, 232] on mat-panel-title "CUIT: 30707663444 - SIGMA IMAGENES MEDICAS SA" at bounding box center [535, 235] width 921 height 21
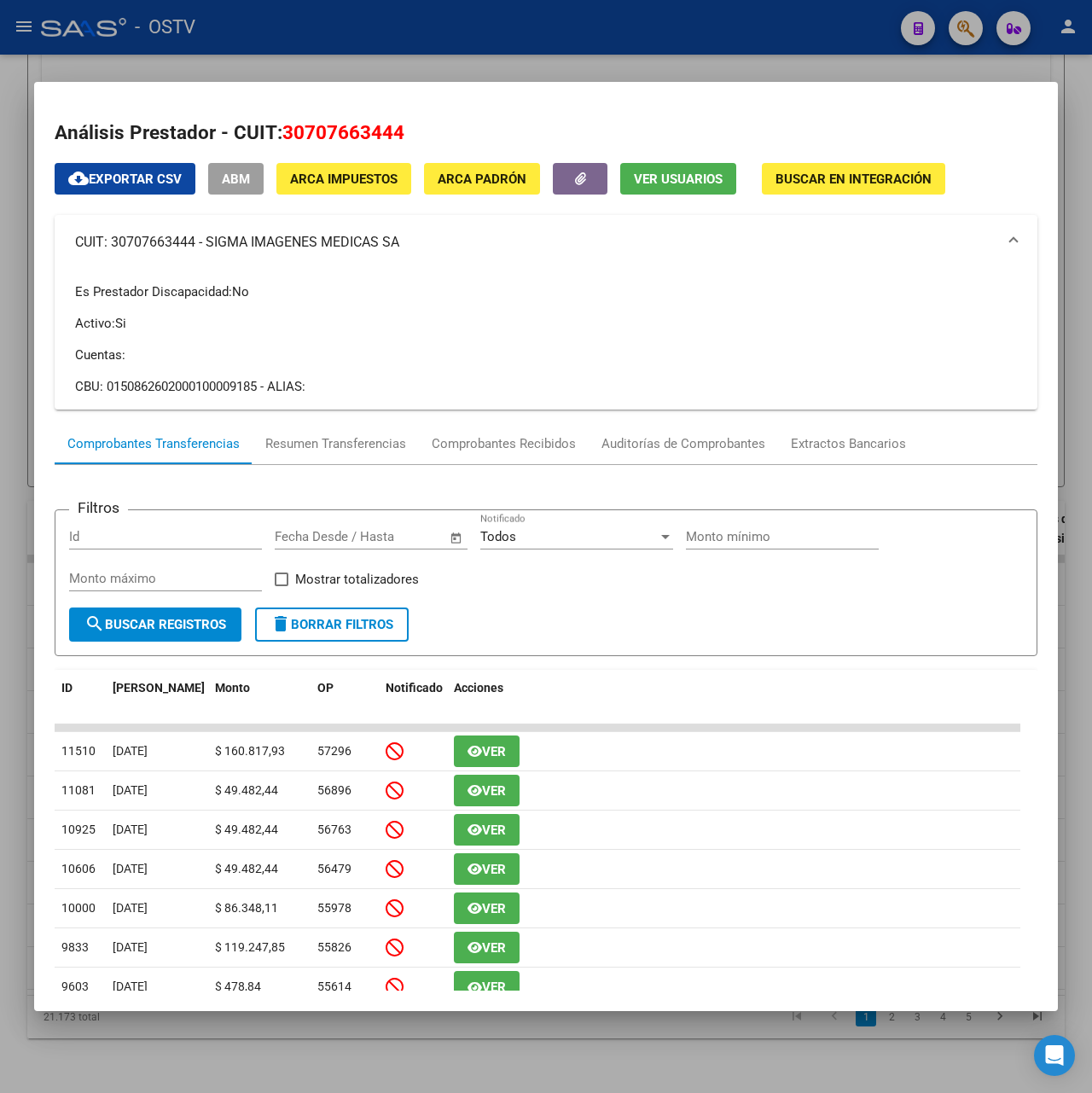
click at [350, 45] on div at bounding box center [546, 546] width 1092 height 1093
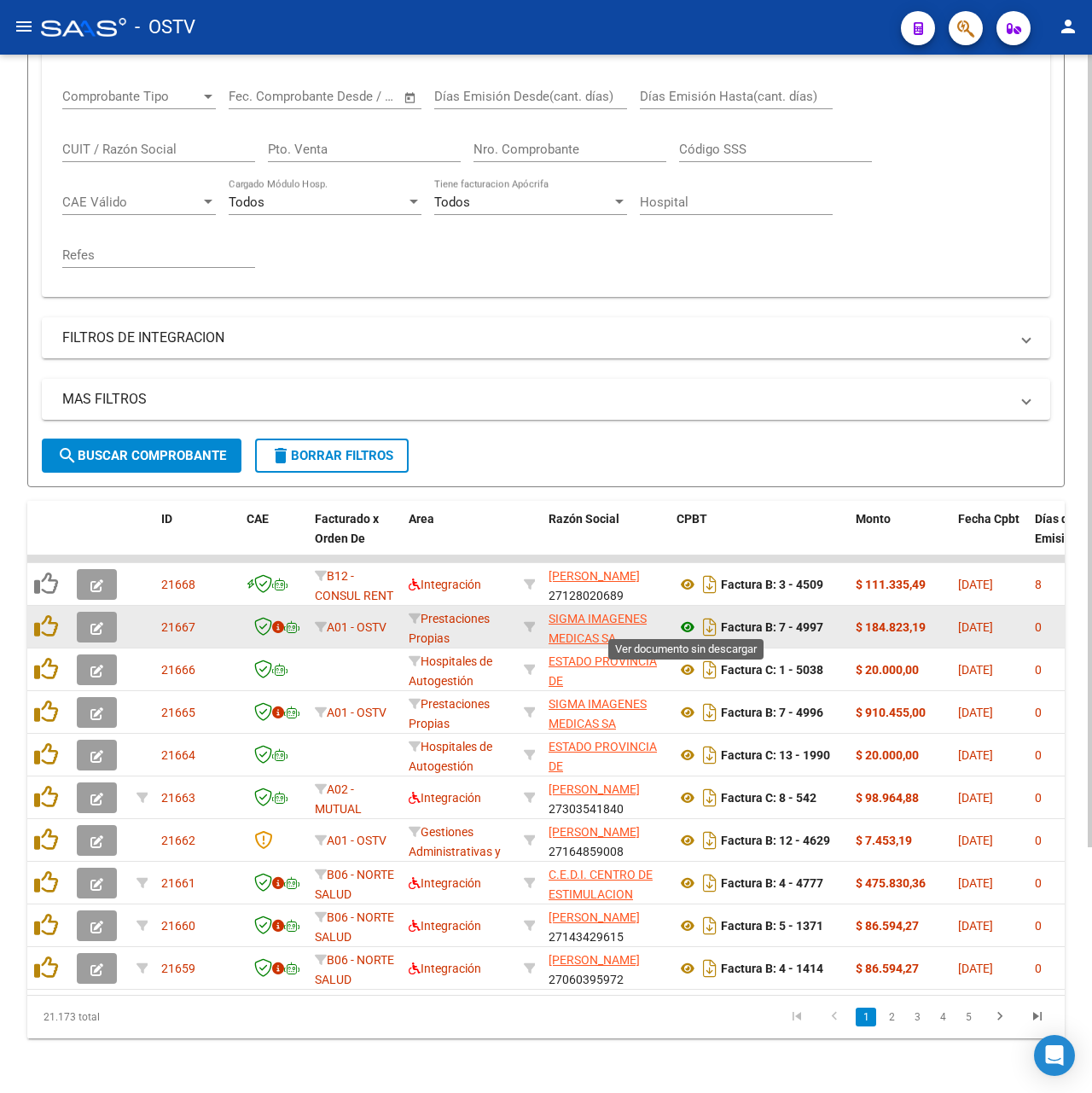
click at [687, 630] on icon at bounding box center [688, 627] width 22 height 21
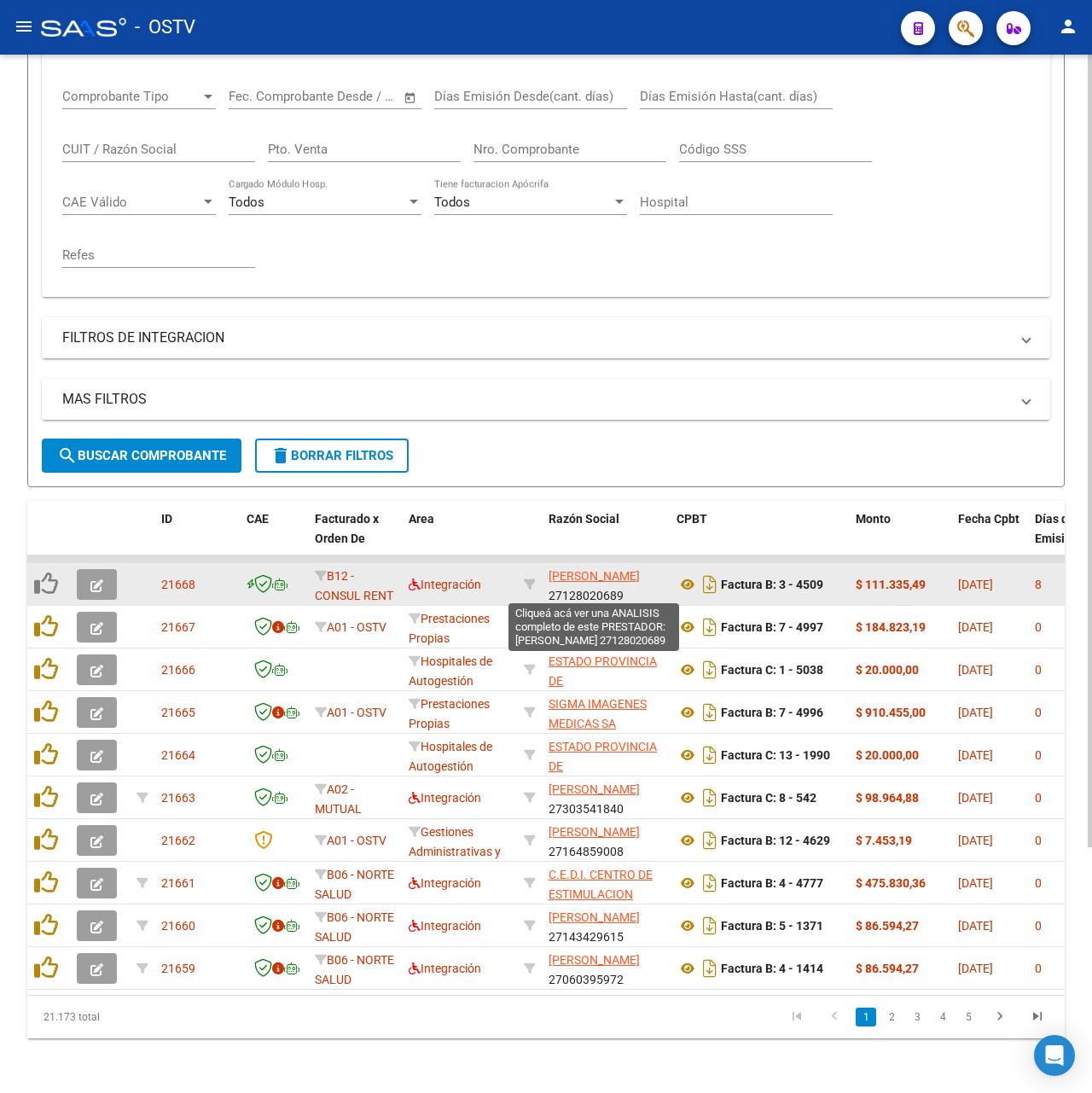
click at [594, 571] on span "[PERSON_NAME]" at bounding box center [595, 576] width 91 height 14
type textarea "27128020689"
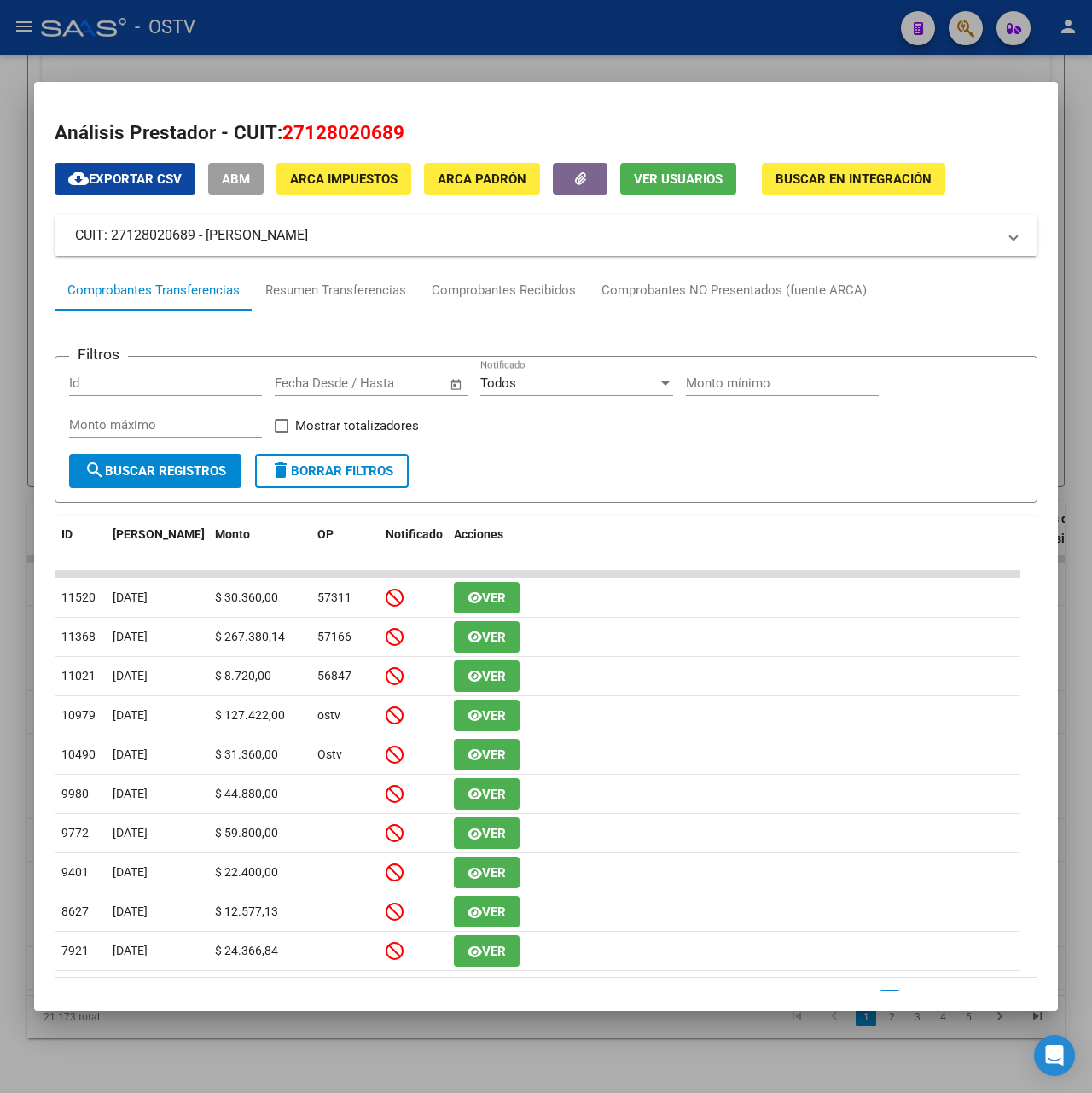
drag, startPoint x: 336, startPoint y: 245, endPoint x: 210, endPoint y: 239, distance: 126.1
click at [210, 239] on mat-expansion-panel-header "CUIT: 27128020689 - [PERSON_NAME]" at bounding box center [546, 235] width 983 height 41
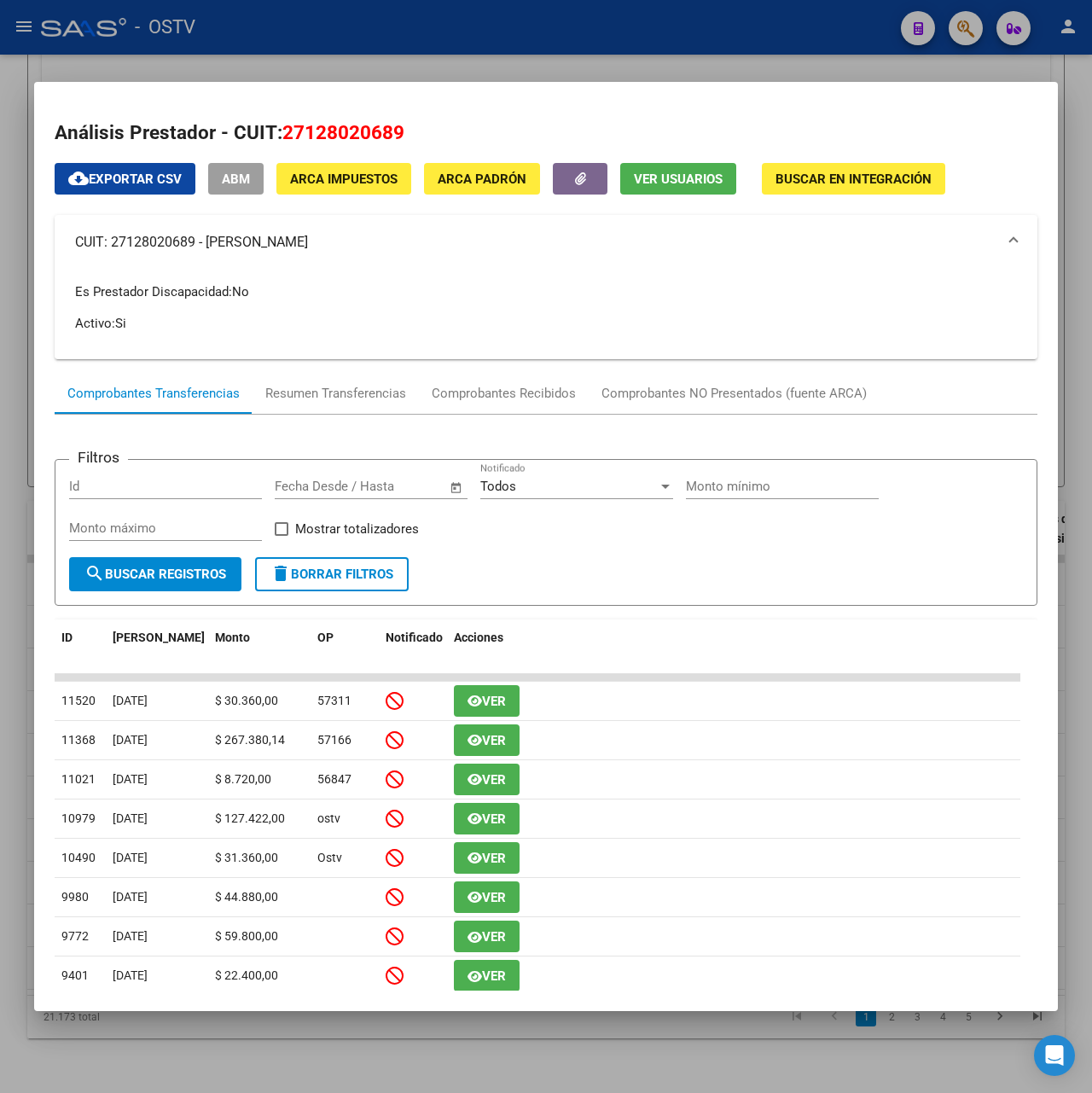
click at [413, 19] on div at bounding box center [546, 546] width 1092 height 1093
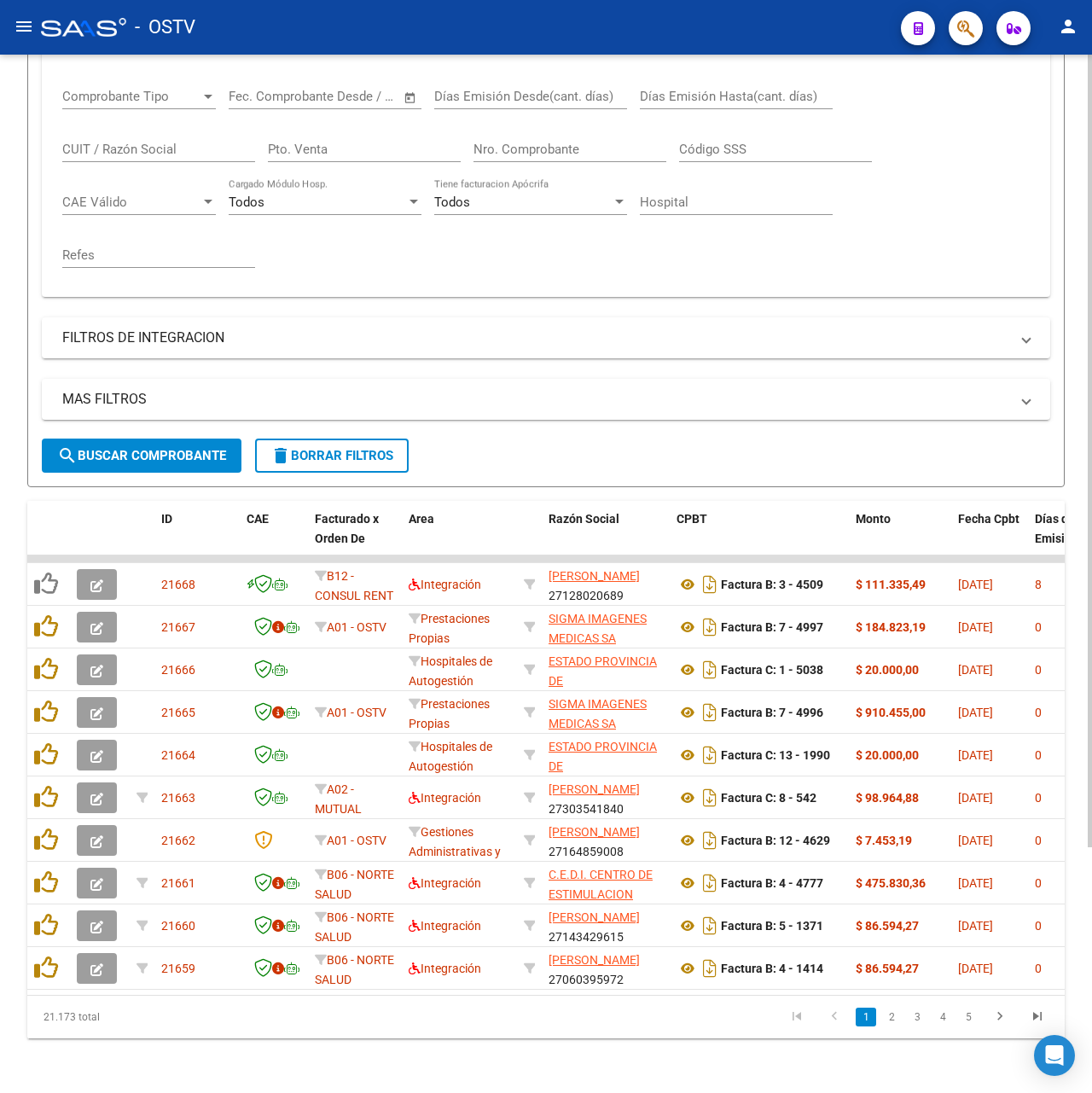
click at [203, 448] on span "search Buscar Comprobante" at bounding box center [141, 455] width 169 height 15
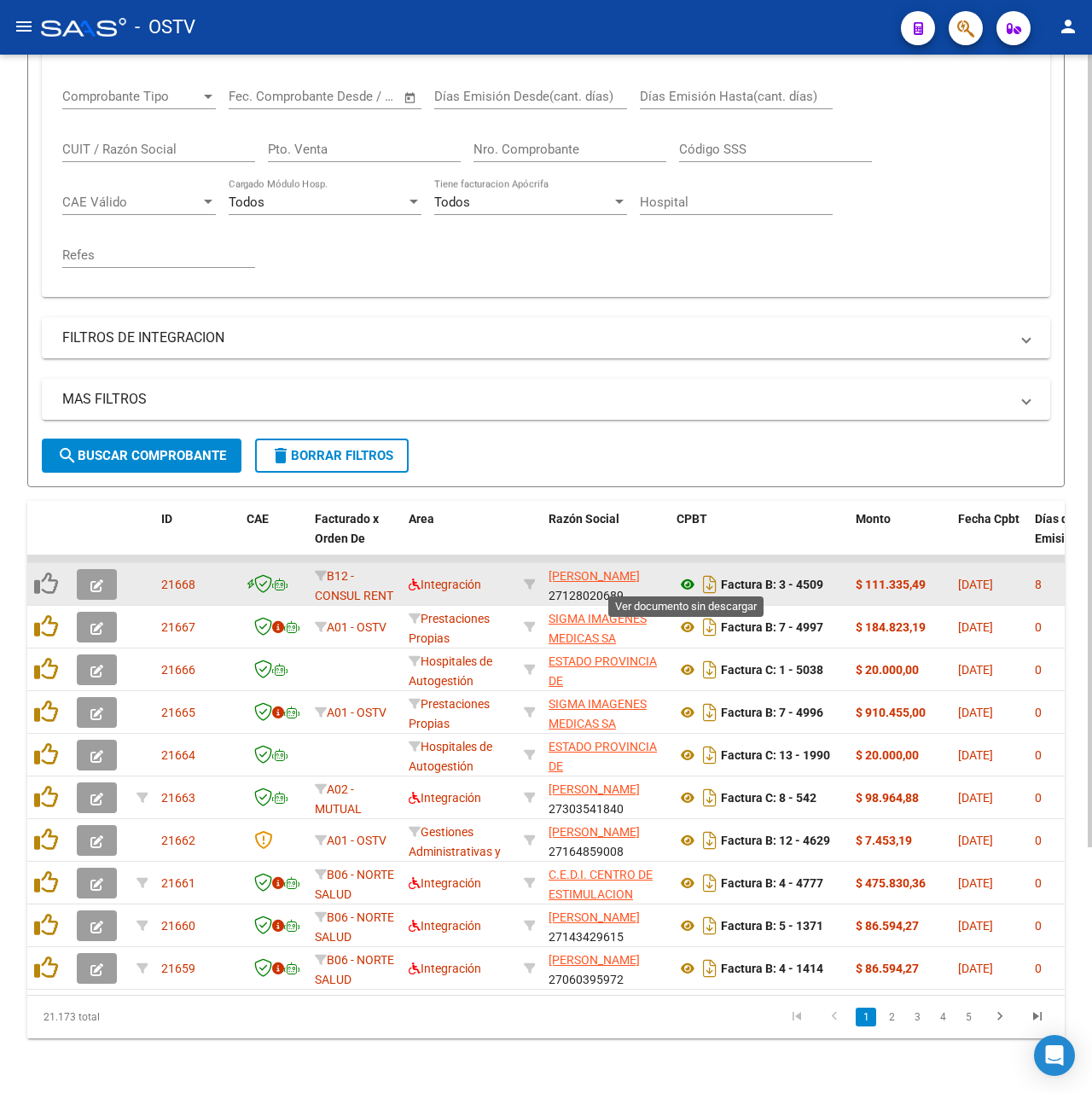
click at [686, 583] on icon at bounding box center [688, 584] width 22 height 21
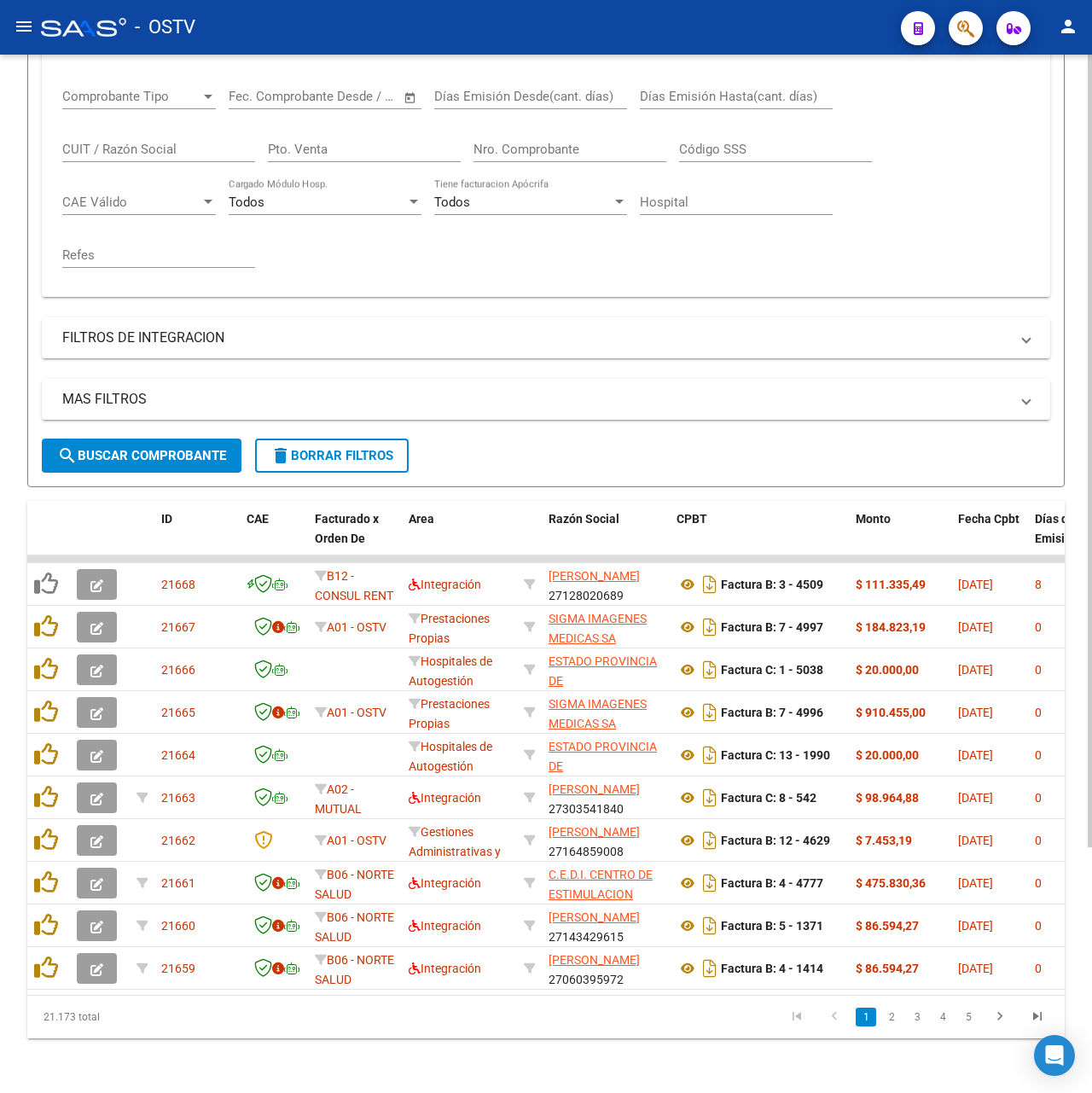
click at [117, 451] on span "search Buscar Comprobante" at bounding box center [141, 455] width 169 height 15
